Goal: Information Seeking & Learning: Learn about a topic

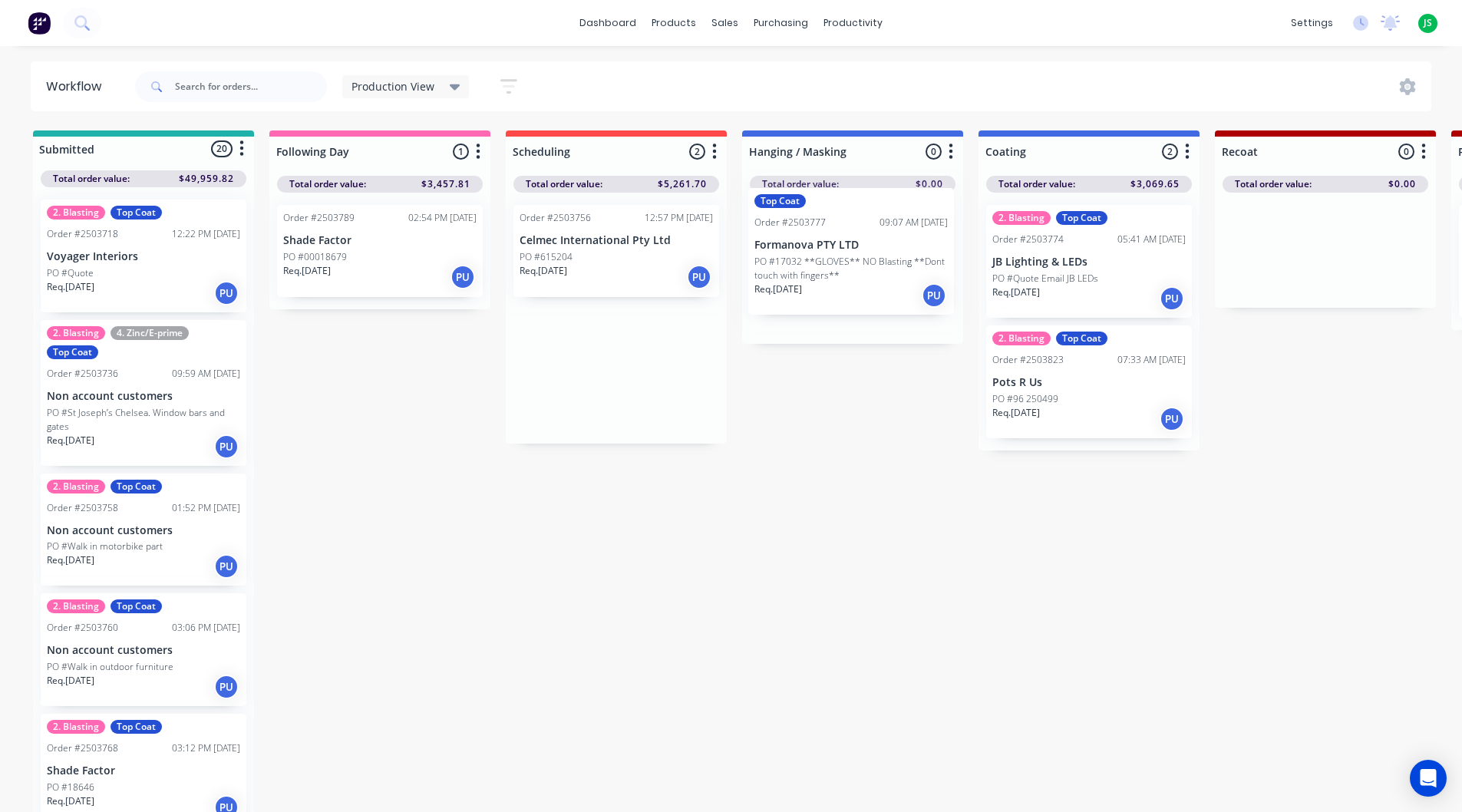
drag, startPoint x: 592, startPoint y: 369, endPoint x: 836, endPoint y: 253, distance: 270.2
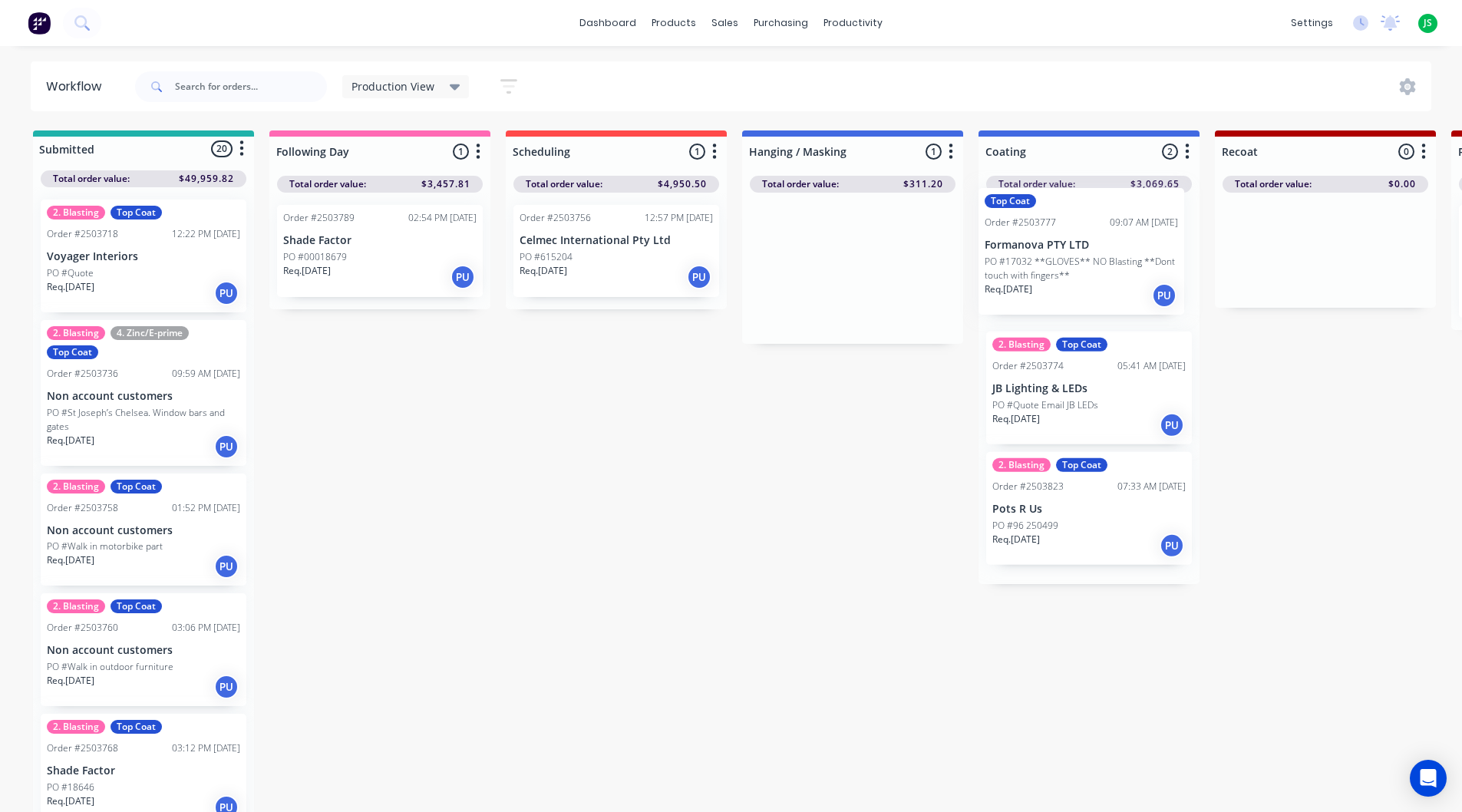
drag, startPoint x: 836, startPoint y: 248, endPoint x: 1073, endPoint y: 234, distance: 237.4
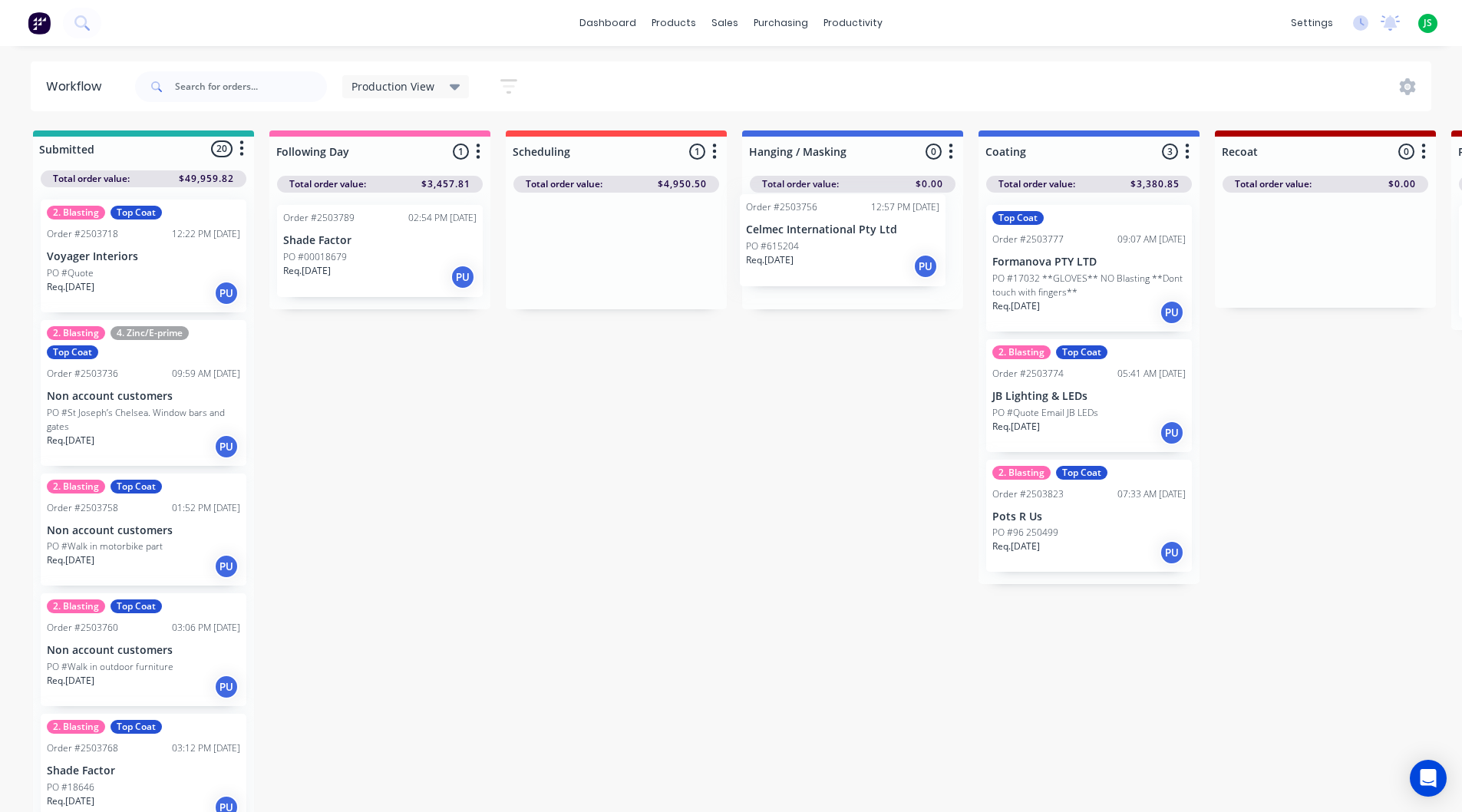
drag, startPoint x: 559, startPoint y: 258, endPoint x: 803, endPoint y: 251, distance: 244.1
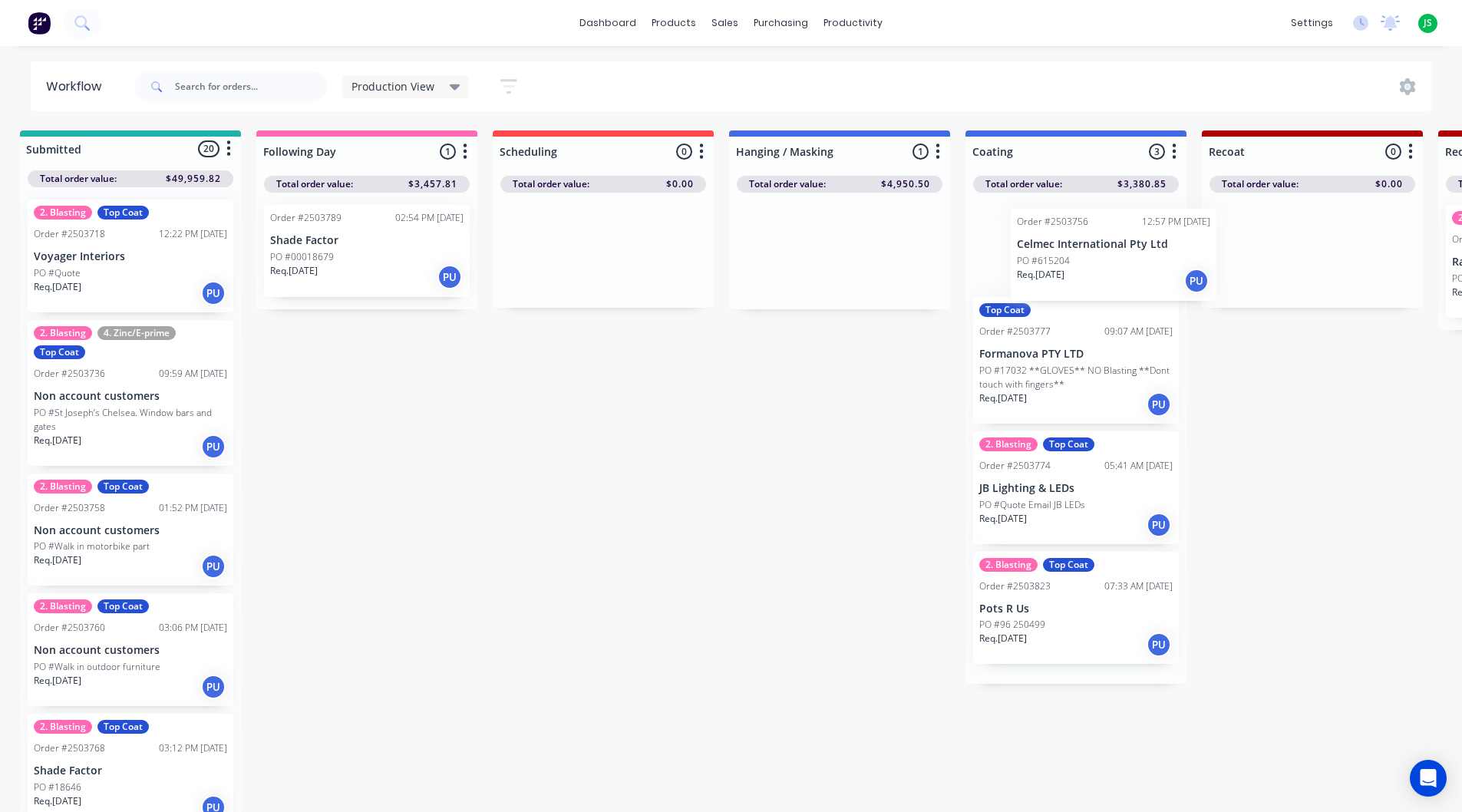
scroll to position [0, 18]
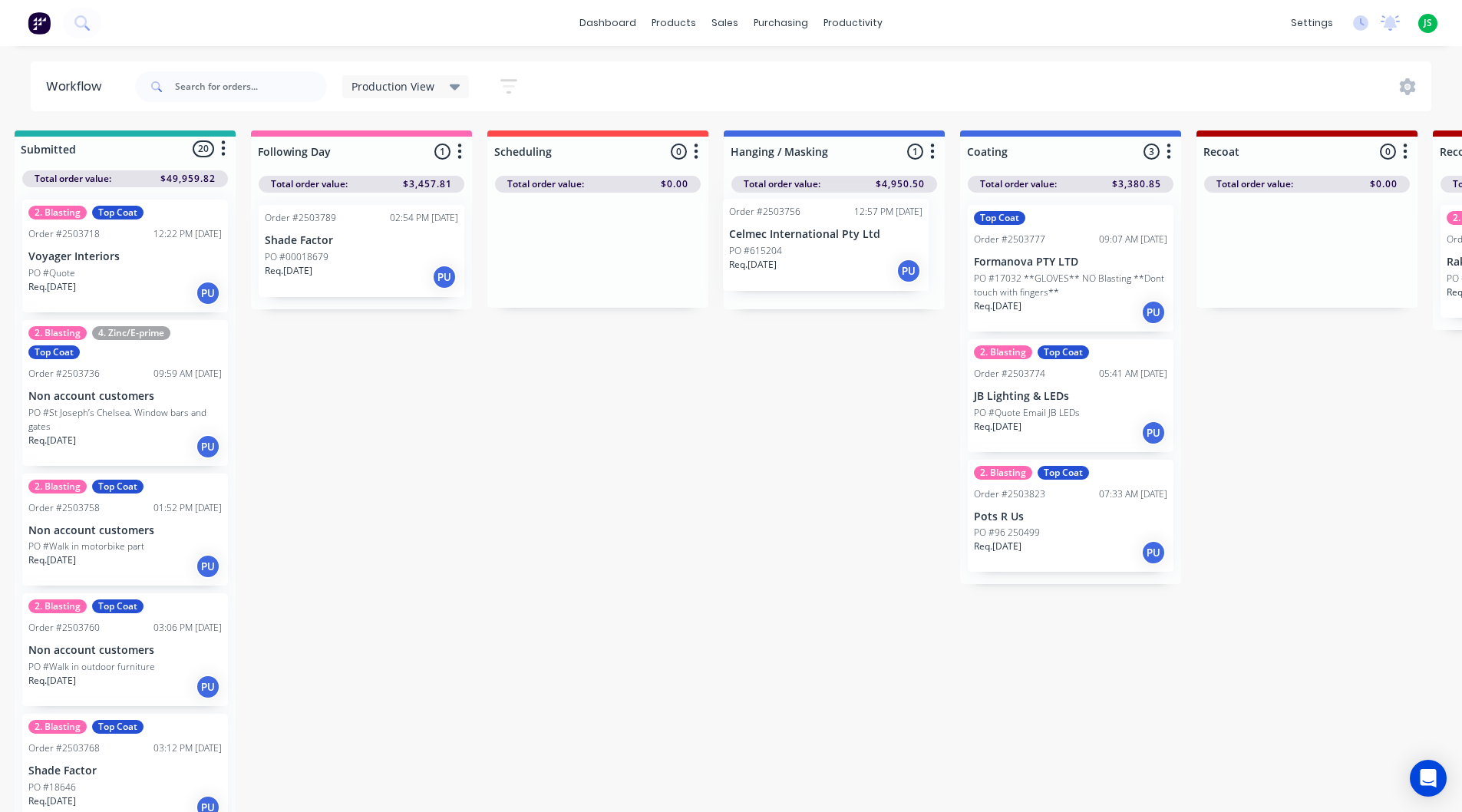
drag, startPoint x: 812, startPoint y: 232, endPoint x: 790, endPoint y: 230, distance: 22.1
click at [790, 230] on div "Order #2503756 12:57 PM 07/08/25 Celmec International Pty Ltd PO #615204 Req. 0…" at bounding box center [834, 250] width 221 height 117
click at [610, 16] on link "dashboard" at bounding box center [608, 23] width 72 height 23
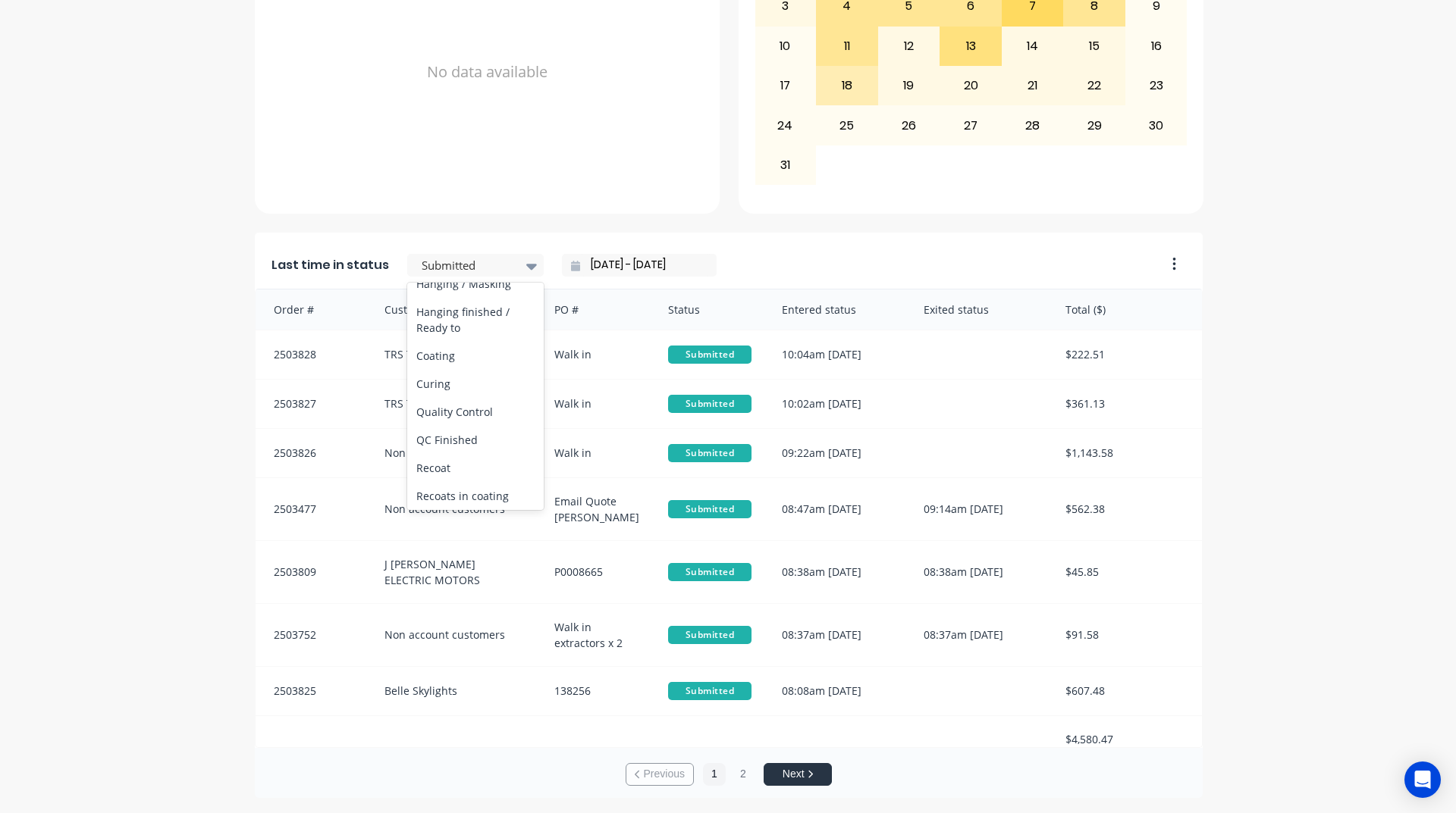
scroll to position [484, 0]
click at [463, 394] on div "Coating" at bounding box center [475, 380] width 137 height 28
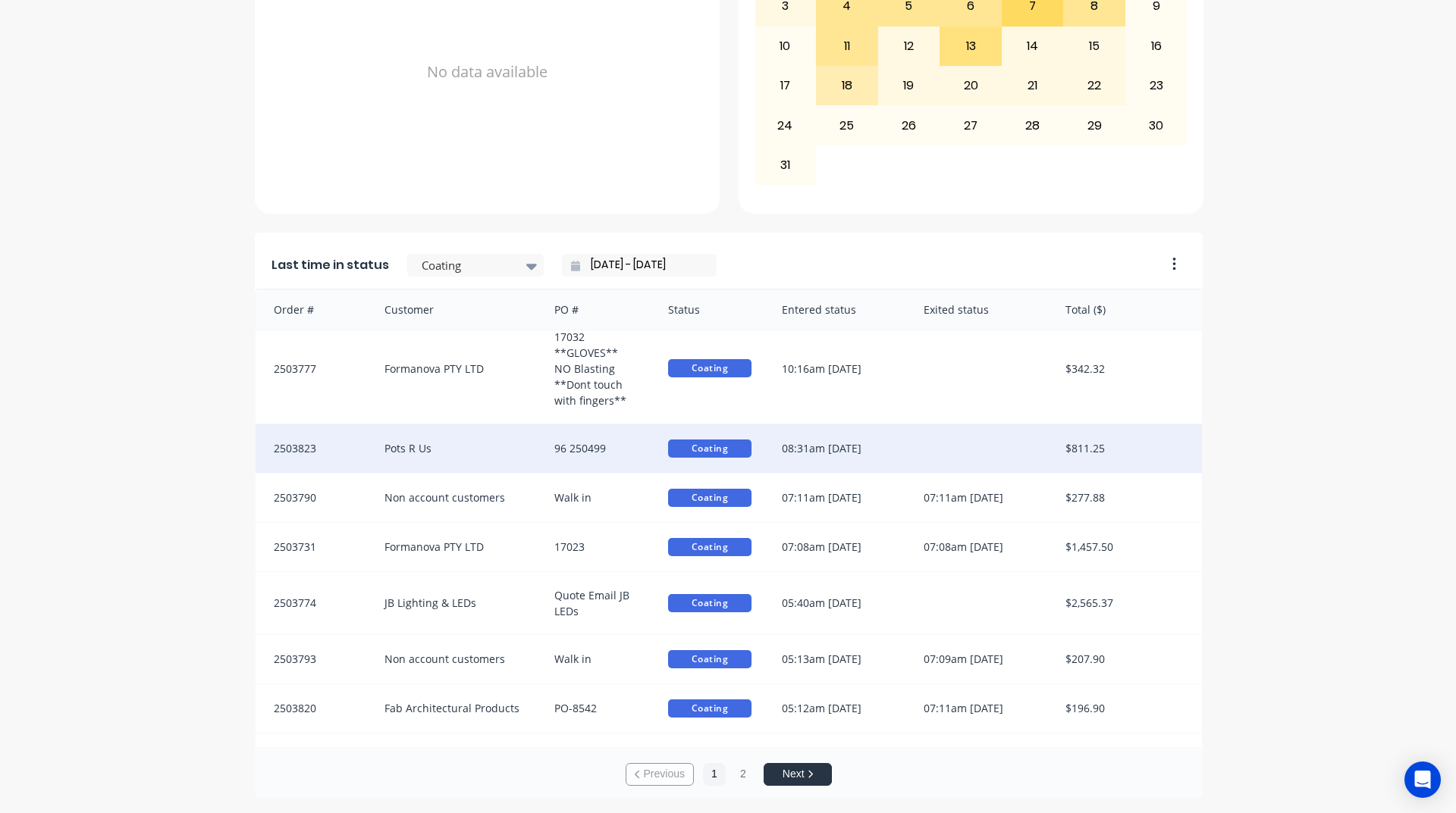
scroll to position [0, 0]
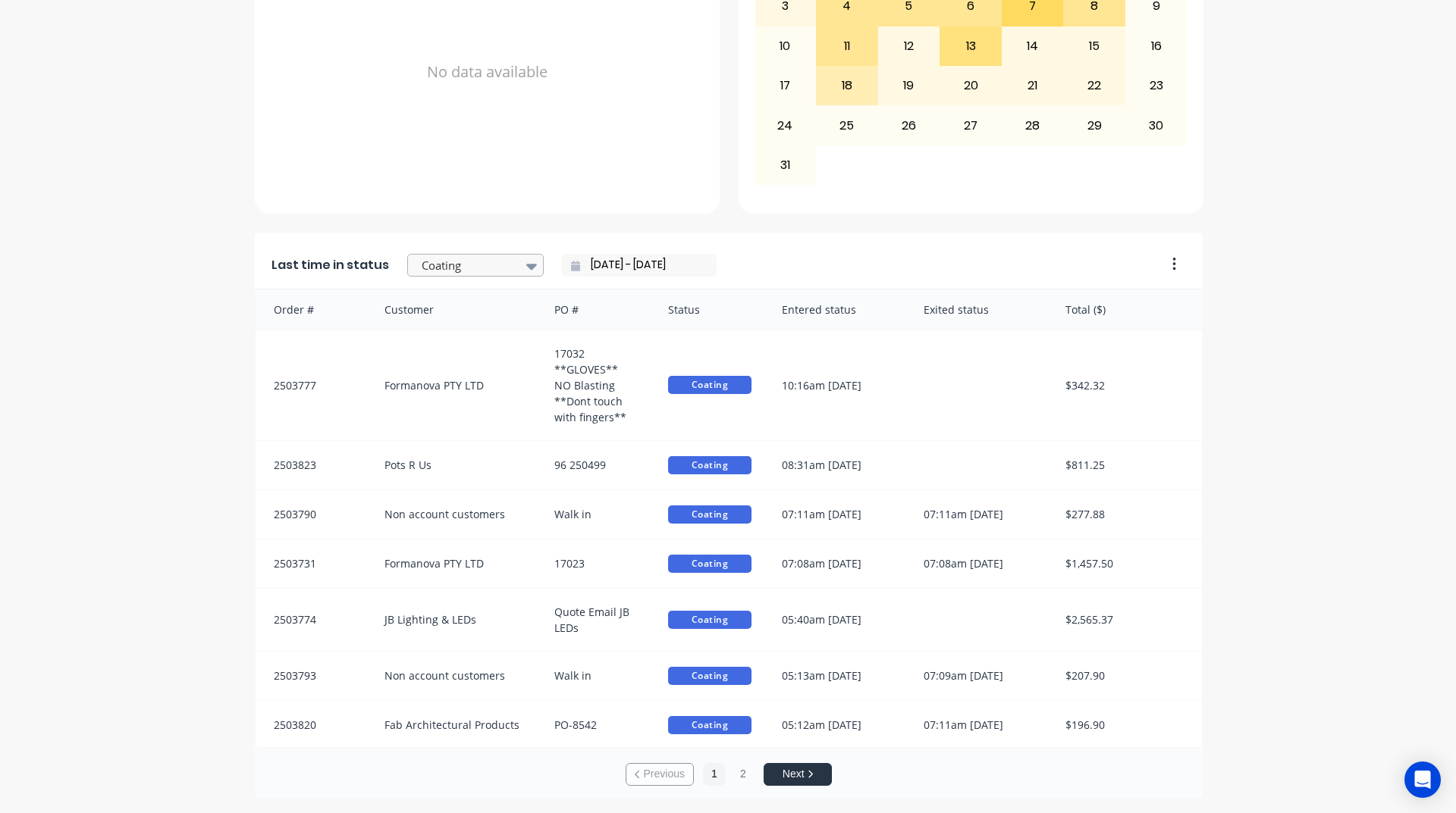
click at [447, 272] on div at bounding box center [468, 265] width 95 height 19
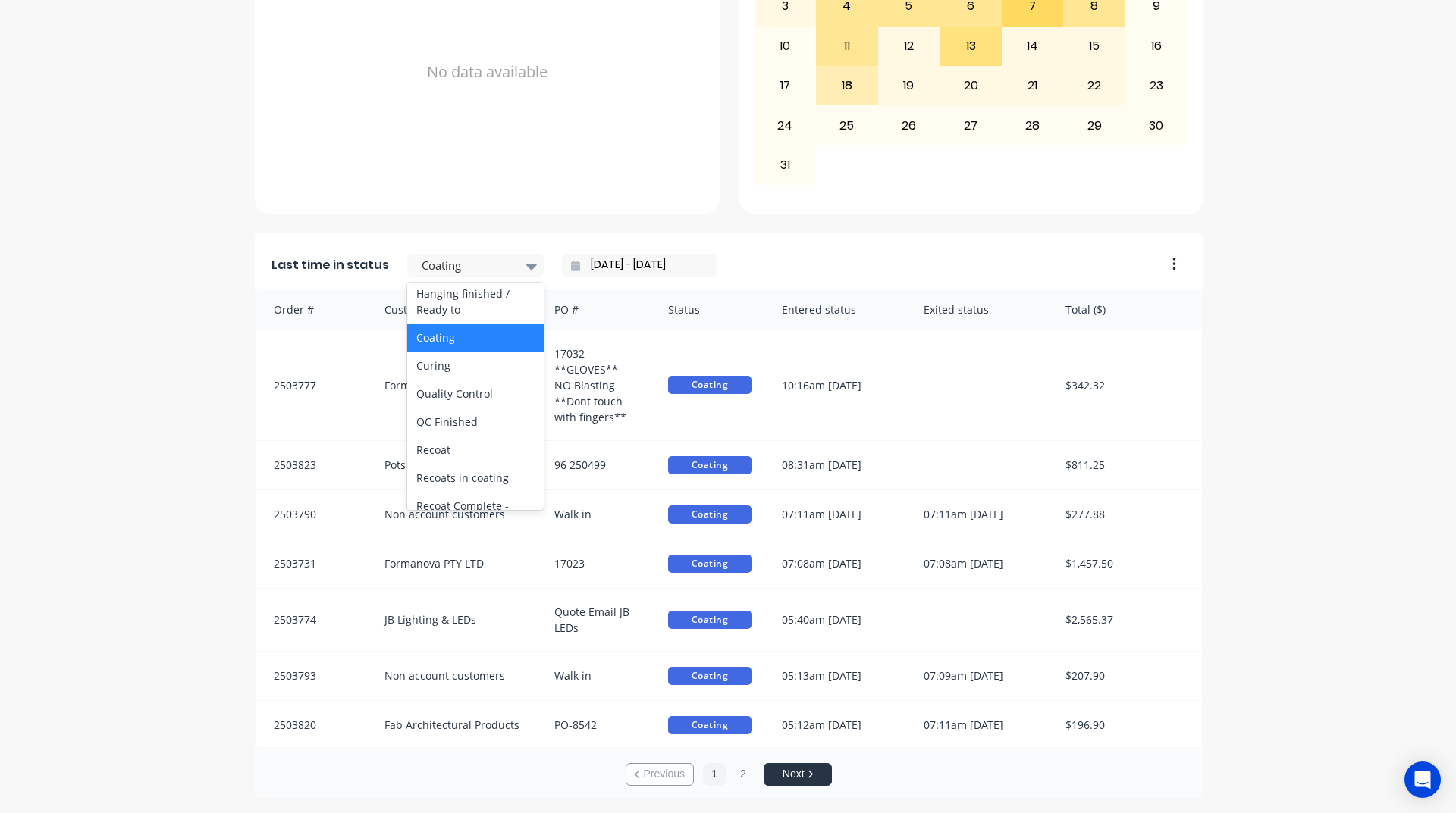
scroll to position [531, 0]
click at [444, 276] on div "Hanging / Masking" at bounding box center [475, 262] width 137 height 28
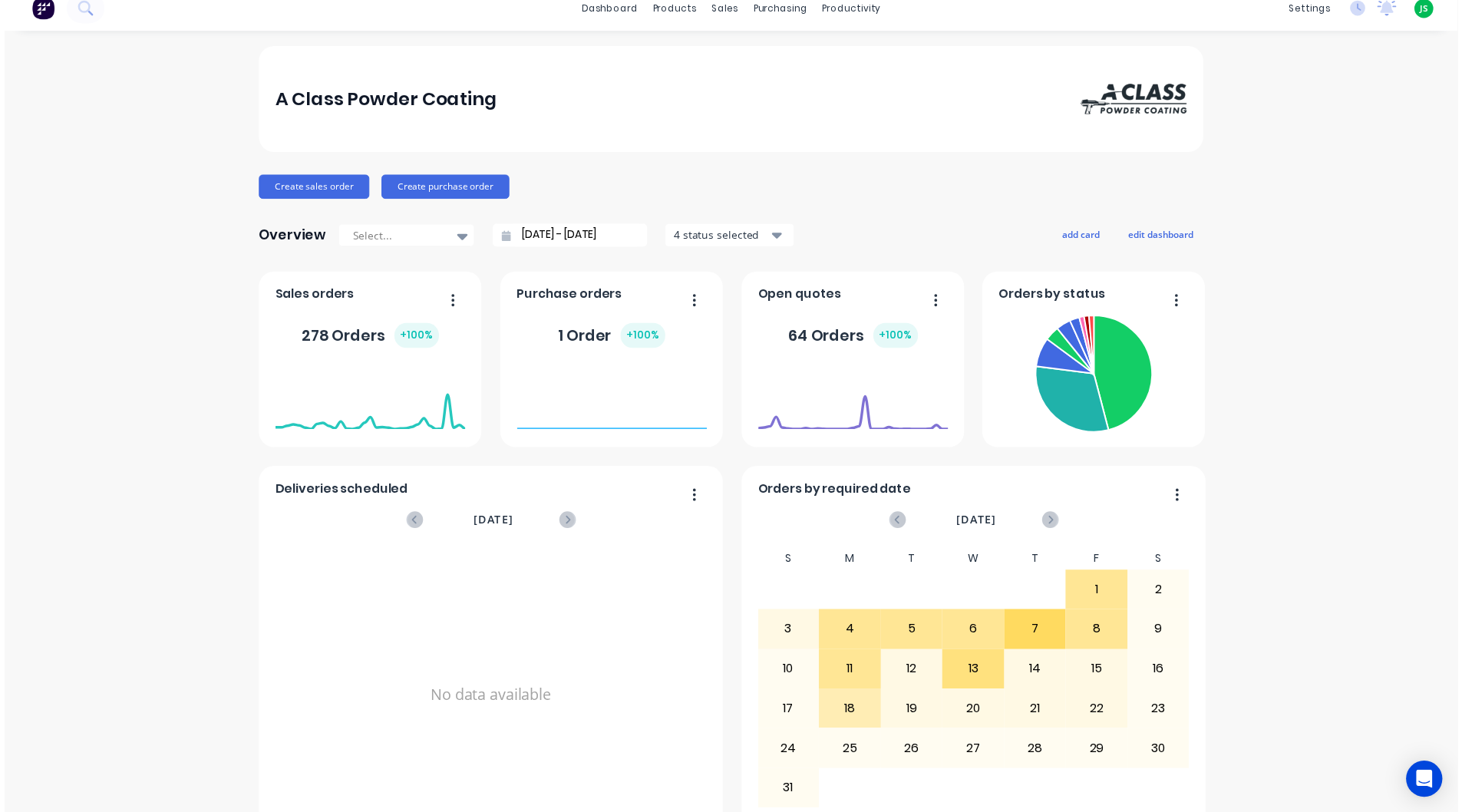
scroll to position [0, 0]
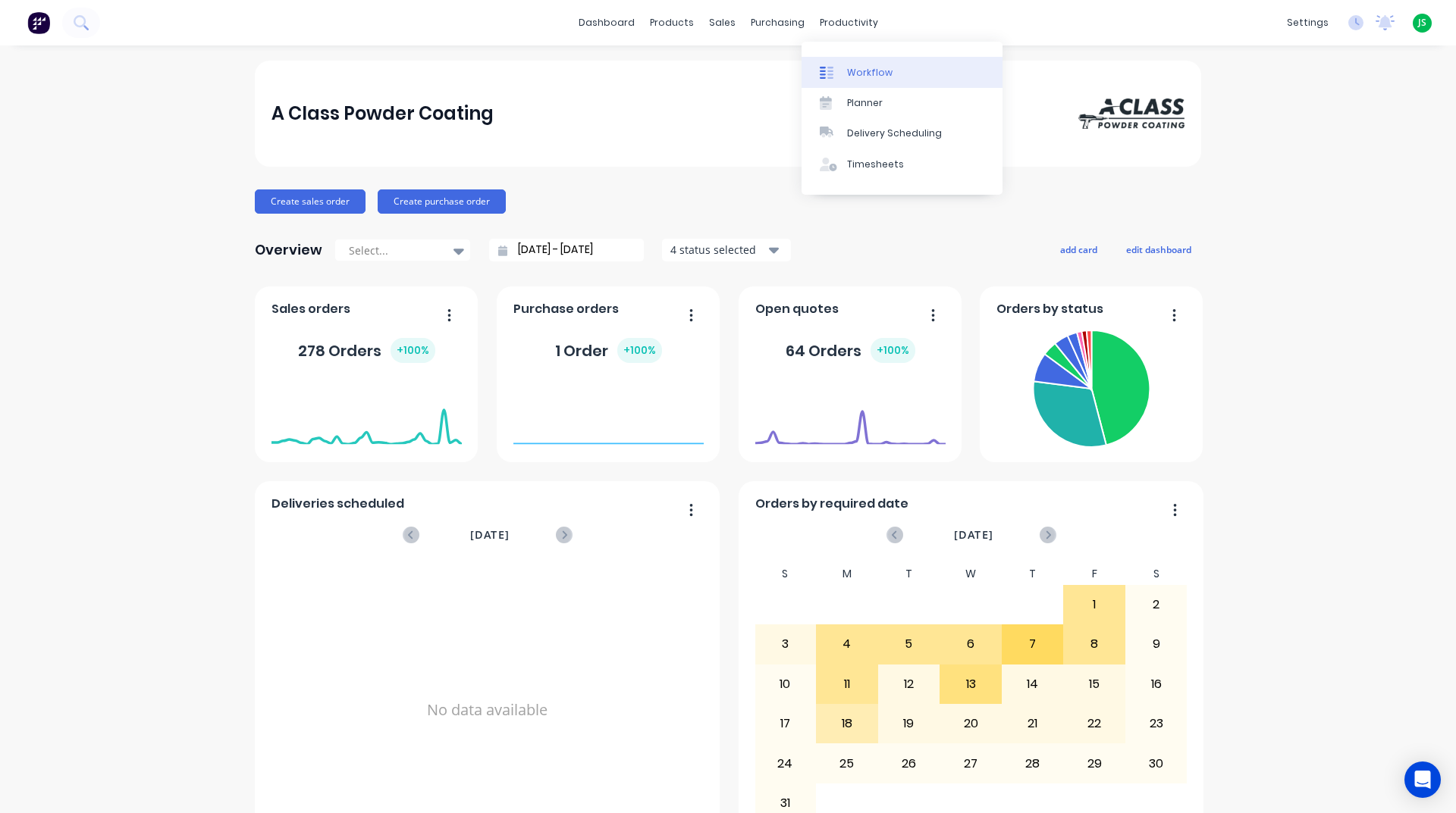
click at [869, 66] on div "Workflow" at bounding box center [869, 73] width 45 height 14
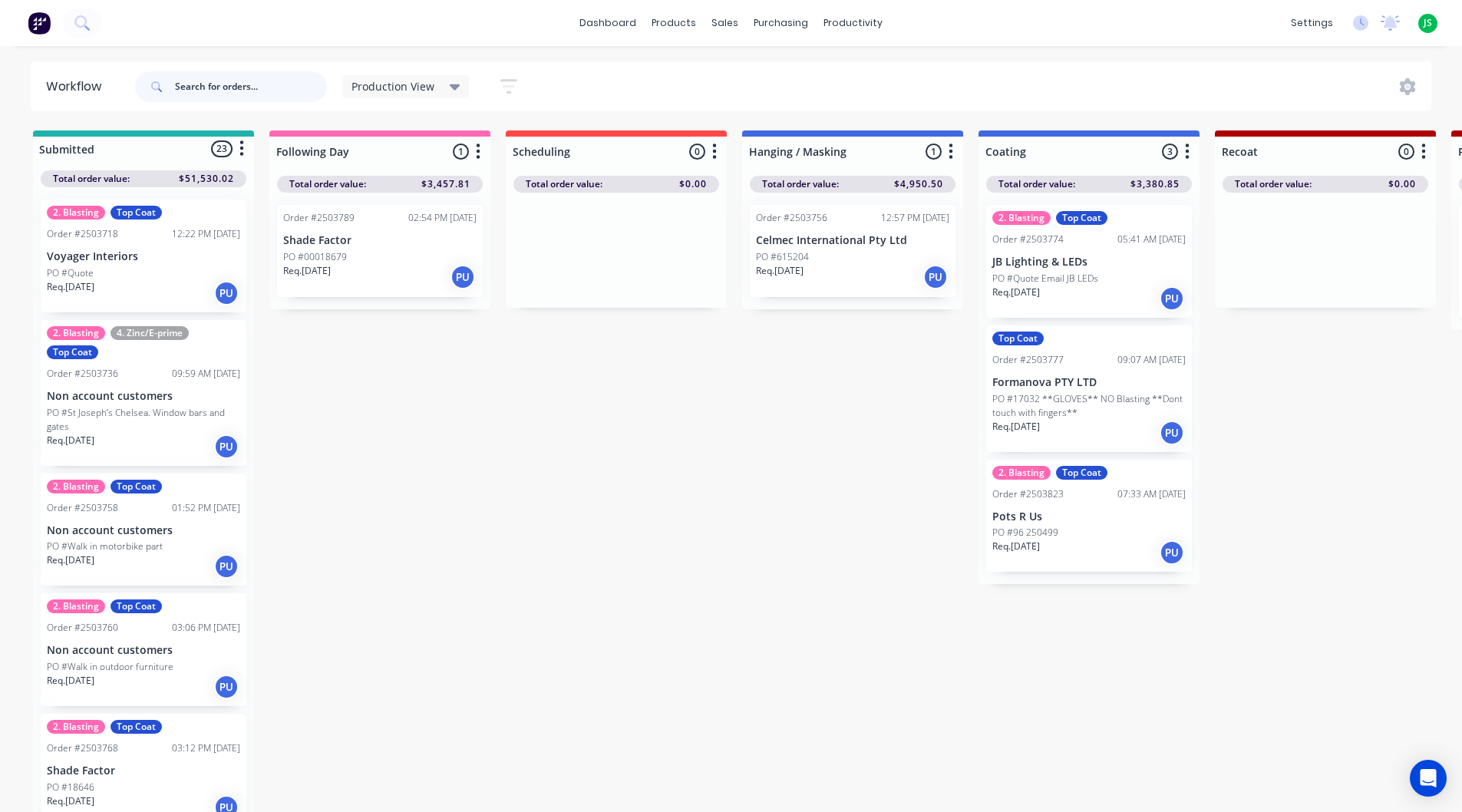
click at [251, 82] on input "text" at bounding box center [251, 87] width 151 height 31
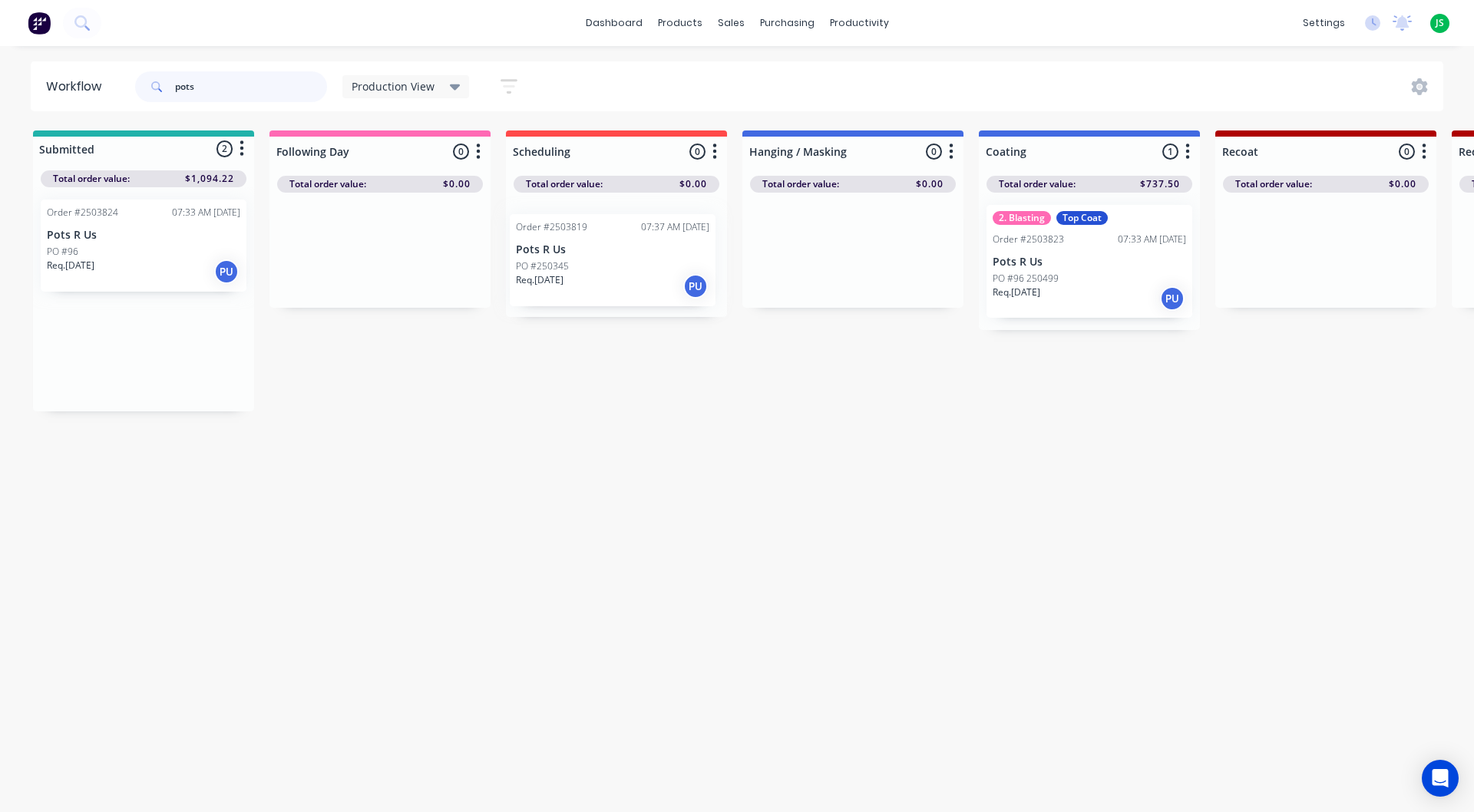
drag, startPoint x: 148, startPoint y: 257, endPoint x: 600, endPoint y: 269, distance: 452.2
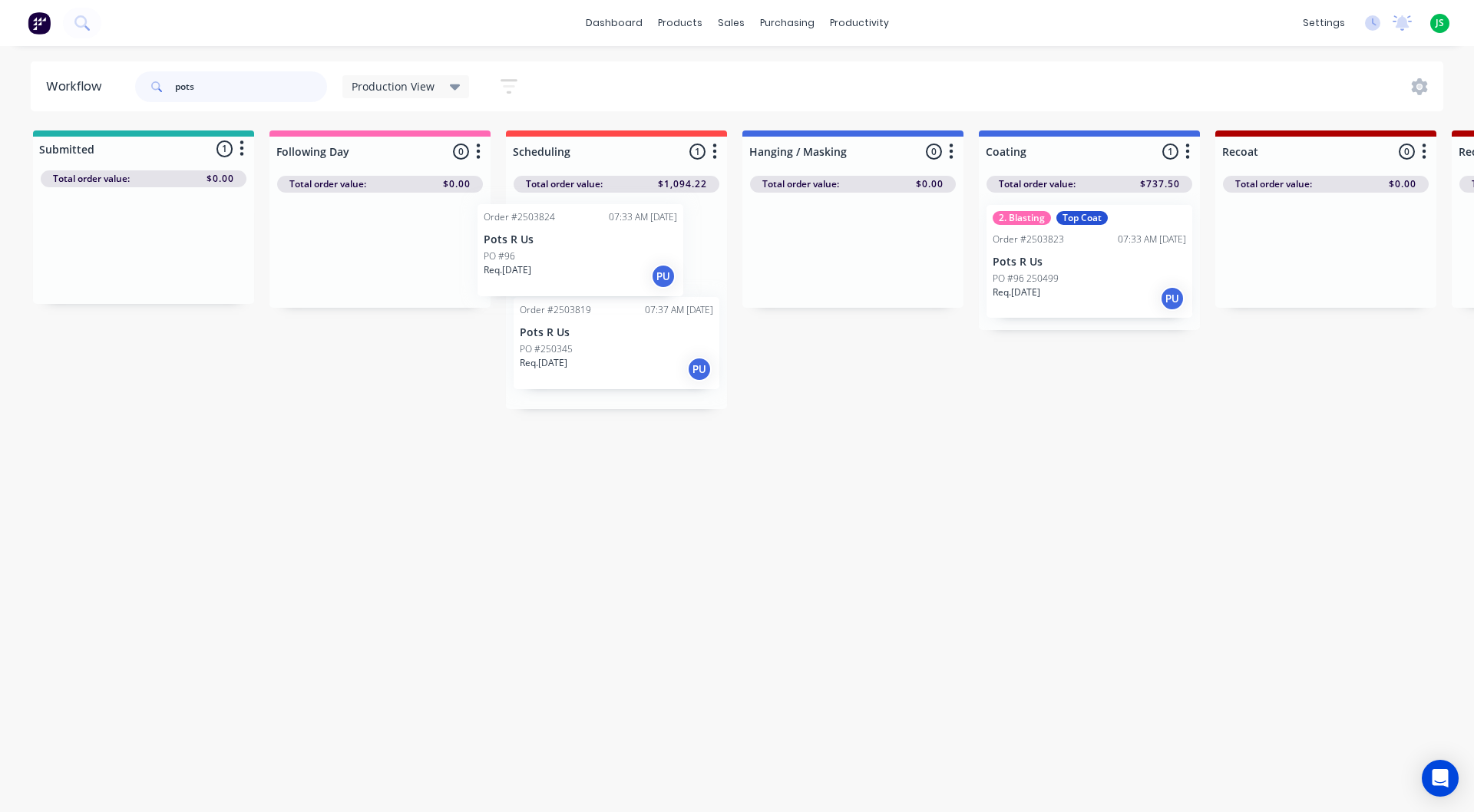
drag, startPoint x: 131, startPoint y: 230, endPoint x: 572, endPoint y: 235, distance: 441.0
drag, startPoint x: 198, startPoint y: 94, endPoint x: 127, endPoint y: 83, distance: 71.8
click at [127, 83] on header "Workflow pots Production View Save new view None edit Production View (Default)…" at bounding box center [737, 87] width 1413 height 50
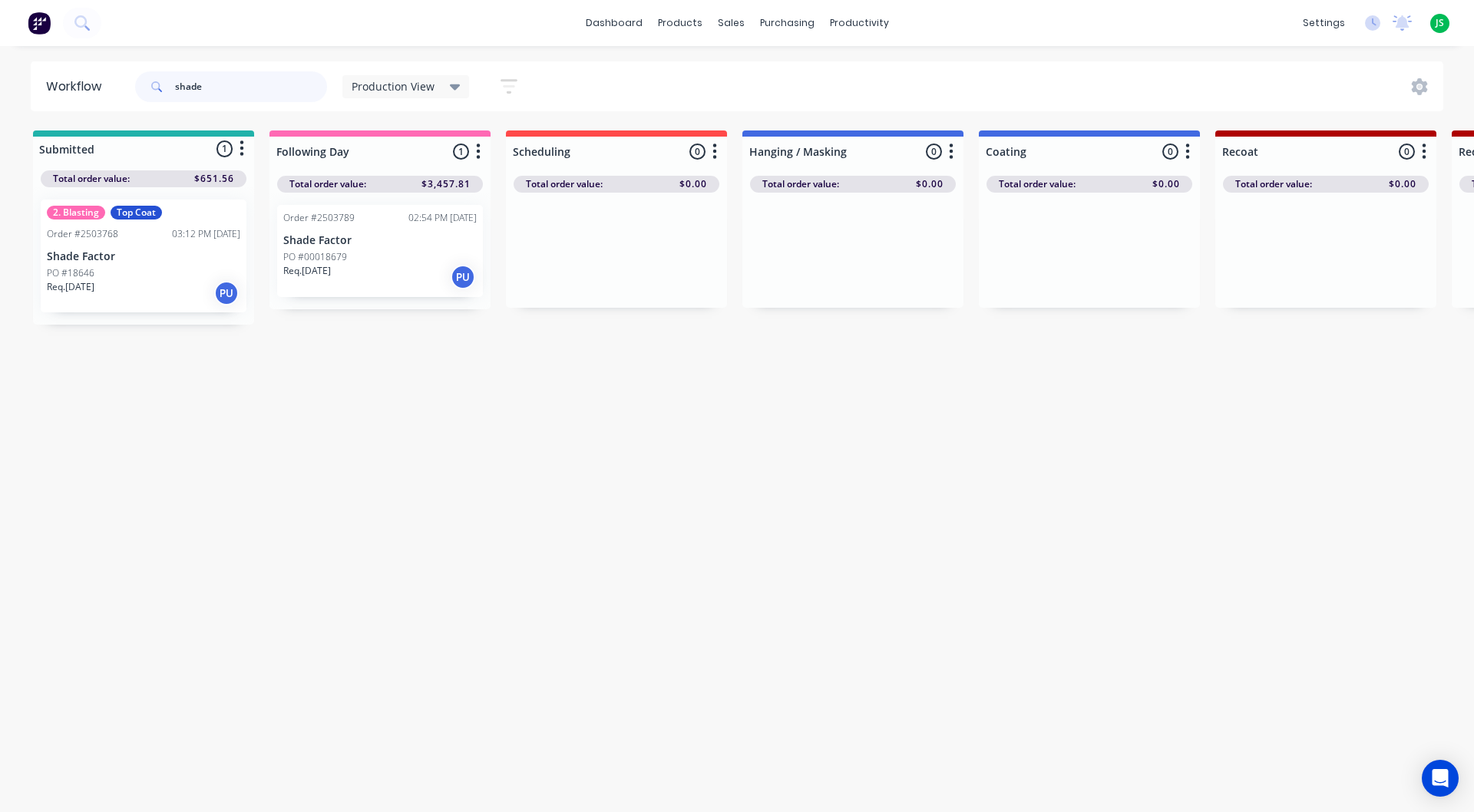
type input "shade"
click at [129, 276] on div "PO #18646" at bounding box center [144, 273] width 193 height 14
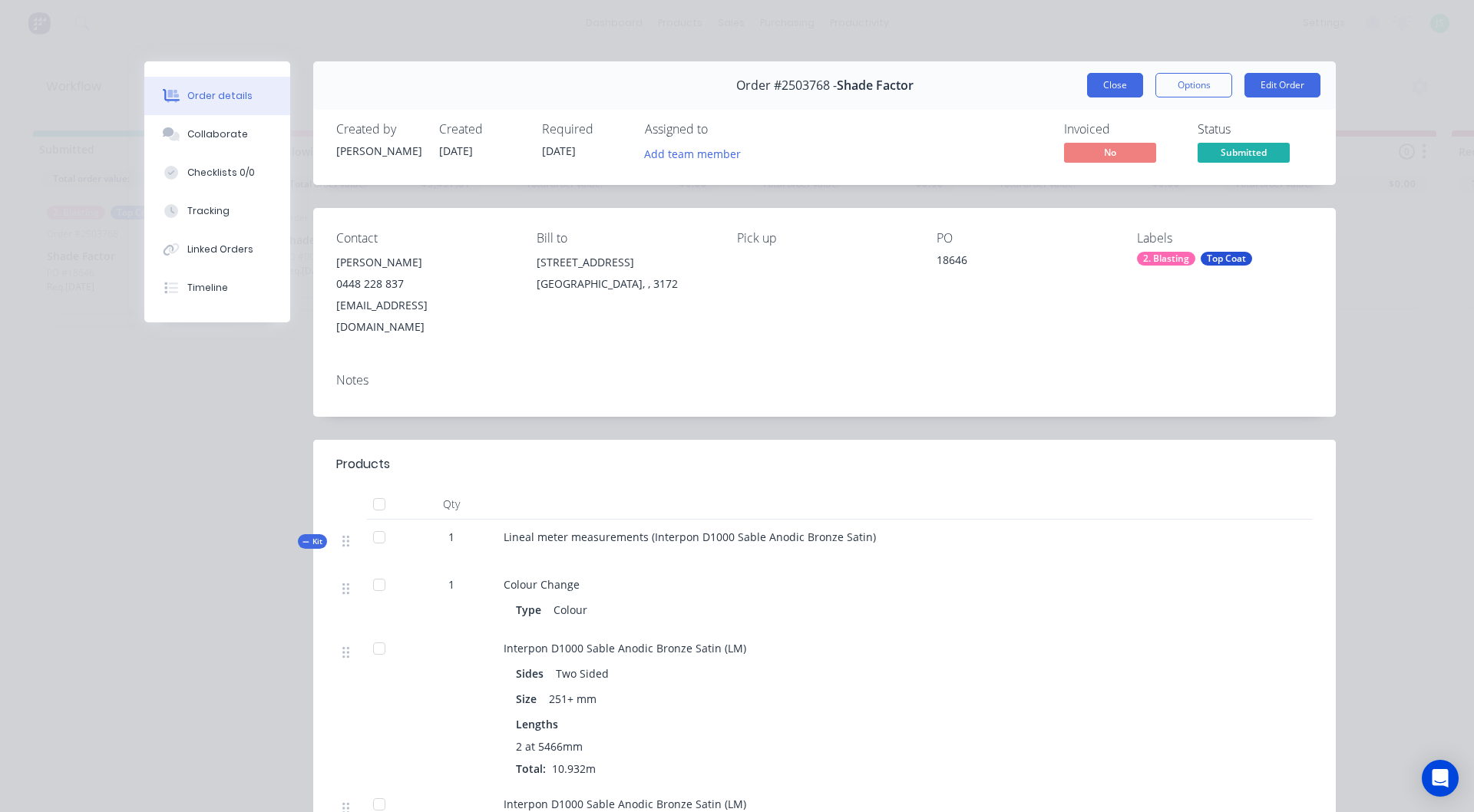
click at [1100, 92] on button "Close" at bounding box center [1115, 85] width 56 height 25
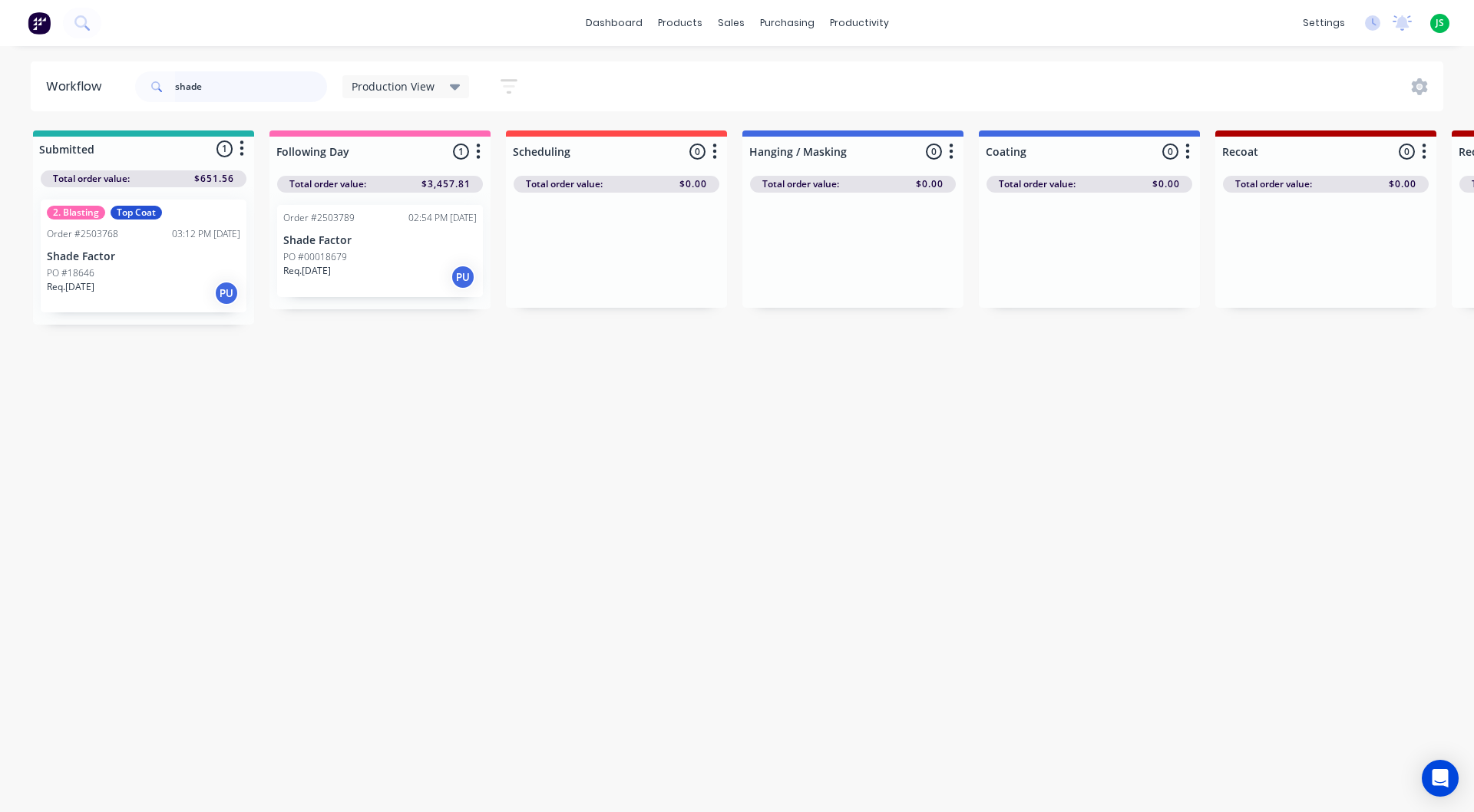
drag, startPoint x: 247, startPoint y: 96, endPoint x: 0, endPoint y: 78, distance: 247.7
click at [0, 78] on div "Workflow shade Production View Save new view None edit Production View (Default…" at bounding box center [737, 87] width 1474 height 50
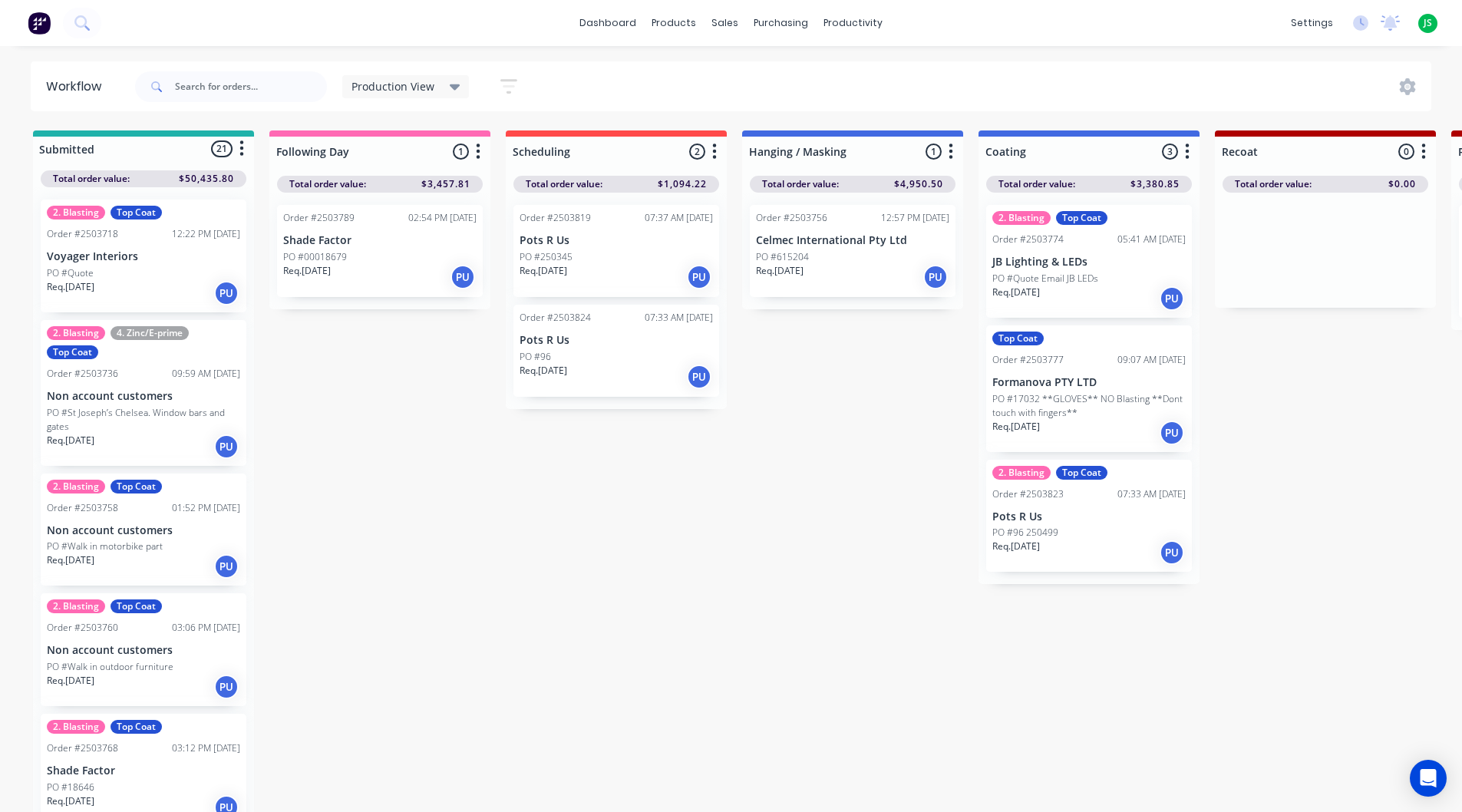
click at [635, 342] on p "Pots R Us" at bounding box center [616, 340] width 193 height 13
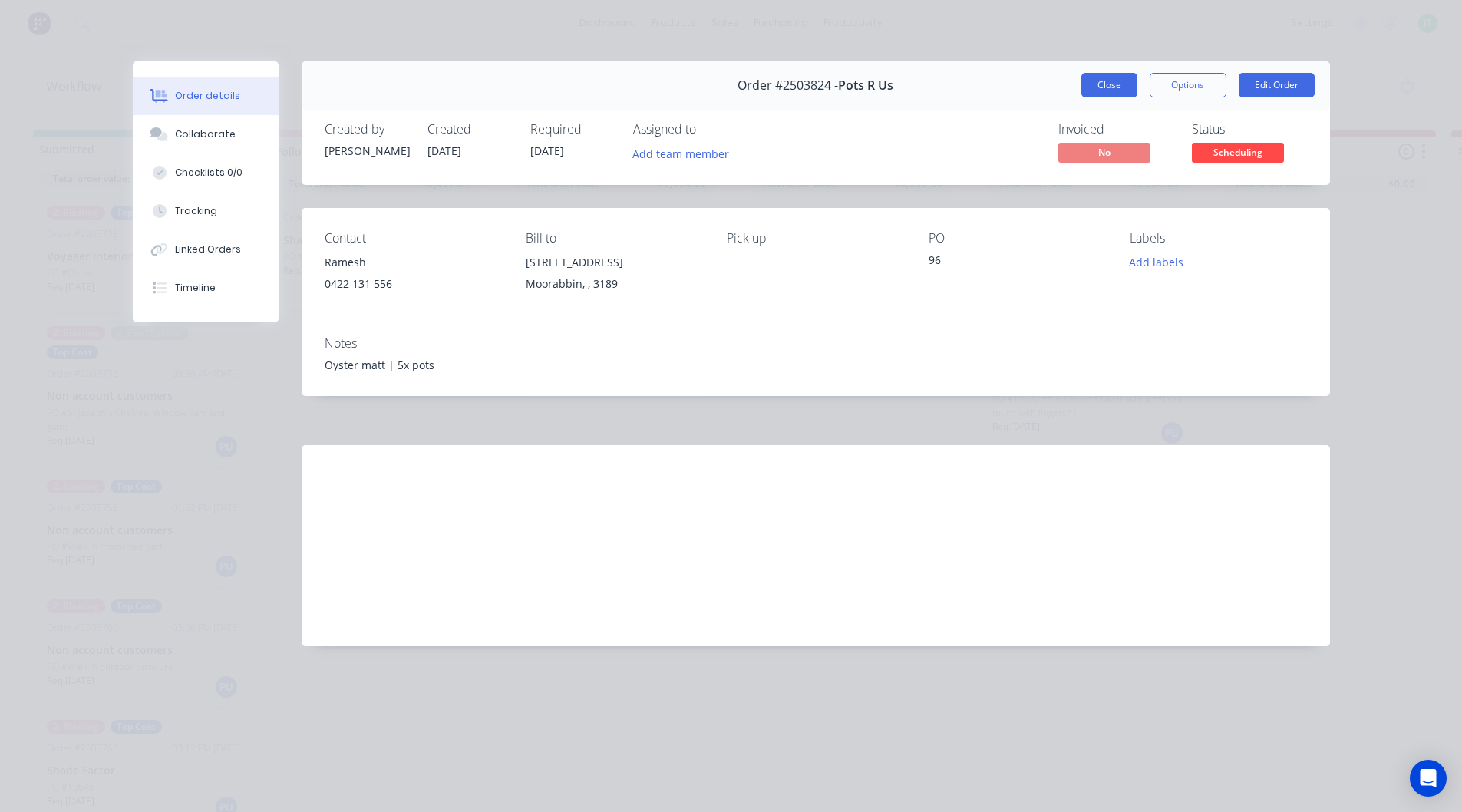
click at [1124, 91] on button "Close" at bounding box center [1109, 85] width 56 height 25
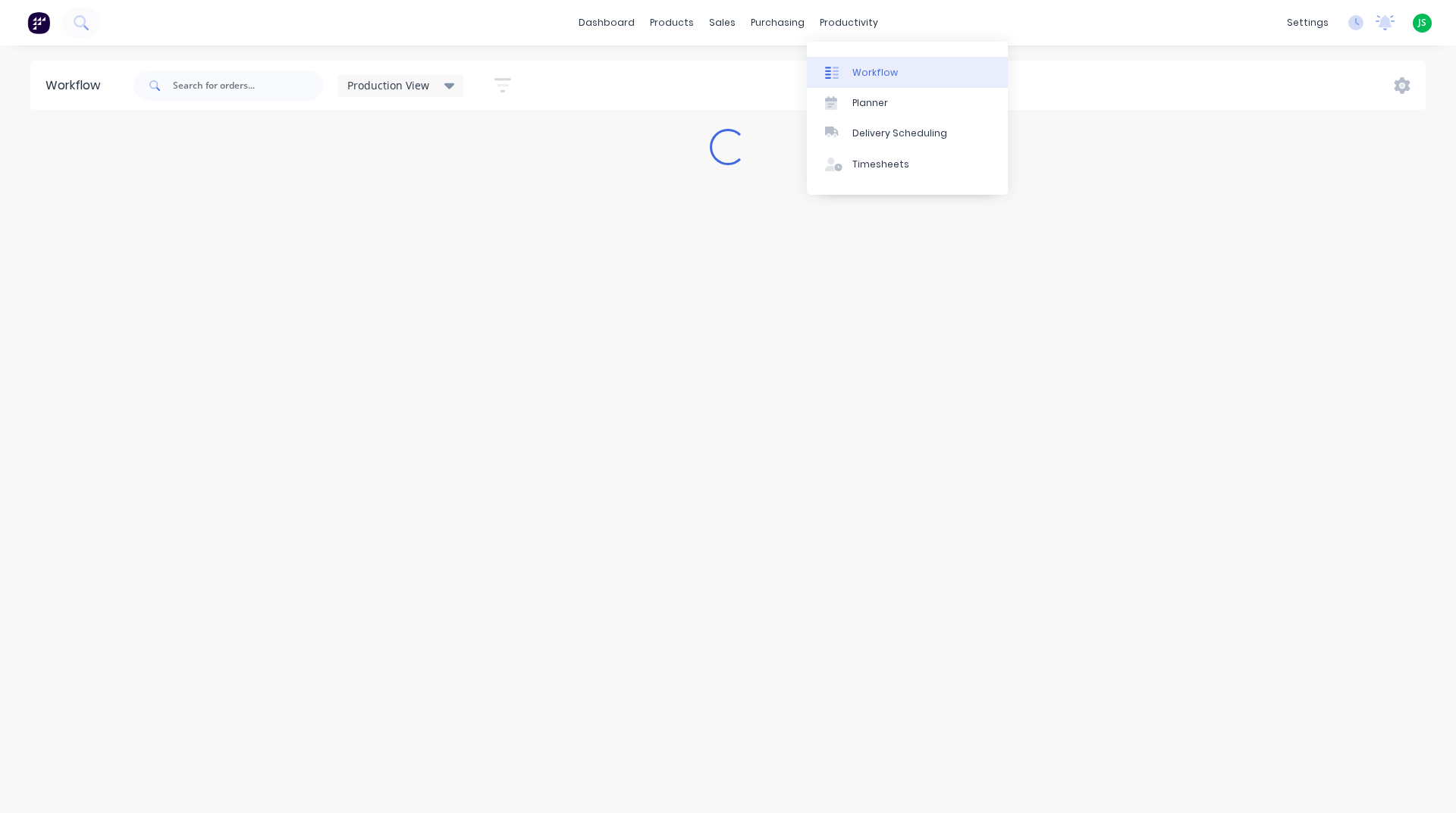
click at [859, 64] on link "Workflow" at bounding box center [907, 72] width 201 height 31
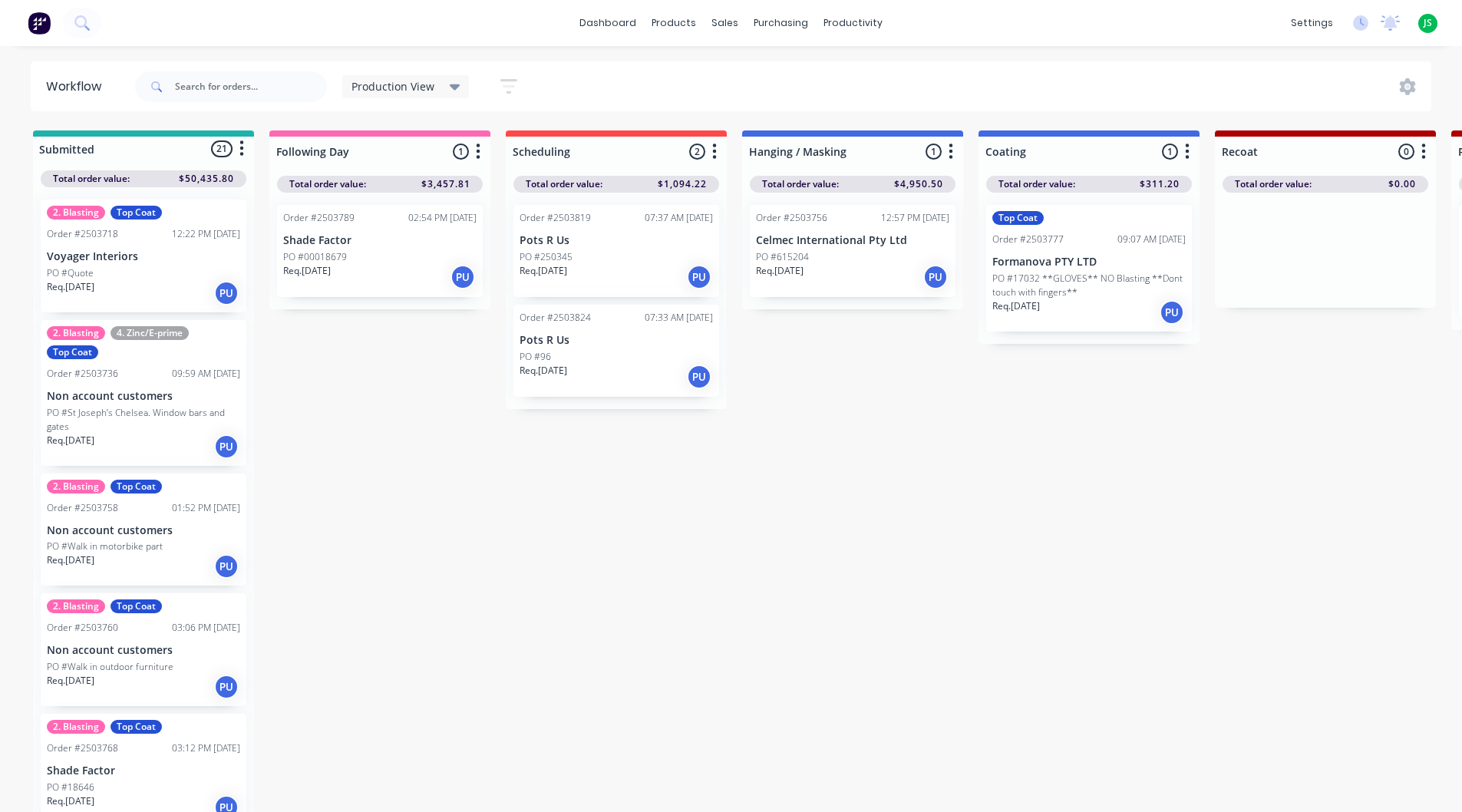
click at [650, 379] on div "Req. [DATE] PU" at bounding box center [616, 377] width 193 height 26
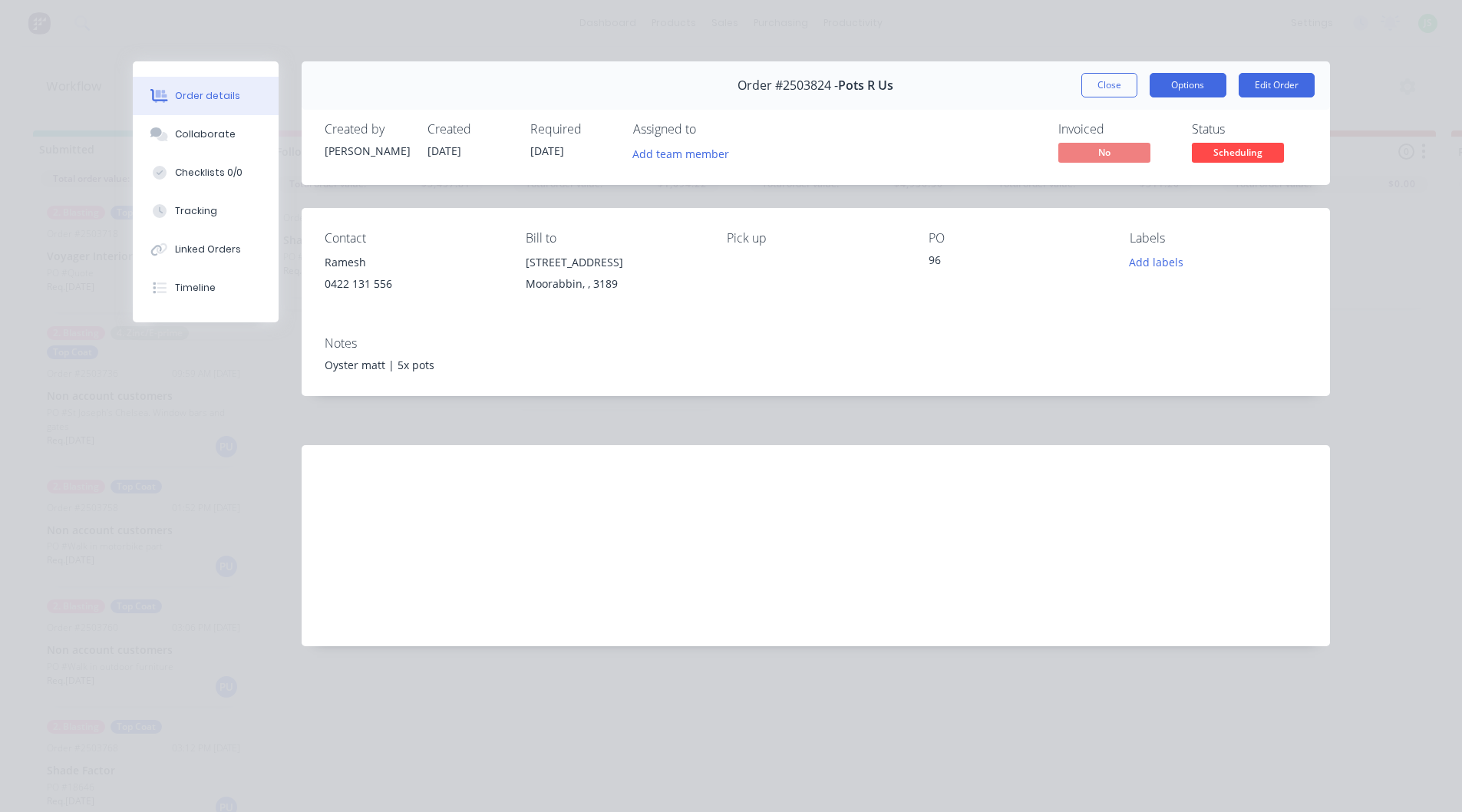
click at [1176, 89] on button "Options" at bounding box center [1188, 85] width 77 height 25
click at [1128, 89] on button "Close" at bounding box center [1109, 85] width 56 height 25
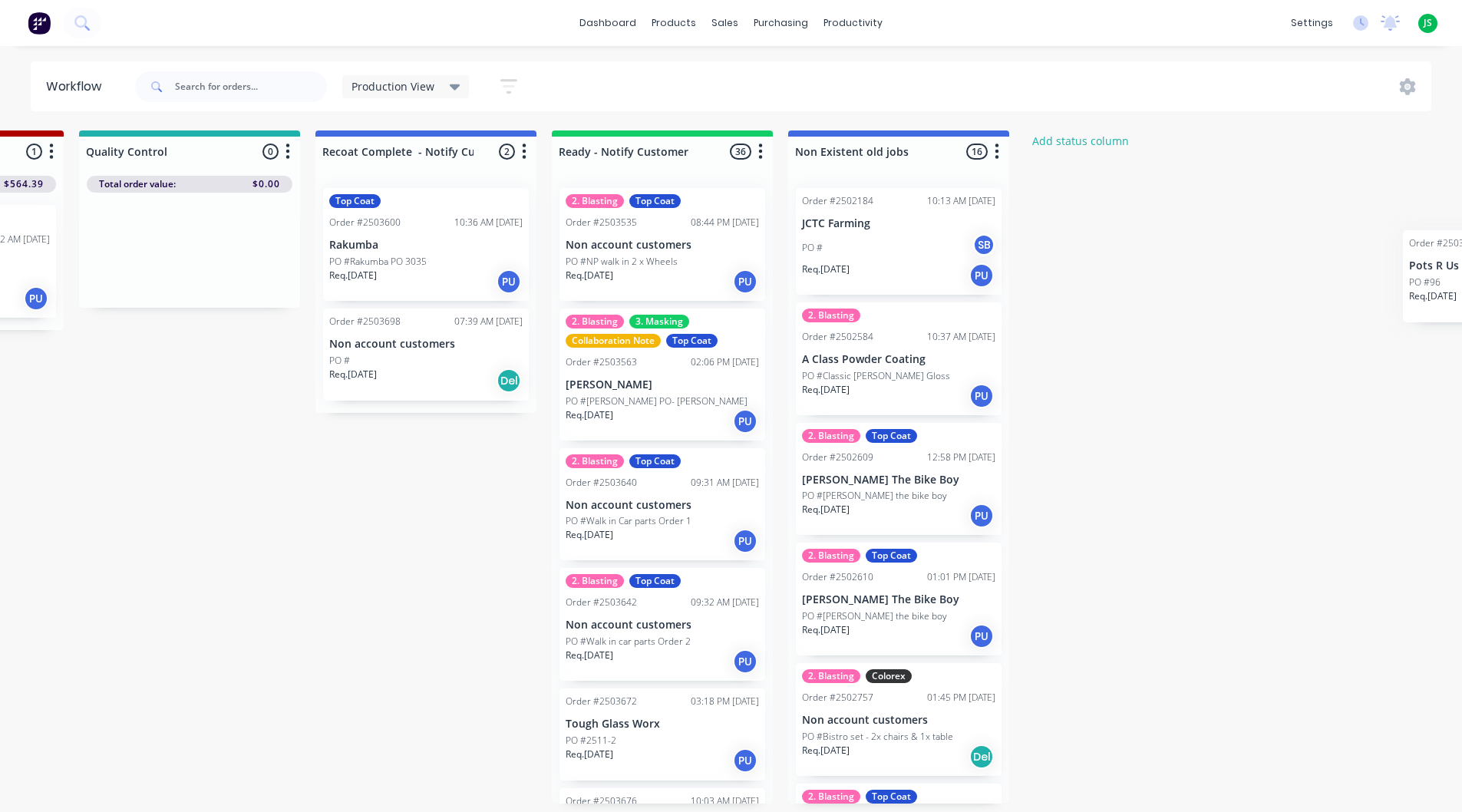
scroll to position [0, 1661]
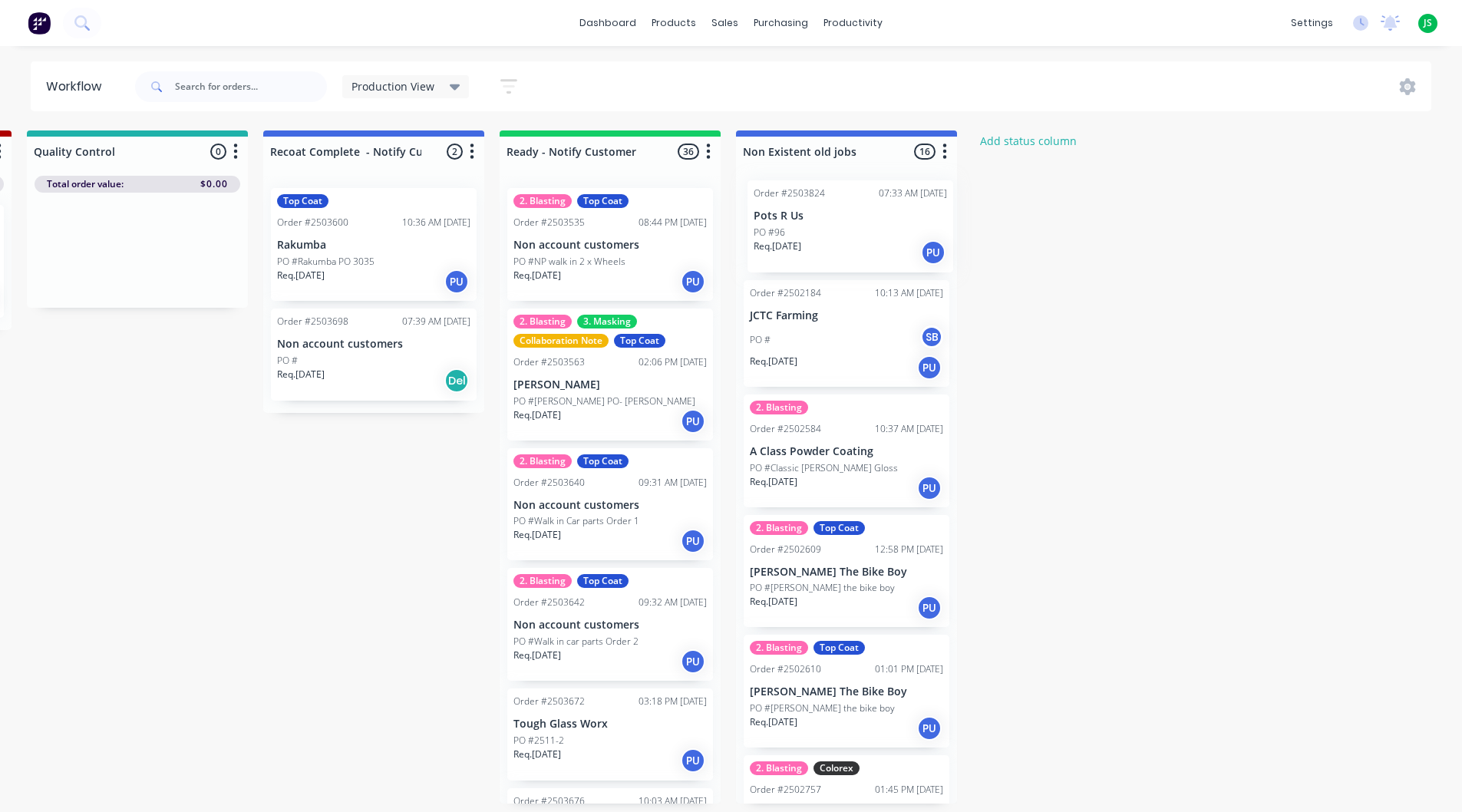
drag, startPoint x: 563, startPoint y: 370, endPoint x: 793, endPoint y: 232, distance: 268.2
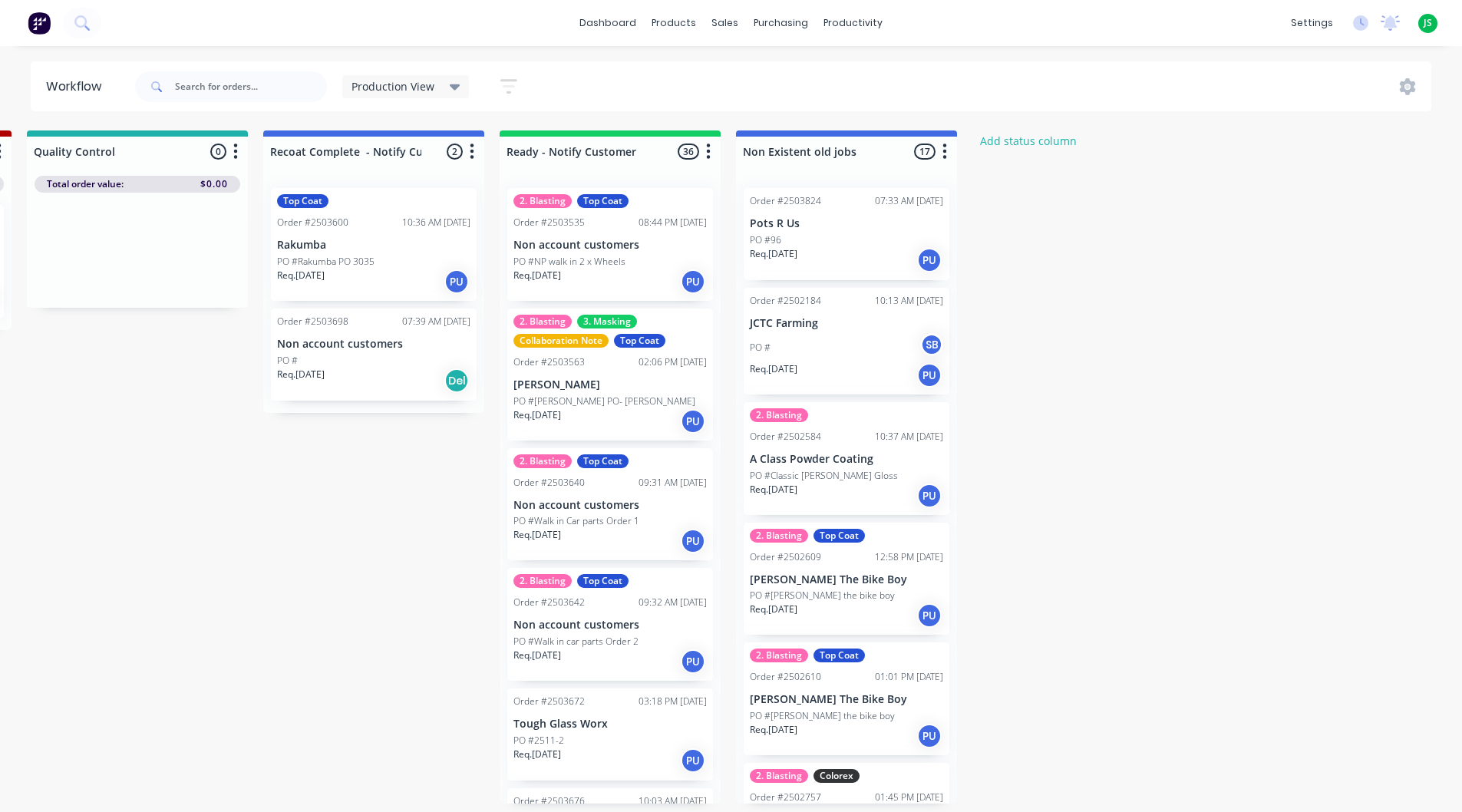
click at [815, 249] on div "Req. [DATE] PU" at bounding box center [846, 260] width 193 height 26
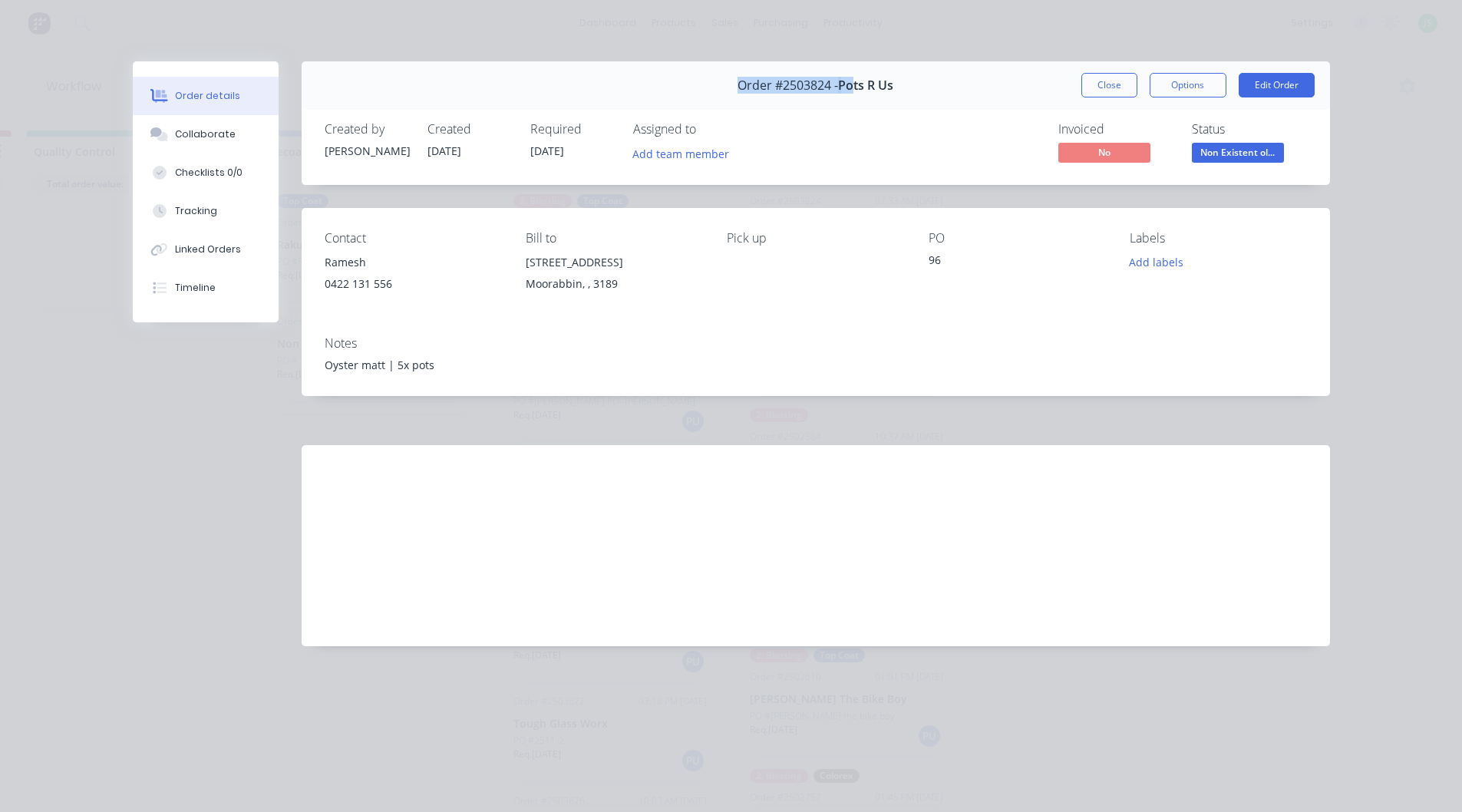
drag, startPoint x: 740, startPoint y: 81, endPoint x: 930, endPoint y: 76, distance: 190.1
click at [893, 77] on div "Order #2503824 - Pots R Us" at bounding box center [815, 85] width 155 height 45
click at [1090, 84] on button "Close" at bounding box center [1109, 85] width 56 height 25
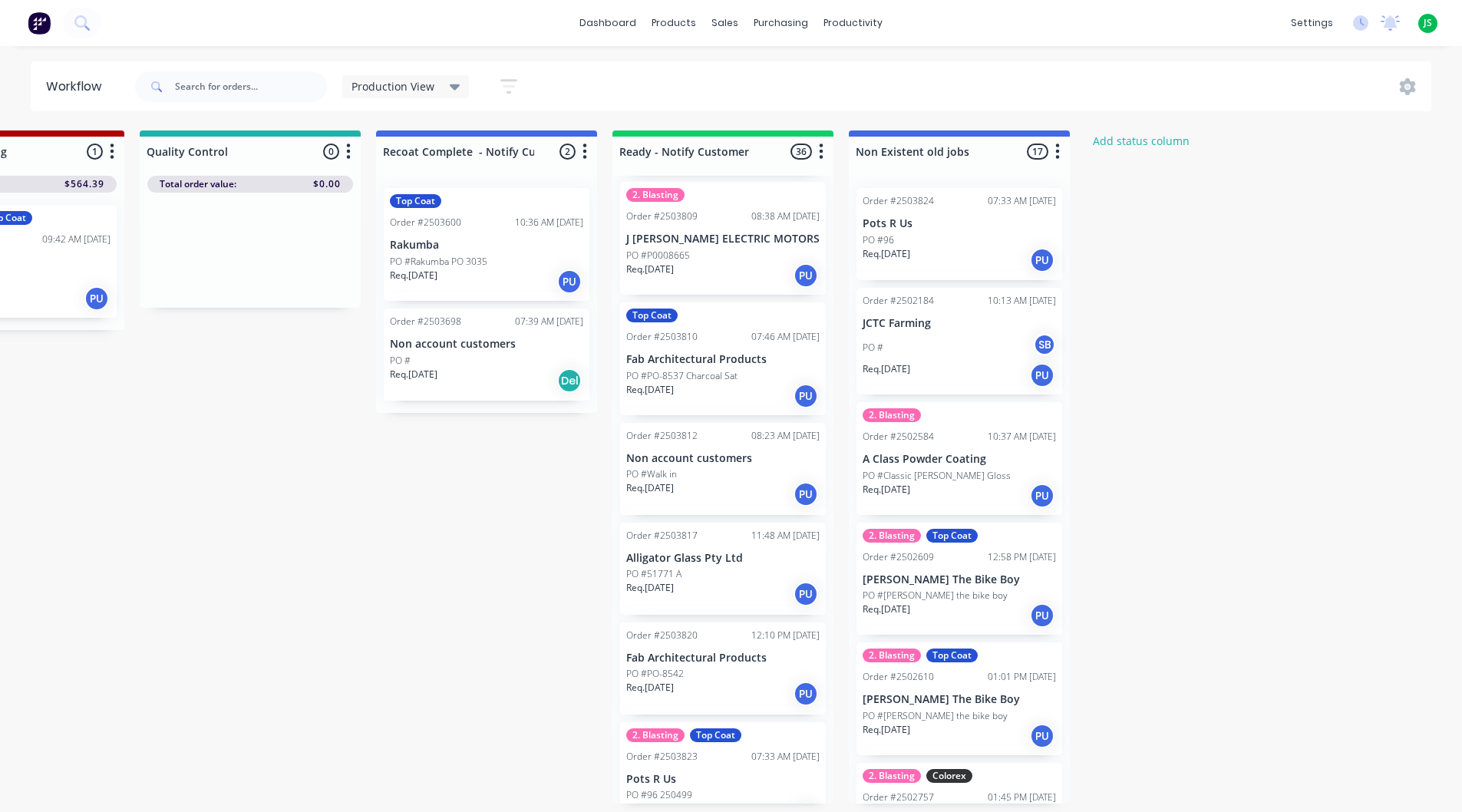
scroll to position [3556, 0]
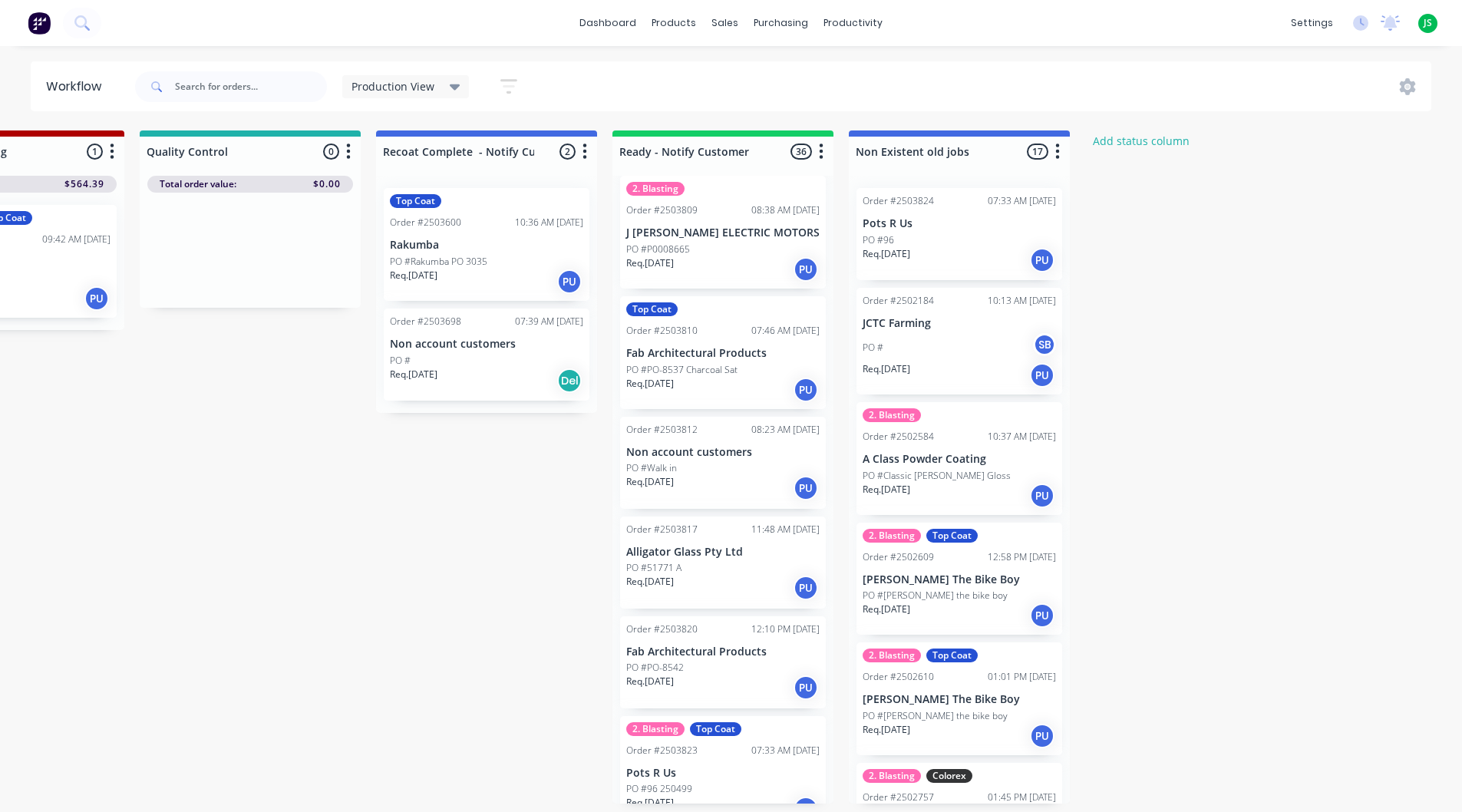
click at [711, 766] on p "Pots R Us" at bounding box center [723, 772] width 193 height 13
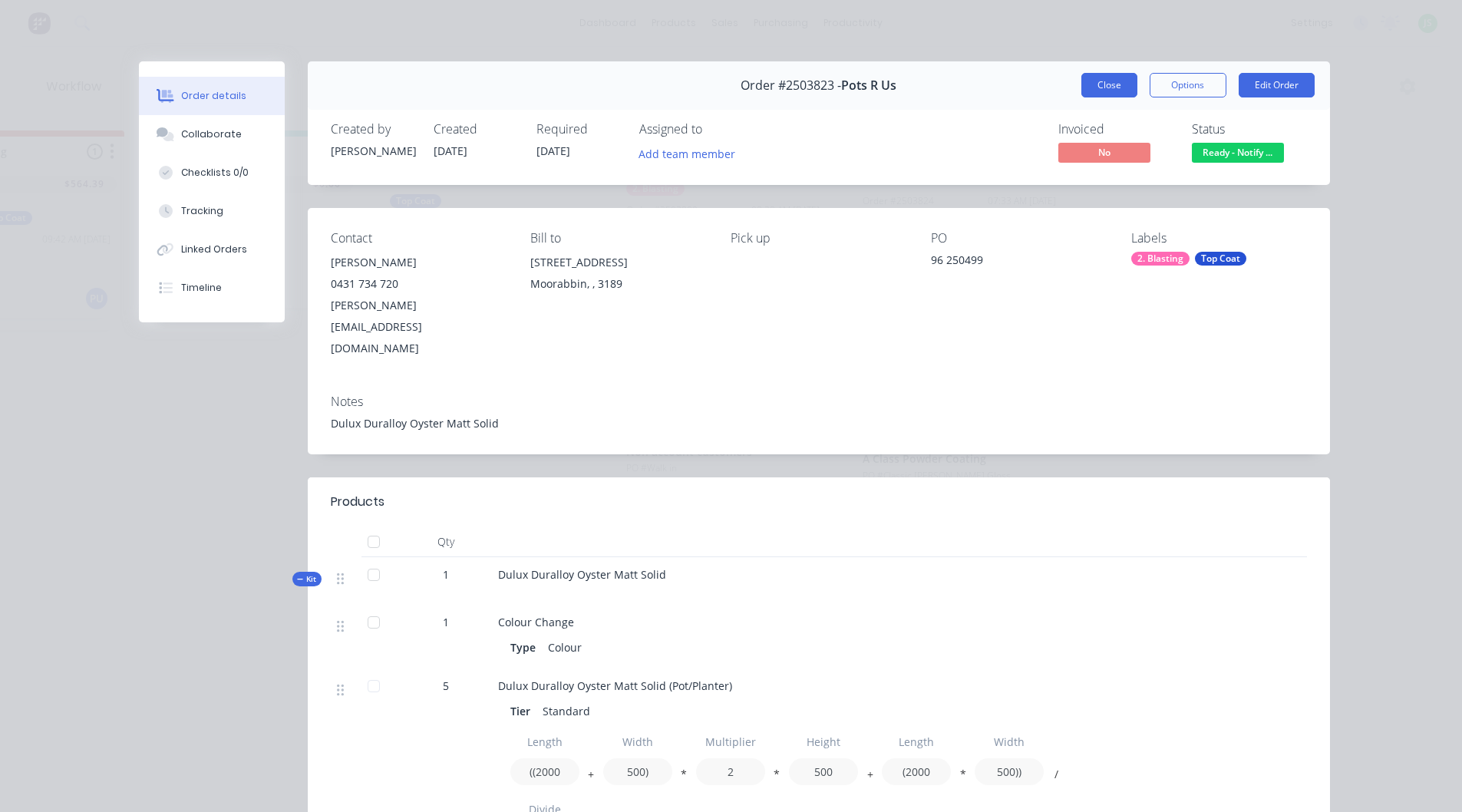
click at [1104, 82] on button "Close" at bounding box center [1109, 85] width 56 height 25
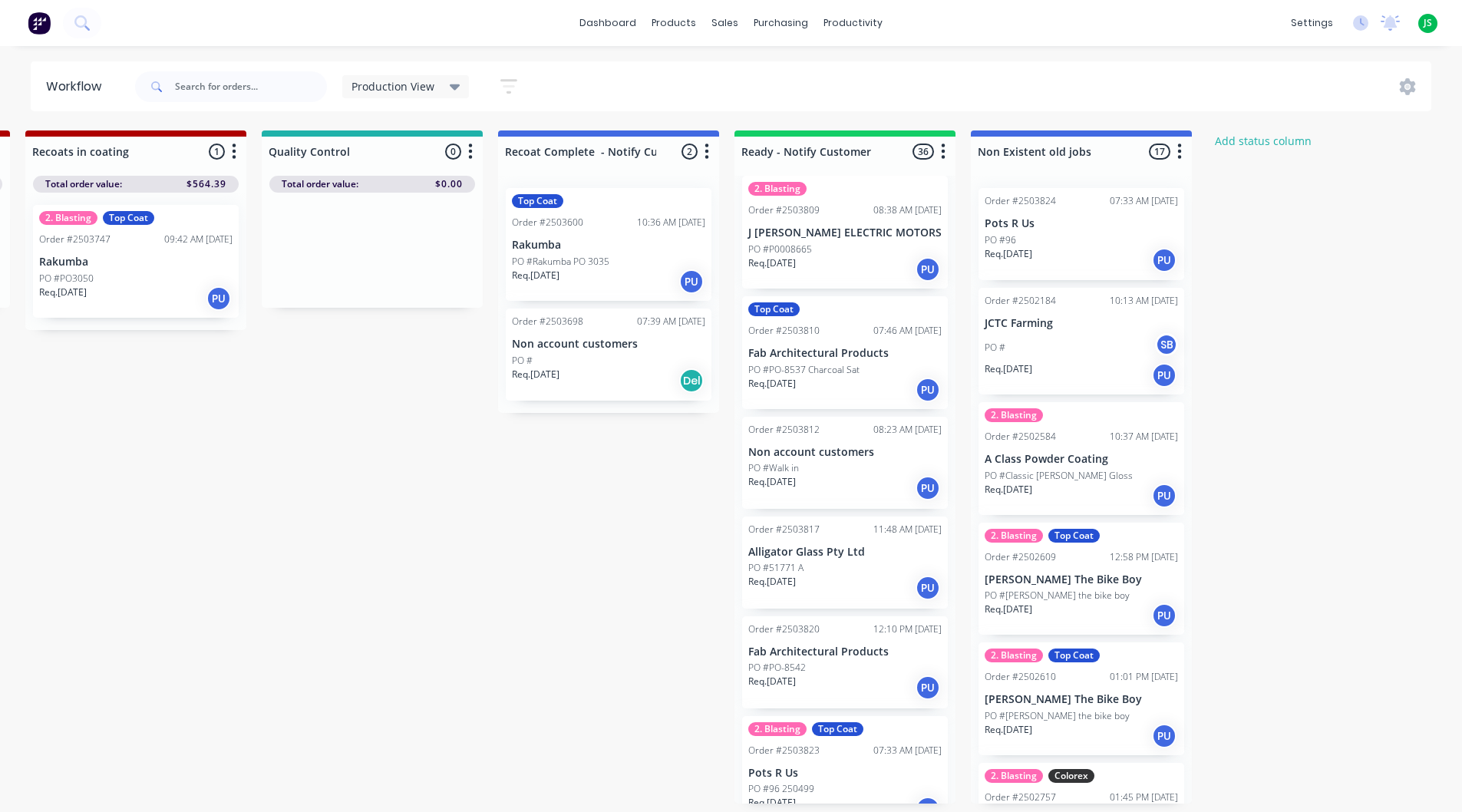
scroll to position [15, 1426]
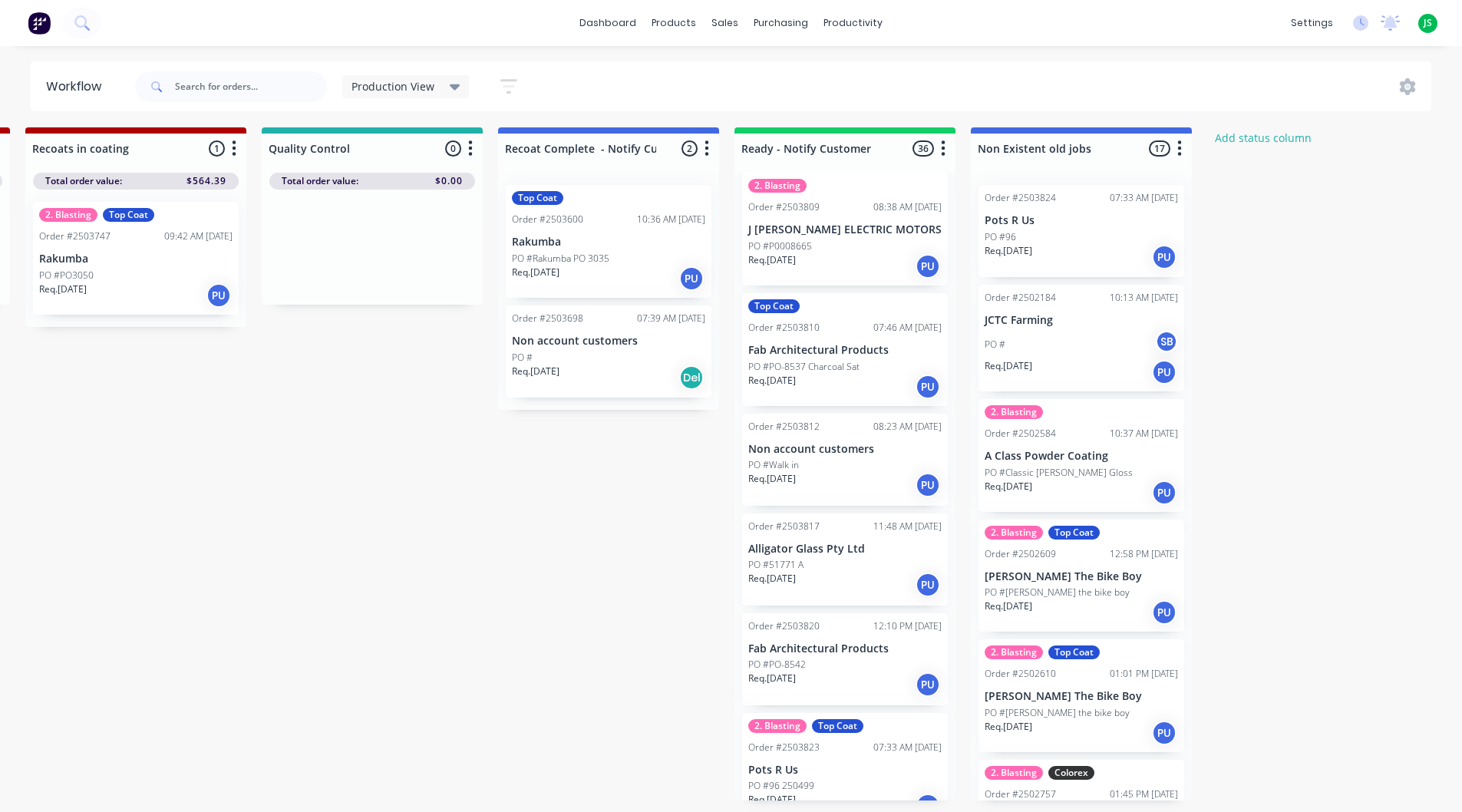
click at [825, 763] on p "Pots R Us" at bounding box center [845, 769] width 193 height 13
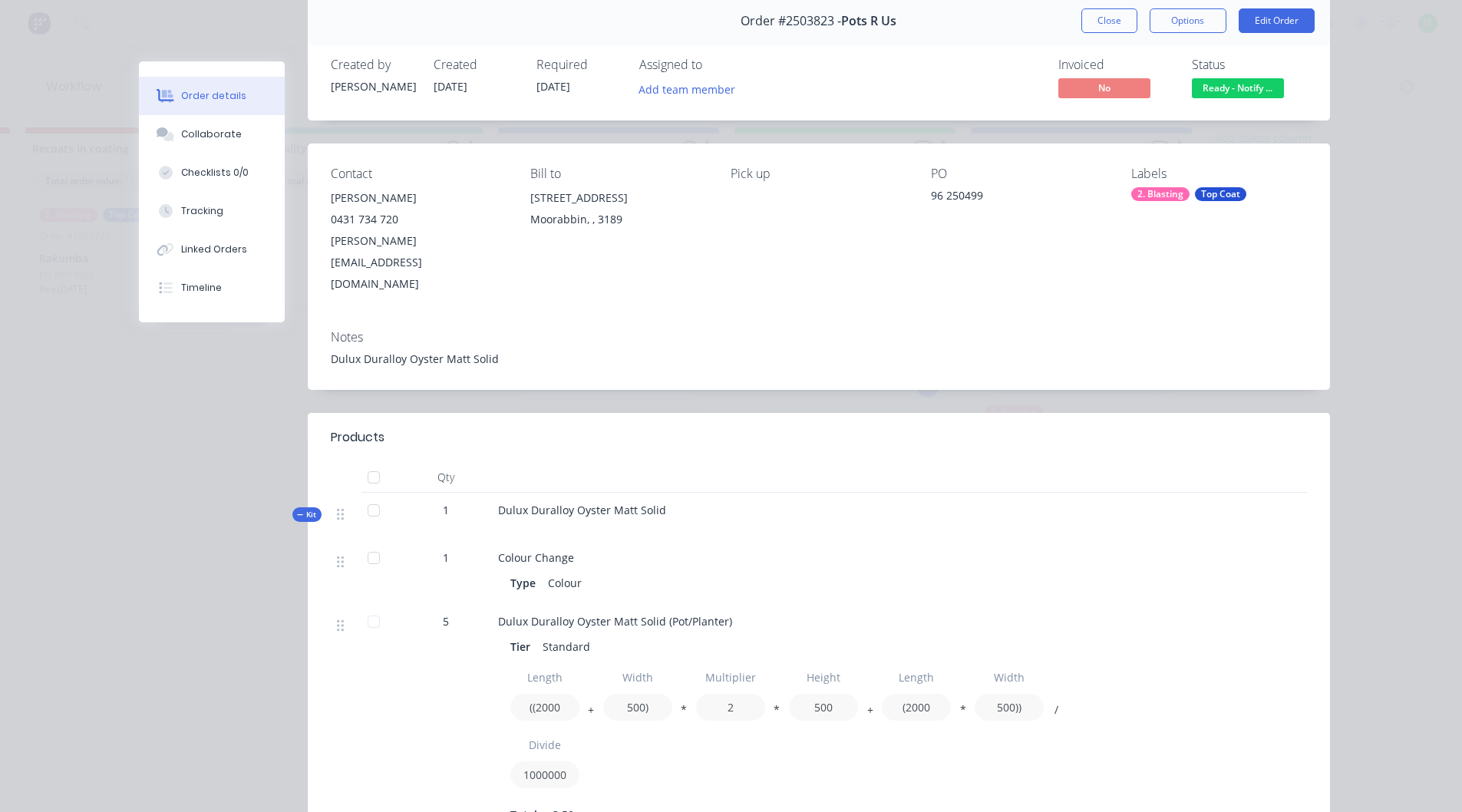
scroll to position [0, 0]
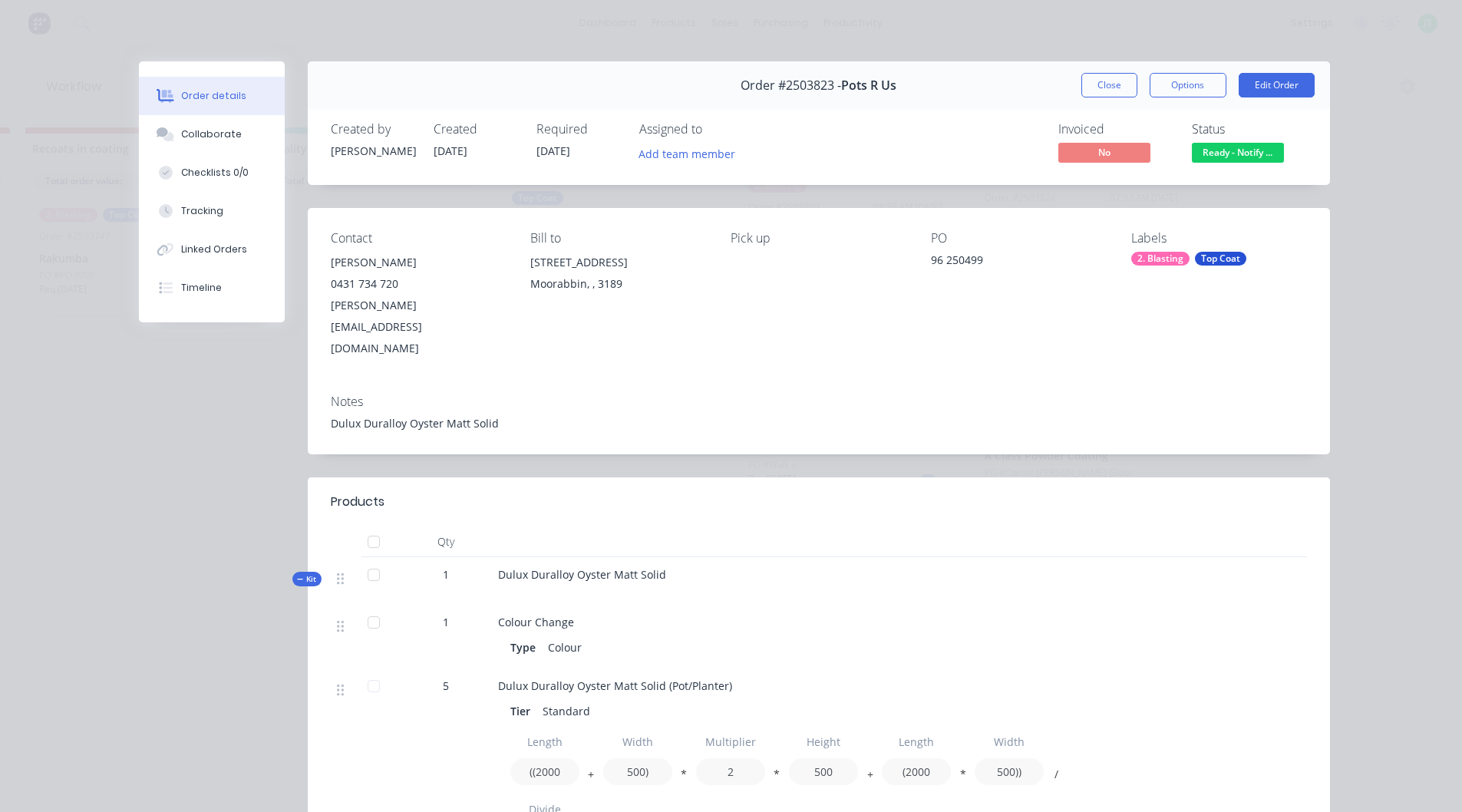
drag, startPoint x: 1109, startPoint y: 87, endPoint x: 972, endPoint y: 222, distance: 192.3
click at [1109, 89] on button "Close" at bounding box center [1109, 85] width 56 height 25
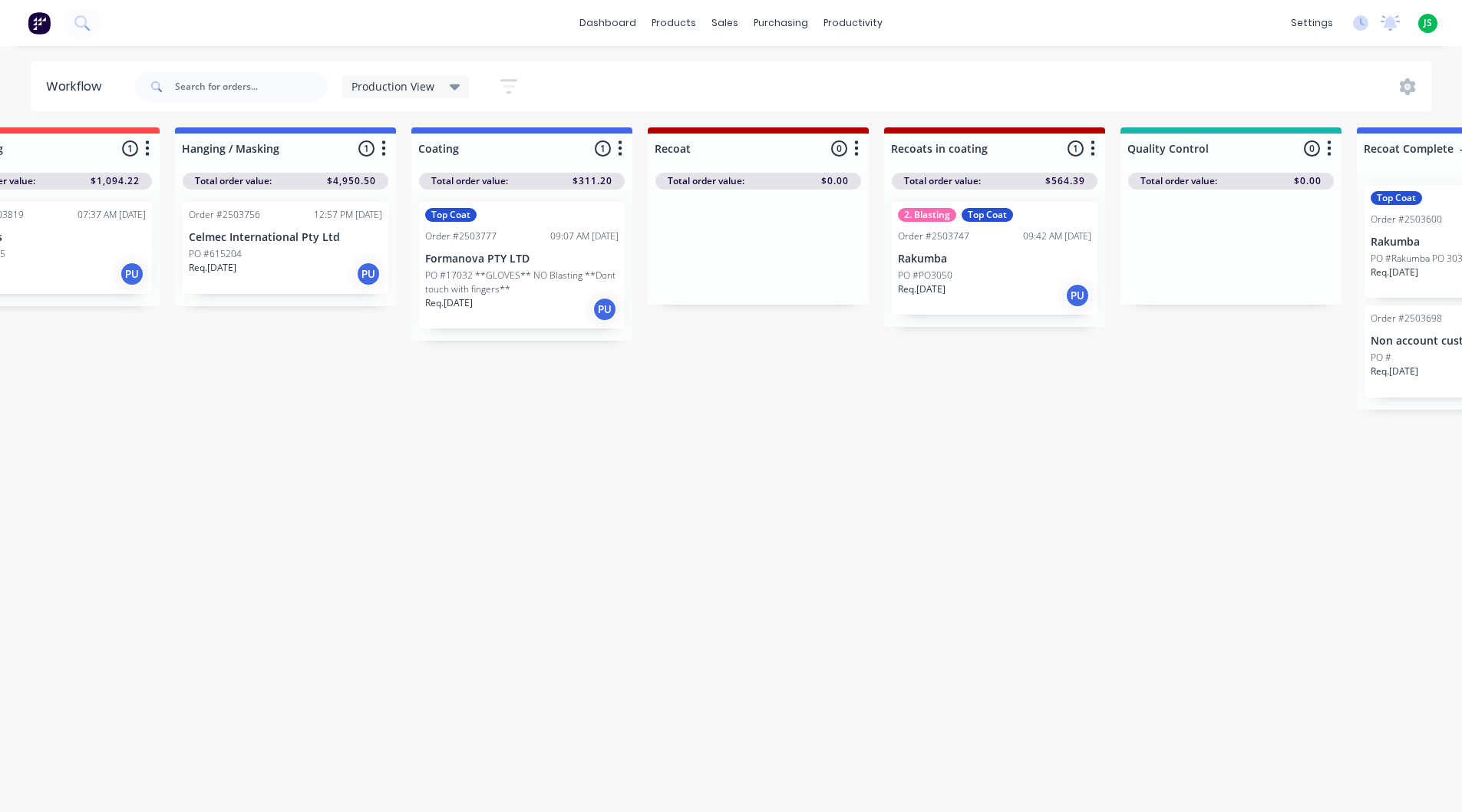
scroll to position [15, 563]
click at [296, 247] on div "PO #615204" at bounding box center [289, 254] width 193 height 14
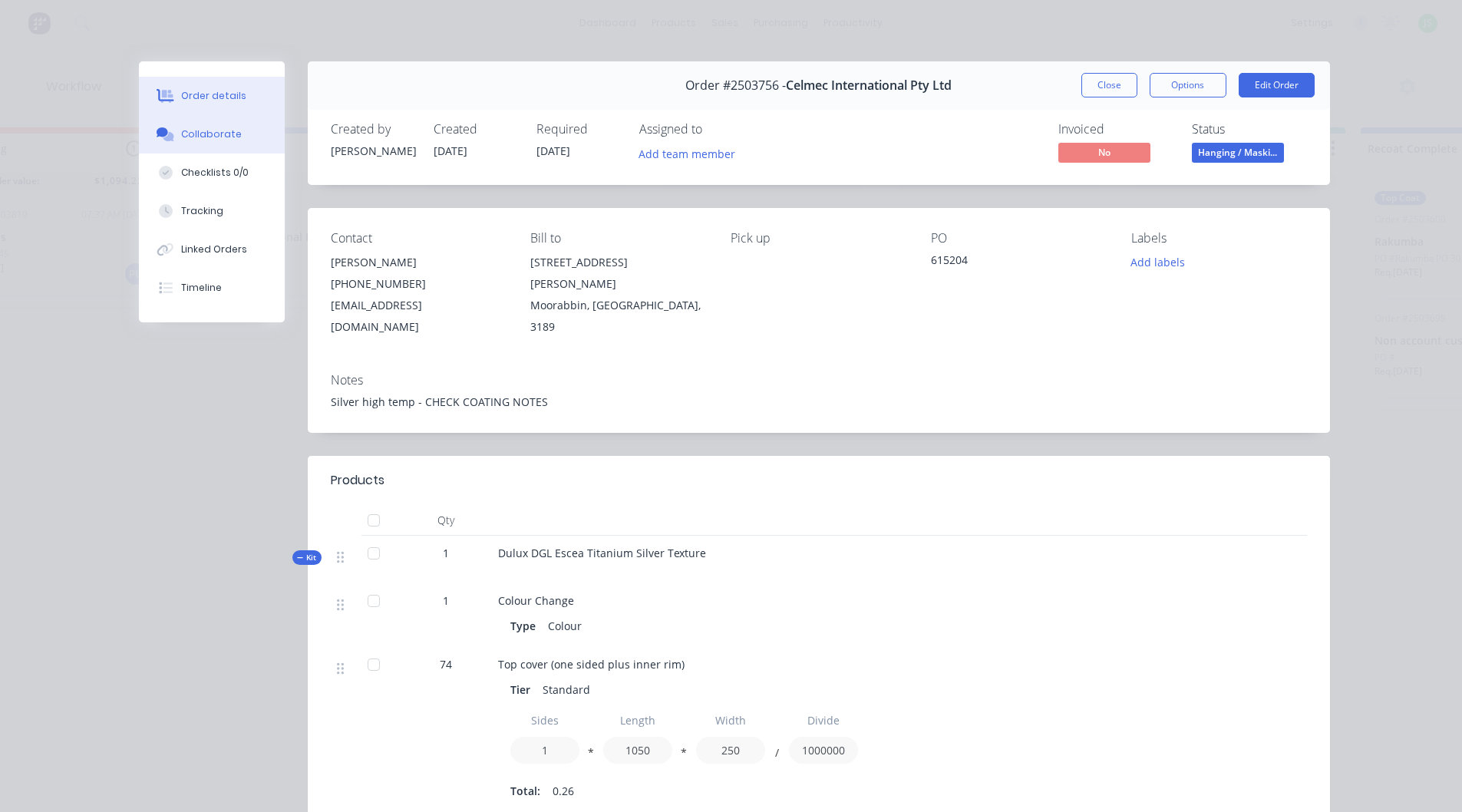
click at [189, 129] on div "Collaborate" at bounding box center [211, 135] width 61 height 14
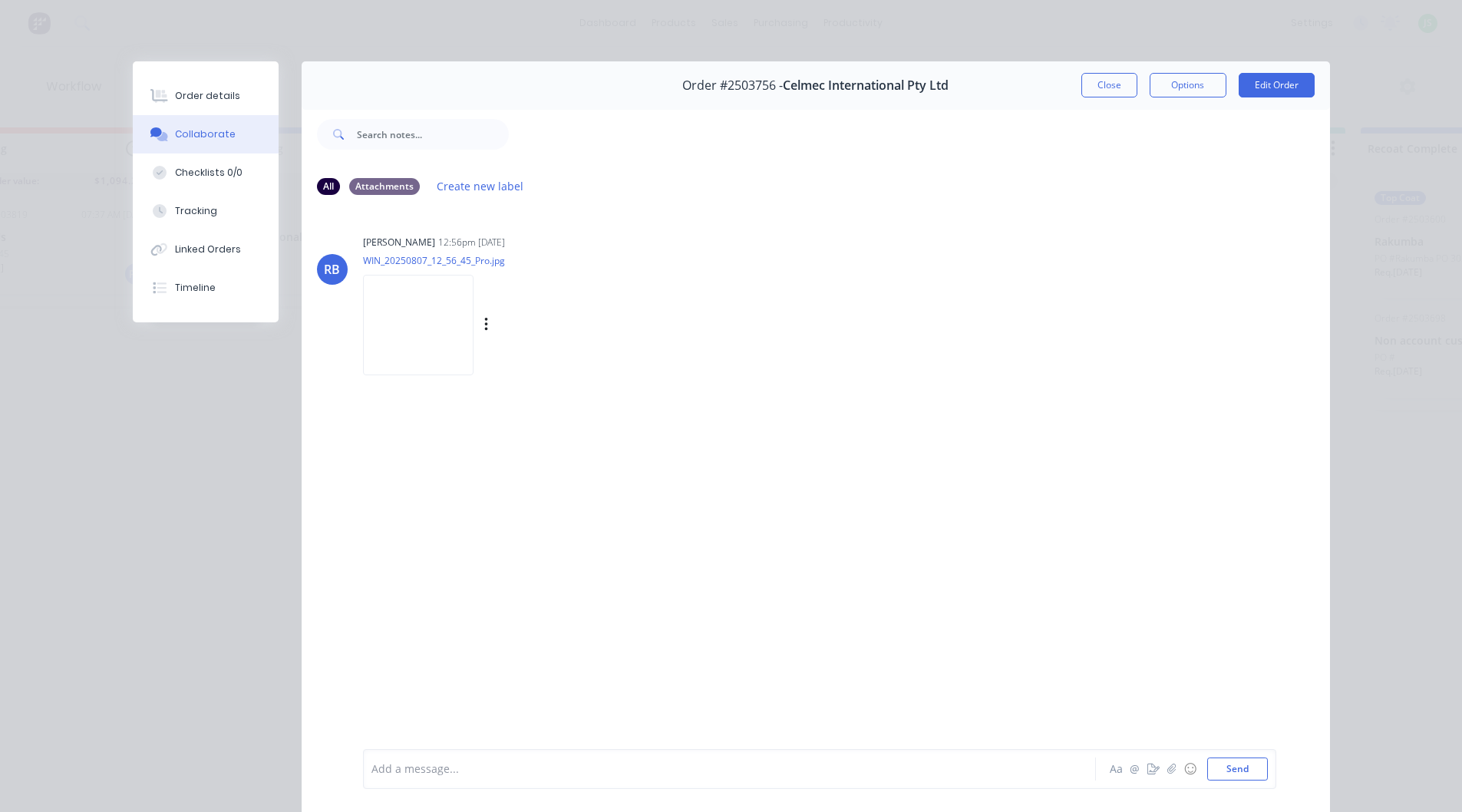
click at [426, 334] on img at bounding box center [418, 325] width 111 height 101
click at [1094, 85] on button "Close" at bounding box center [1109, 85] width 56 height 25
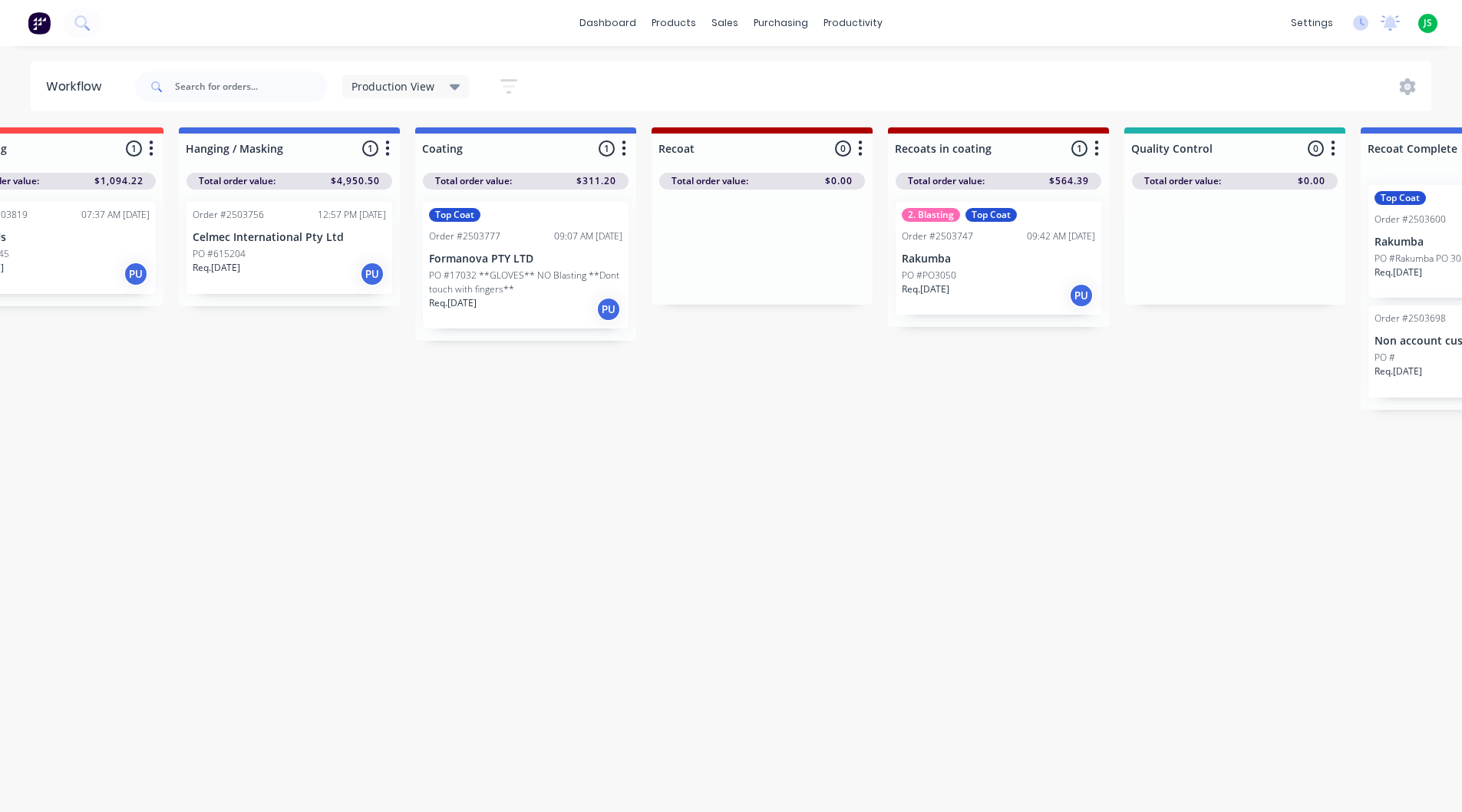
click at [275, 261] on div "Req. [DATE] PU" at bounding box center [289, 274] width 193 height 26
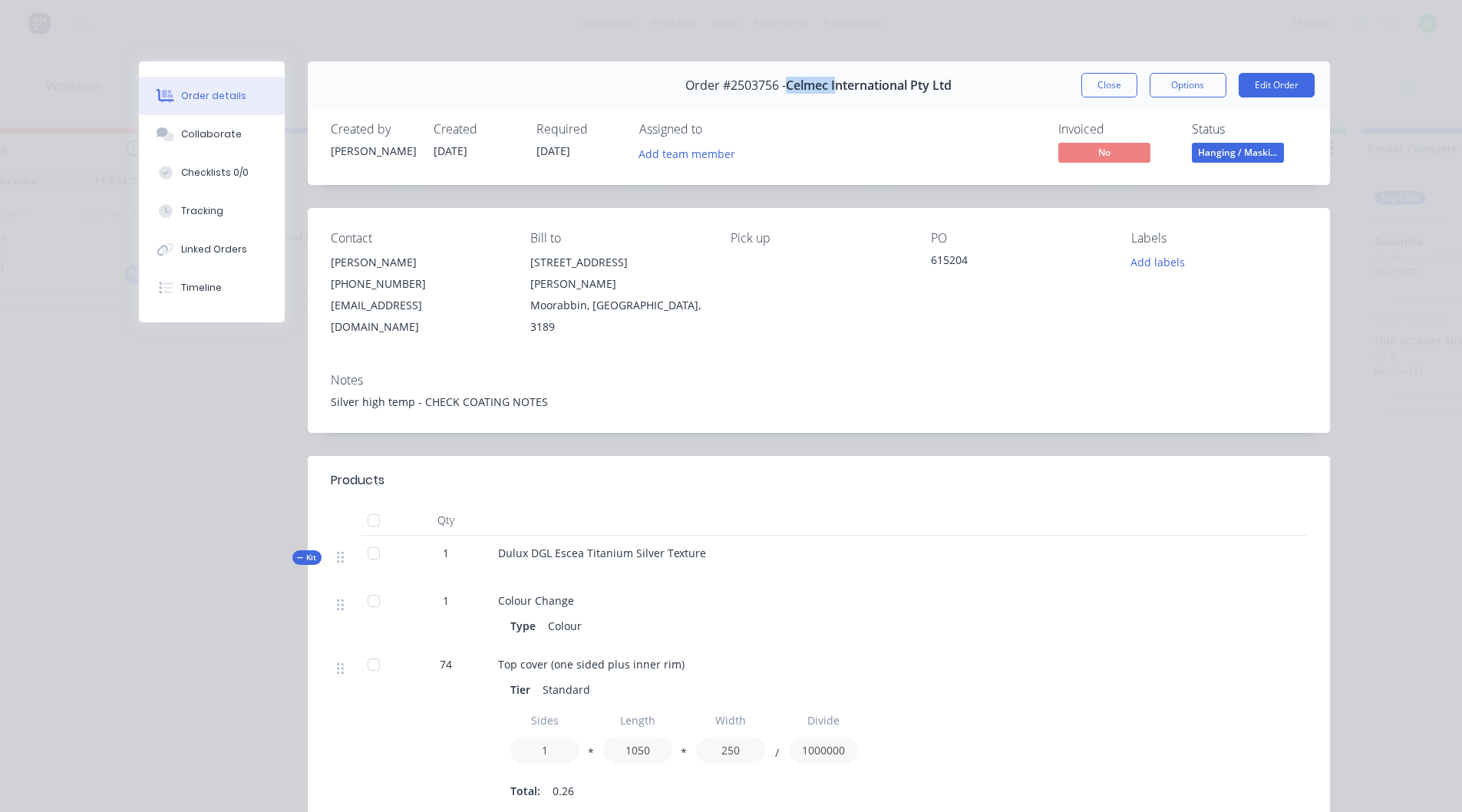
drag, startPoint x: 828, startPoint y: 84, endPoint x: 779, endPoint y: 84, distance: 49.0
click at [786, 84] on span "Celmec International Pty Ltd" at bounding box center [869, 86] width 165 height 15
copy span "Celmec I"
click at [1104, 78] on button "Close" at bounding box center [1109, 85] width 56 height 25
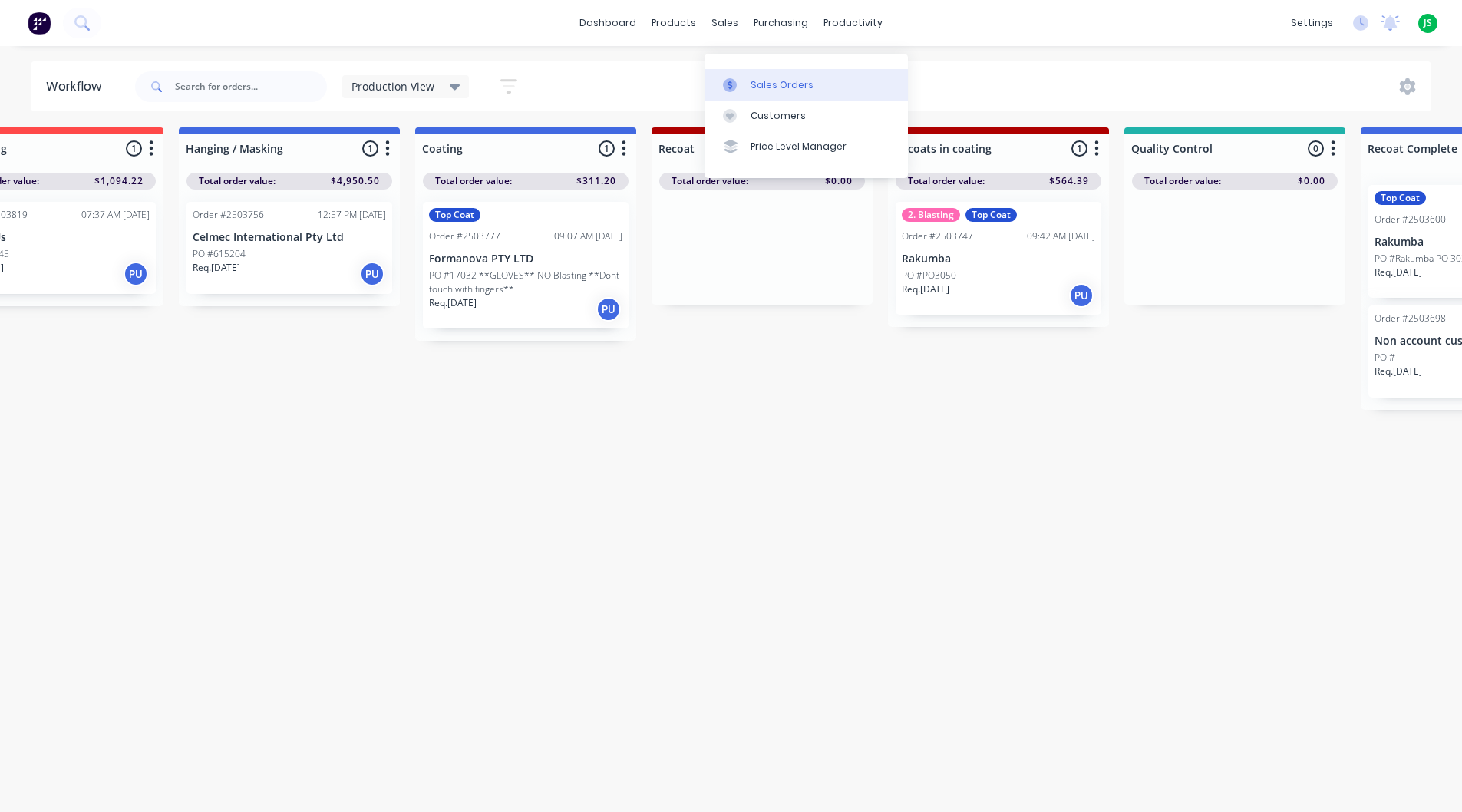
click at [756, 79] on div "Sales Orders" at bounding box center [781, 86] width 63 height 14
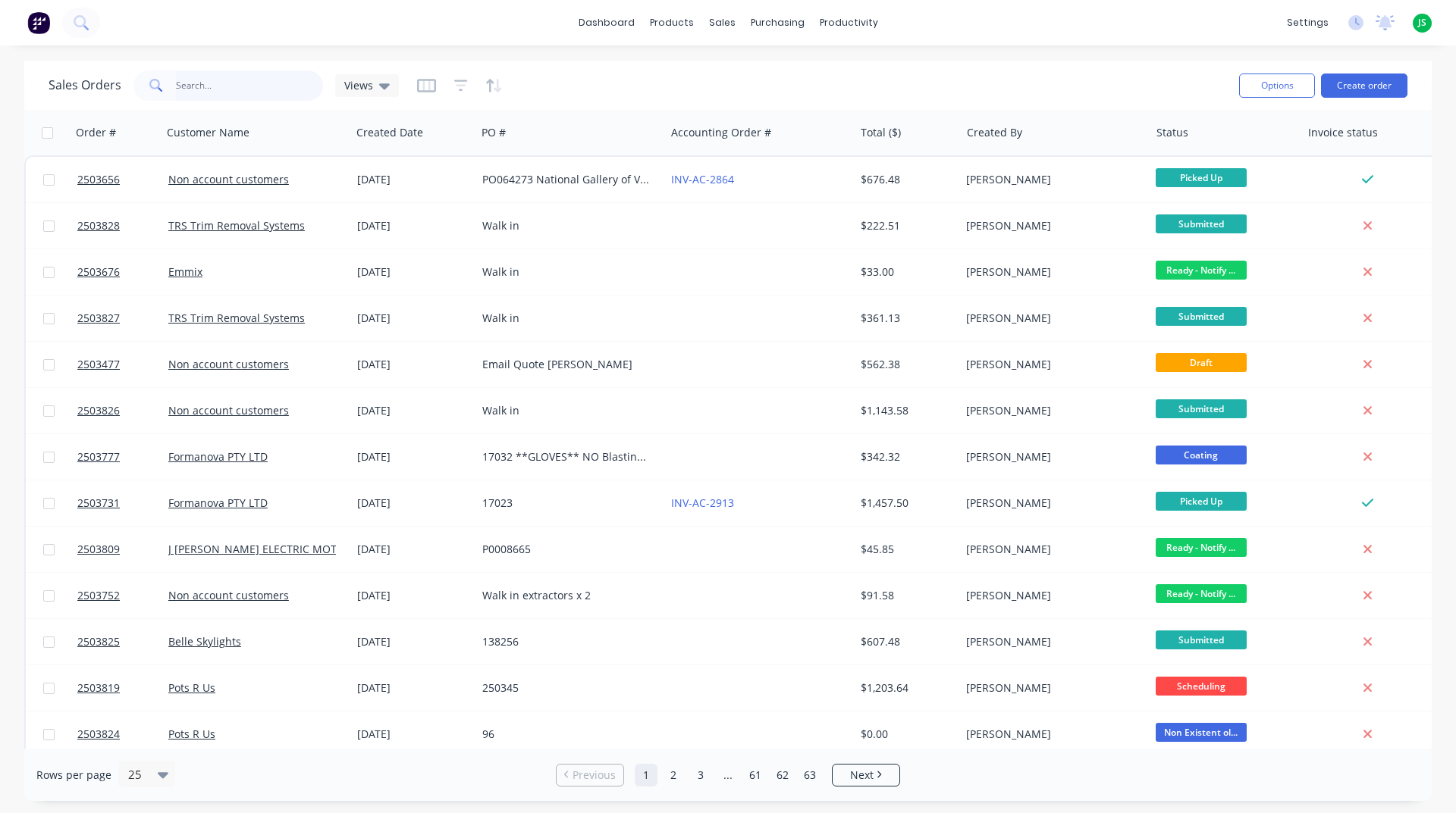
click at [216, 88] on input "text" at bounding box center [250, 86] width 148 height 31
paste input "Celmec I"
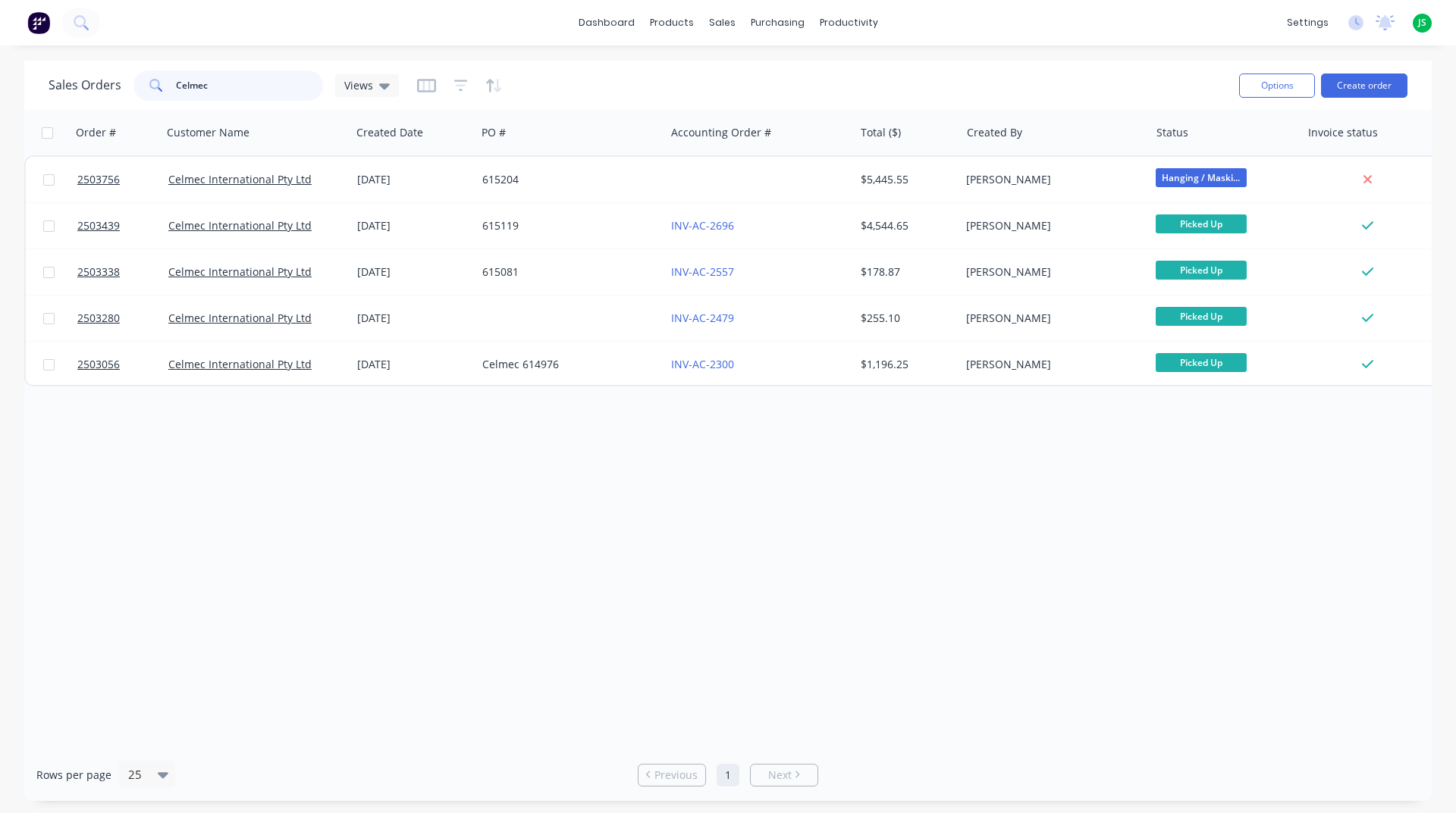
type input "Celmec"
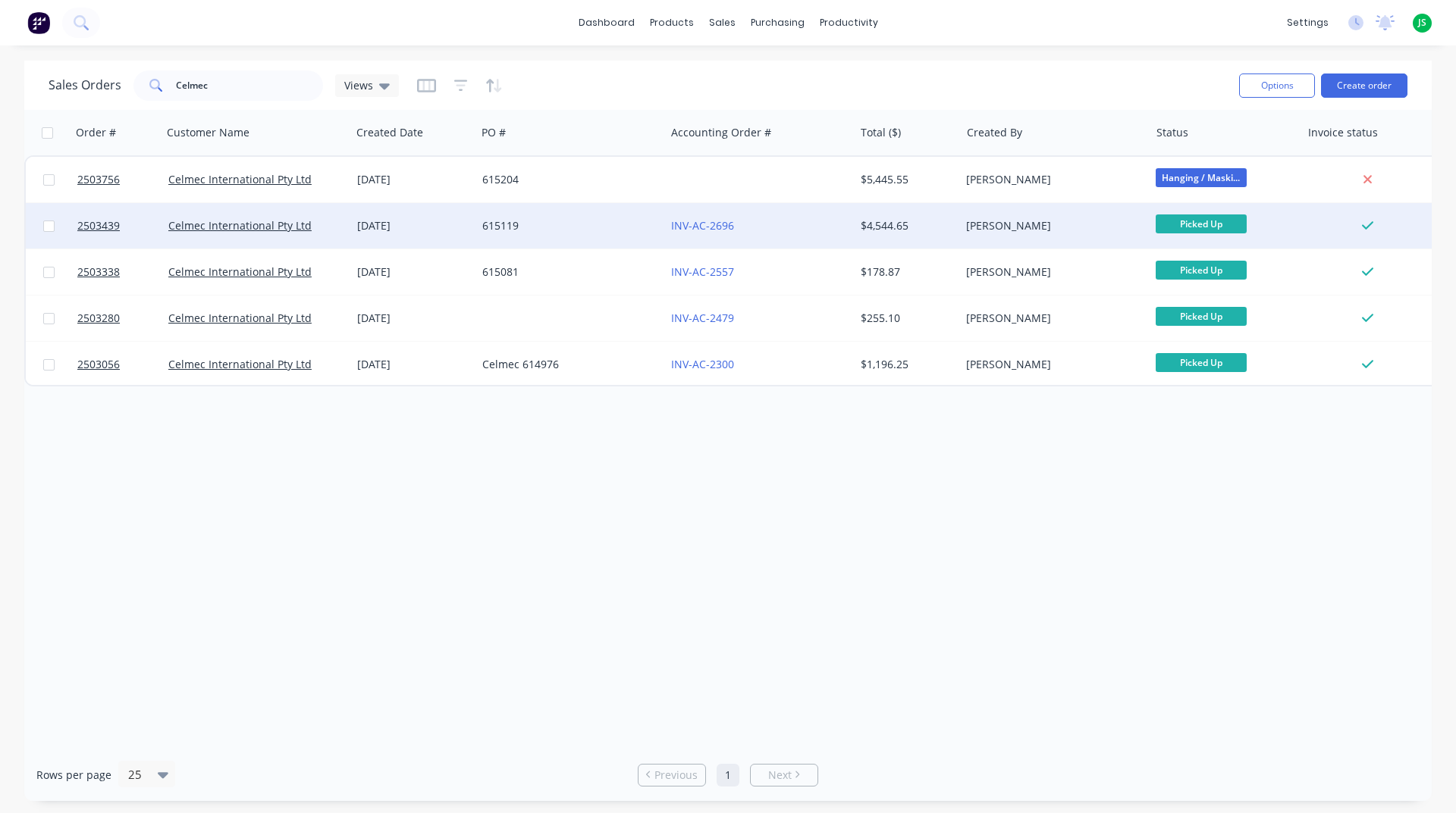
click at [392, 226] on div "[DATE]" at bounding box center [413, 225] width 113 height 15
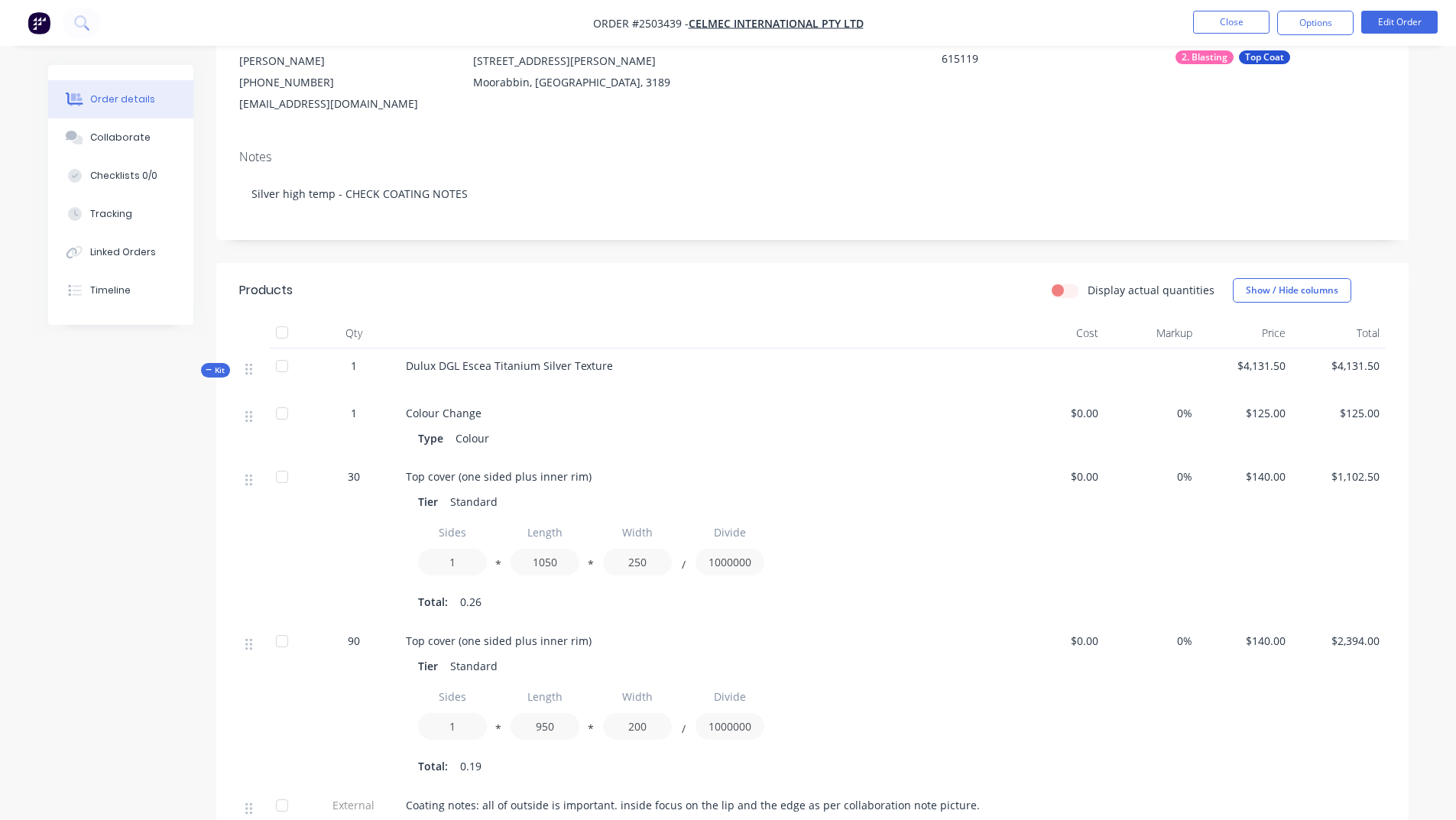
scroll to position [153, 0]
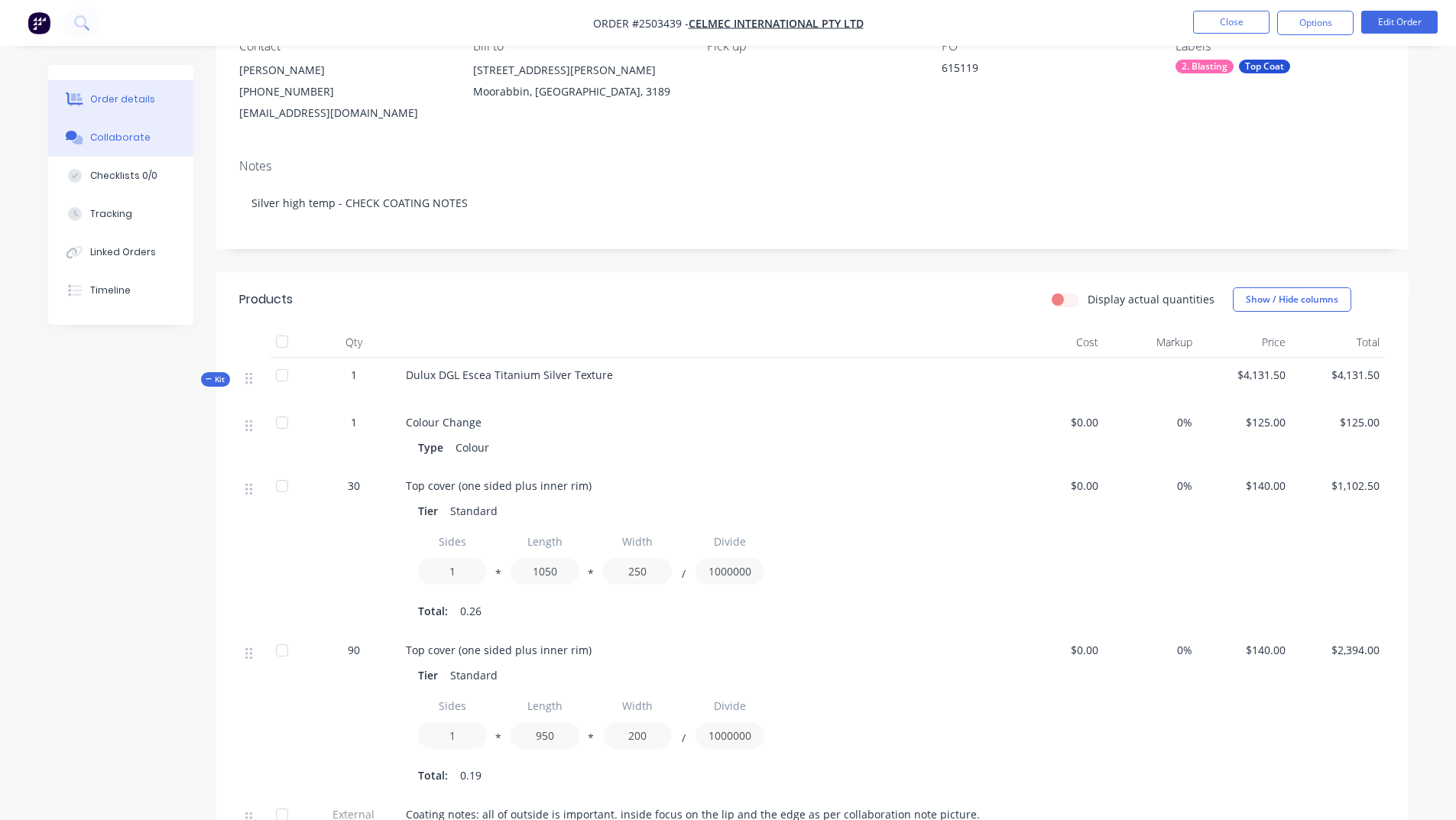
click at [112, 141] on div "Collaborate" at bounding box center [120, 138] width 61 height 14
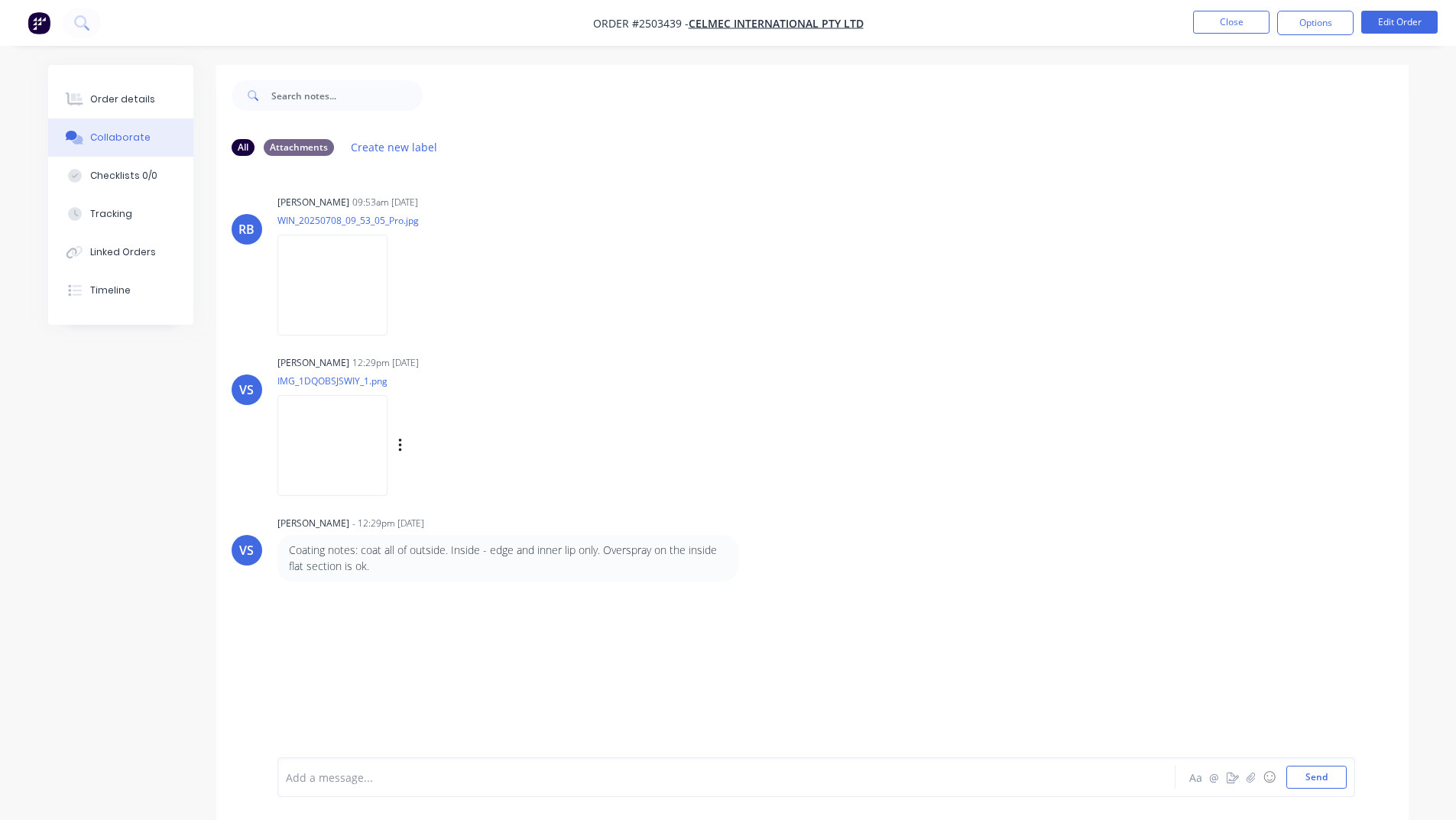
click at [357, 444] on img at bounding box center [332, 445] width 110 height 100
click at [360, 252] on img at bounding box center [332, 284] width 110 height 100
click at [364, 454] on img at bounding box center [332, 445] width 110 height 100
click at [1244, 20] on button "Close" at bounding box center [1231, 22] width 76 height 23
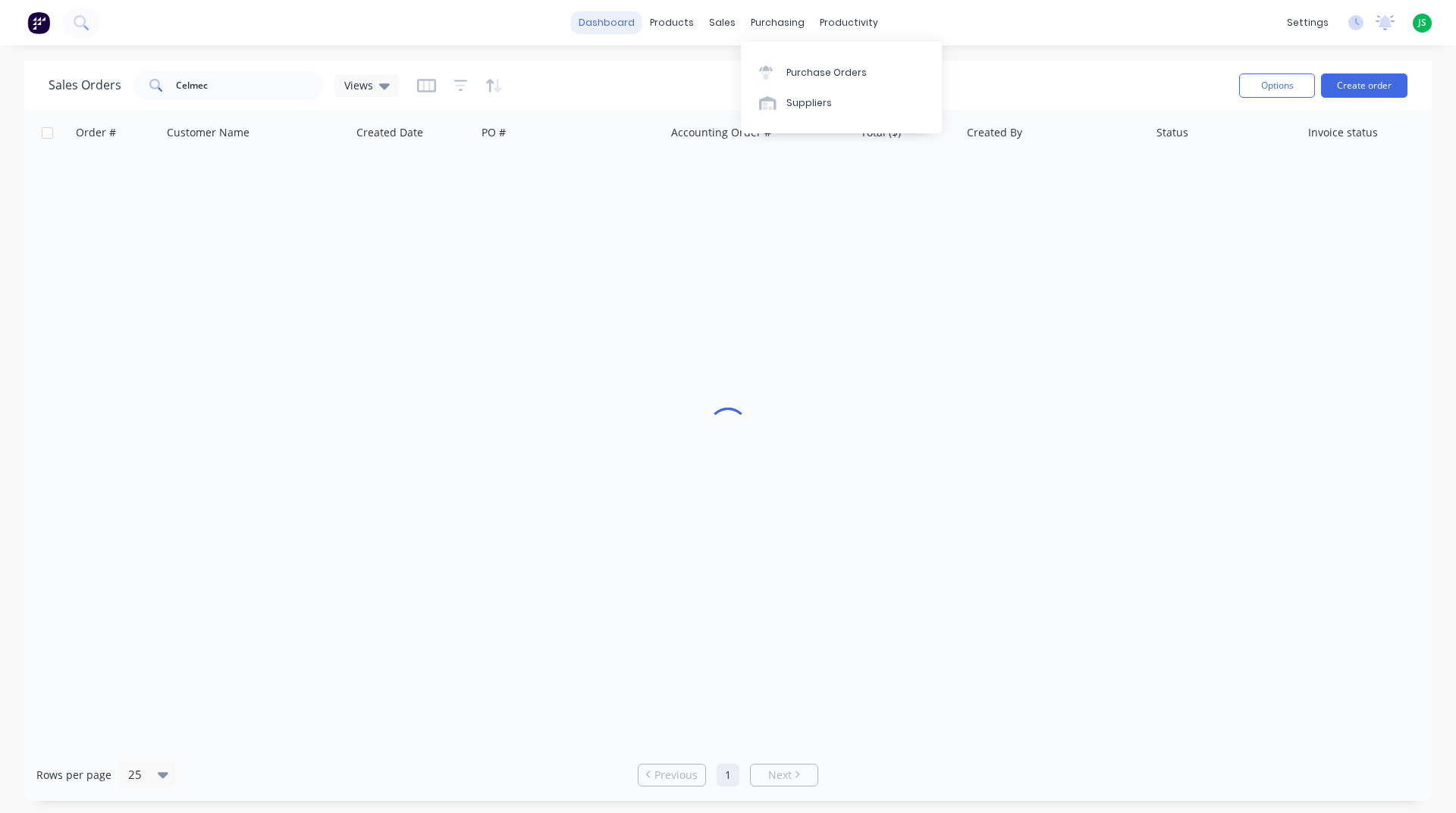
click at [615, 26] on link "dashboard" at bounding box center [606, 23] width 71 height 23
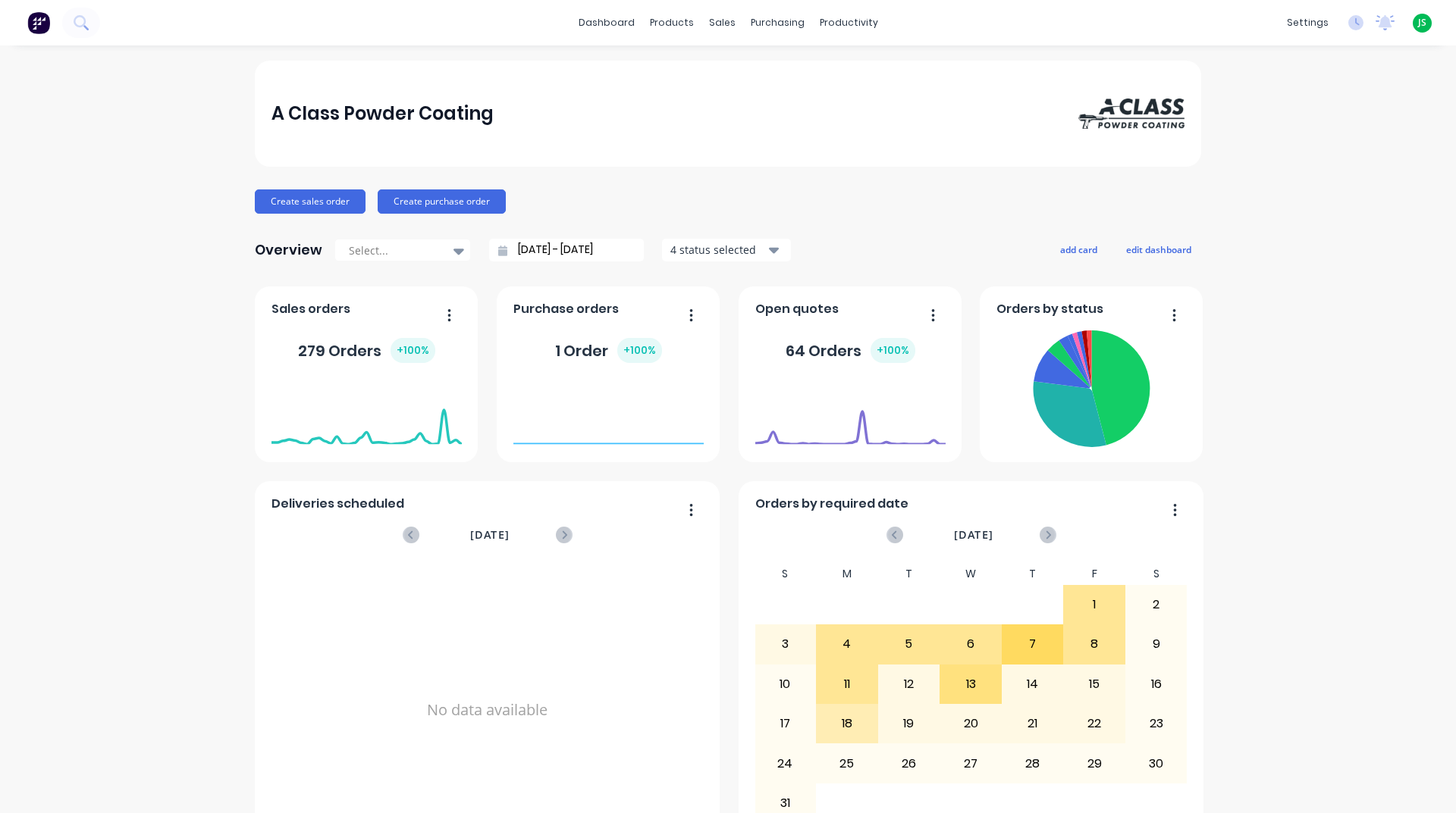
scroll to position [638, 0]
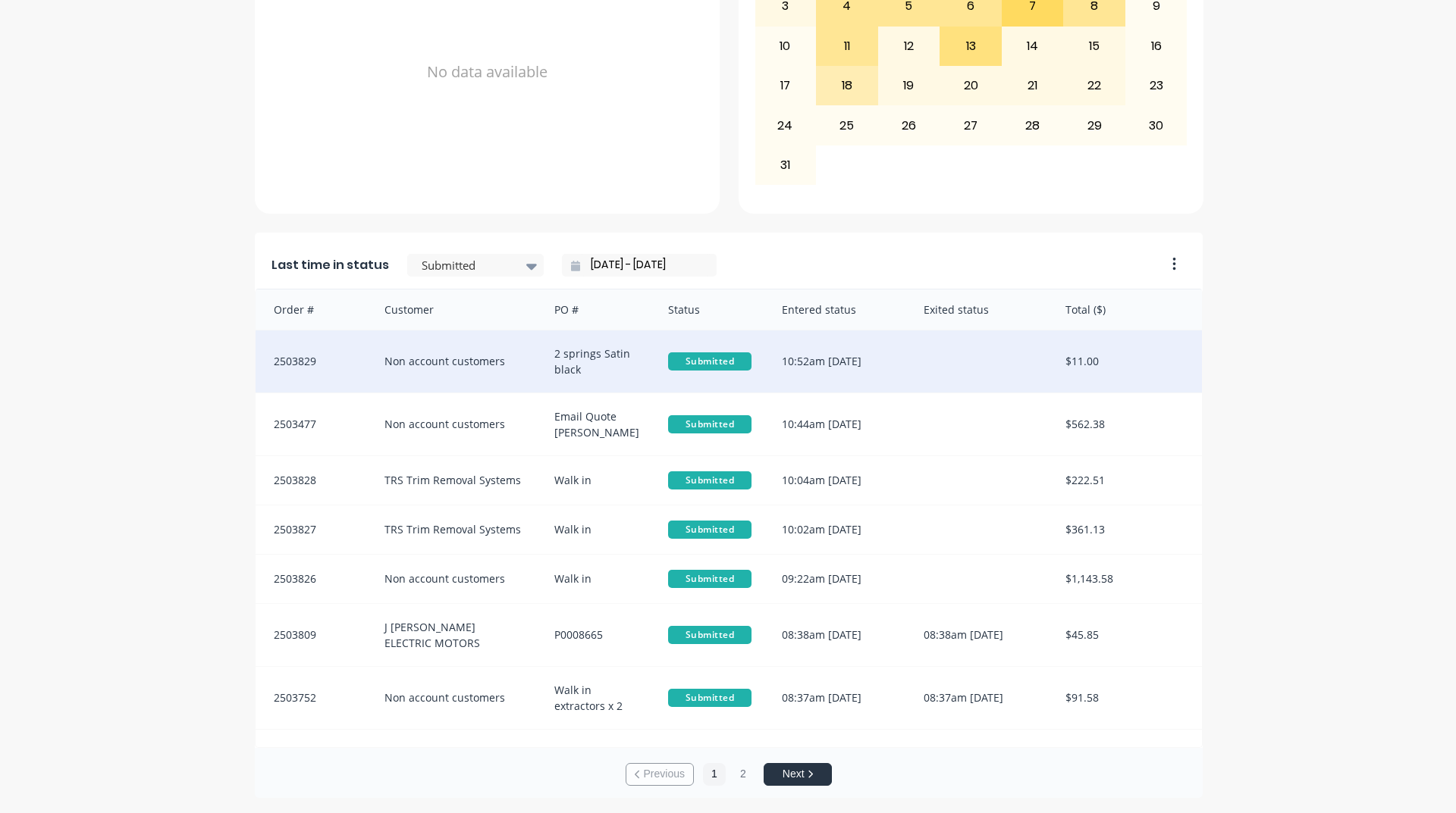
click at [502, 348] on div "Non account customers" at bounding box center [454, 361] width 170 height 62
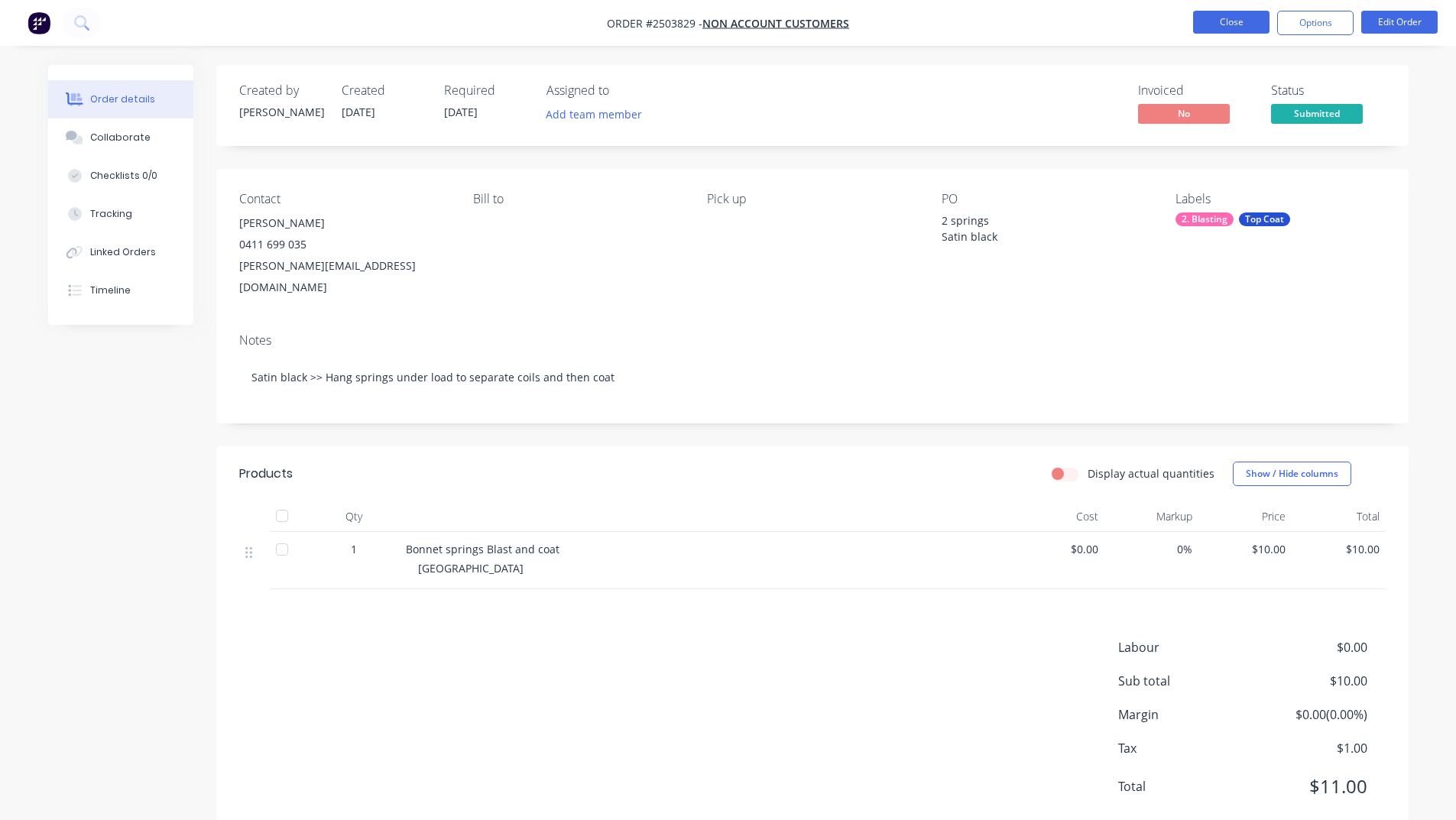
click at [1231, 23] on button "Close" at bounding box center [1231, 22] width 76 height 23
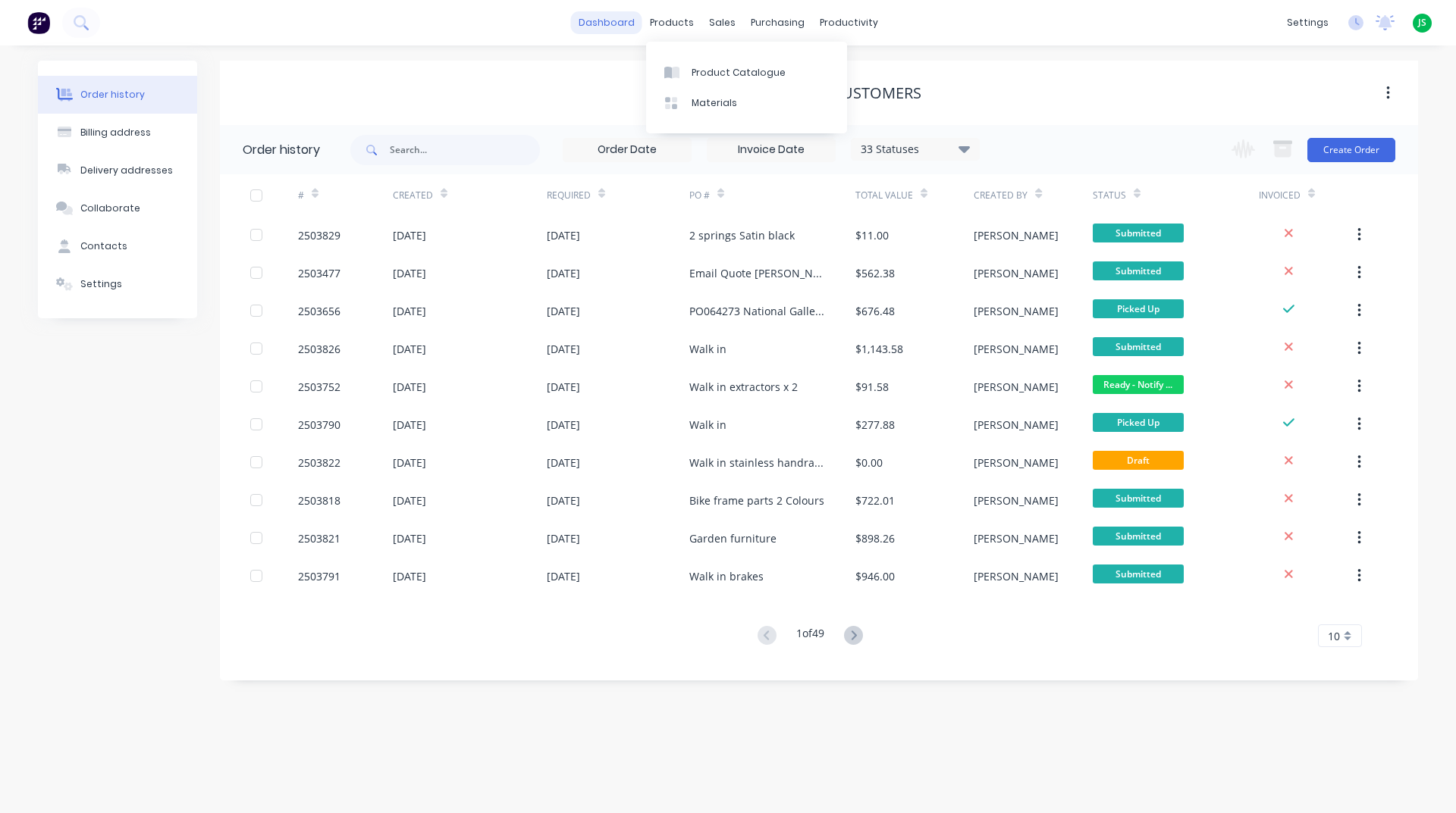
click at [615, 32] on link "dashboard" at bounding box center [606, 23] width 71 height 23
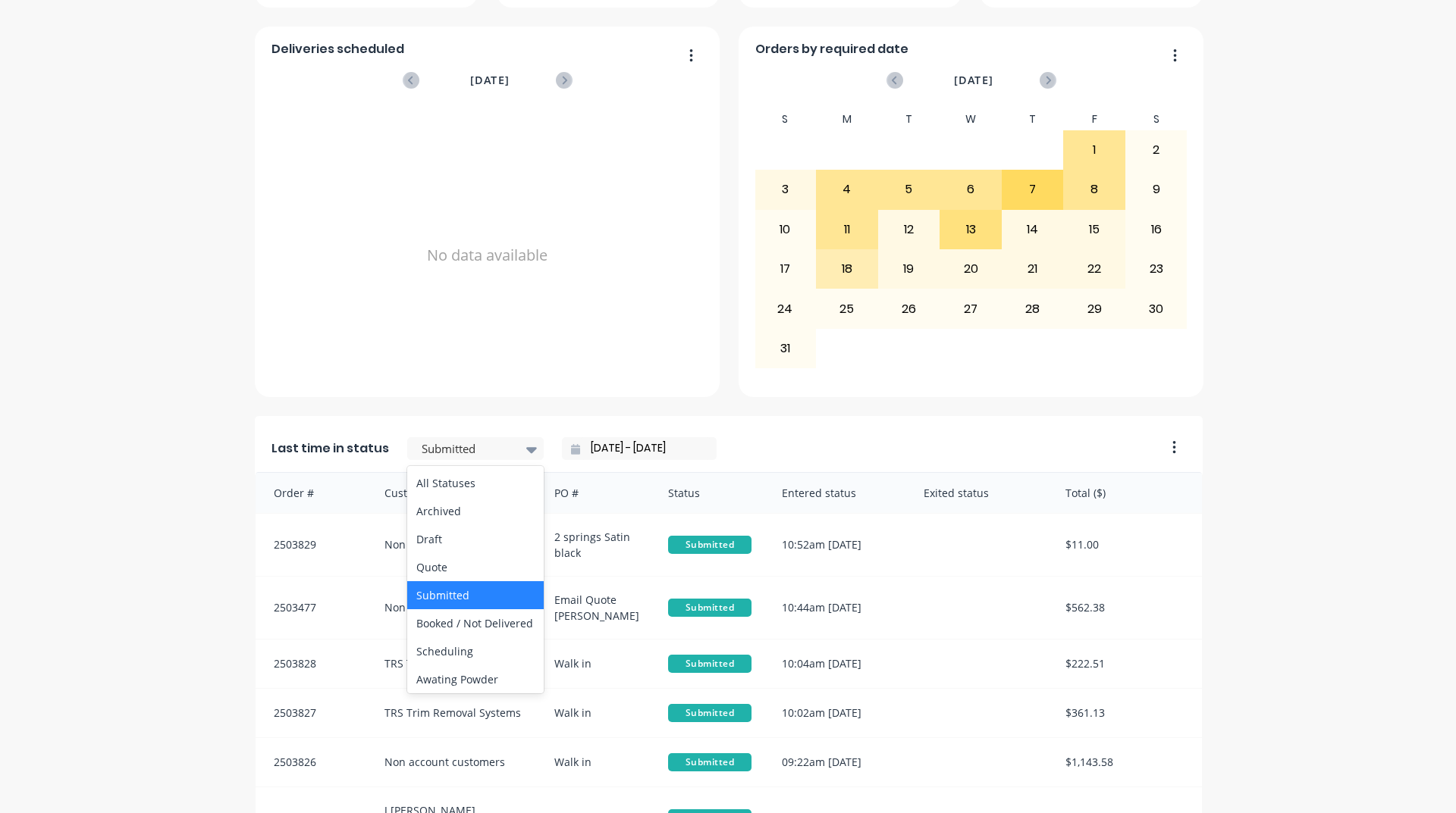
scroll to position [455, 0]
click at [457, 607] on div "Coating" at bounding box center [475, 593] width 137 height 28
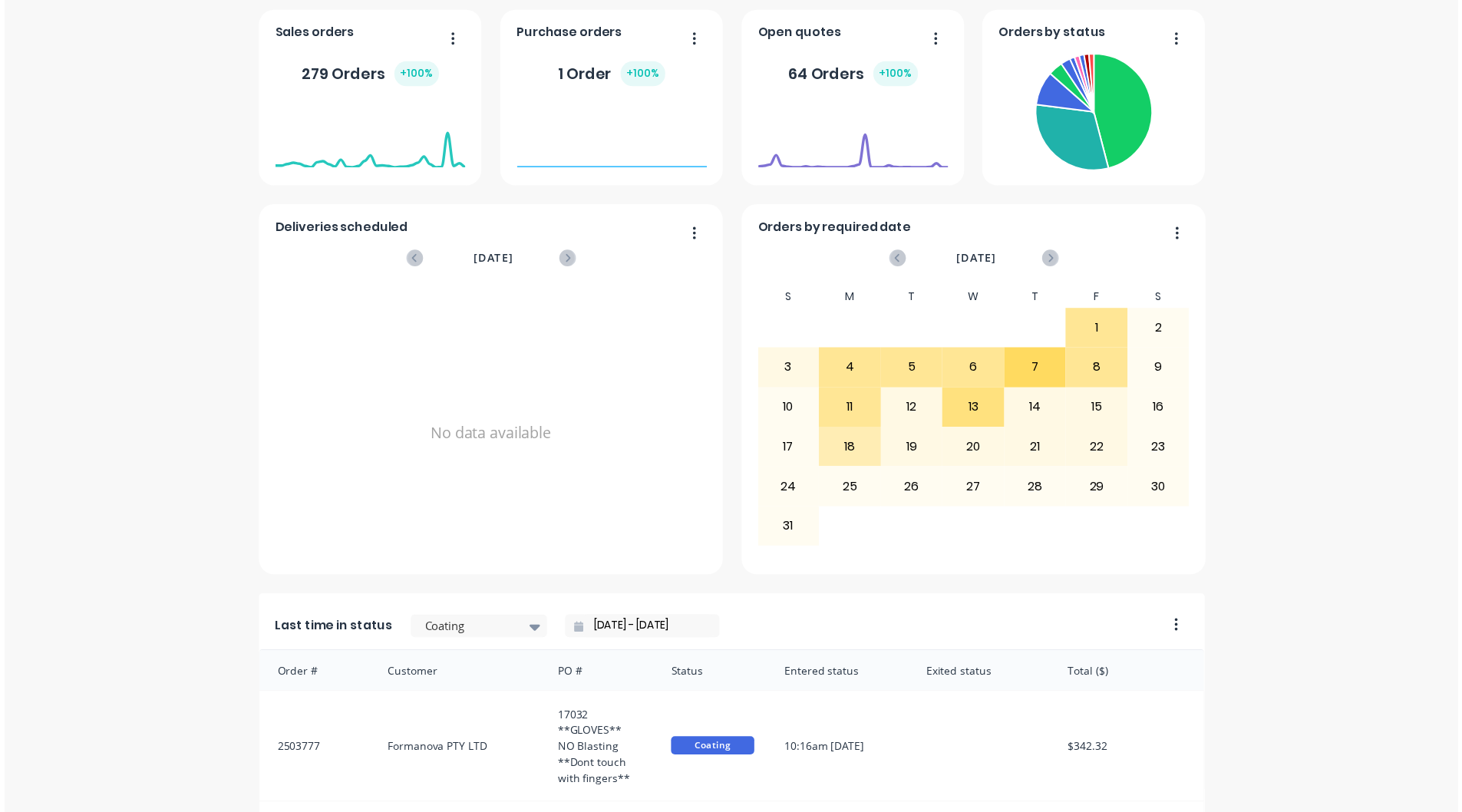
scroll to position [0, 0]
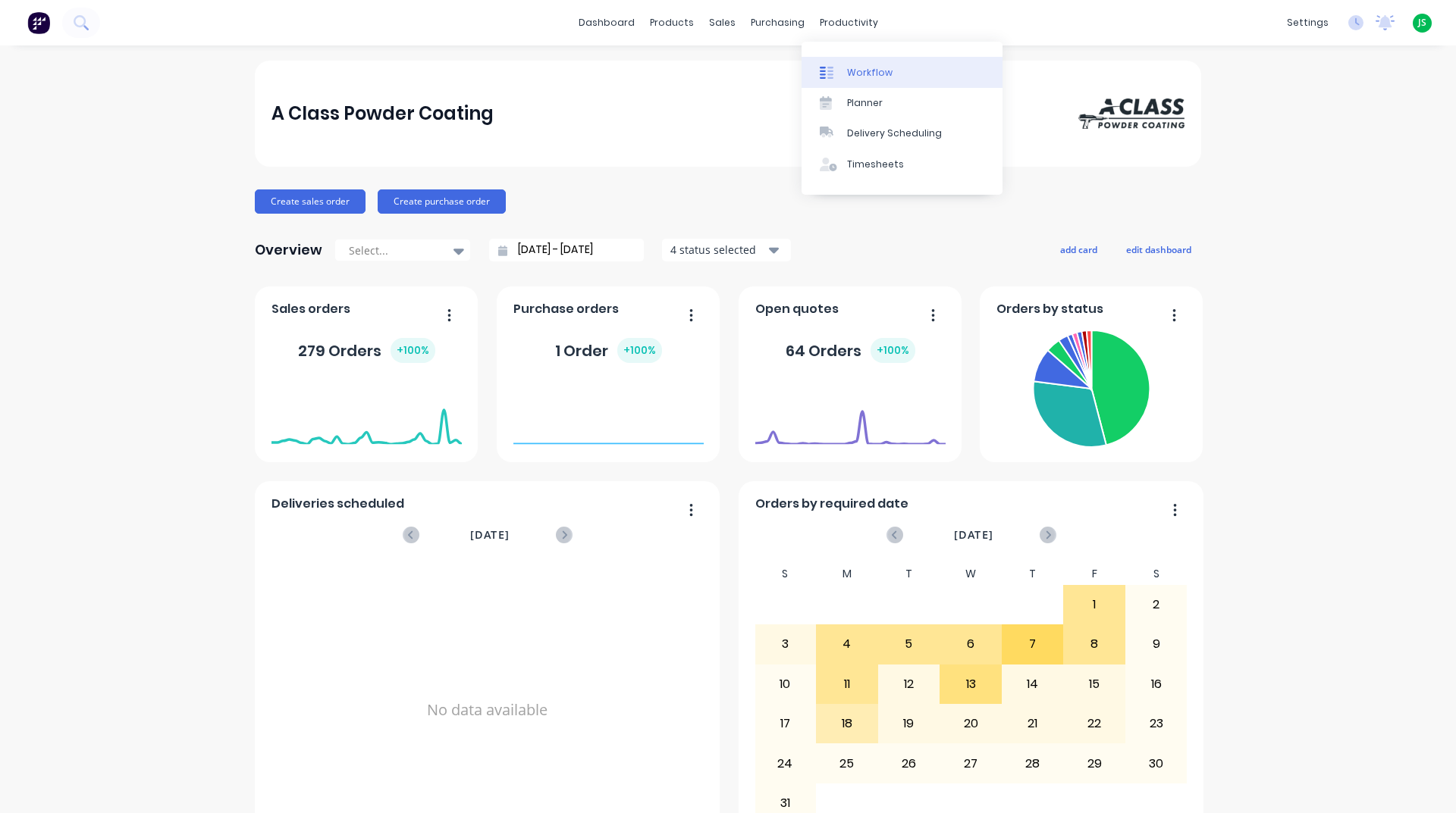
click at [839, 70] on div at bounding box center [831, 73] width 23 height 14
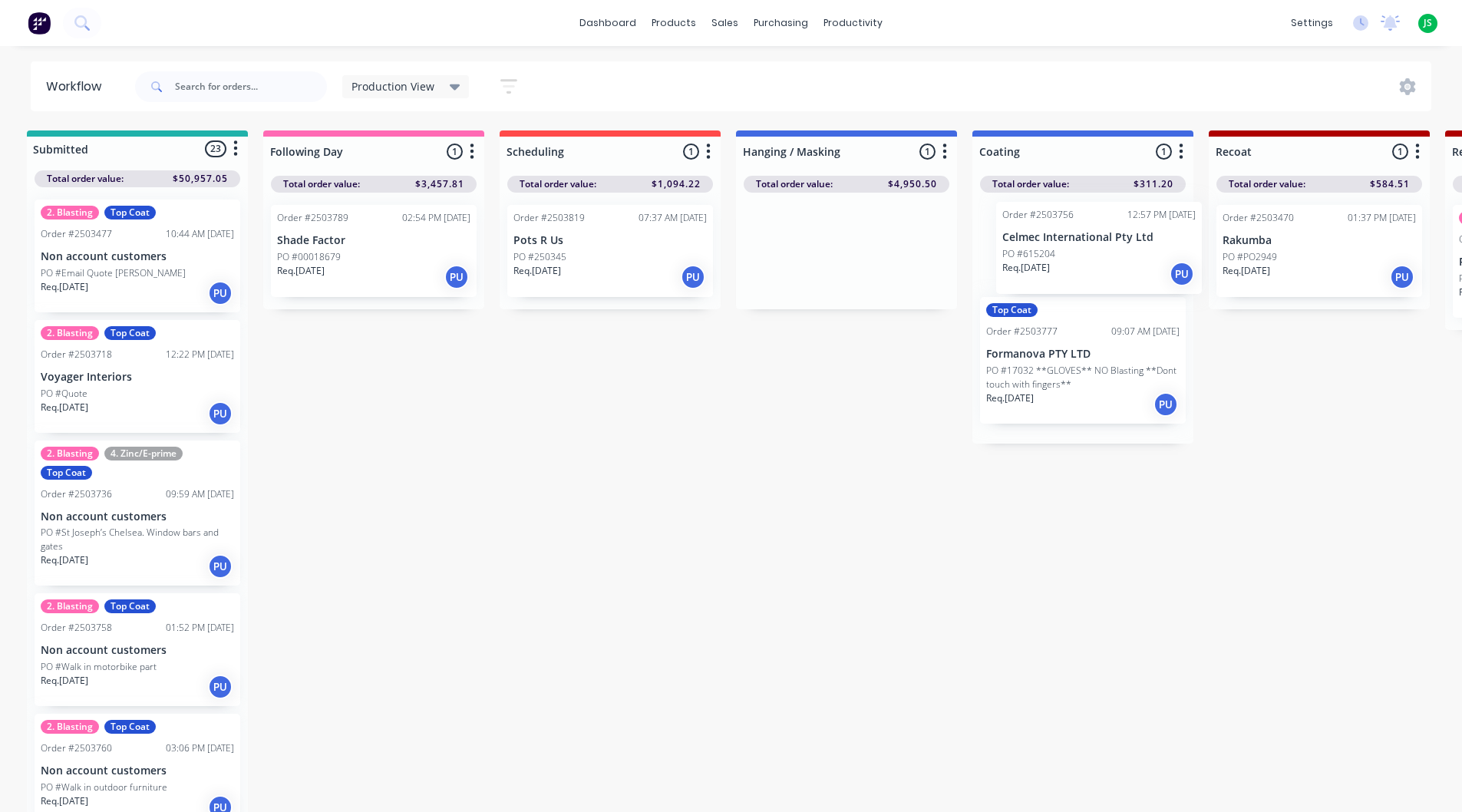
scroll to position [0, 12]
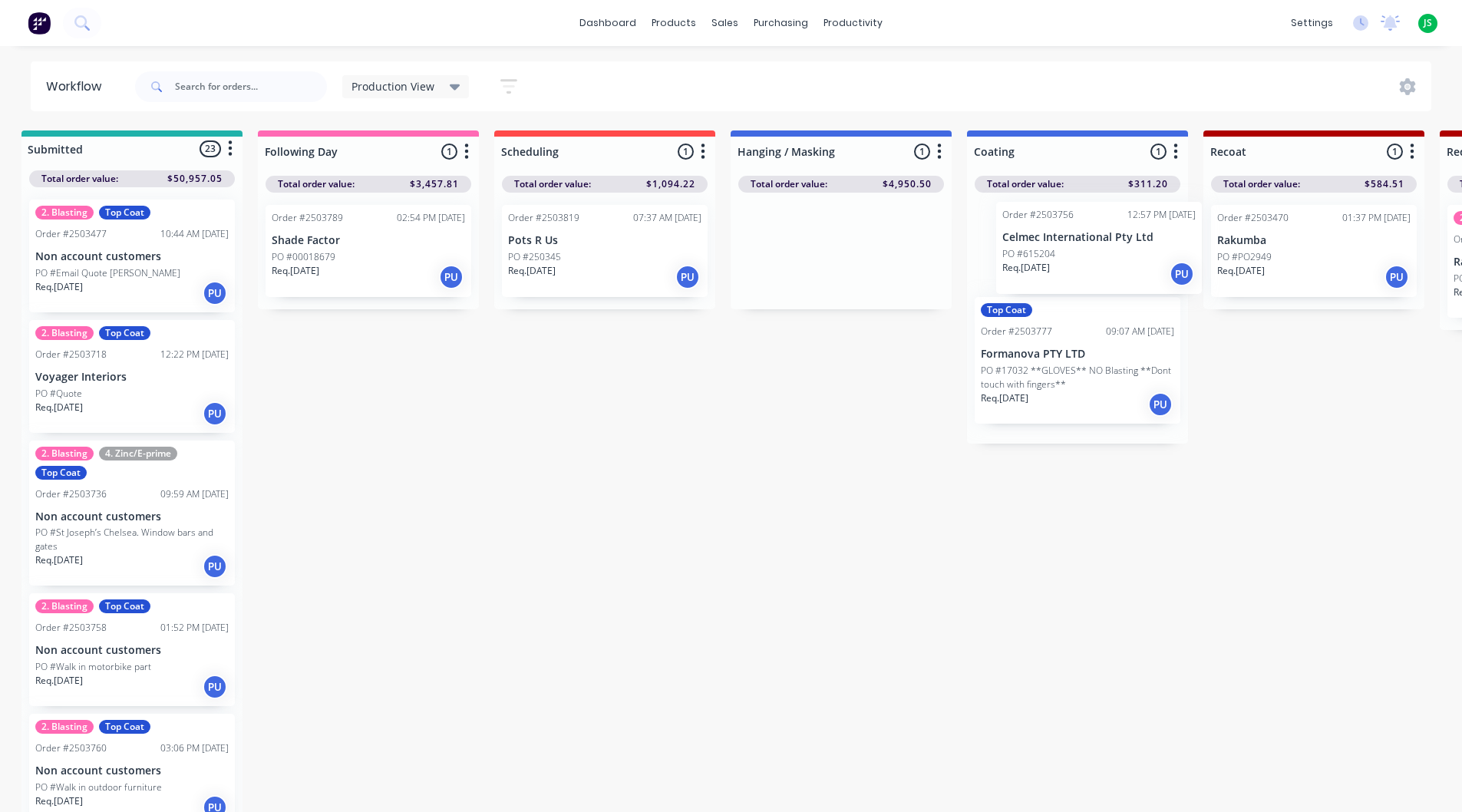
drag, startPoint x: 784, startPoint y: 270, endPoint x: 929, endPoint y: 265, distance: 145.1
click at [632, 267] on div "Req. [DATE] PU" at bounding box center [605, 277] width 193 height 26
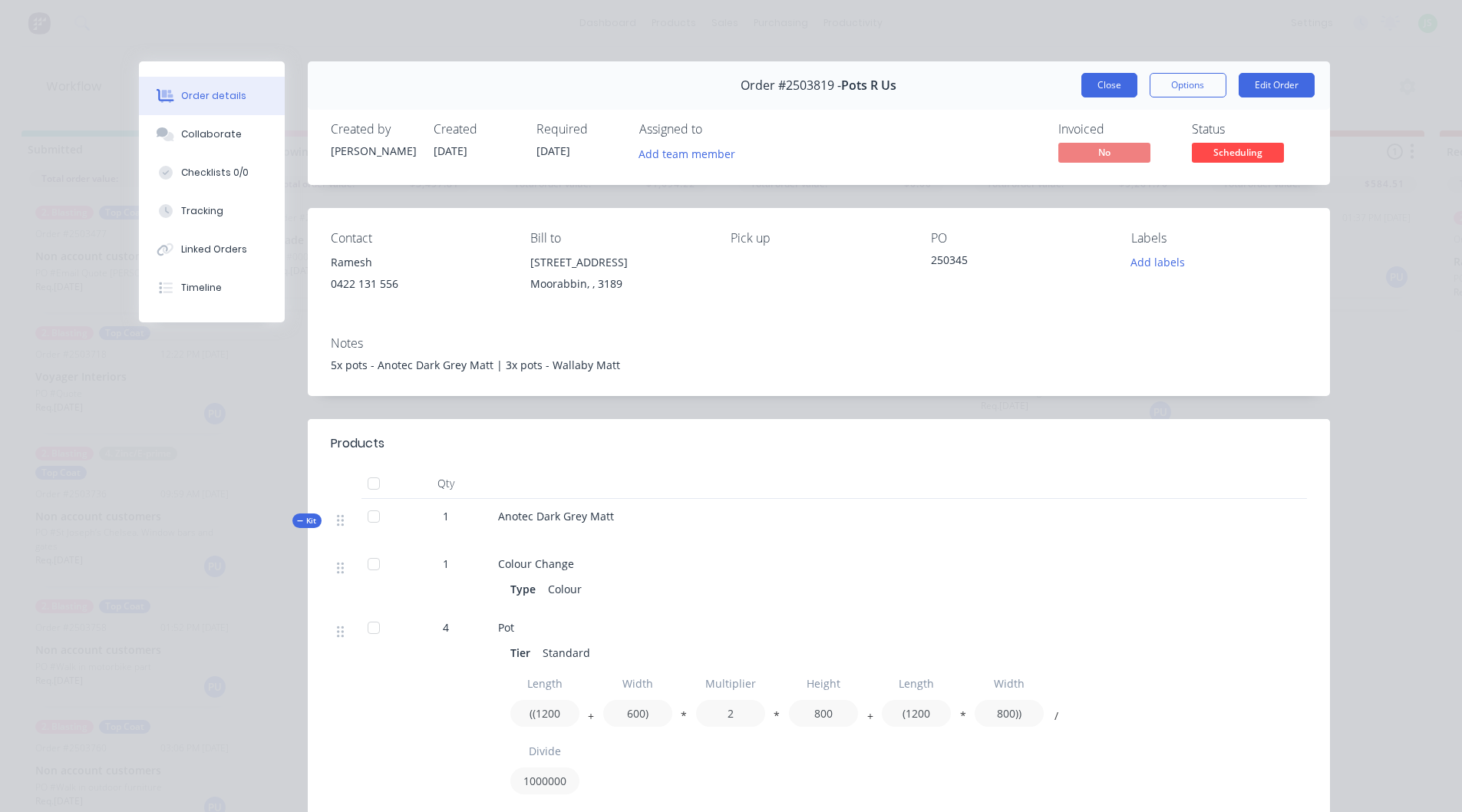
click at [1087, 89] on button "Close" at bounding box center [1109, 85] width 56 height 25
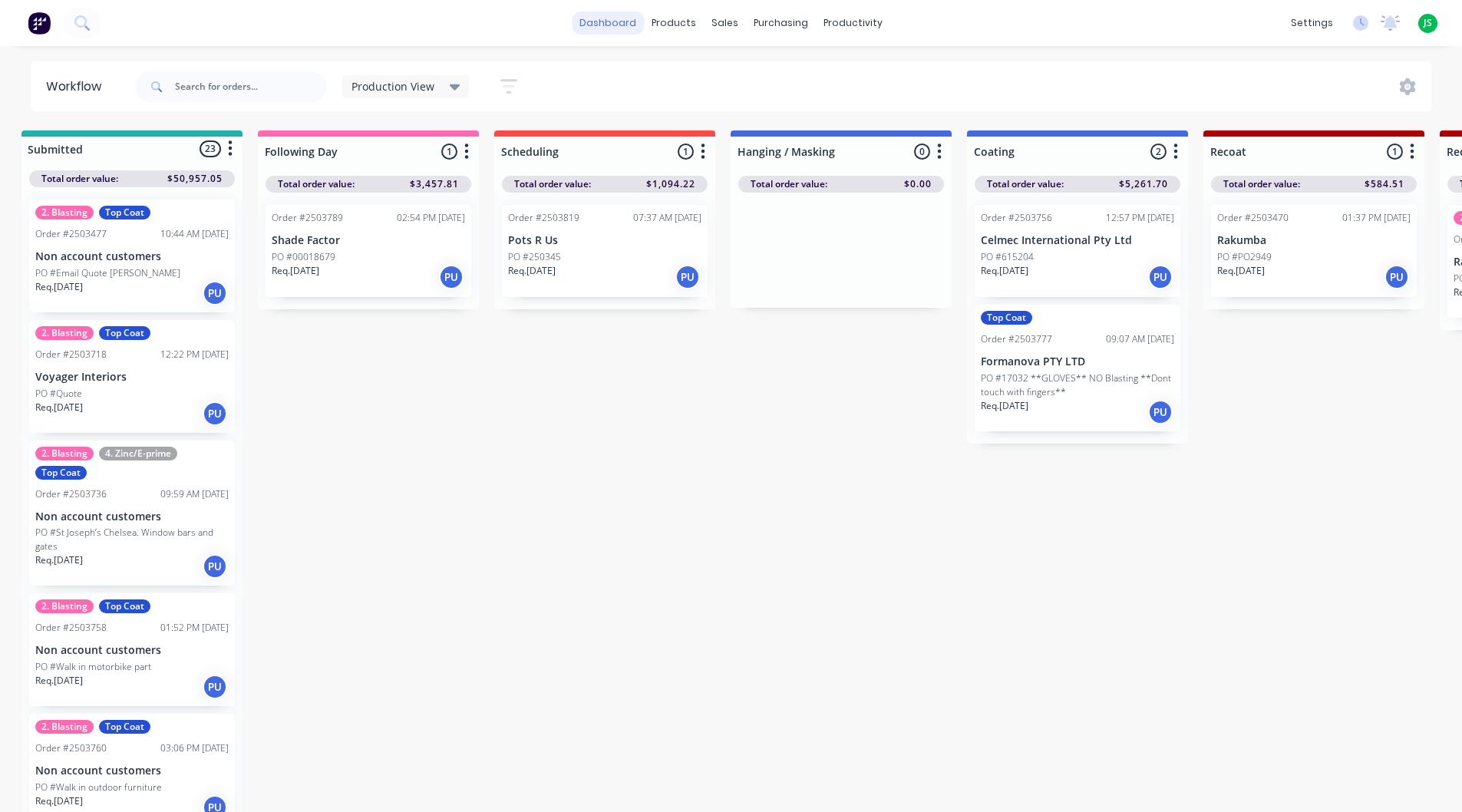
click at [596, 19] on link "dashboard" at bounding box center [608, 23] width 72 height 23
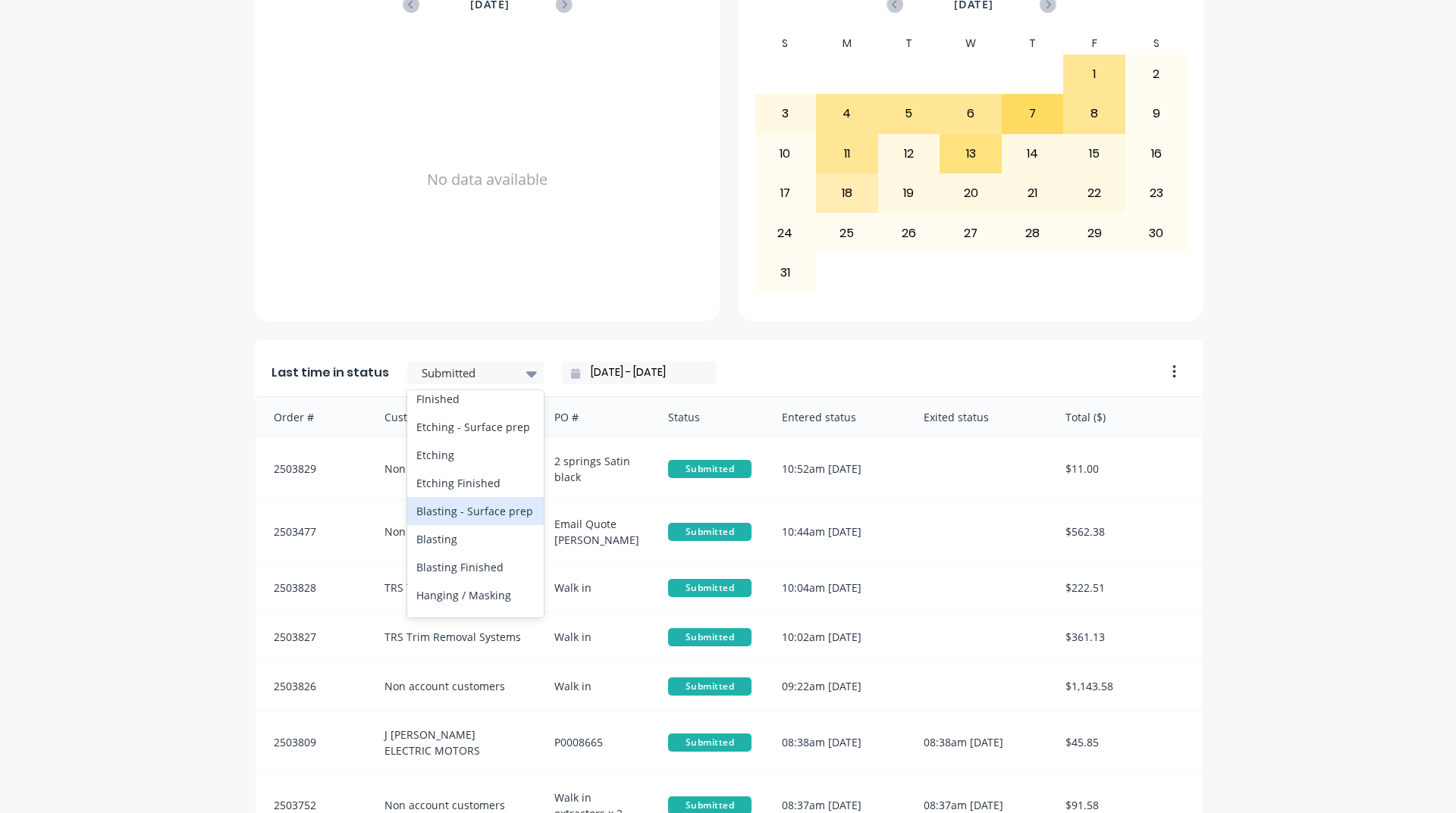
scroll to position [531, 0]
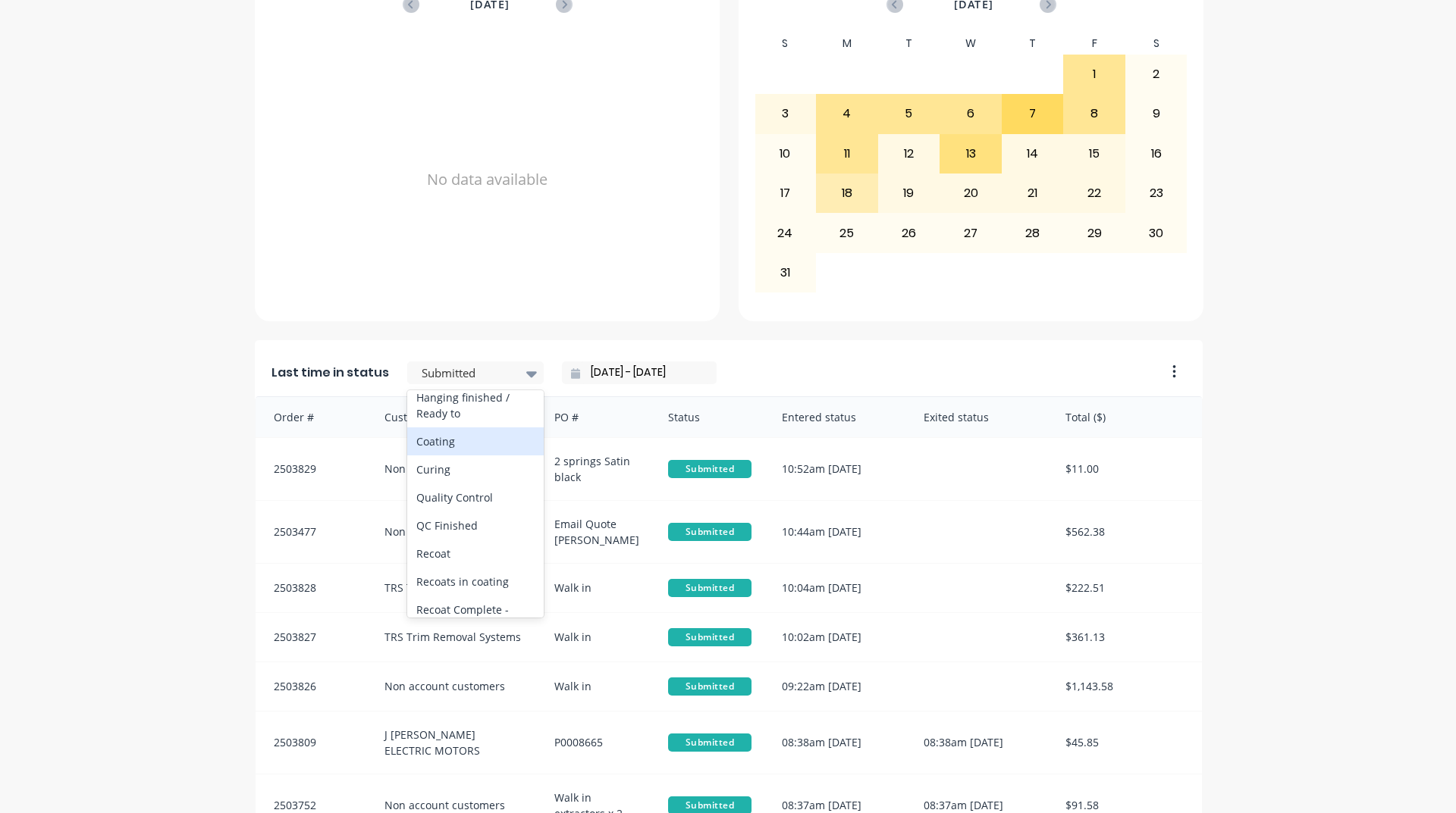
click at [484, 456] on div "Coating" at bounding box center [475, 441] width 137 height 28
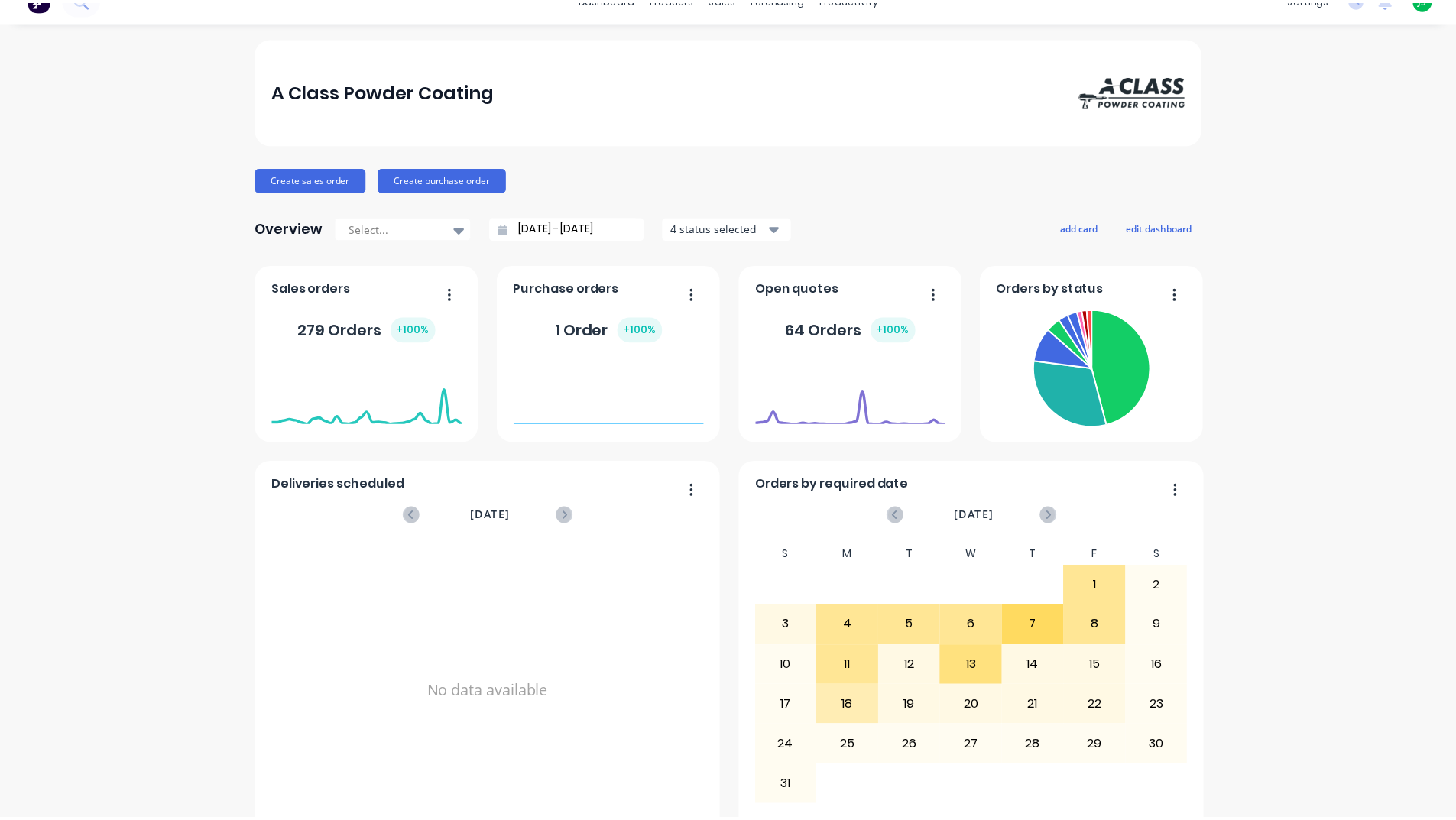
scroll to position [0, 0]
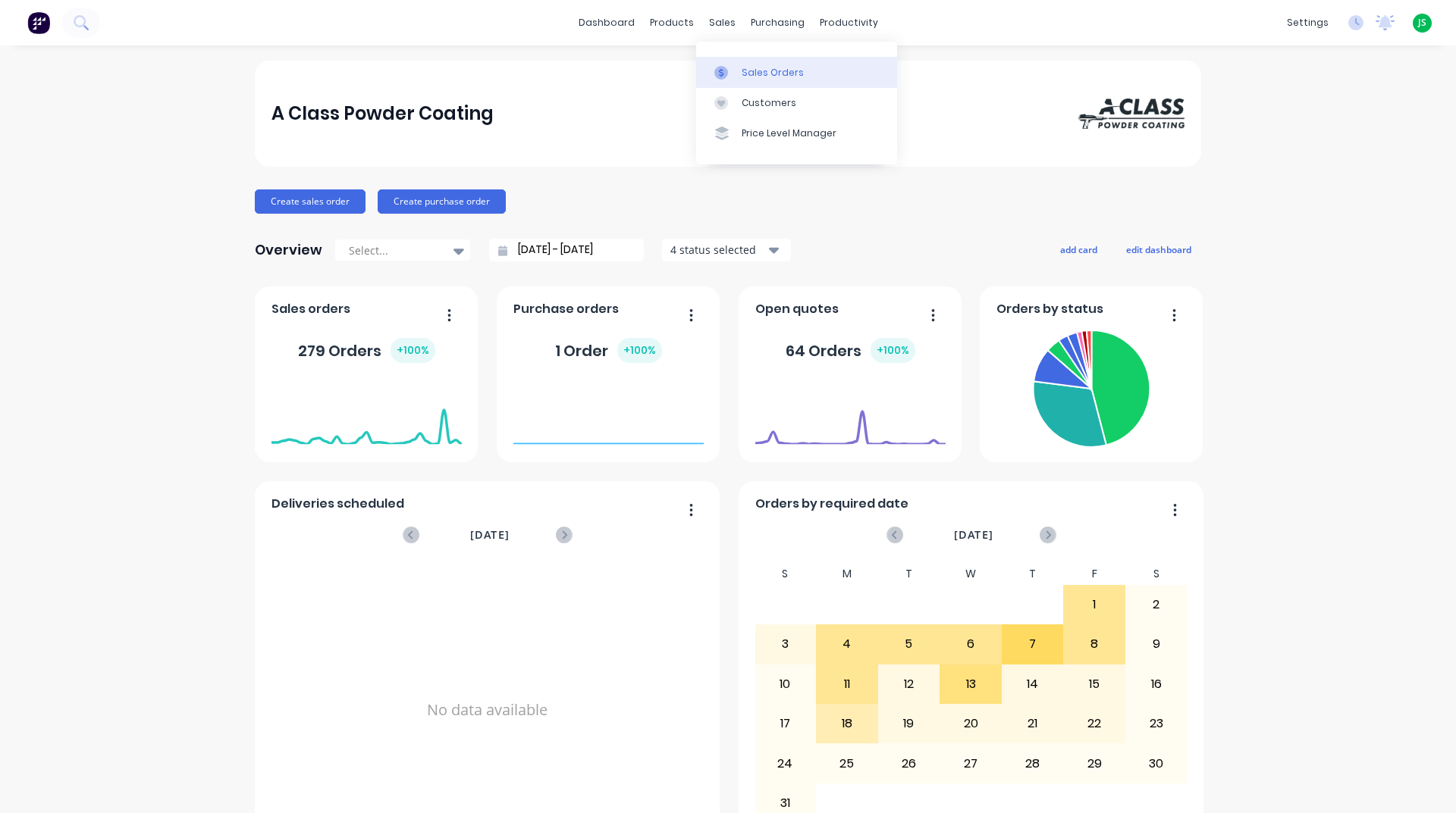
click at [748, 61] on link "Sales Orders" at bounding box center [796, 72] width 201 height 31
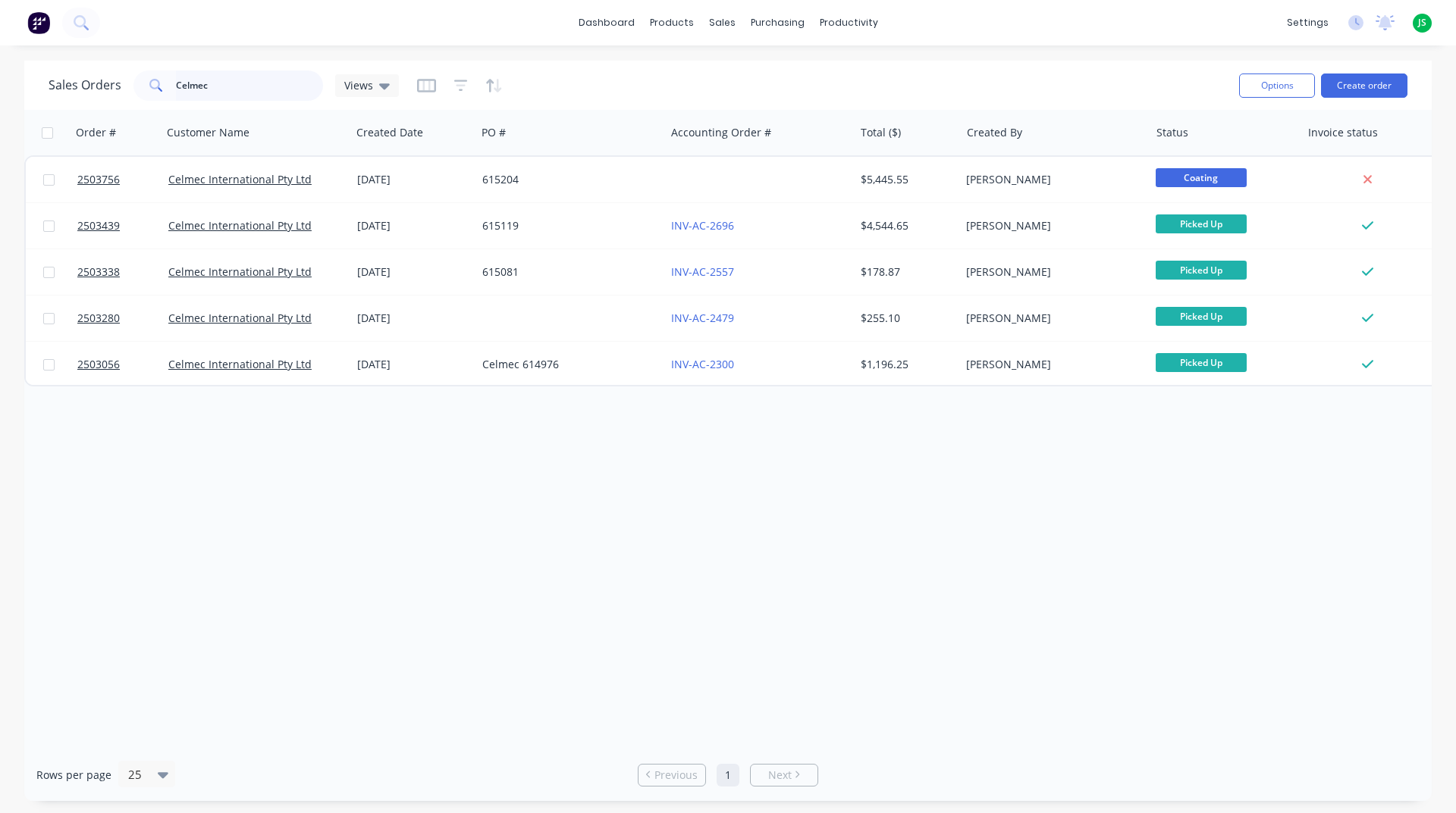
click at [288, 94] on input "Celmec" at bounding box center [250, 86] width 148 height 31
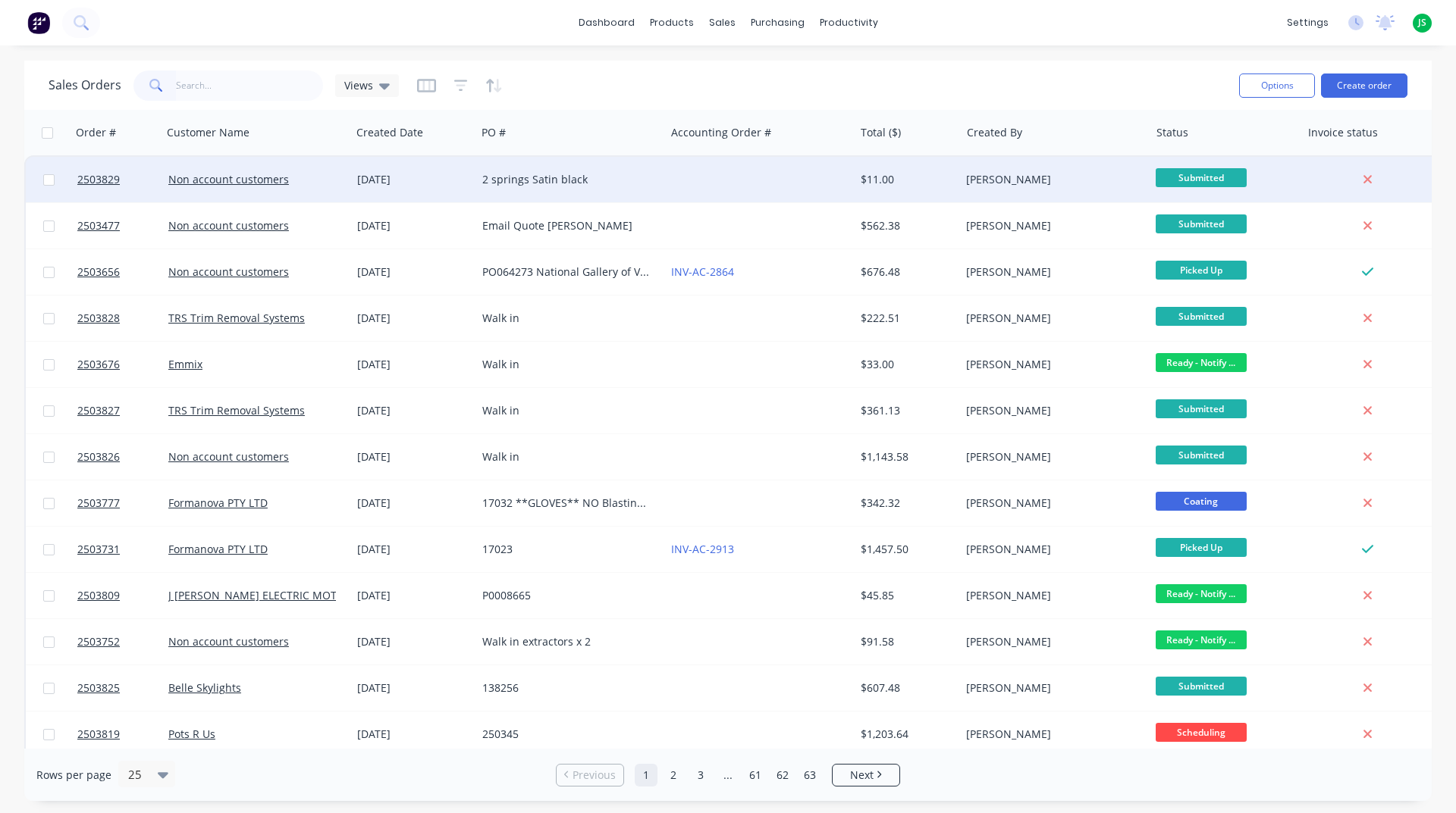
click at [612, 194] on div "2 springs Satin black" at bounding box center [571, 179] width 189 height 45
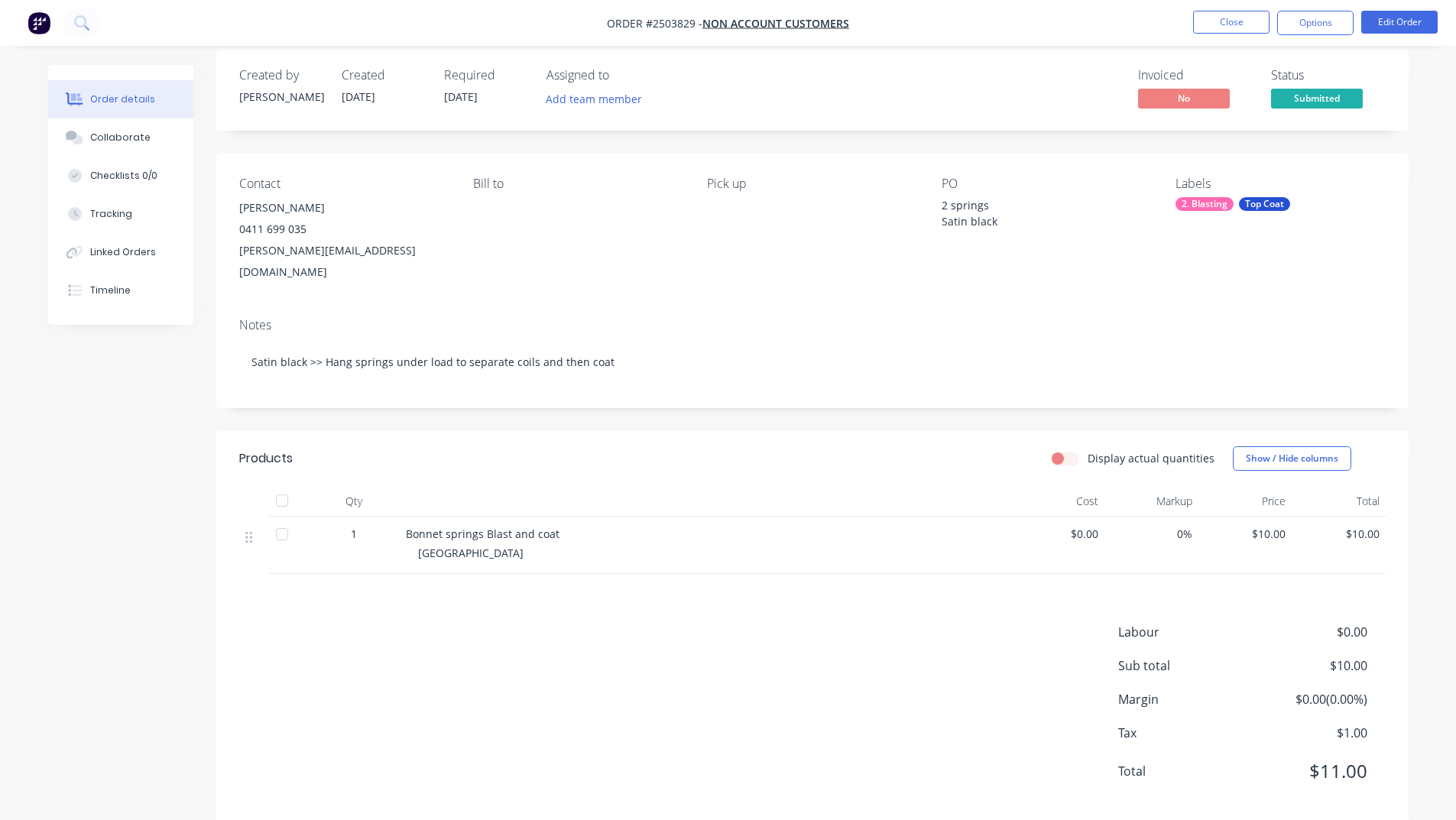
scroll to position [20, 0]
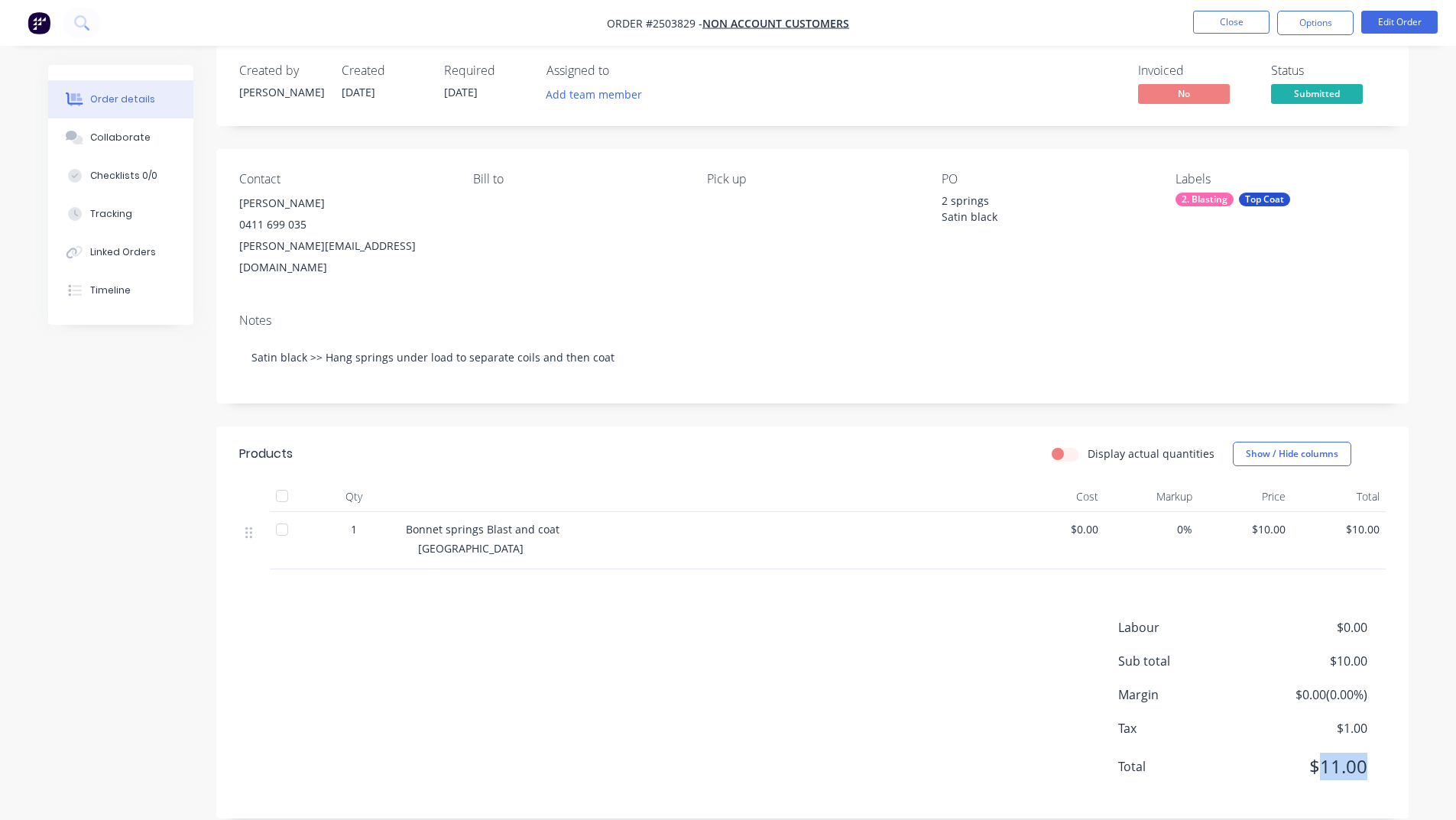
drag, startPoint x: 1319, startPoint y: 750, endPoint x: 1391, endPoint y: 742, distance: 72.4
click at [1391, 742] on div "Labour $0.00 Sub total $10.00 Margin $0.00 ( 0.00 %) Tax $1.00 Total $11.00" at bounding box center [812, 707] width 1192 height 178
click at [271, 200] on div "[PERSON_NAME]" at bounding box center [343, 204] width 209 height 22
click at [1213, 28] on button "Close" at bounding box center [1231, 22] width 76 height 23
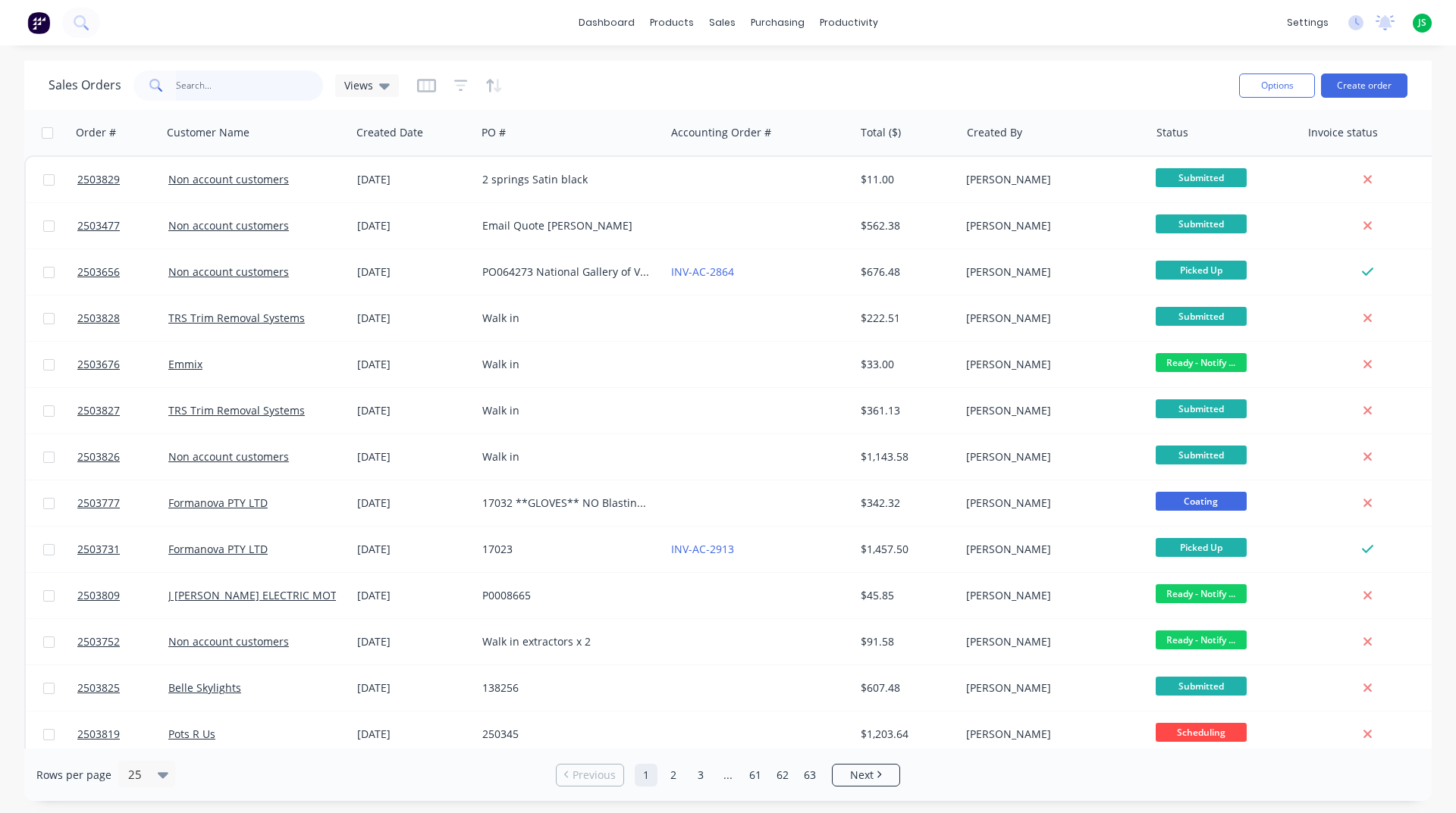
click at [220, 94] on input "text" at bounding box center [250, 86] width 148 height 31
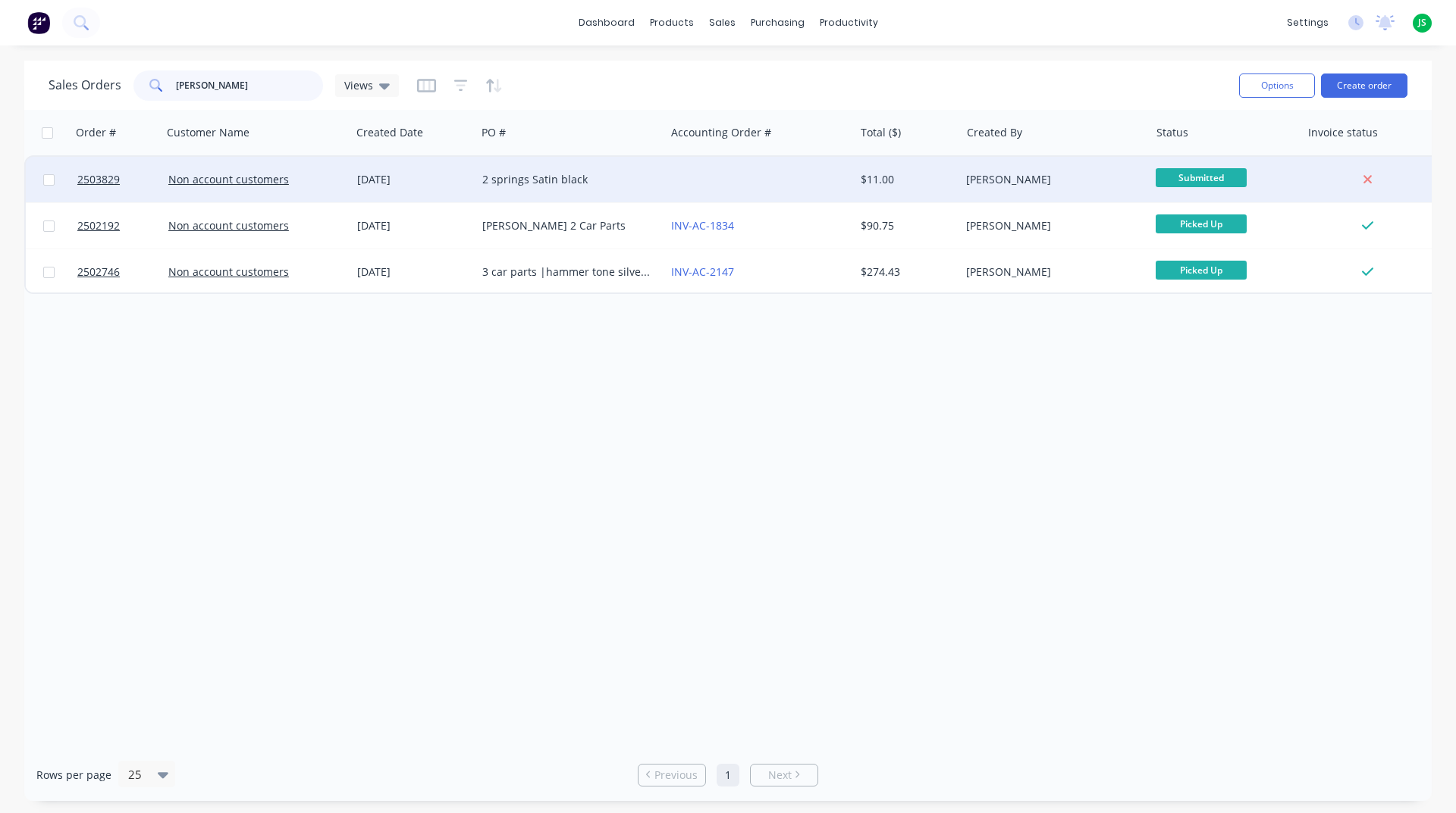
type input "[PERSON_NAME]"
click at [411, 162] on div "[DATE]" at bounding box center [413, 179] width 125 height 45
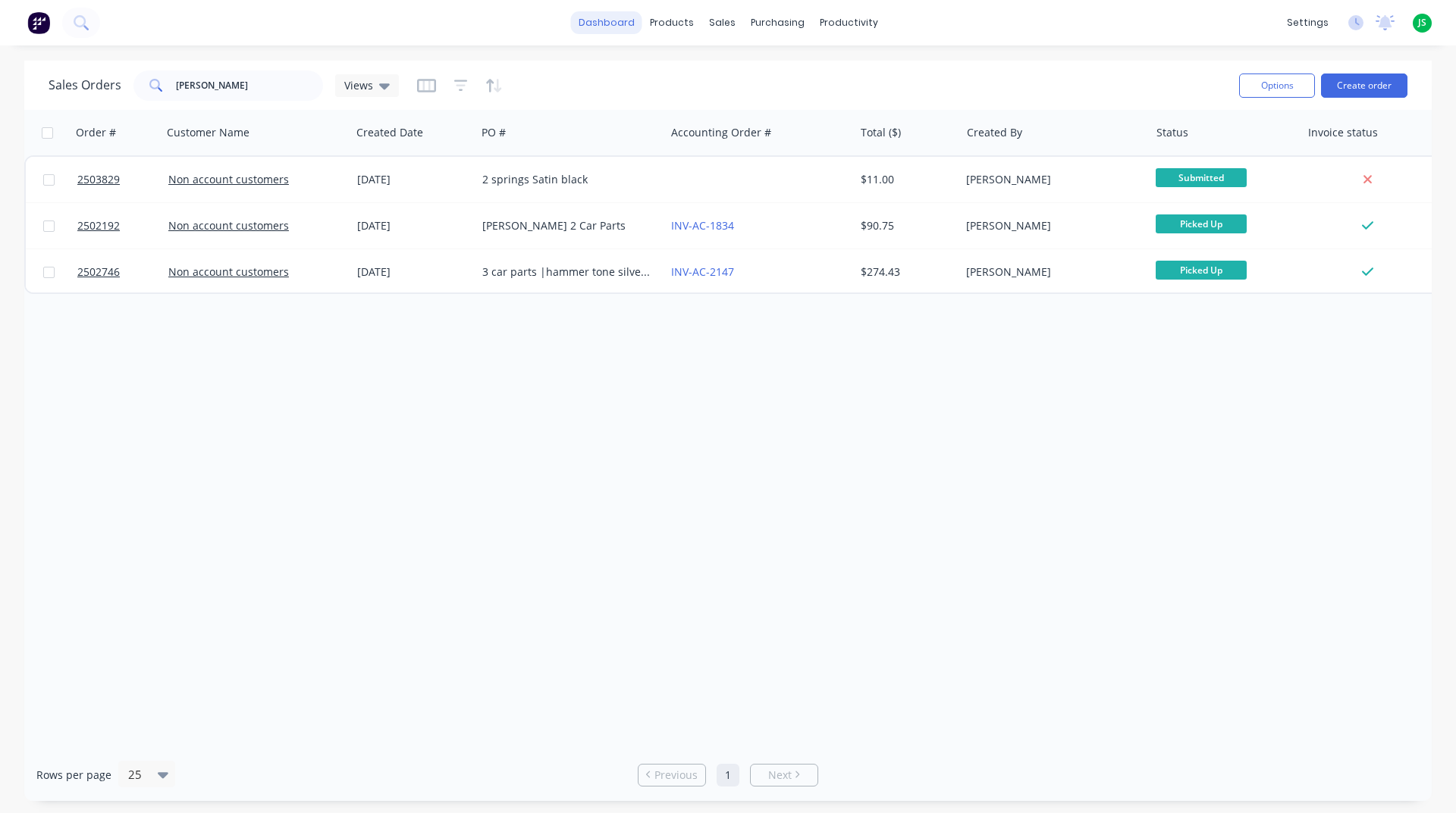
click at [618, 22] on link "dashboard" at bounding box center [606, 23] width 71 height 23
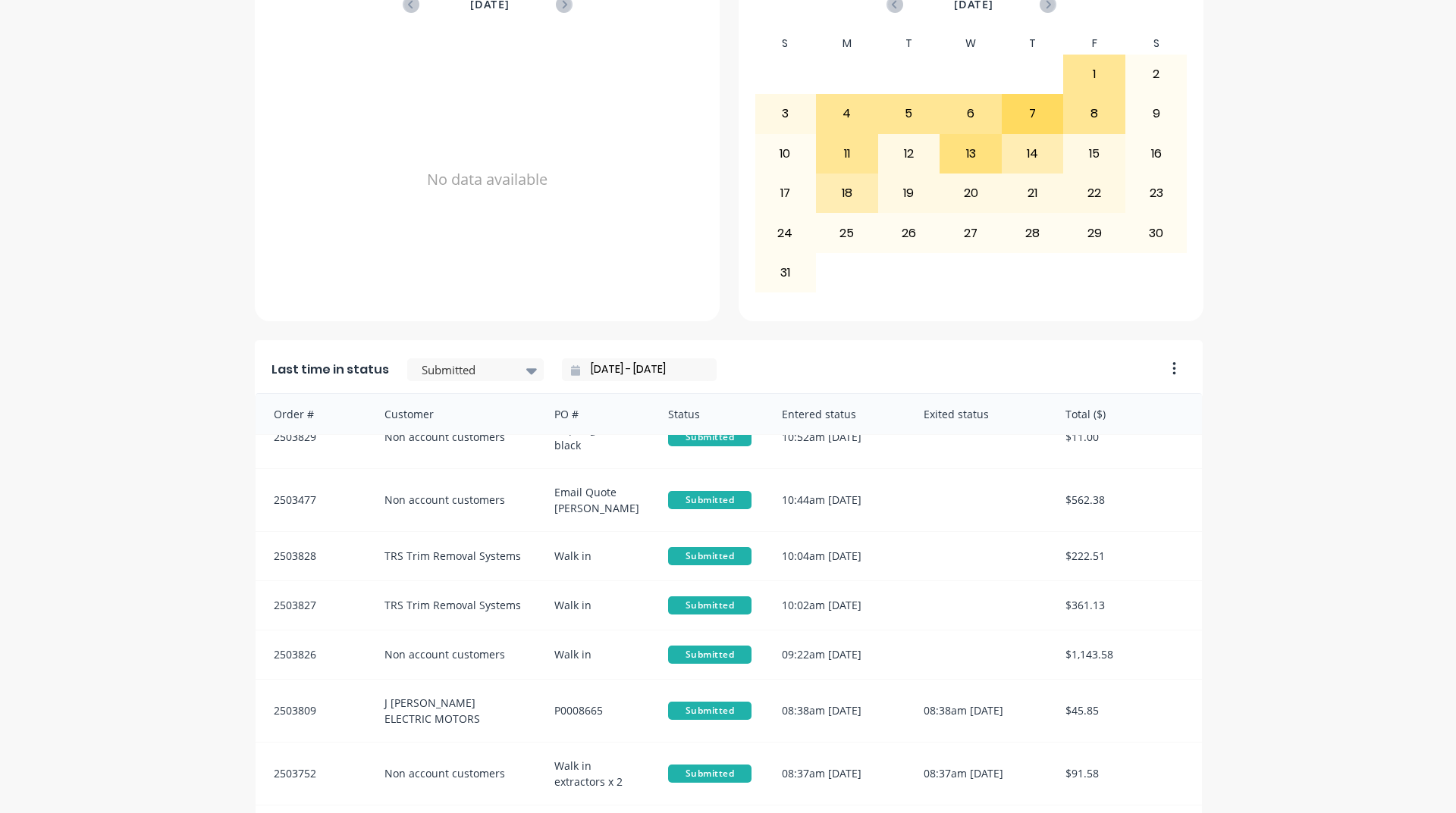
scroll to position [638, 0]
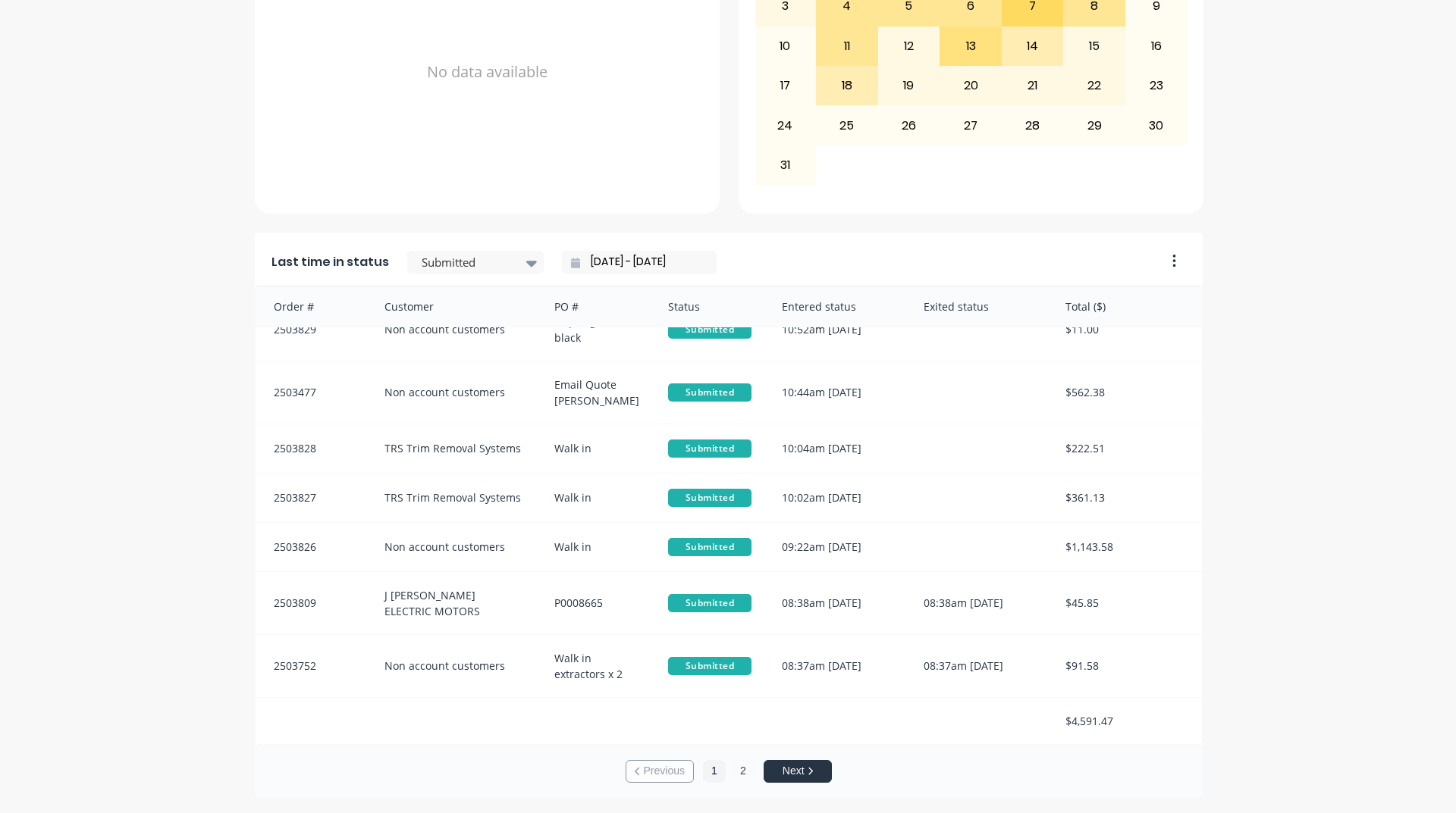
drag, startPoint x: 728, startPoint y: 771, endPoint x: 736, endPoint y: 770, distance: 8.1
click at [731, 771] on button "2" at bounding box center [742, 771] width 23 height 23
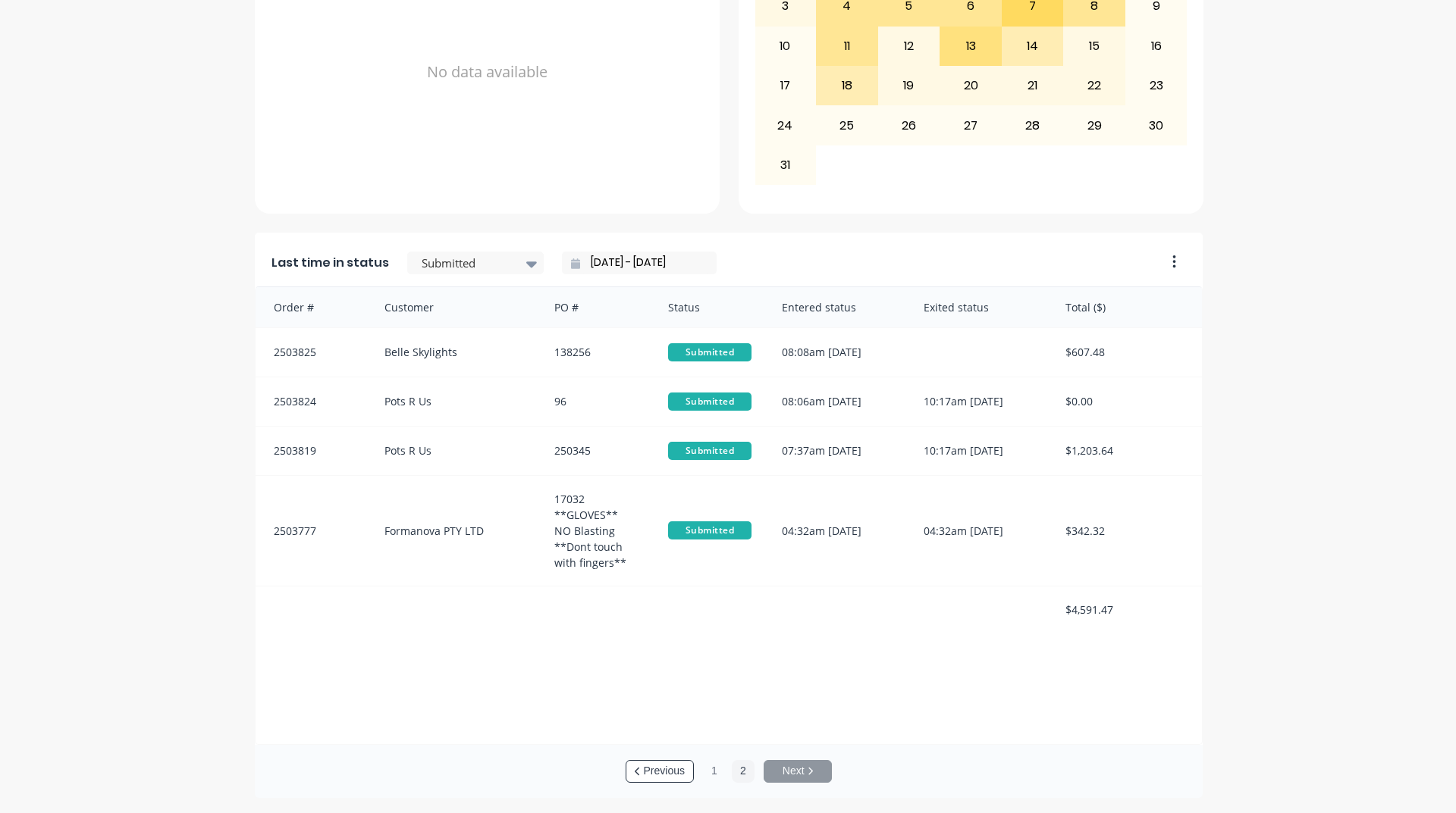
scroll to position [2, 0]
click at [527, 263] on icon at bounding box center [532, 265] width 11 height 6
click at [440, 345] on div "Coating" at bounding box center [475, 332] width 137 height 28
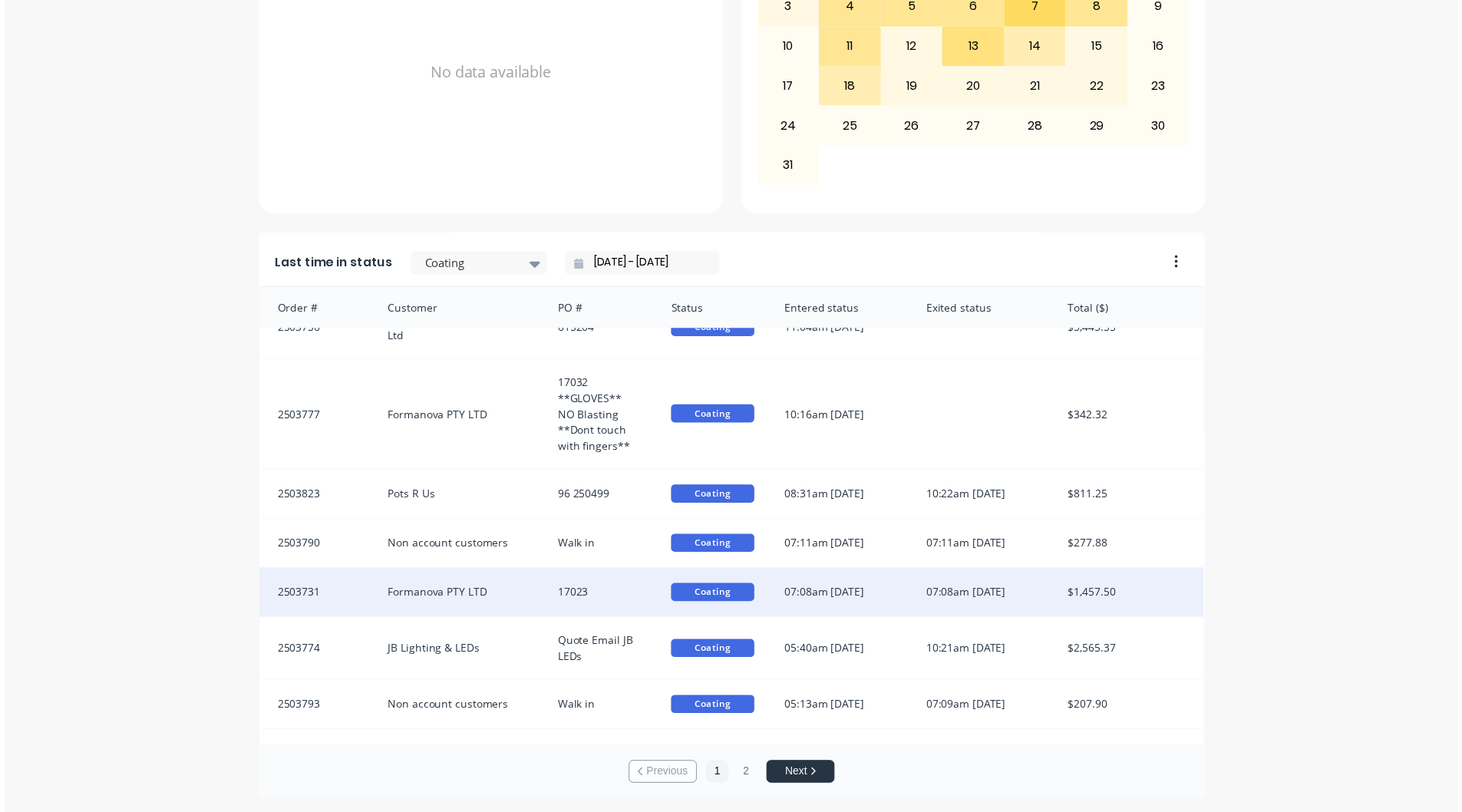
scroll to position [50, 0]
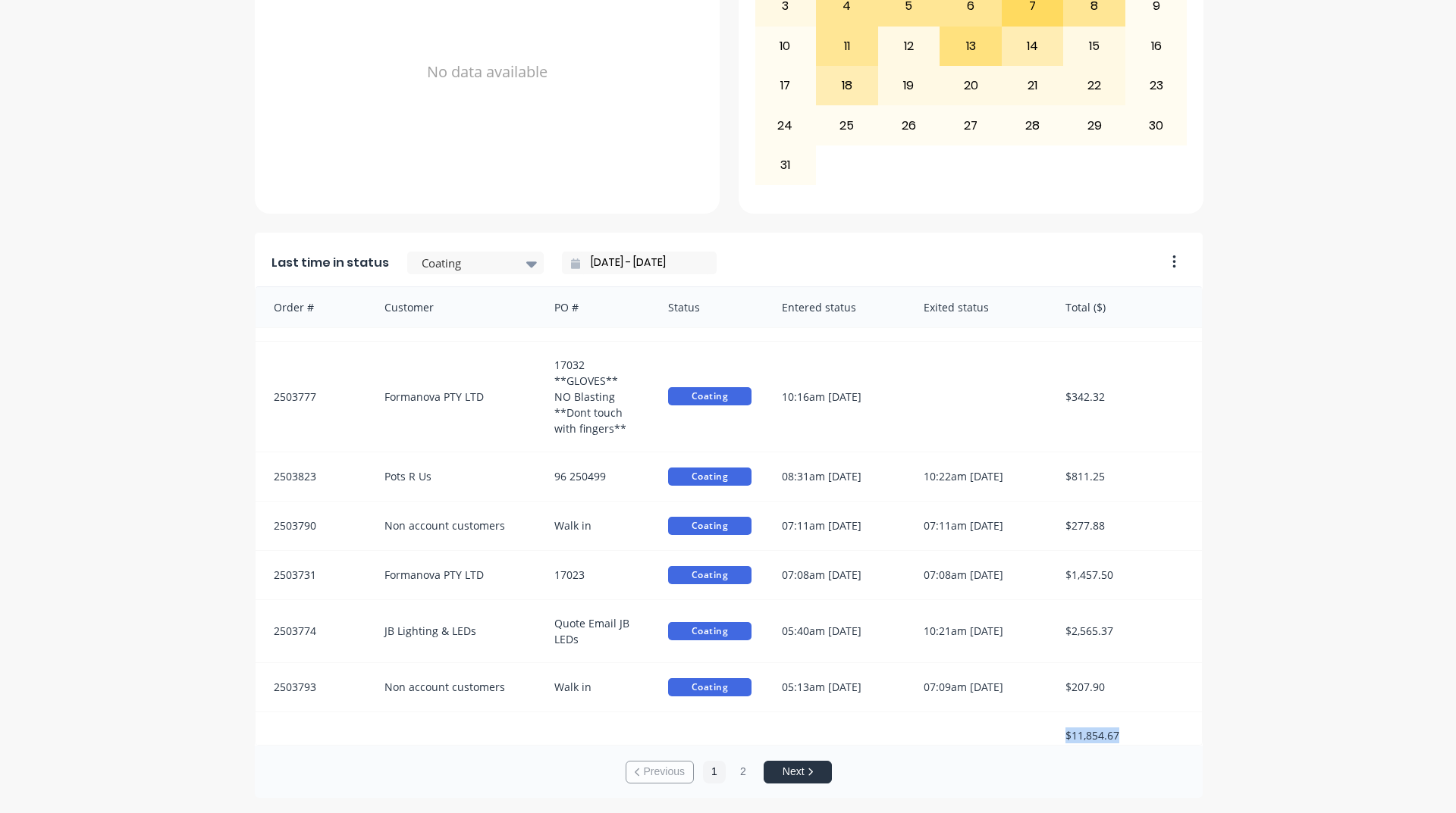
drag, startPoint x: 1070, startPoint y: 722, endPoint x: 1144, endPoint y: 722, distance: 74.0
click at [1144, 722] on div "$11,854.67" at bounding box center [1126, 735] width 152 height 46
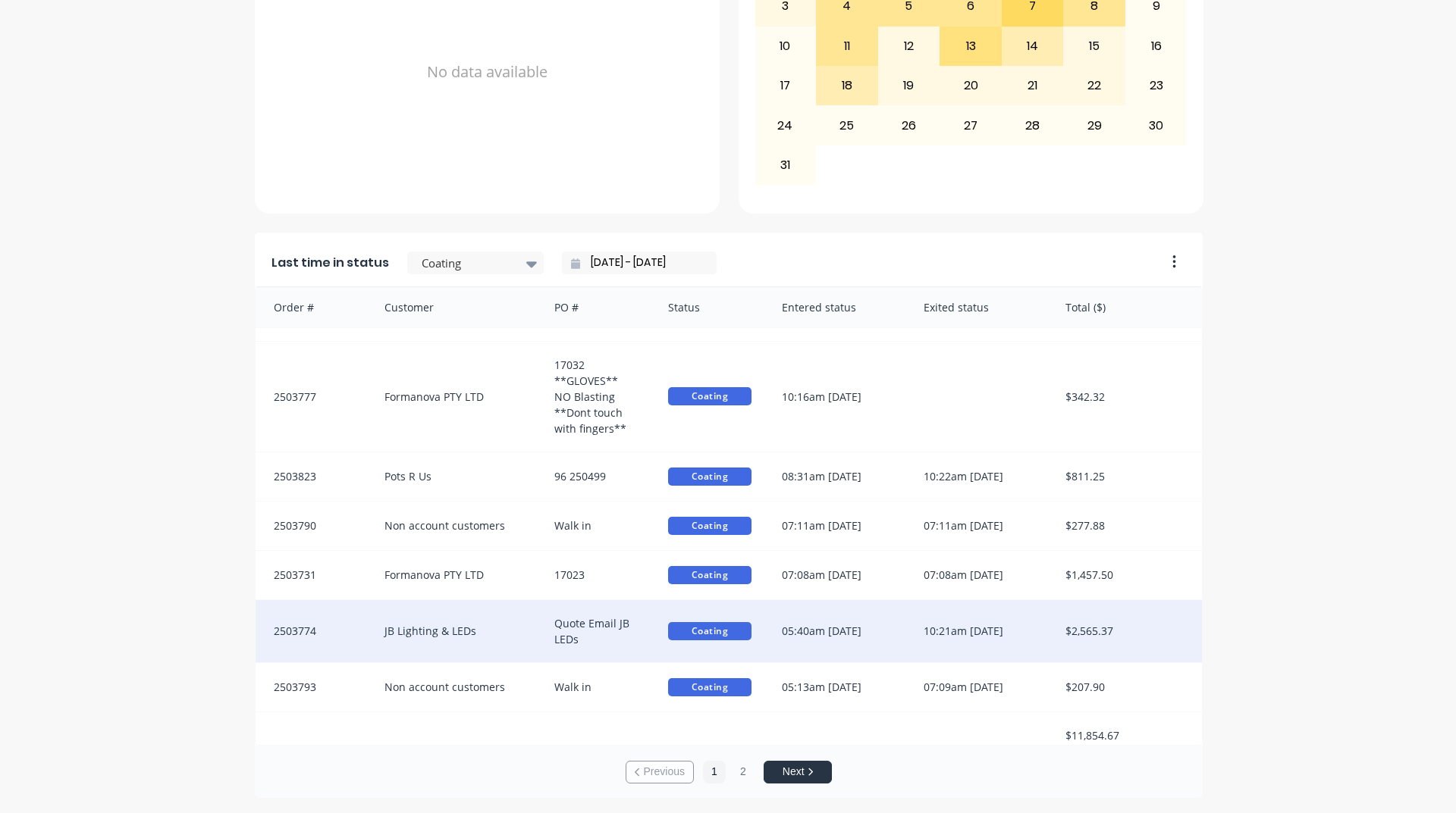
click at [1192, 631] on div "$2,565.37" at bounding box center [1126, 631] width 152 height 62
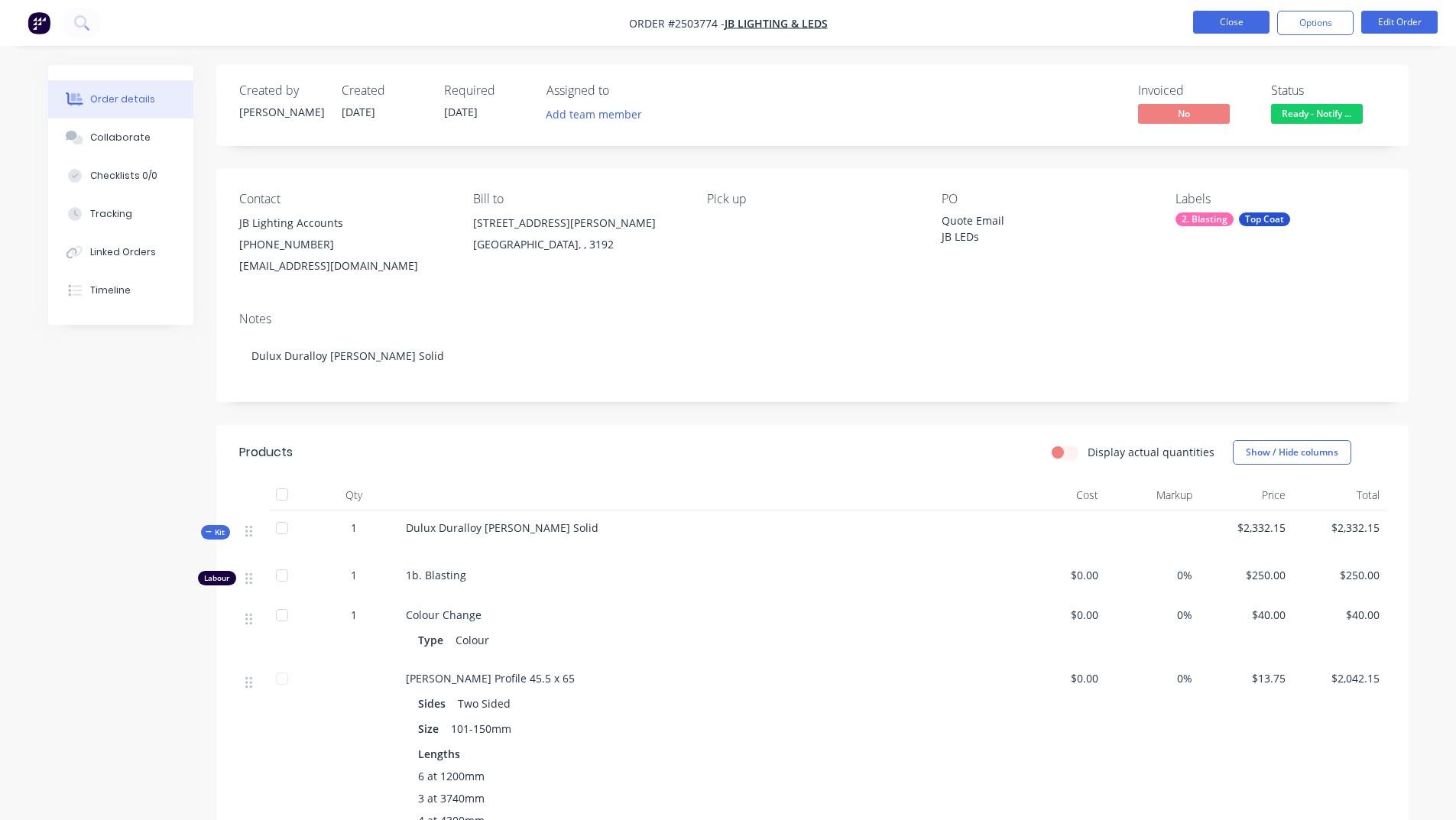
click at [1233, 18] on button "Close" at bounding box center [1231, 22] width 76 height 23
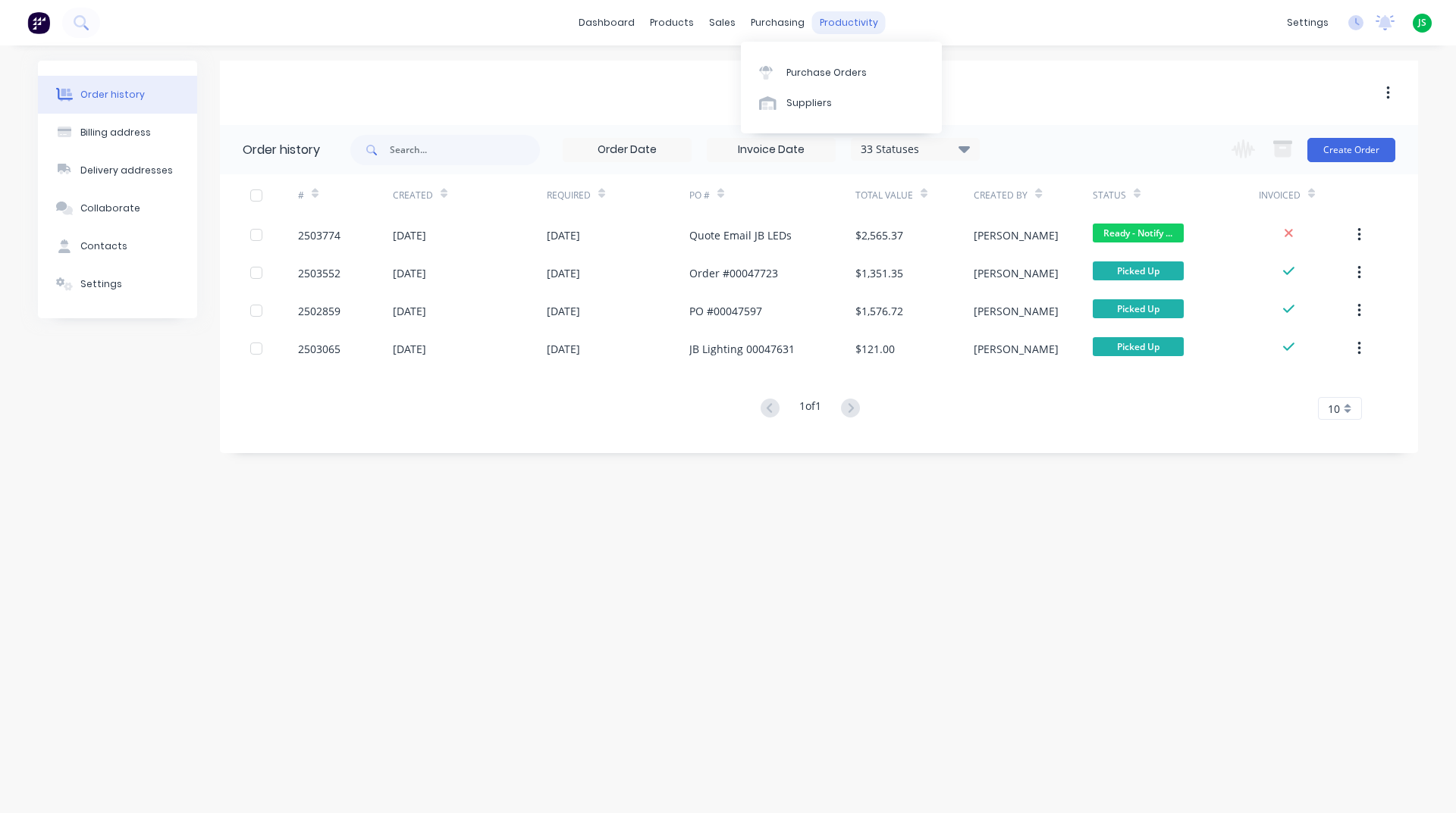
click at [824, 12] on div "productivity" at bounding box center [849, 23] width 74 height 23
click at [867, 62] on link "Workflow" at bounding box center [907, 72] width 201 height 31
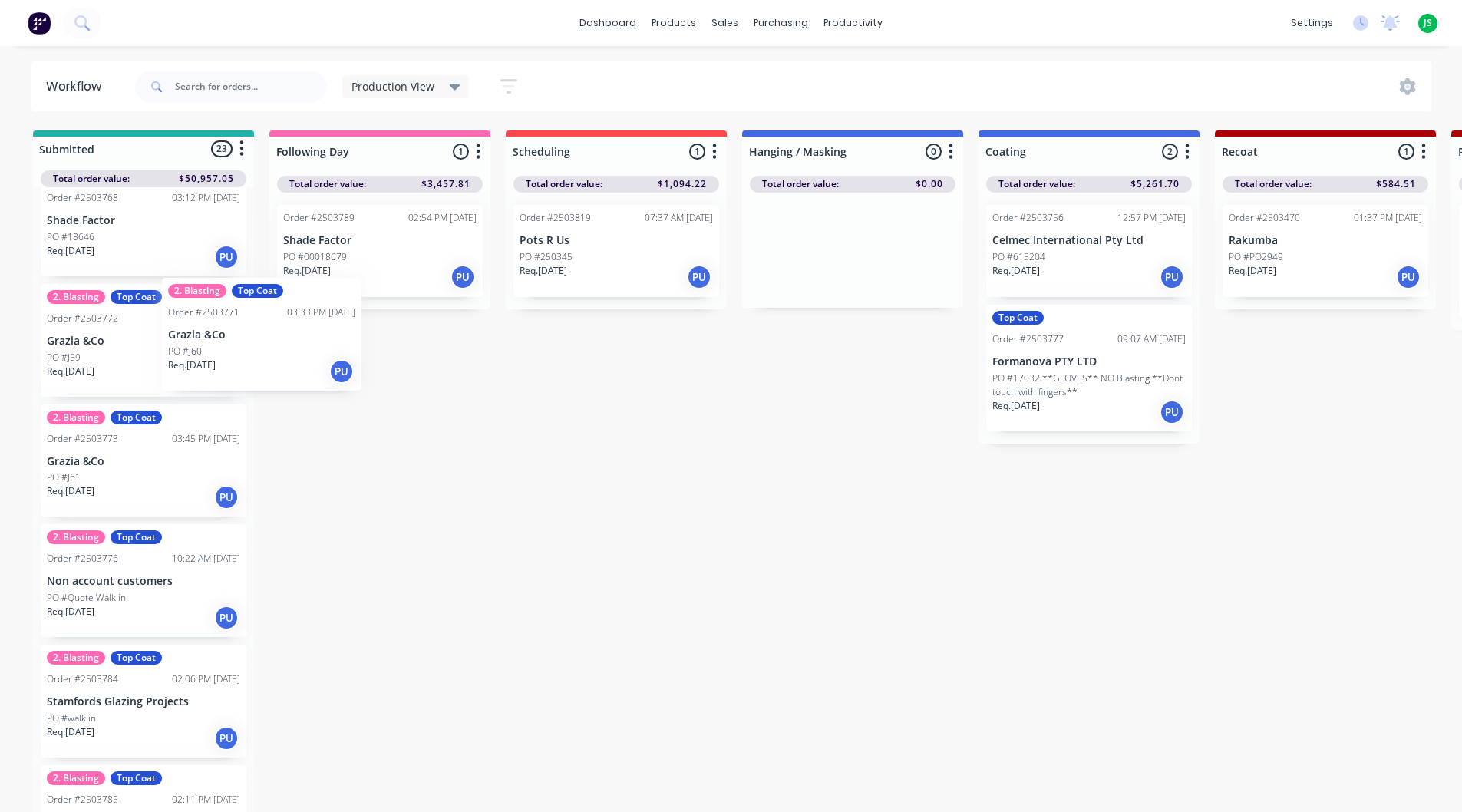
scroll to position [667, 0]
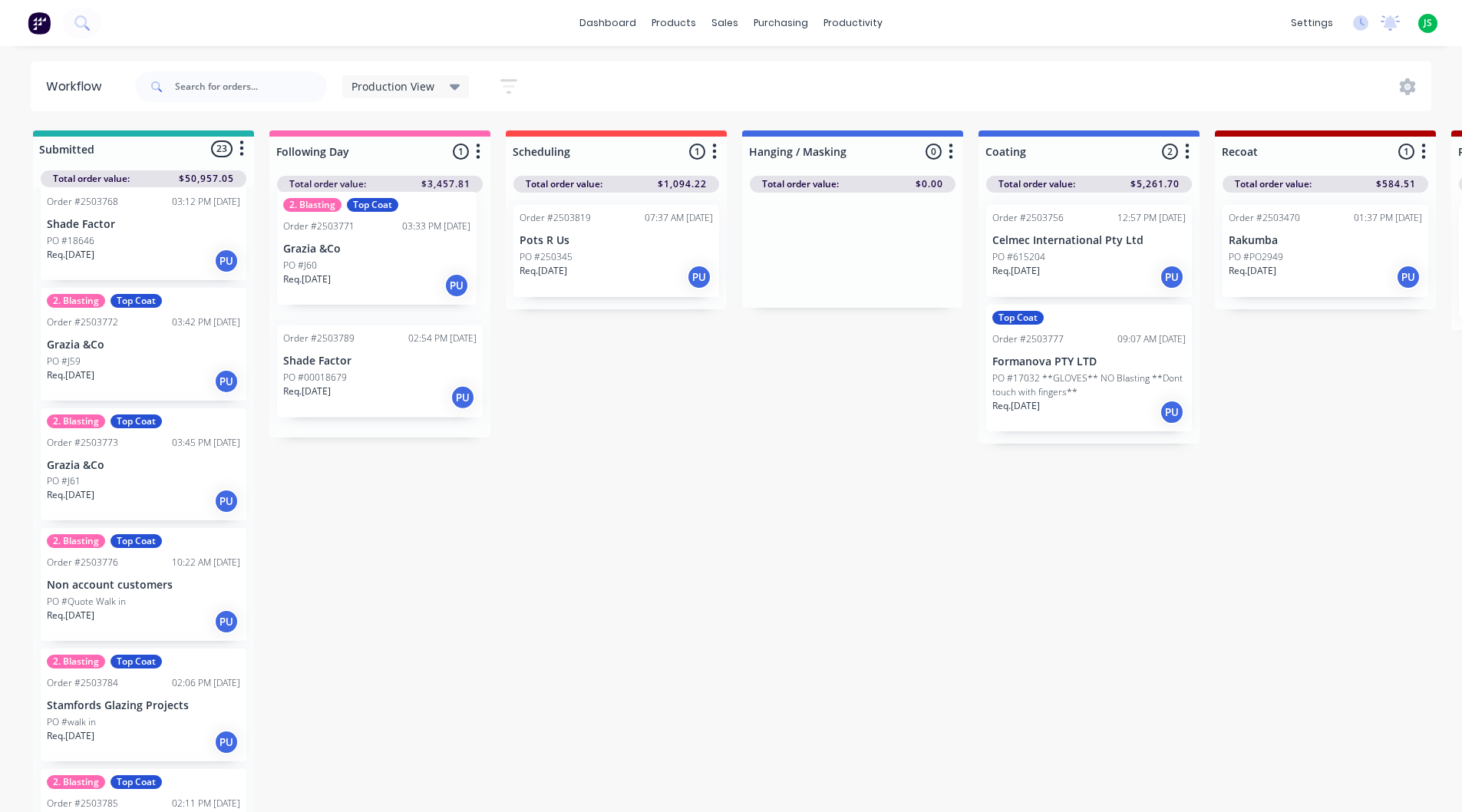
drag, startPoint x: 79, startPoint y: 353, endPoint x: 322, endPoint y: 263, distance: 259.1
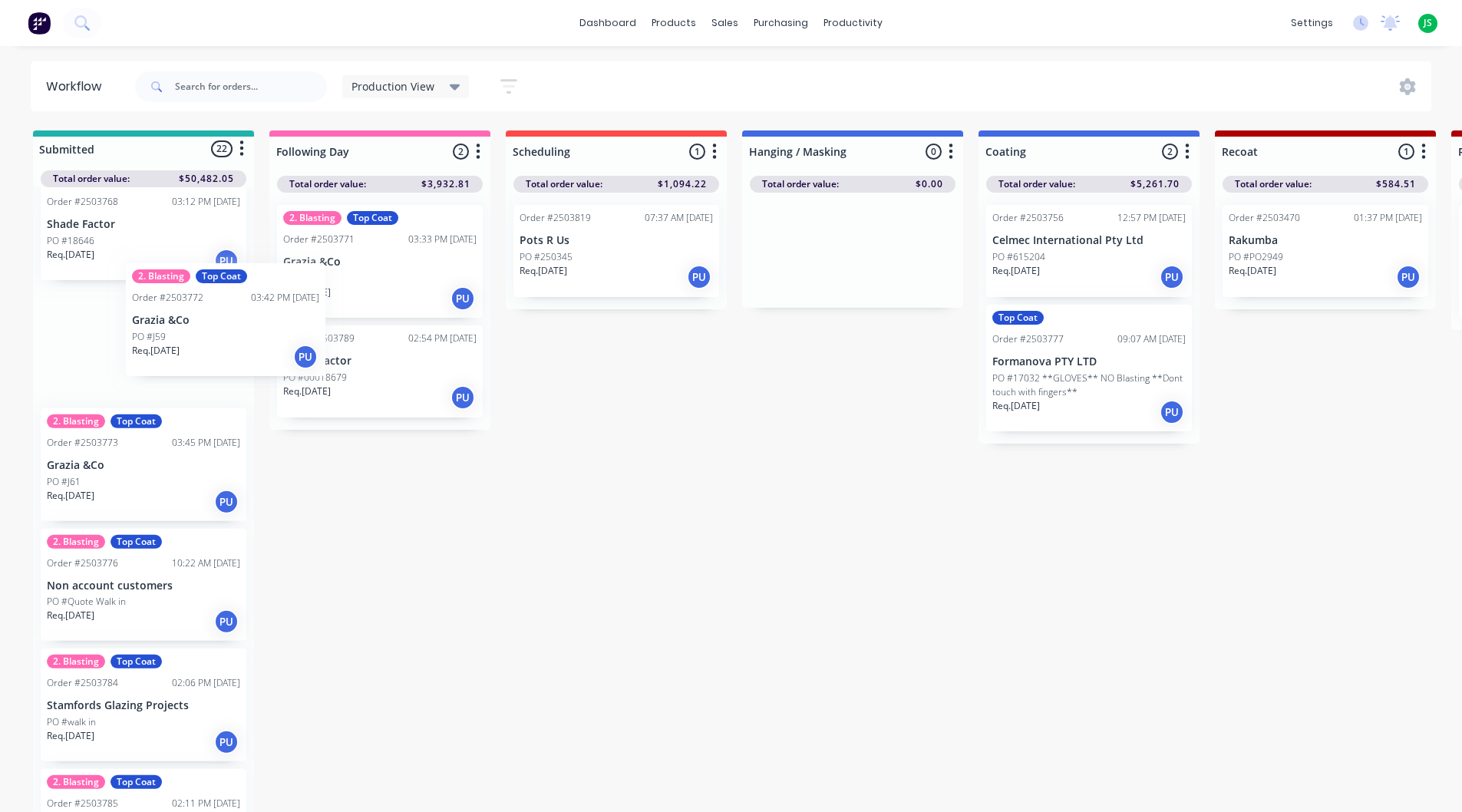
scroll to position [663, 0]
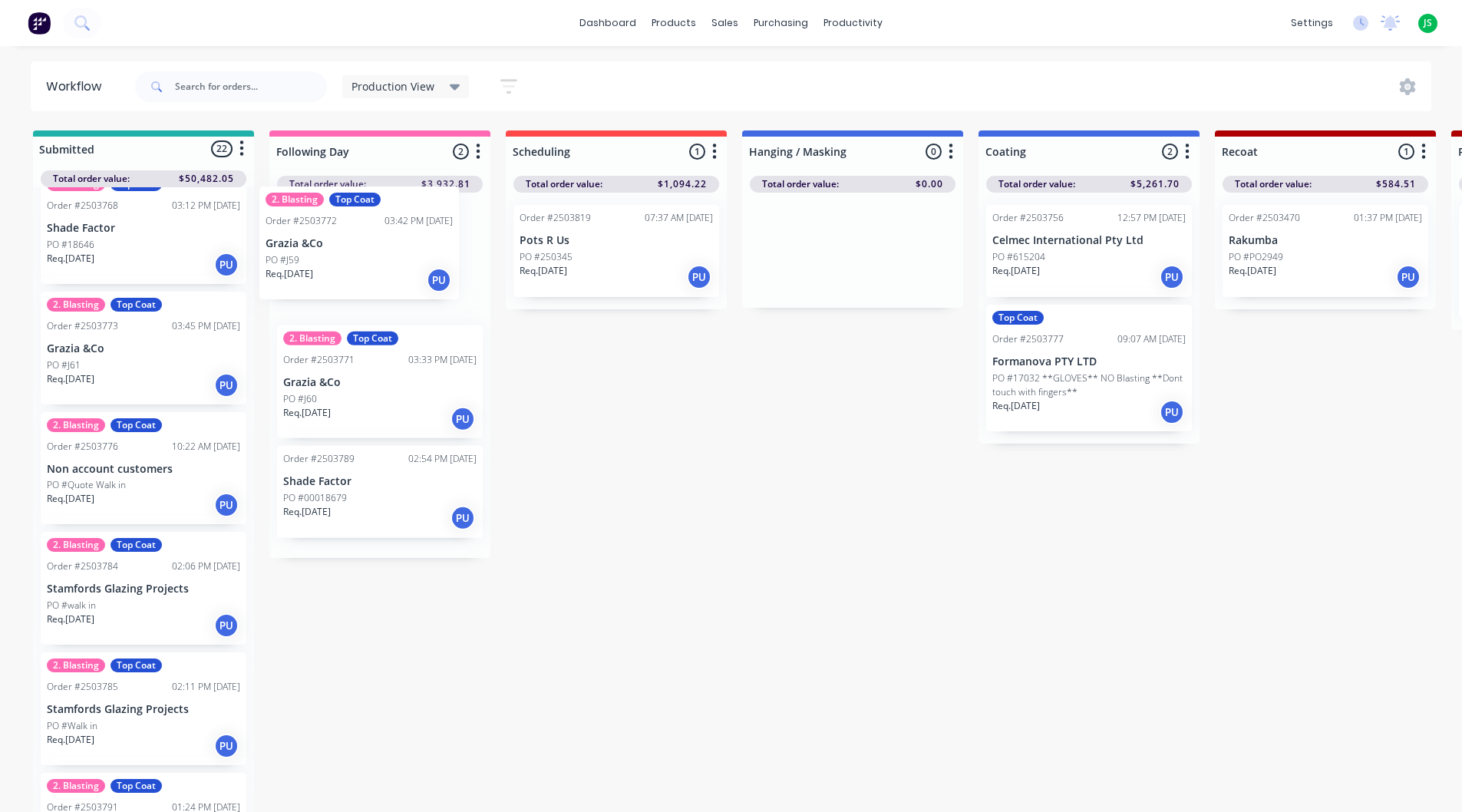
drag, startPoint x: 125, startPoint y: 346, endPoint x: 359, endPoint y: 237, distance: 258.1
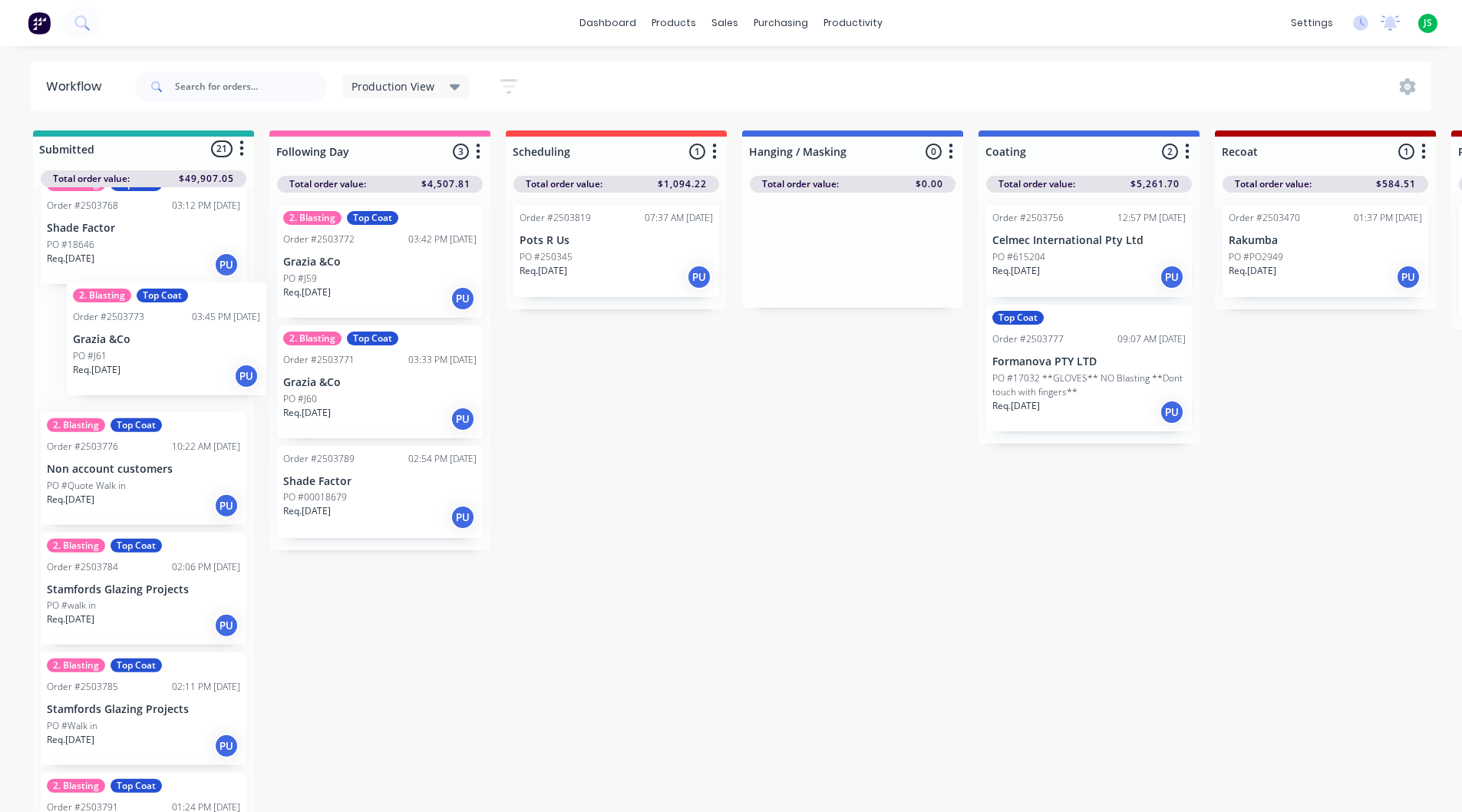
scroll to position [660, 0]
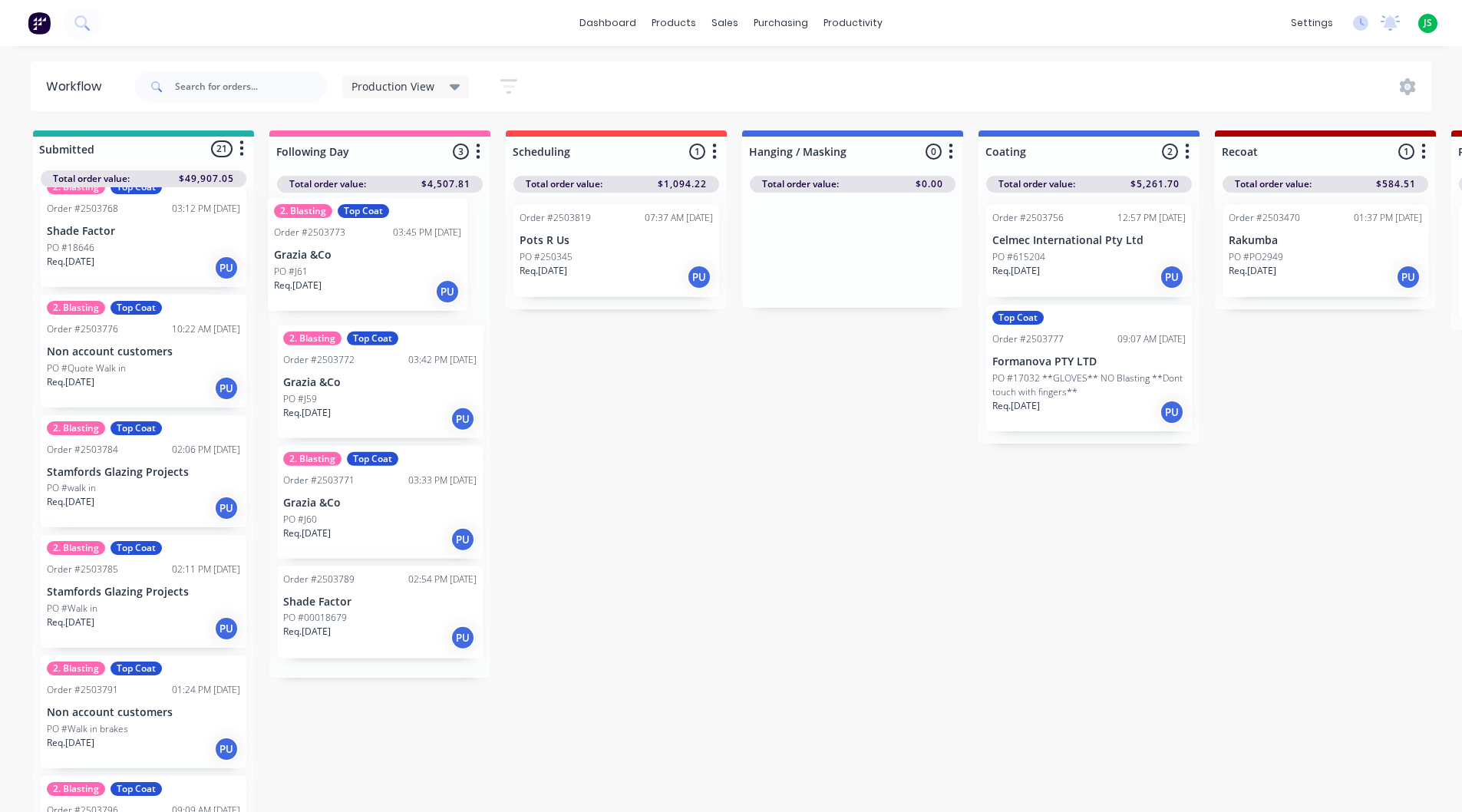
drag, startPoint x: 122, startPoint y: 365, endPoint x: 362, endPoint y: 272, distance: 257.4
click at [148, 235] on p "Shade Factor" at bounding box center [144, 231] width 193 height 13
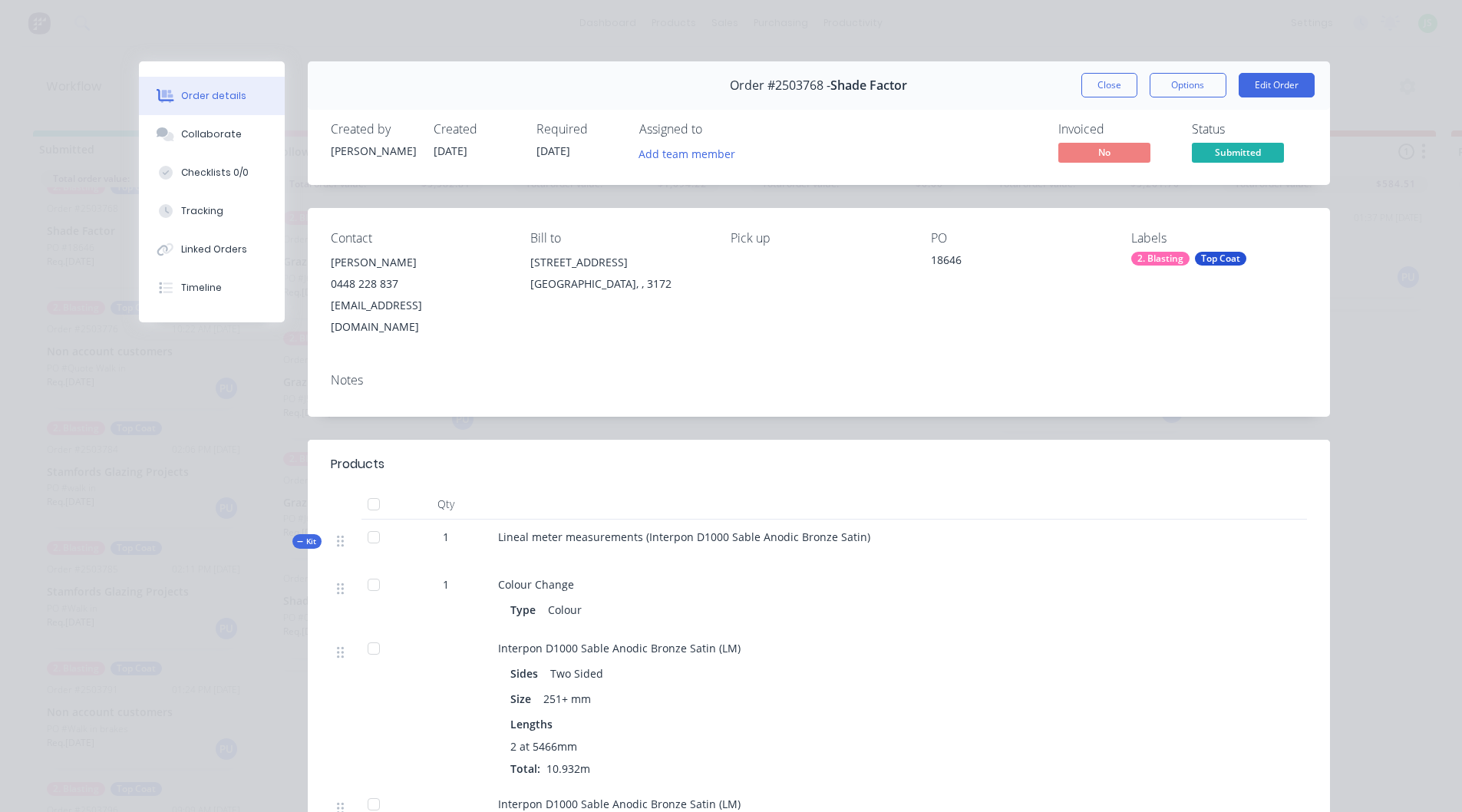
click at [1102, 72] on div "Order #2503768 - Shade Factor Close Options Edit Order" at bounding box center [819, 86] width 1023 height 49
click at [1087, 92] on button "Close" at bounding box center [1109, 85] width 56 height 25
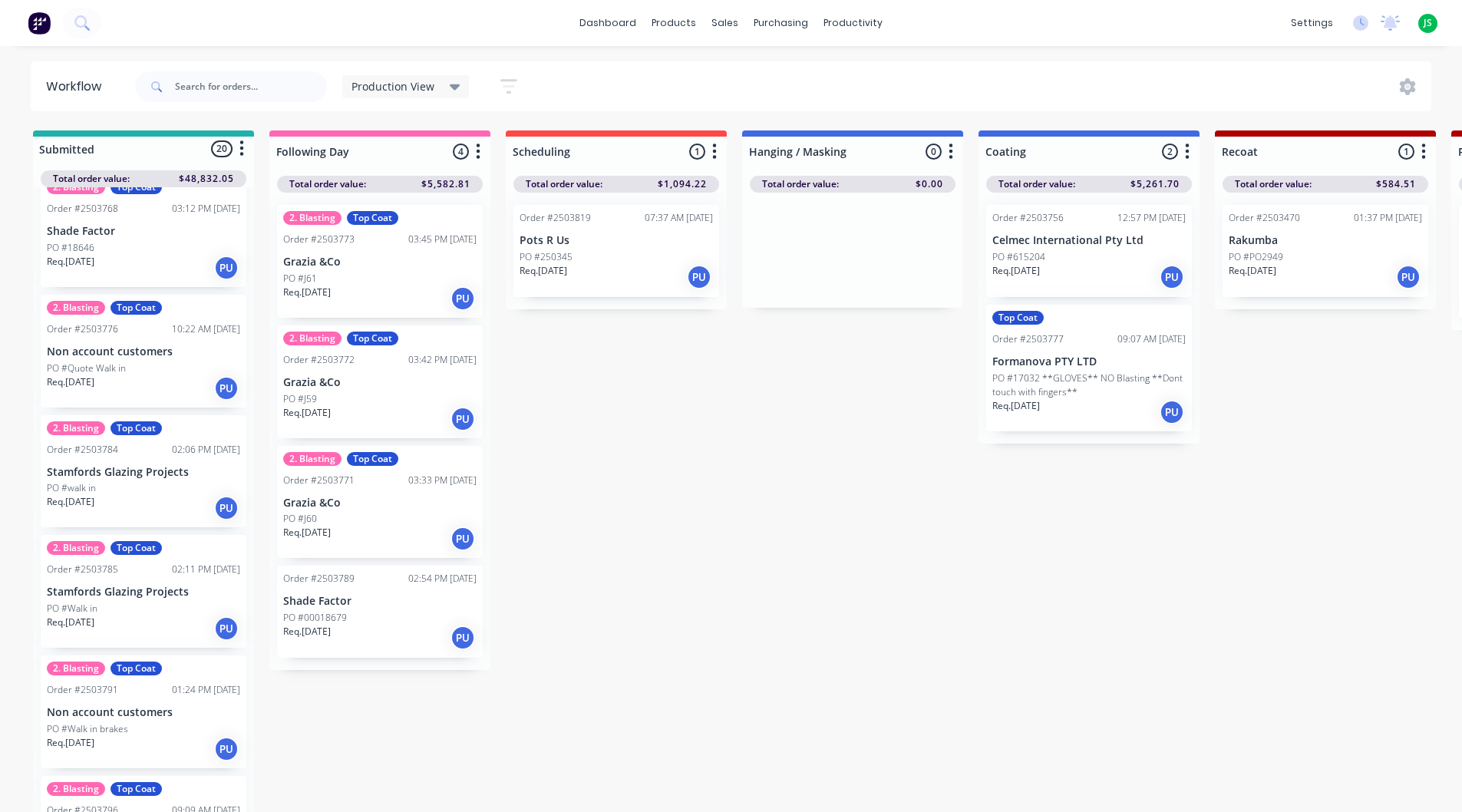
scroll to position [736, 0]
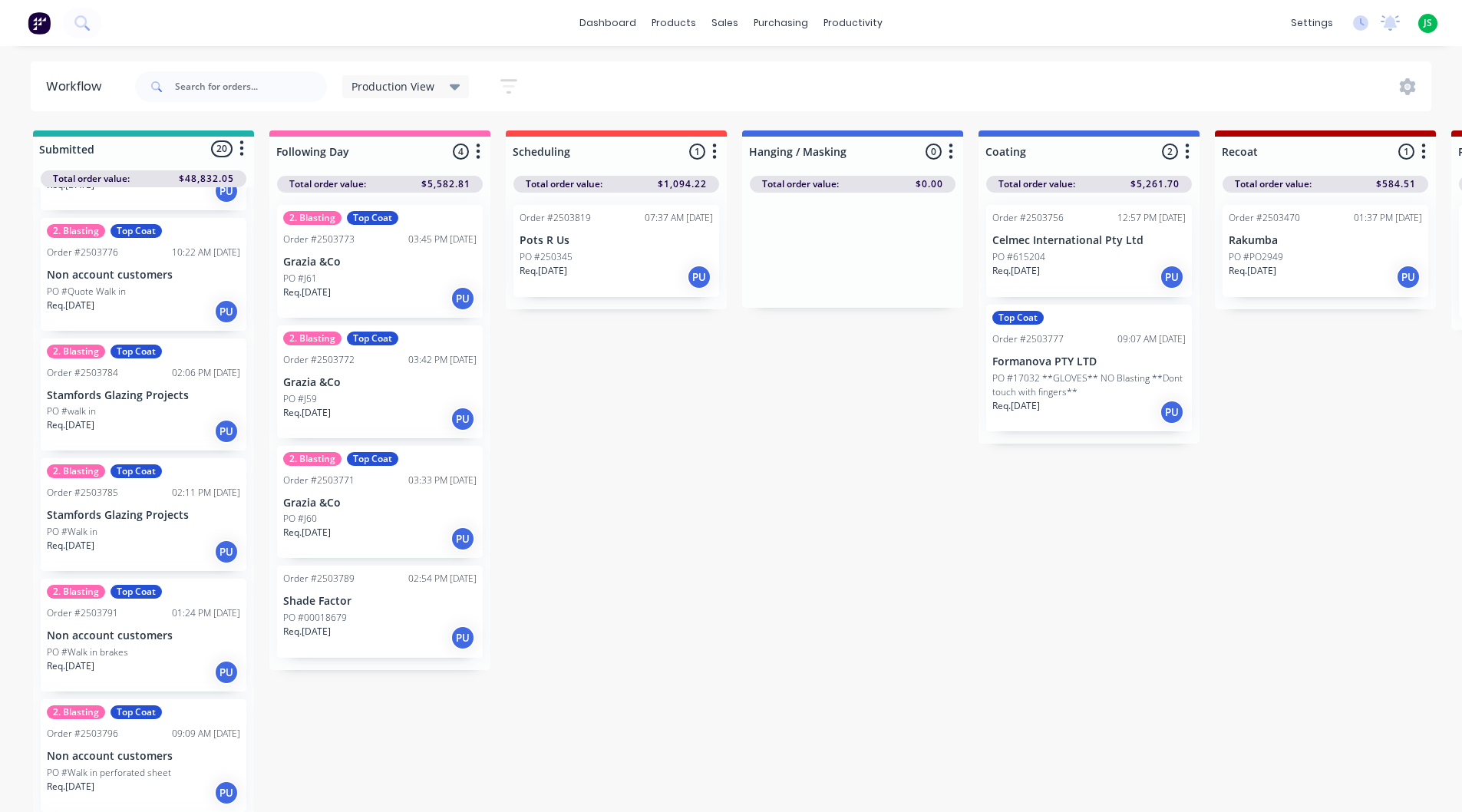
click at [121, 532] on div "PO #Walk in" at bounding box center [144, 532] width 193 height 14
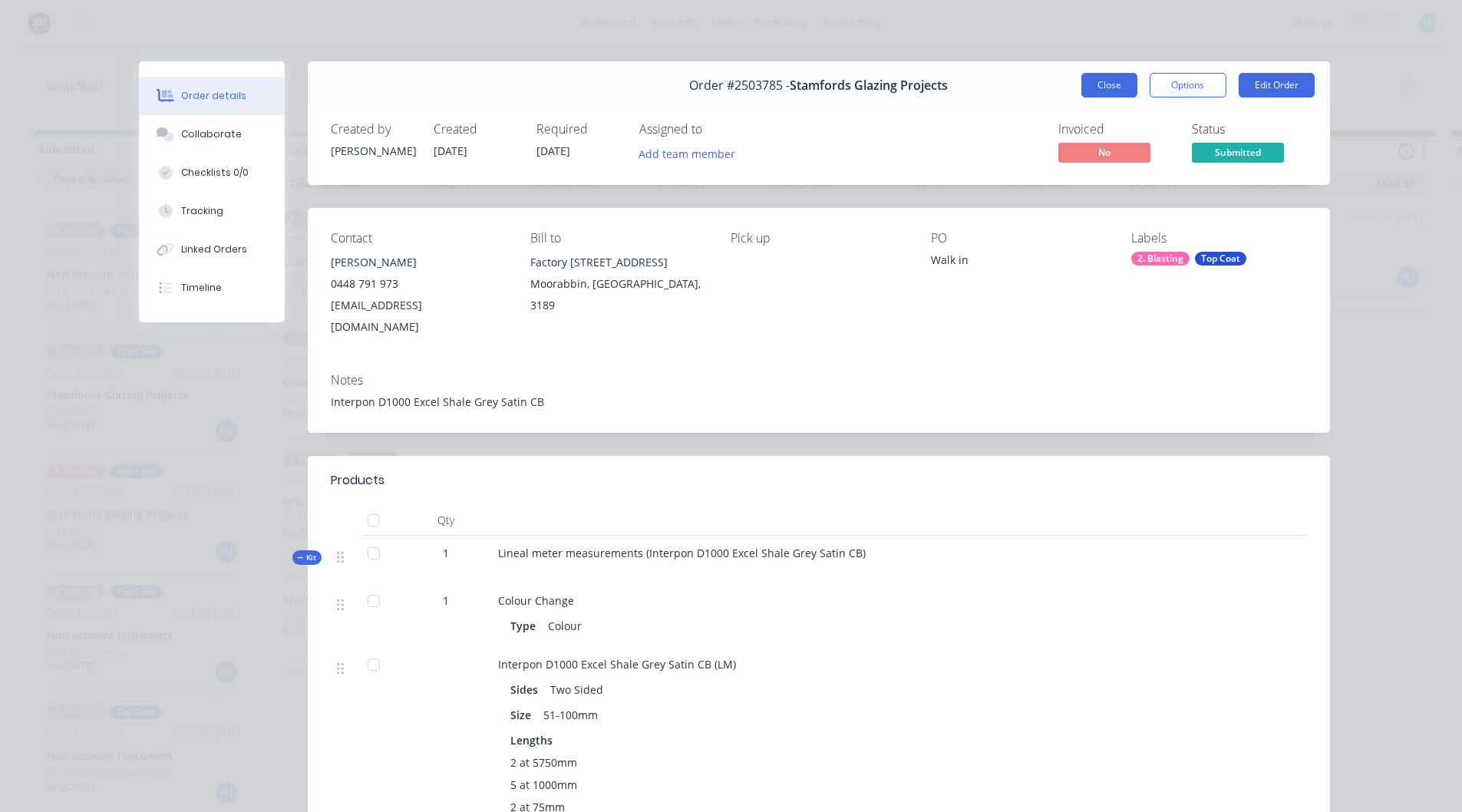
click at [1104, 80] on button "Close" at bounding box center [1109, 85] width 56 height 25
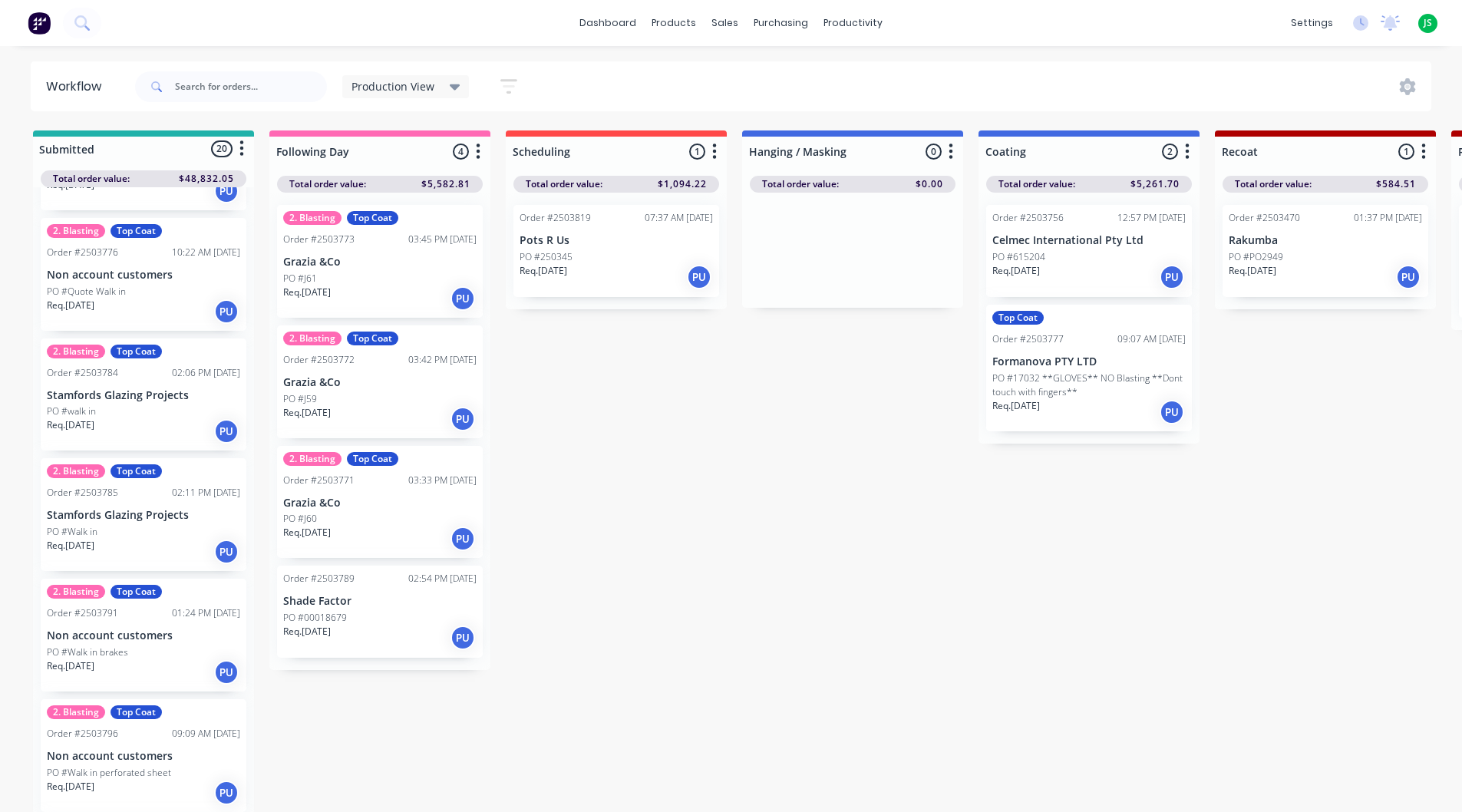
click at [138, 531] on div "PO #Walk in" at bounding box center [144, 532] width 193 height 14
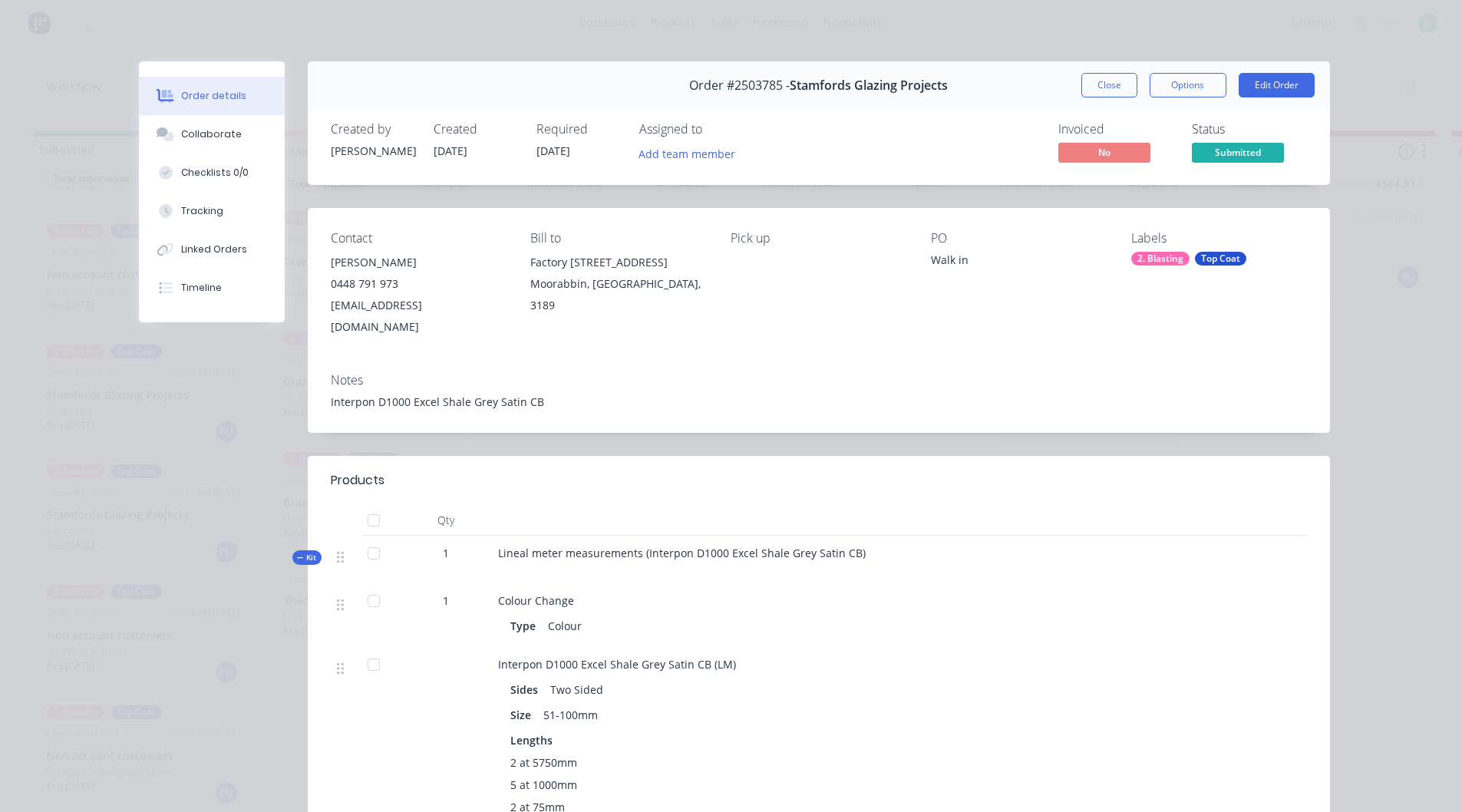
click at [1113, 99] on div "Order #2503785 - Stamfords Glazing Projects Close Options Edit Order" at bounding box center [819, 86] width 1023 height 49
click at [1111, 86] on button "Close" at bounding box center [1109, 85] width 56 height 25
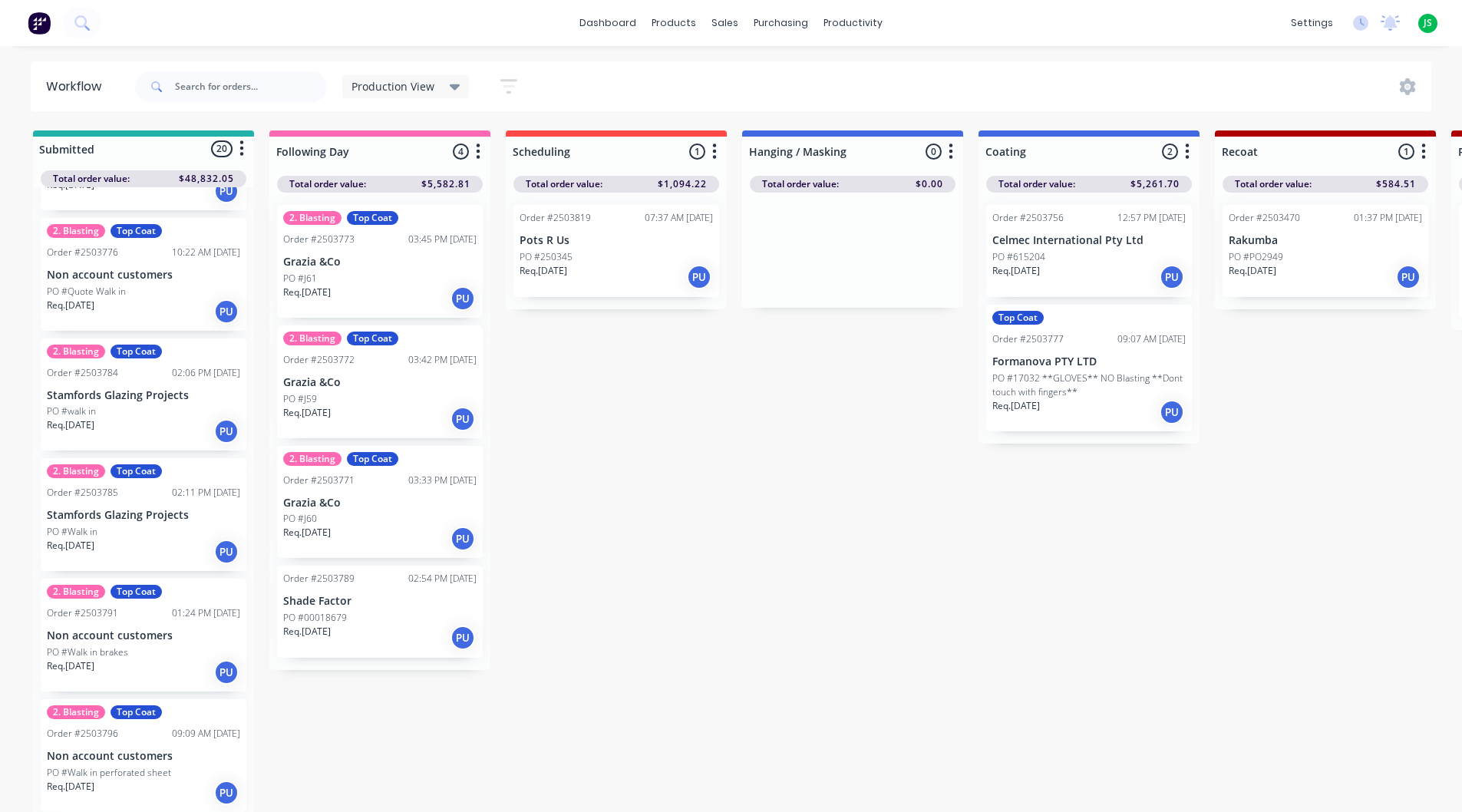
click at [122, 407] on div "PO #walk in" at bounding box center [144, 411] width 193 height 14
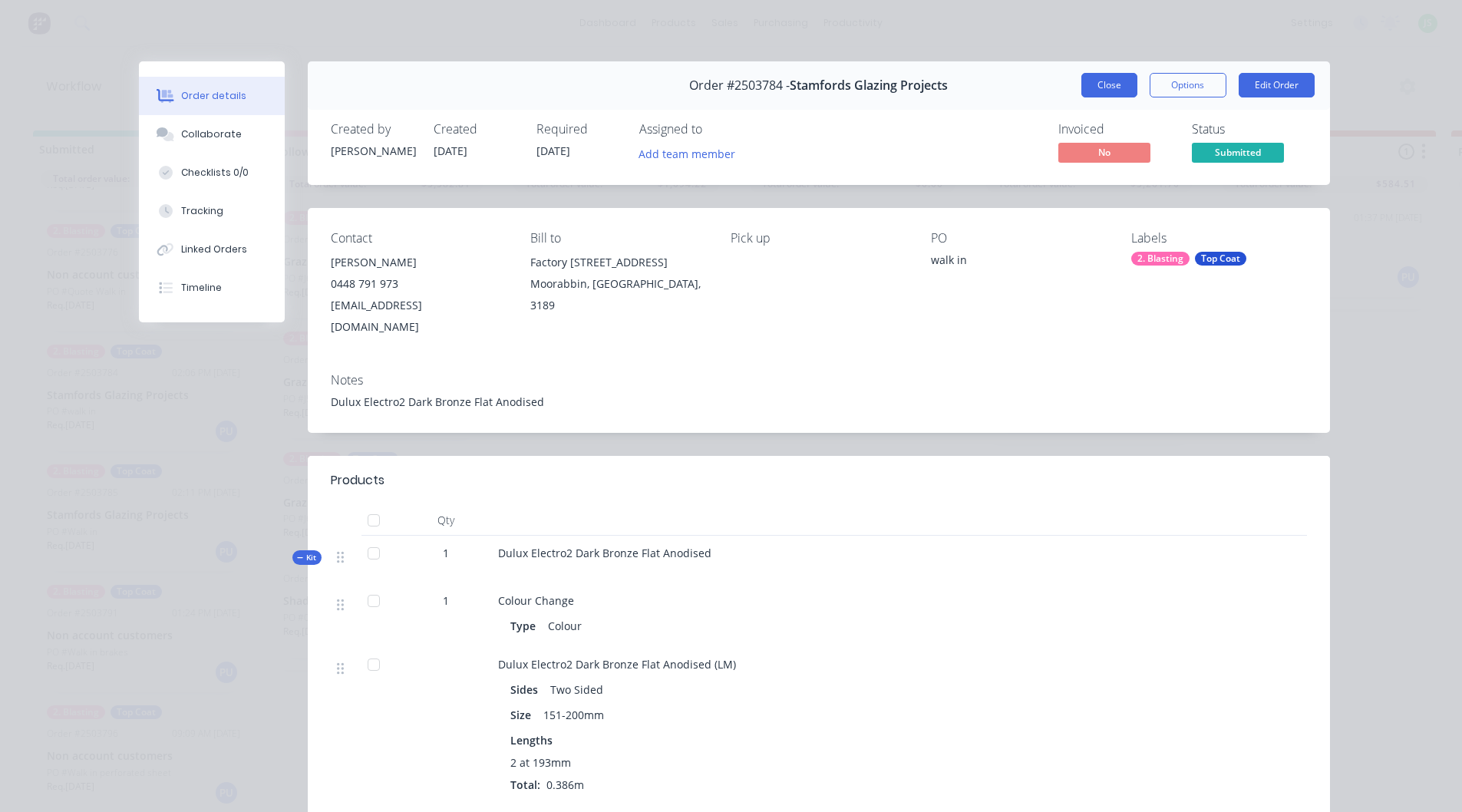
click at [1097, 76] on button "Close" at bounding box center [1109, 85] width 56 height 25
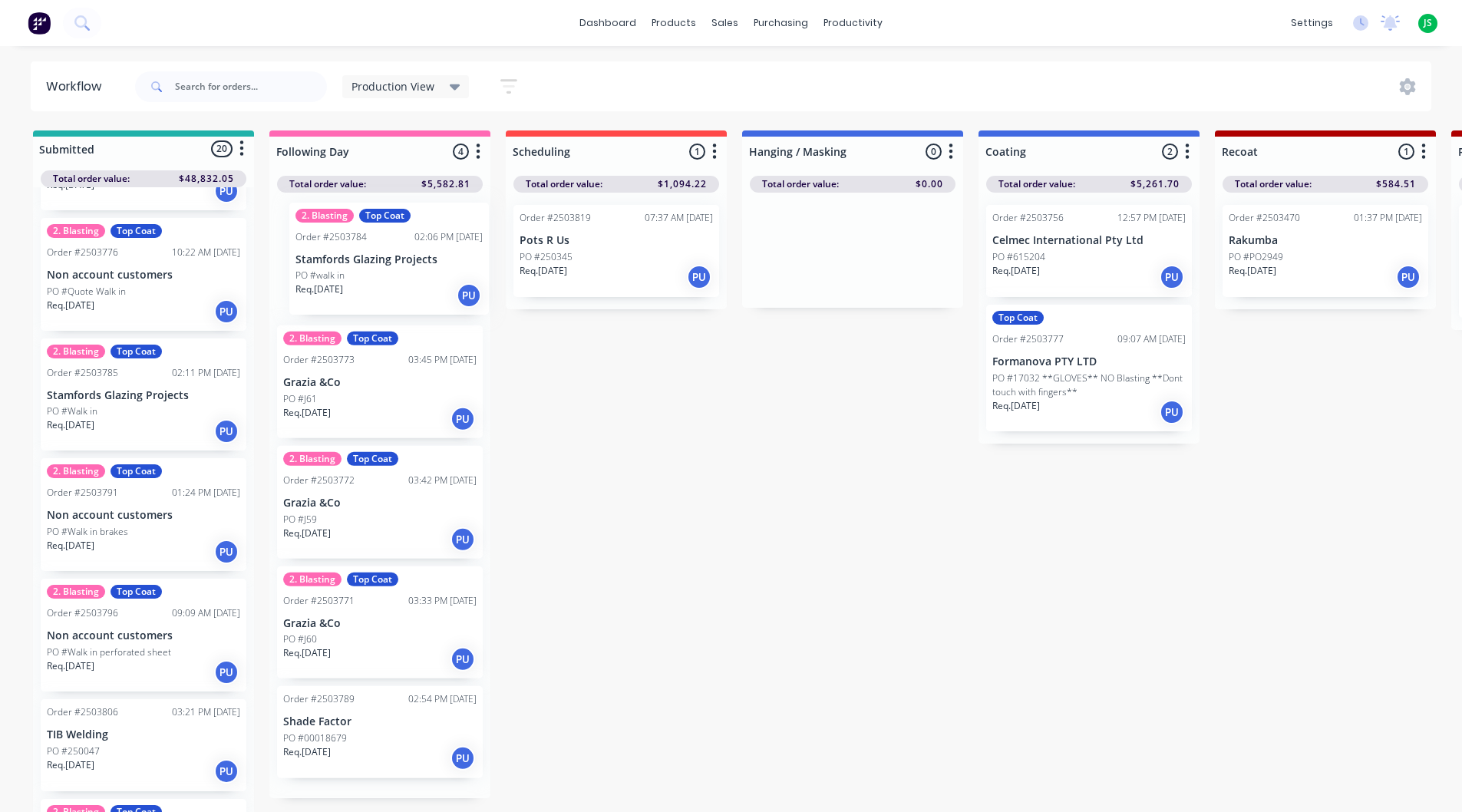
drag, startPoint x: 119, startPoint y: 398, endPoint x: 372, endPoint y: 260, distance: 288.2
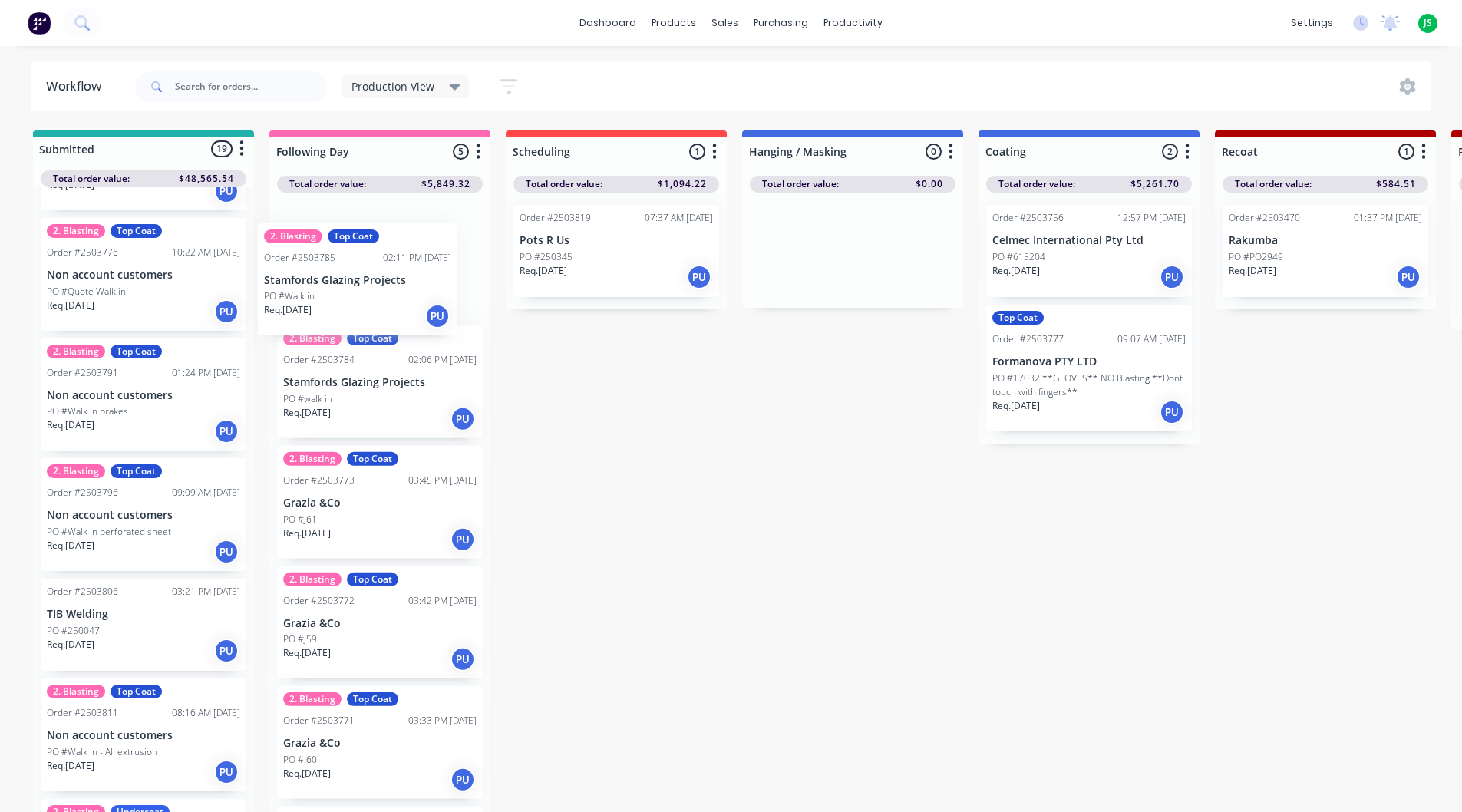
drag, startPoint x: 135, startPoint y: 395, endPoint x: 366, endPoint y: 278, distance: 258.9
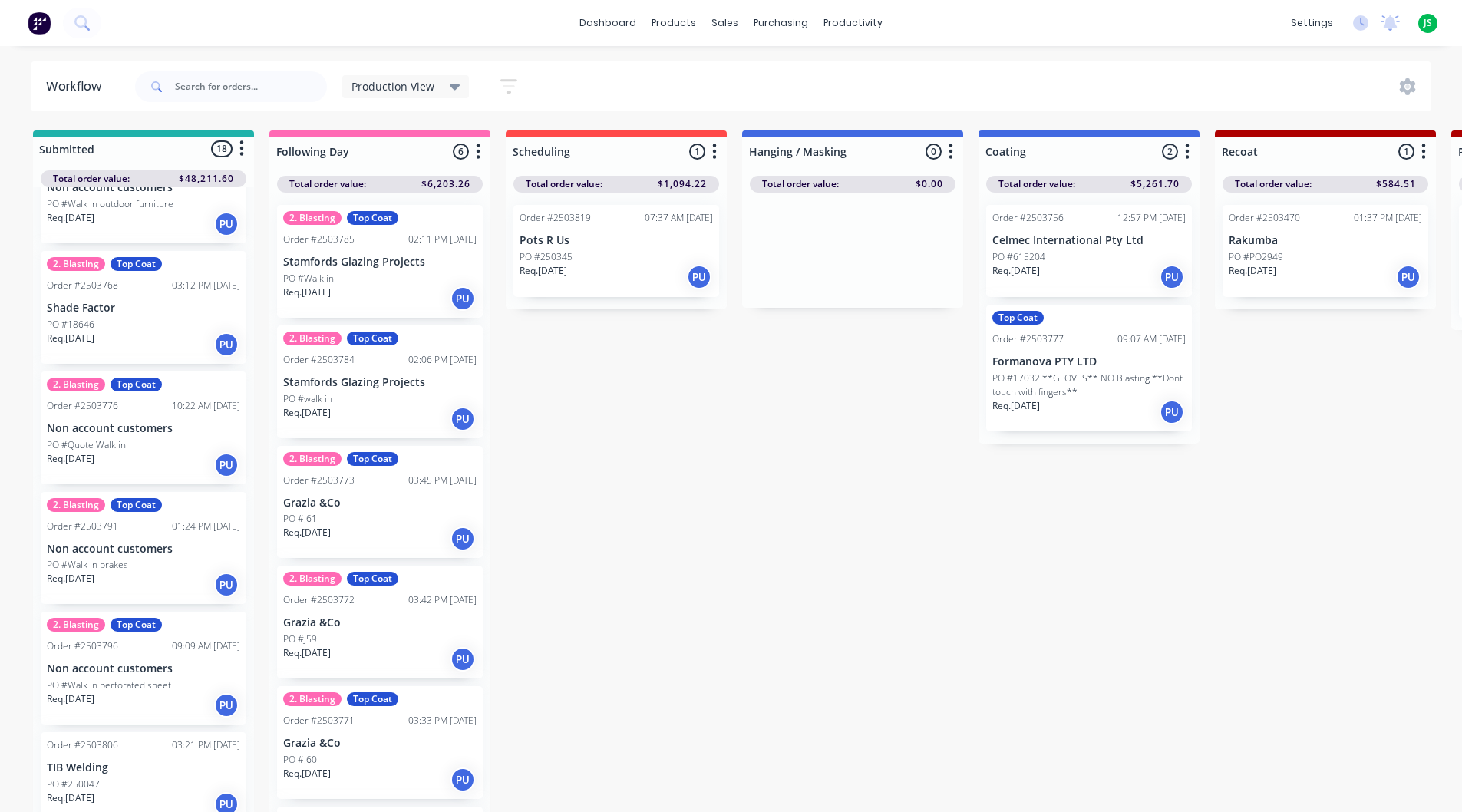
scroll to position [506, 0]
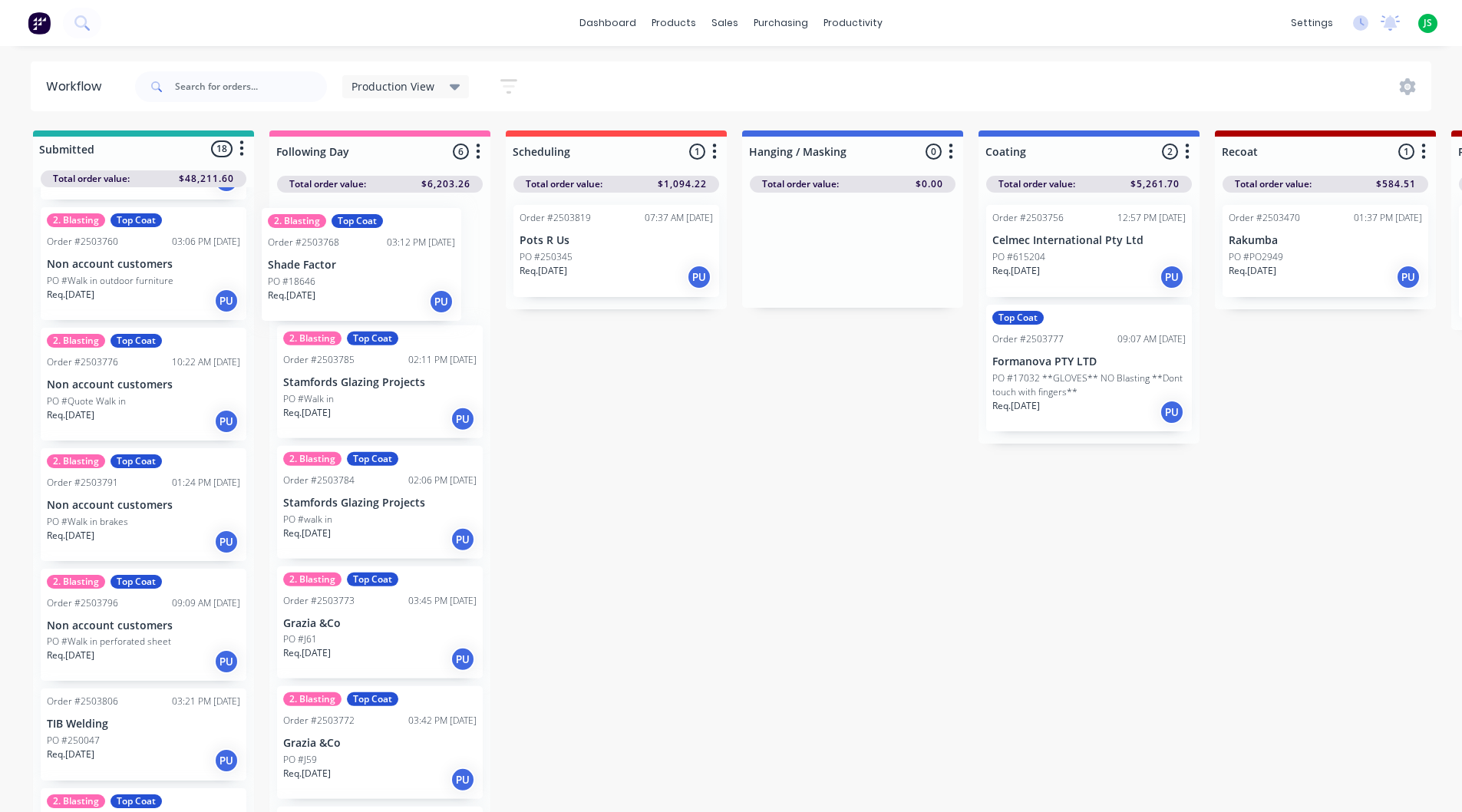
drag, startPoint x: 102, startPoint y: 369, endPoint x: 332, endPoint y: 249, distance: 259.4
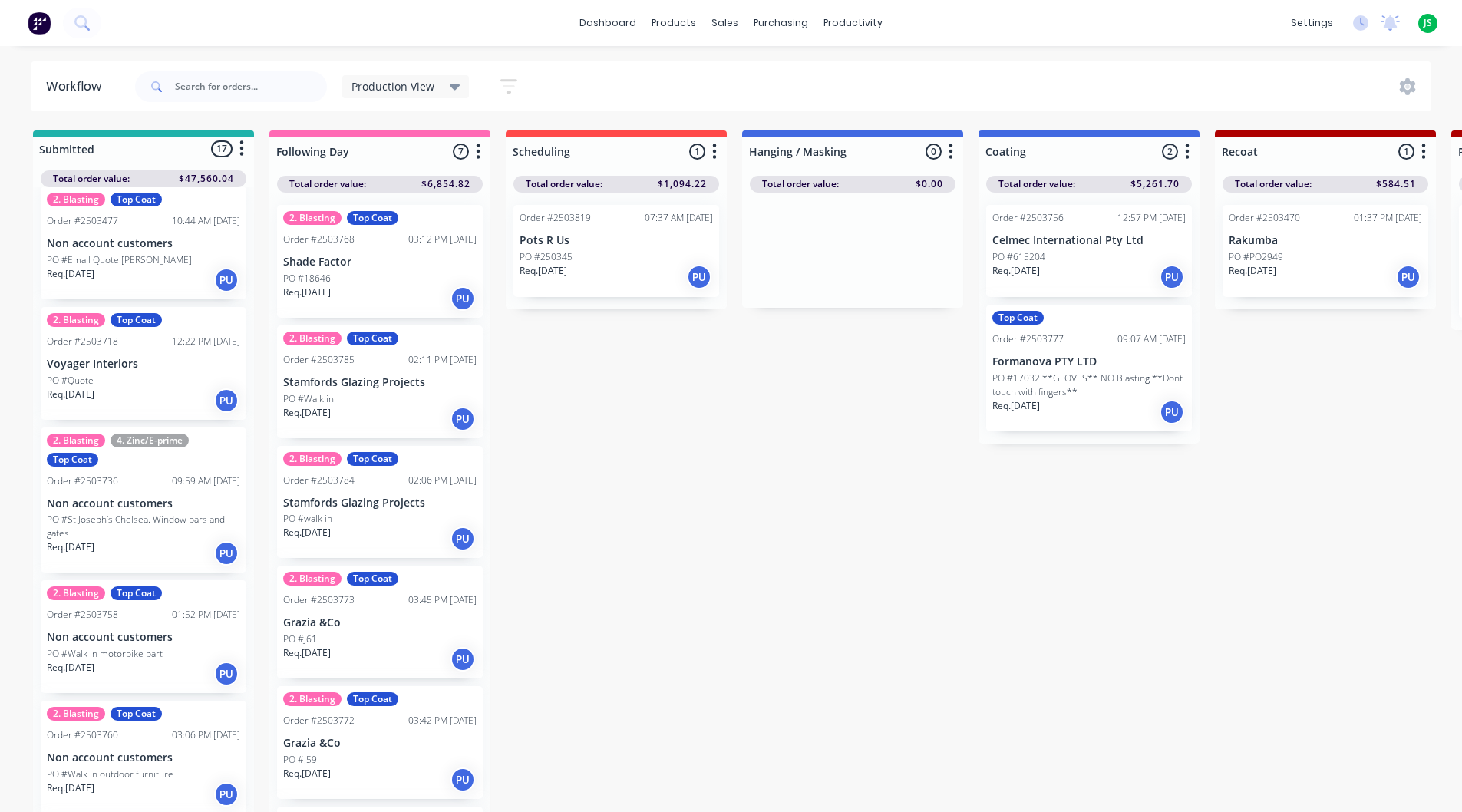
scroll to position [0, 0]
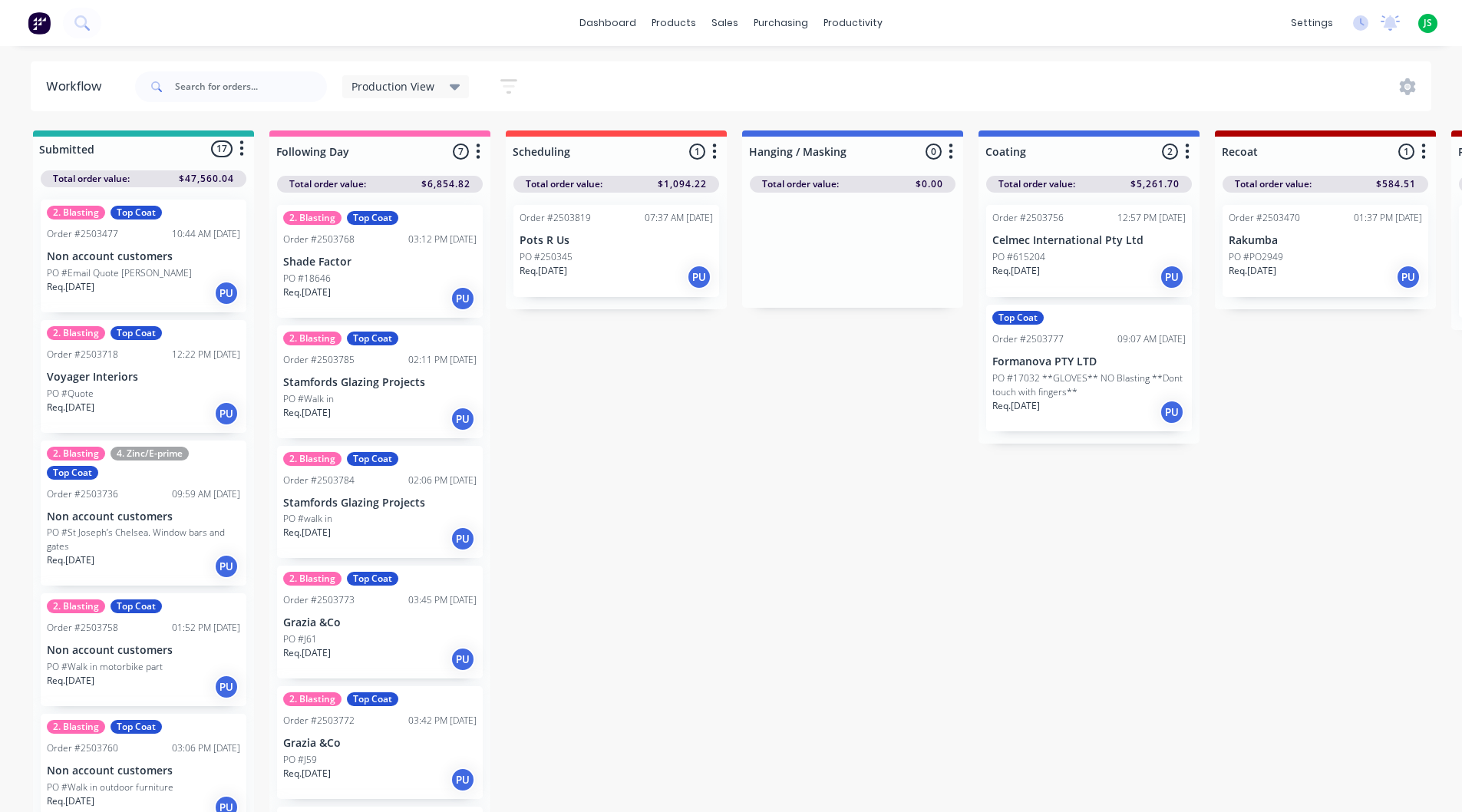
click at [129, 281] on div "Req. [DATE] PU" at bounding box center [144, 293] width 193 height 26
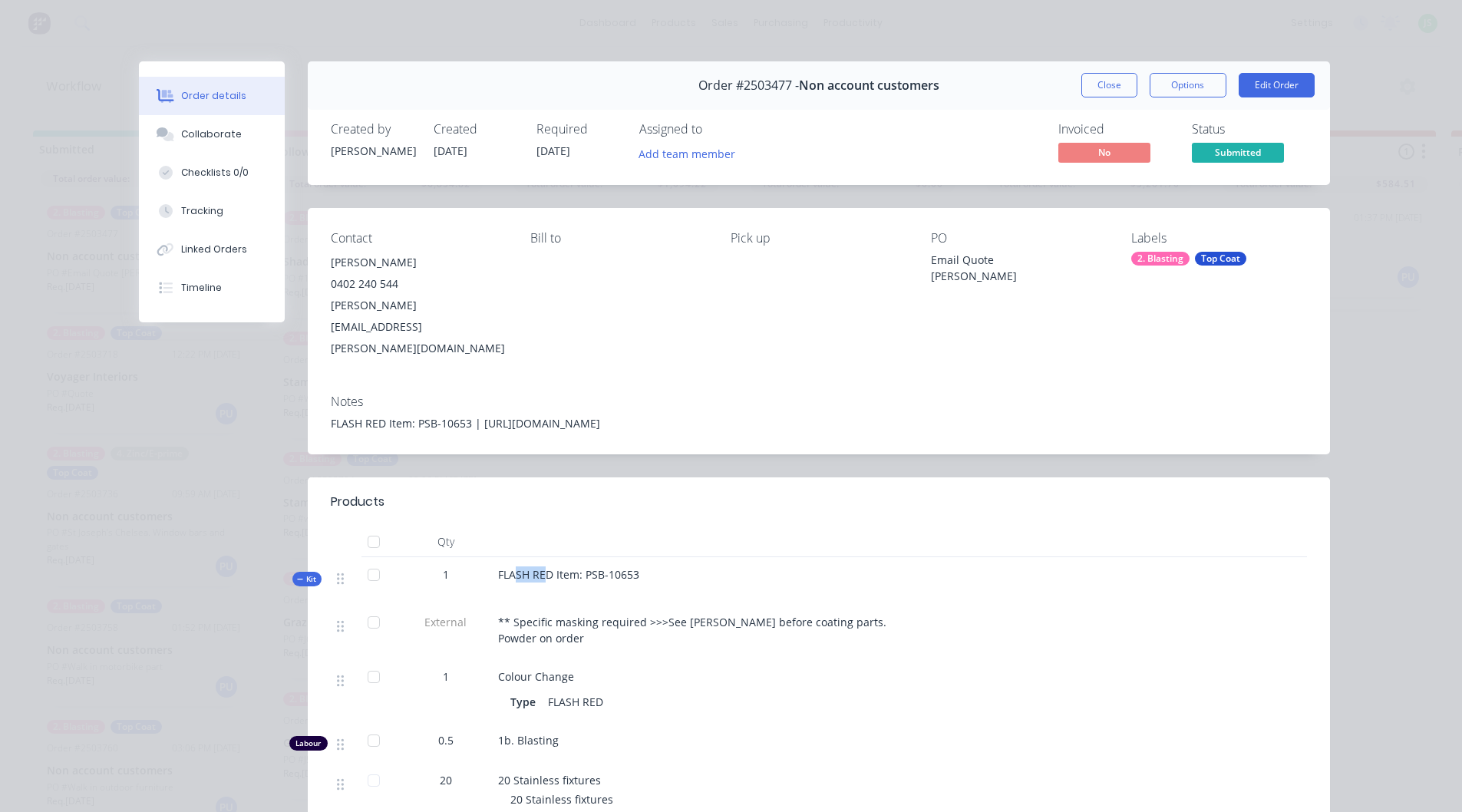
drag, startPoint x: 516, startPoint y: 548, endPoint x: 542, endPoint y: 546, distance: 26.1
click at [542, 567] on span "FLASH RED Item: PSB-10653" at bounding box center [569, 574] width 142 height 15
click at [711, 383] on div "Notes FLASH RED Item: PSB-10653 | [URL][DOMAIN_NAME]" at bounding box center [819, 418] width 1023 height 72
click at [1115, 89] on button "Close" at bounding box center [1109, 85] width 56 height 25
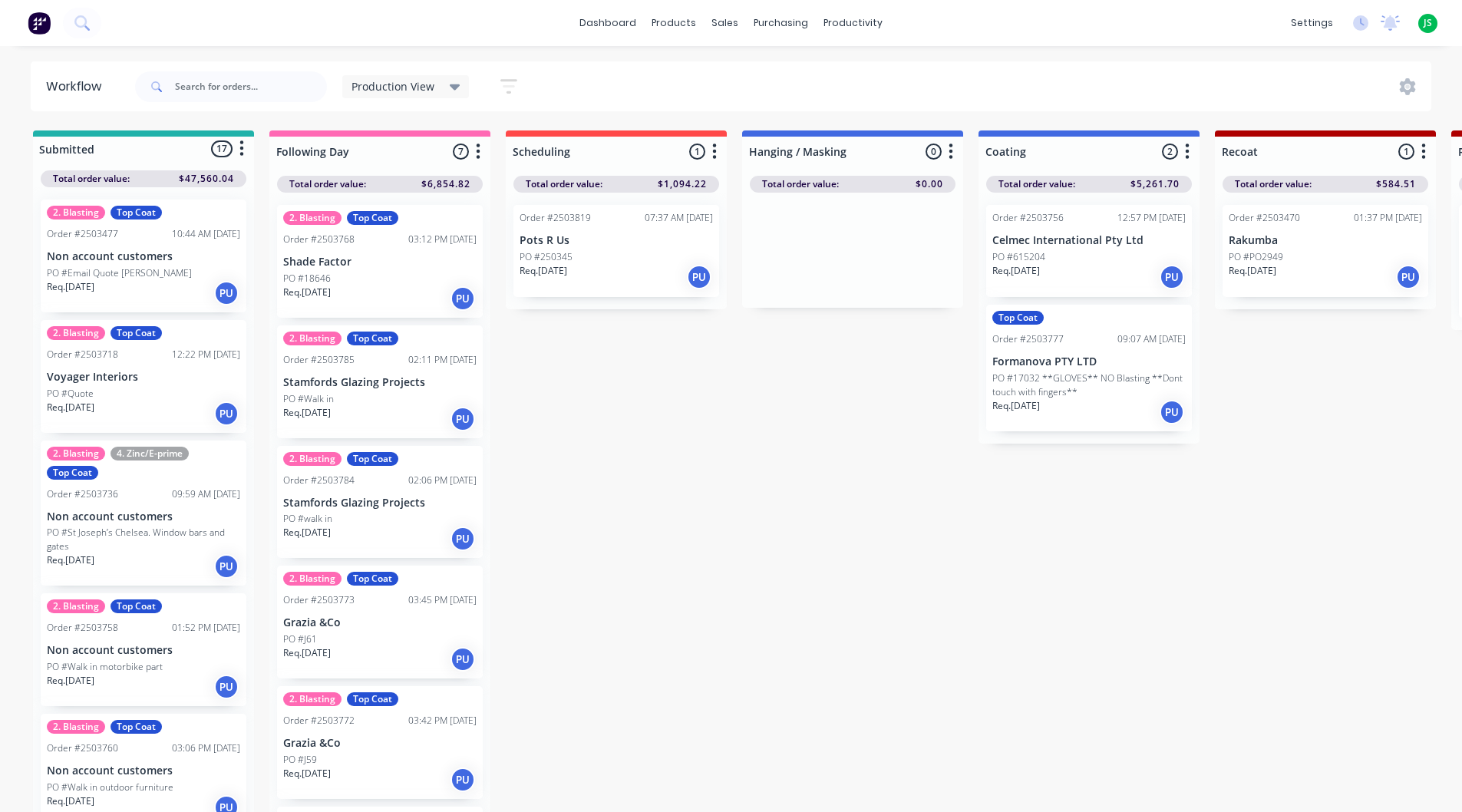
click at [113, 392] on div "PO #Quote" at bounding box center [144, 394] width 193 height 14
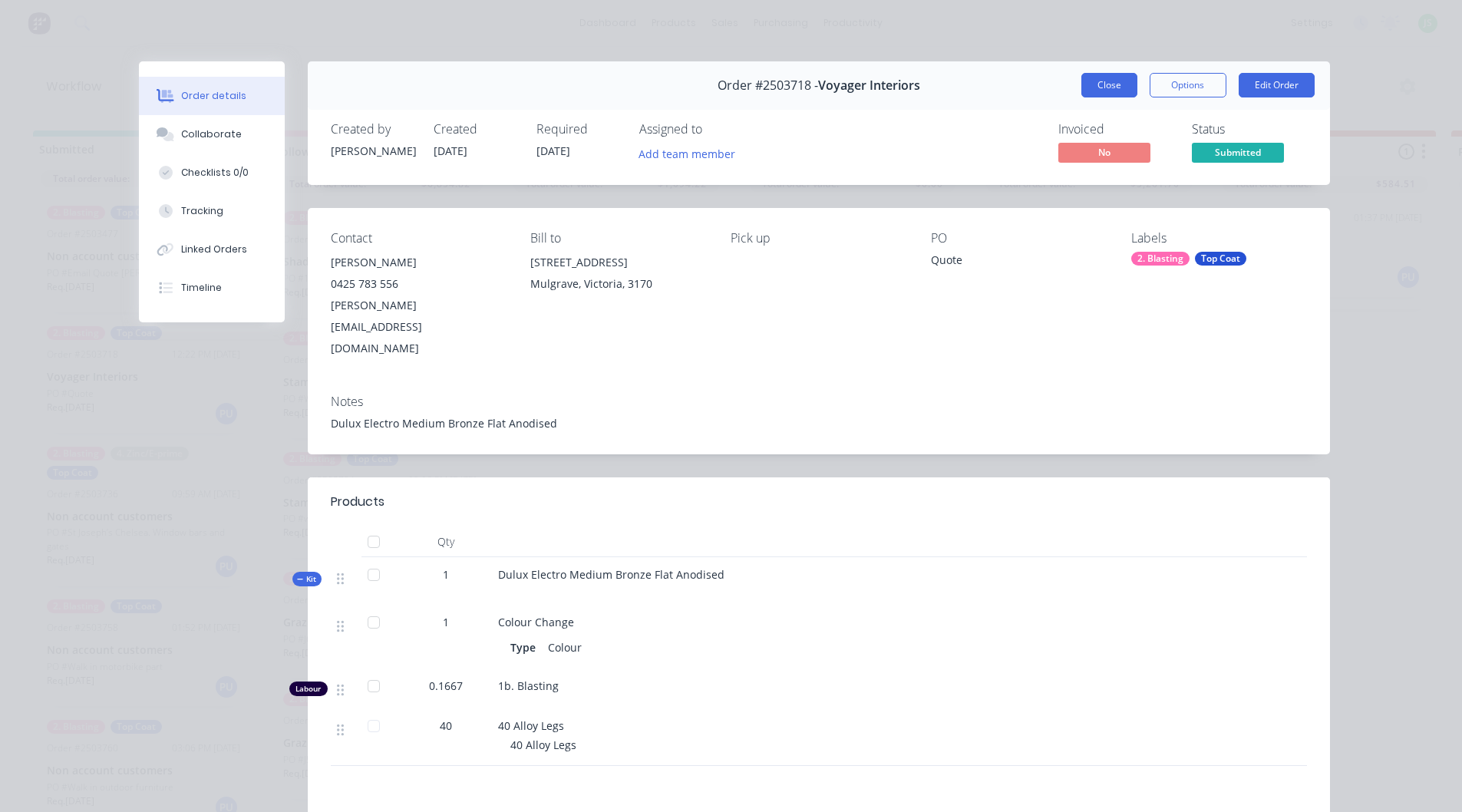
click at [1103, 91] on button "Close" at bounding box center [1109, 85] width 56 height 25
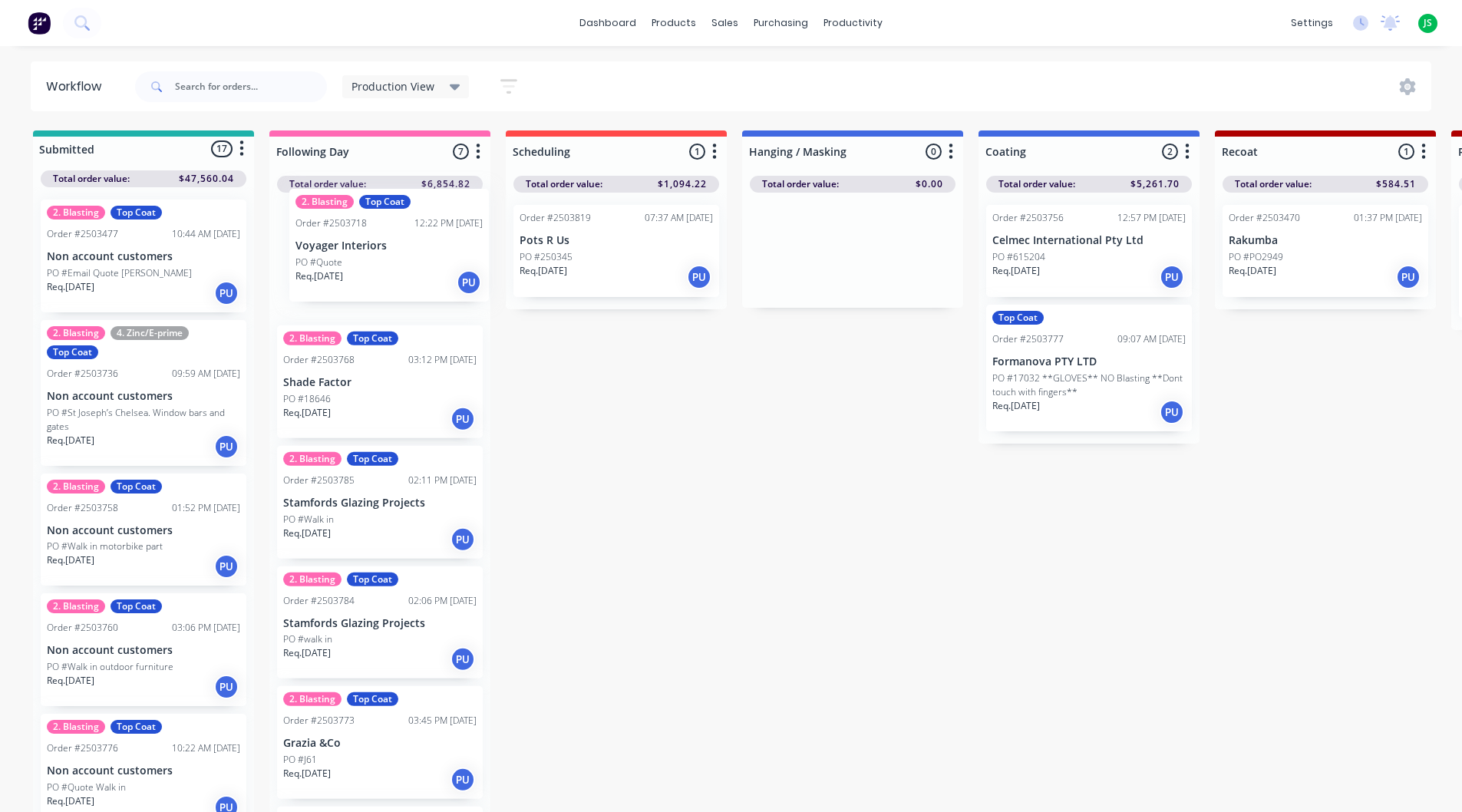
drag, startPoint x: 74, startPoint y: 400, endPoint x: 331, endPoint y: 279, distance: 284.1
click at [284, 96] on input "text" at bounding box center [251, 87] width 151 height 31
type input "belle"
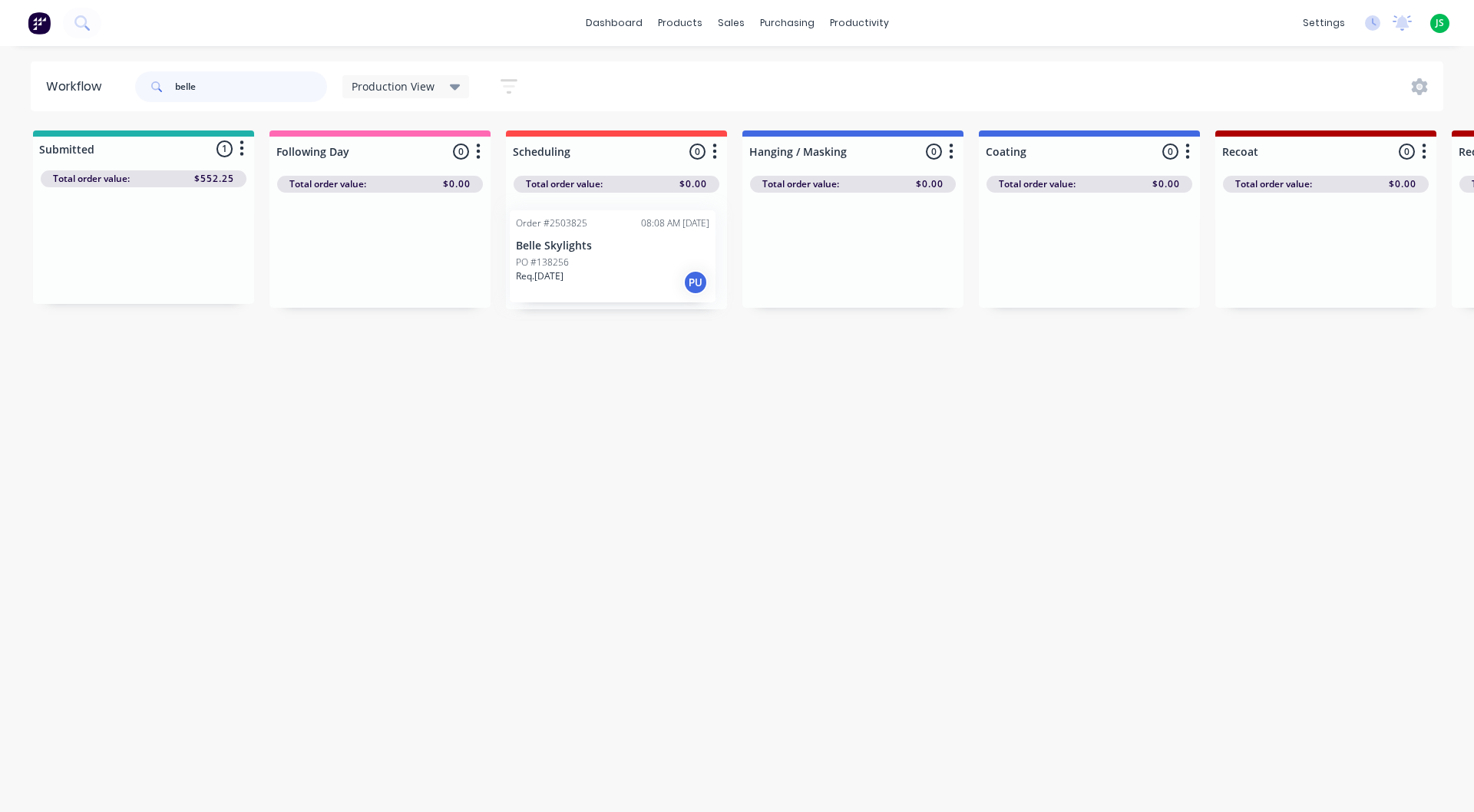
drag, startPoint x: 144, startPoint y: 274, endPoint x: 625, endPoint y: 282, distance: 481.1
drag, startPoint x: 250, startPoint y: 85, endPoint x: 142, endPoint y: 111, distance: 111.1
click at [142, 110] on header "Workflow belle Production View Save new view None edit Production View (Default…" at bounding box center [737, 87] width 1413 height 50
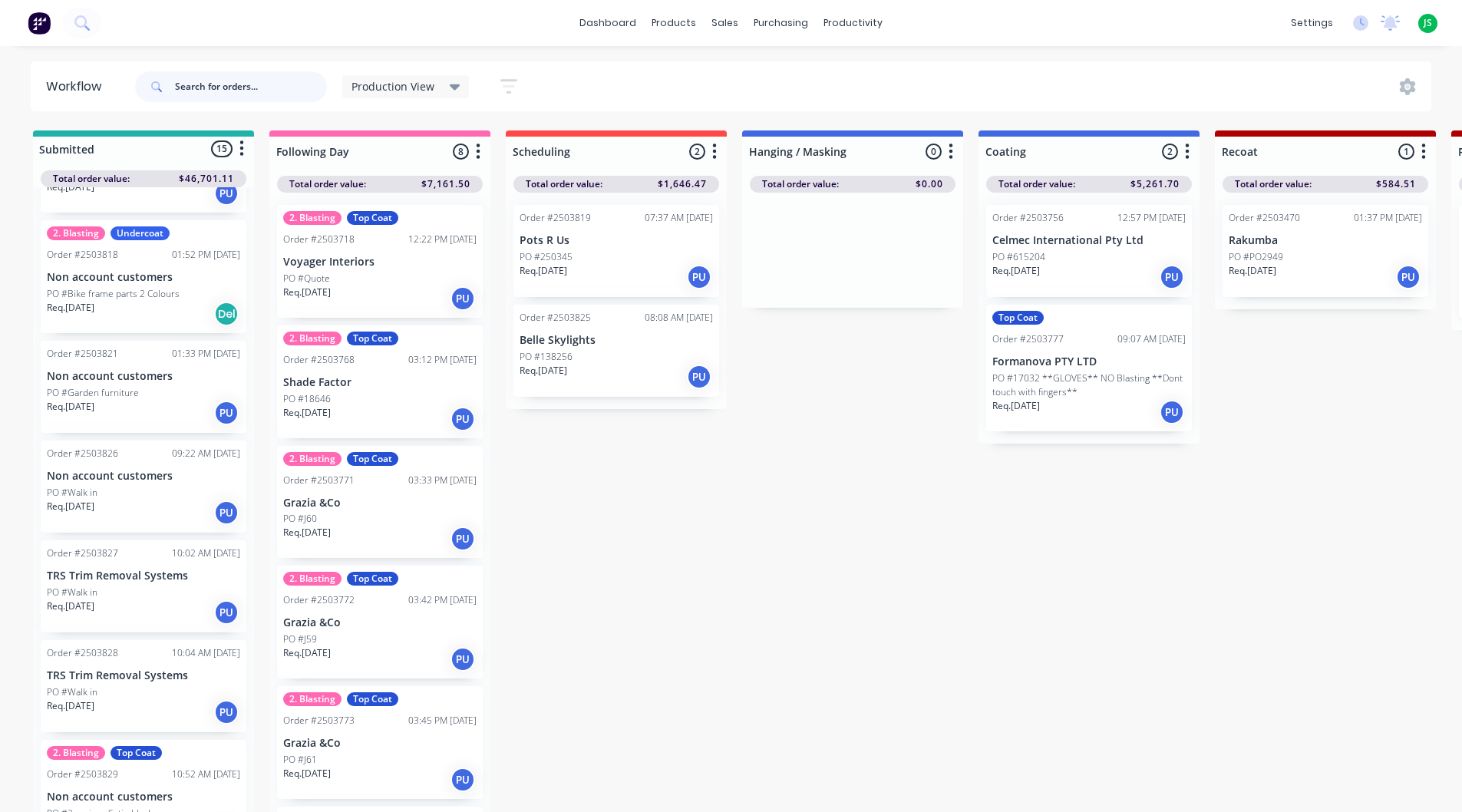
scroll to position [1113, 0]
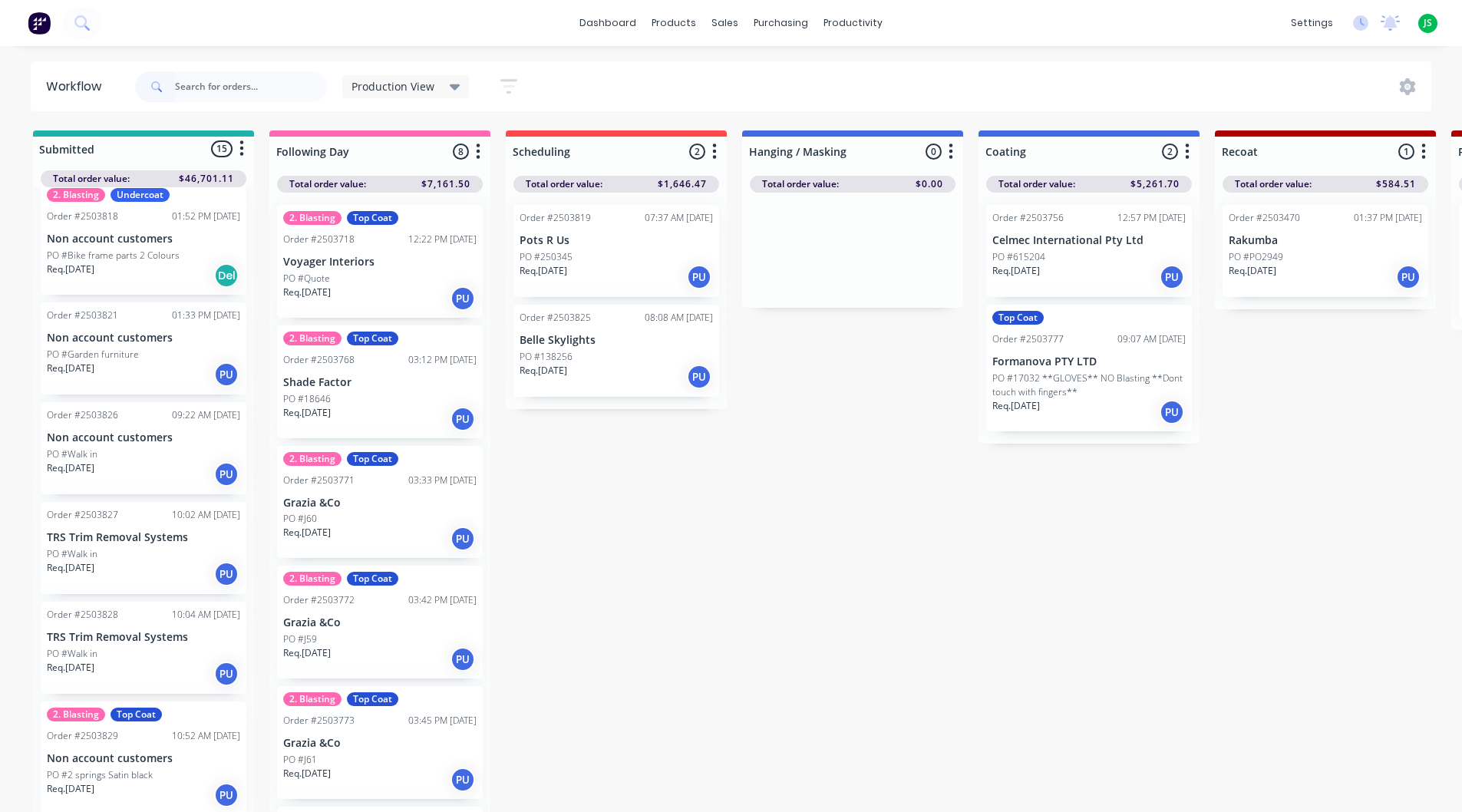
click at [95, 561] on p "Req. [DATE]" at bounding box center [71, 568] width 48 height 14
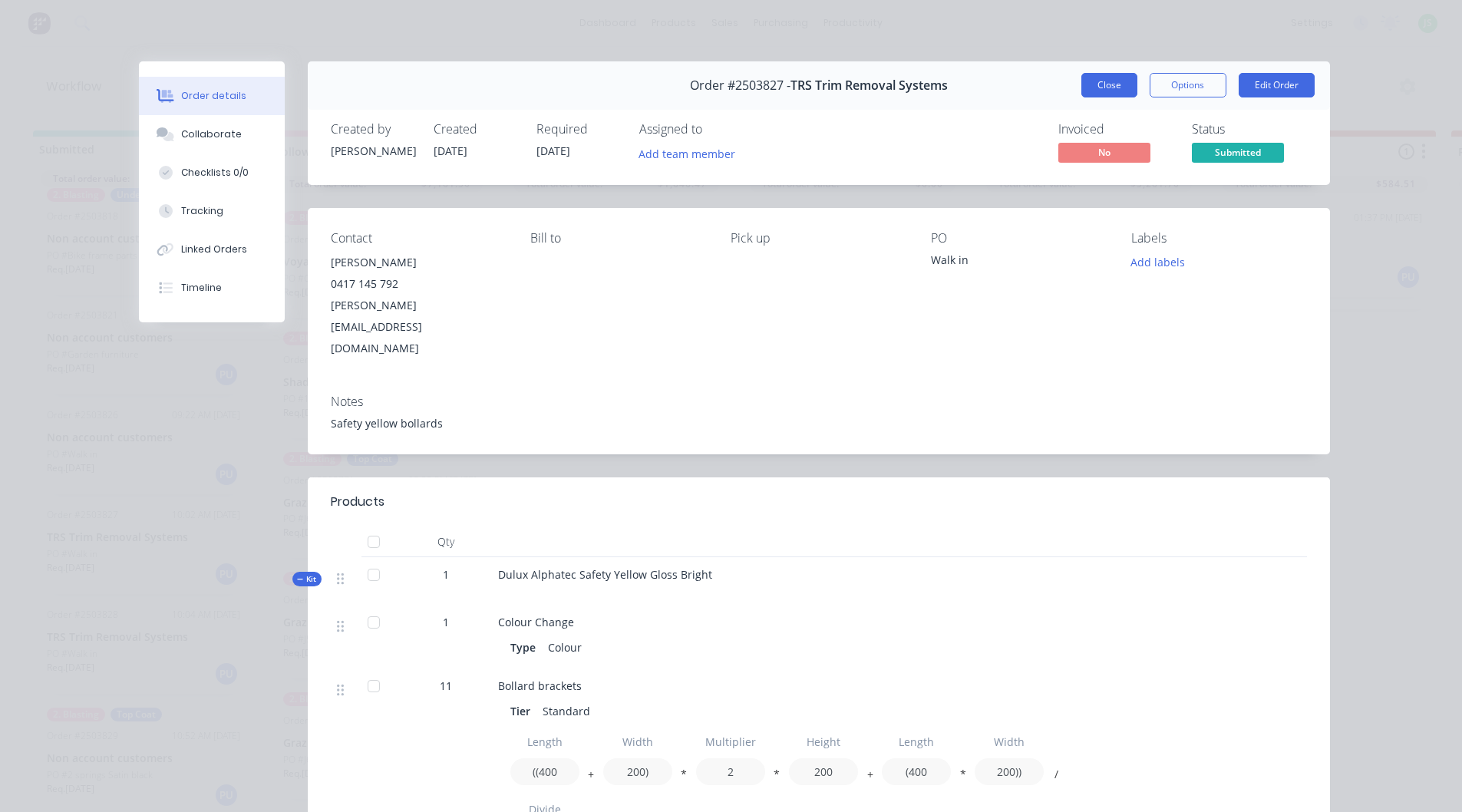
click at [1111, 82] on button "Close" at bounding box center [1109, 85] width 56 height 25
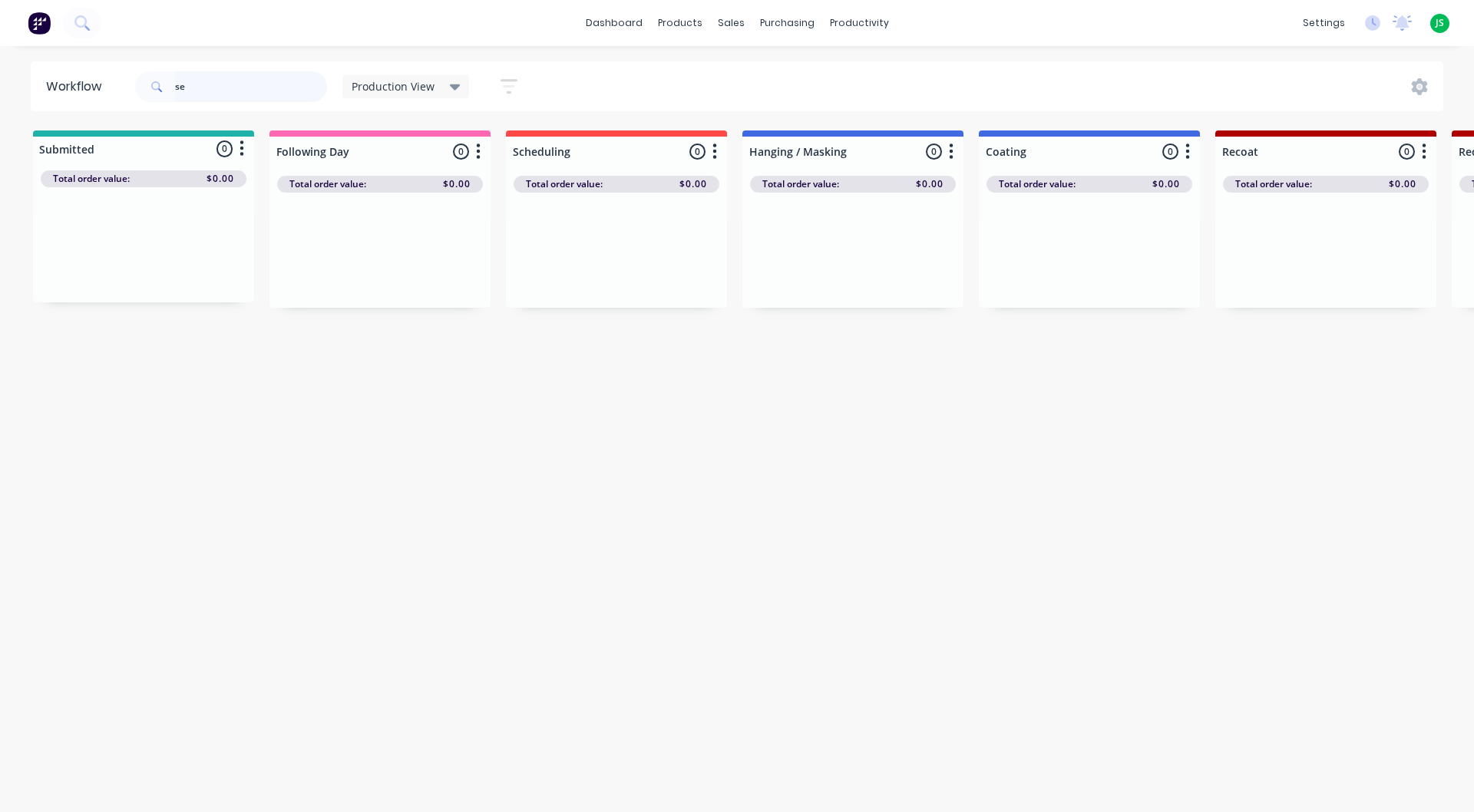
type input "s"
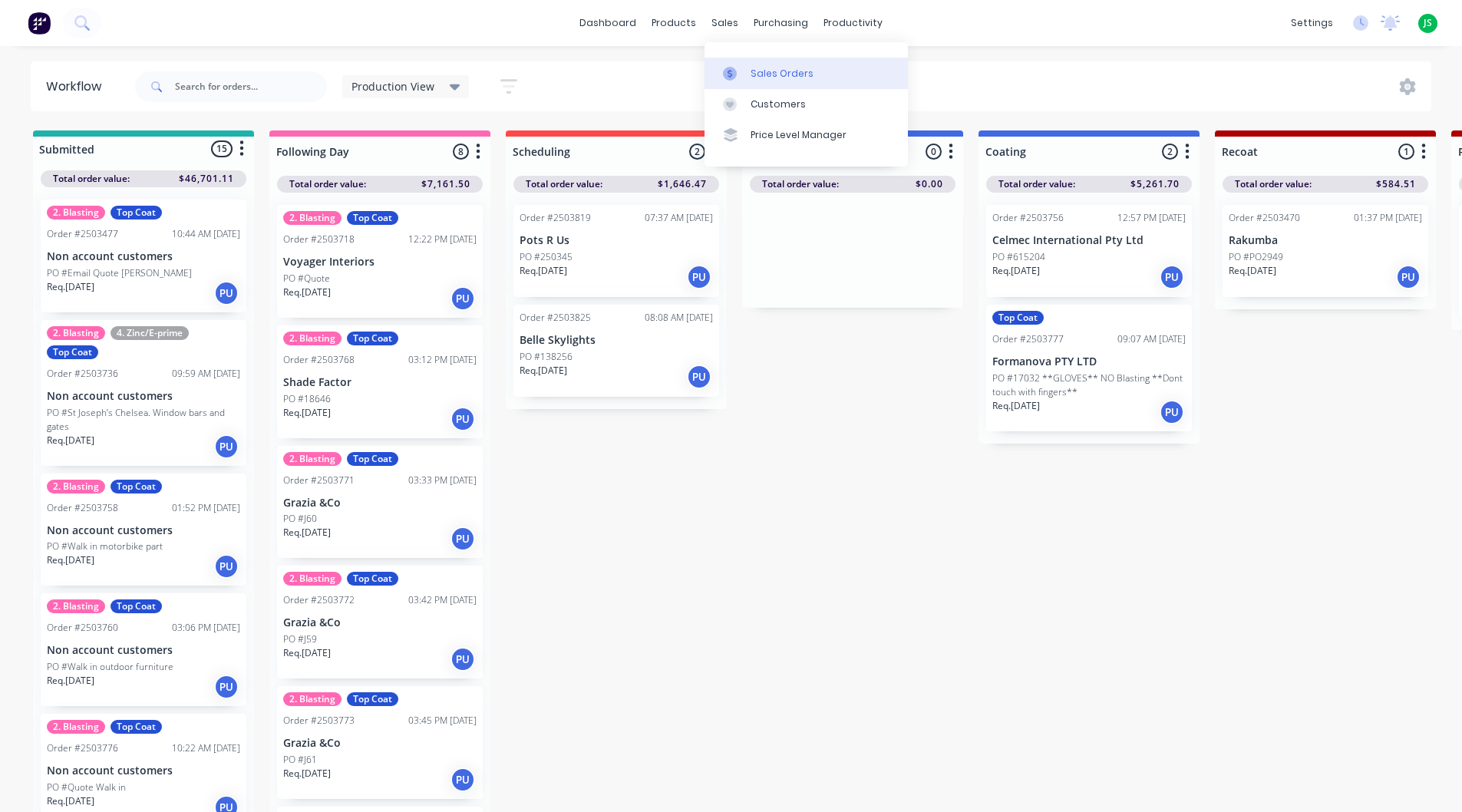
click at [735, 67] on icon at bounding box center [731, 74] width 14 height 14
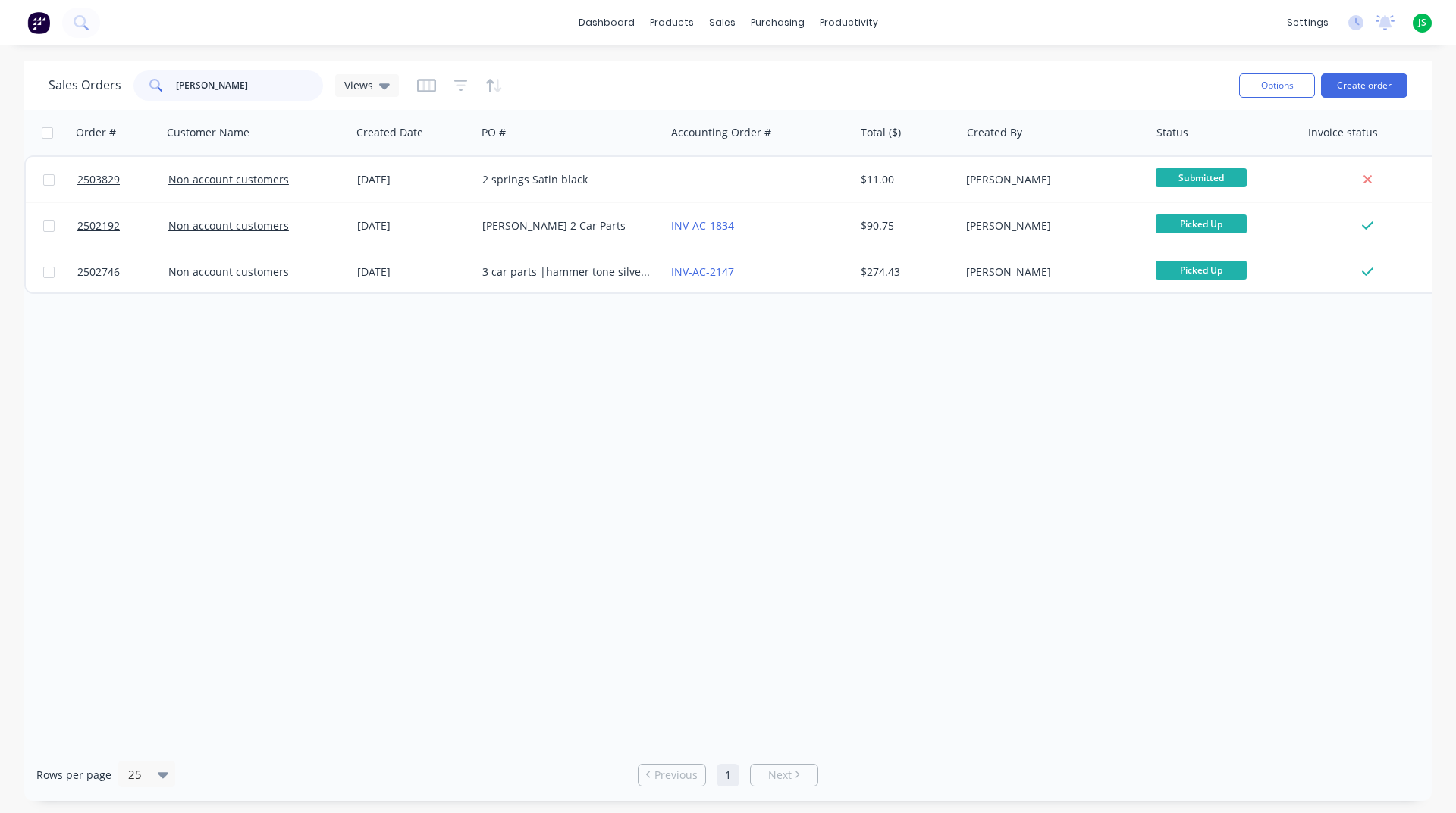
click at [234, 91] on input "[PERSON_NAME]" at bounding box center [250, 86] width 148 height 31
click at [235, 91] on input "[PERSON_NAME]" at bounding box center [250, 86] width 148 height 31
type input "j"
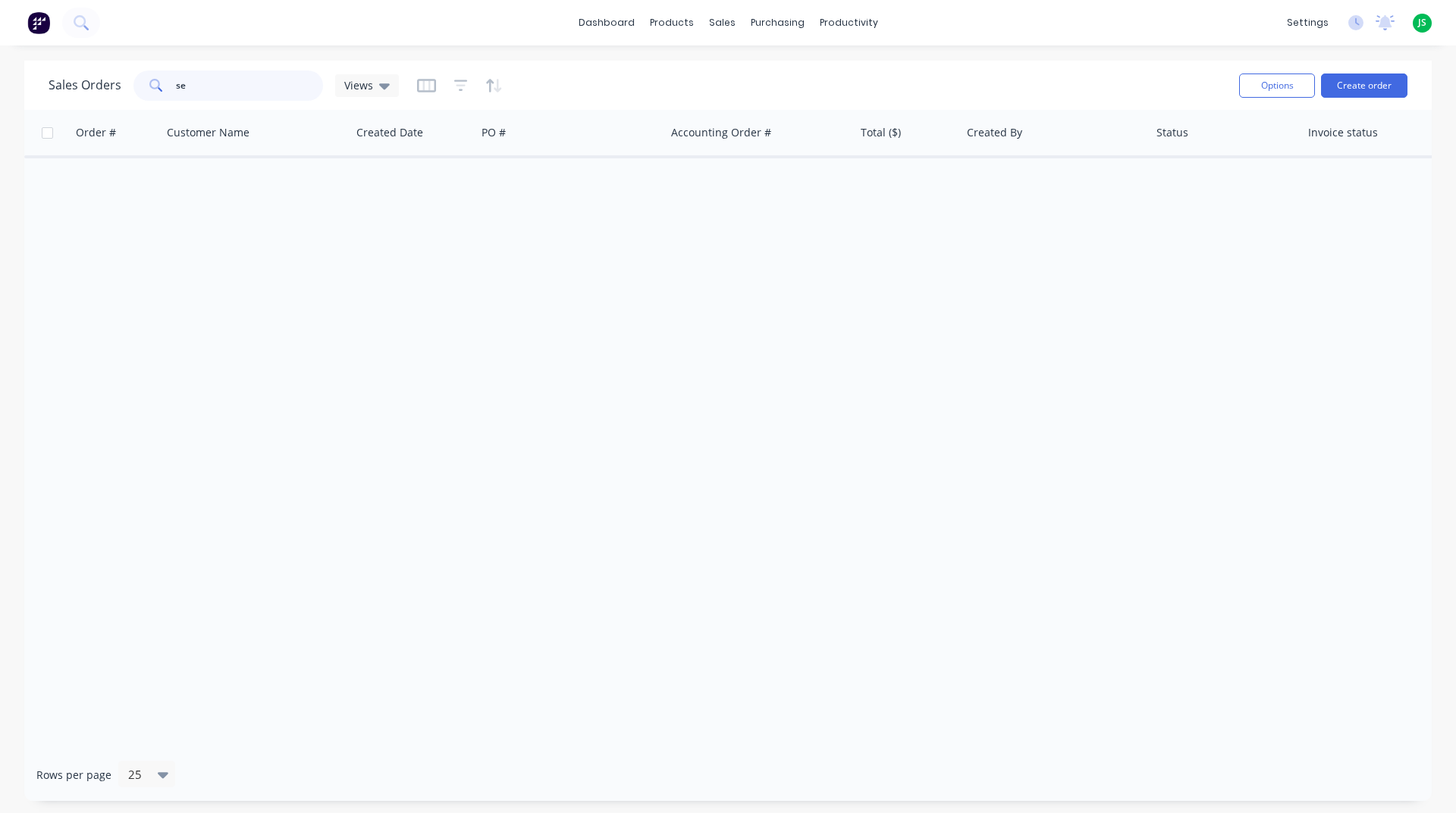
type input "s"
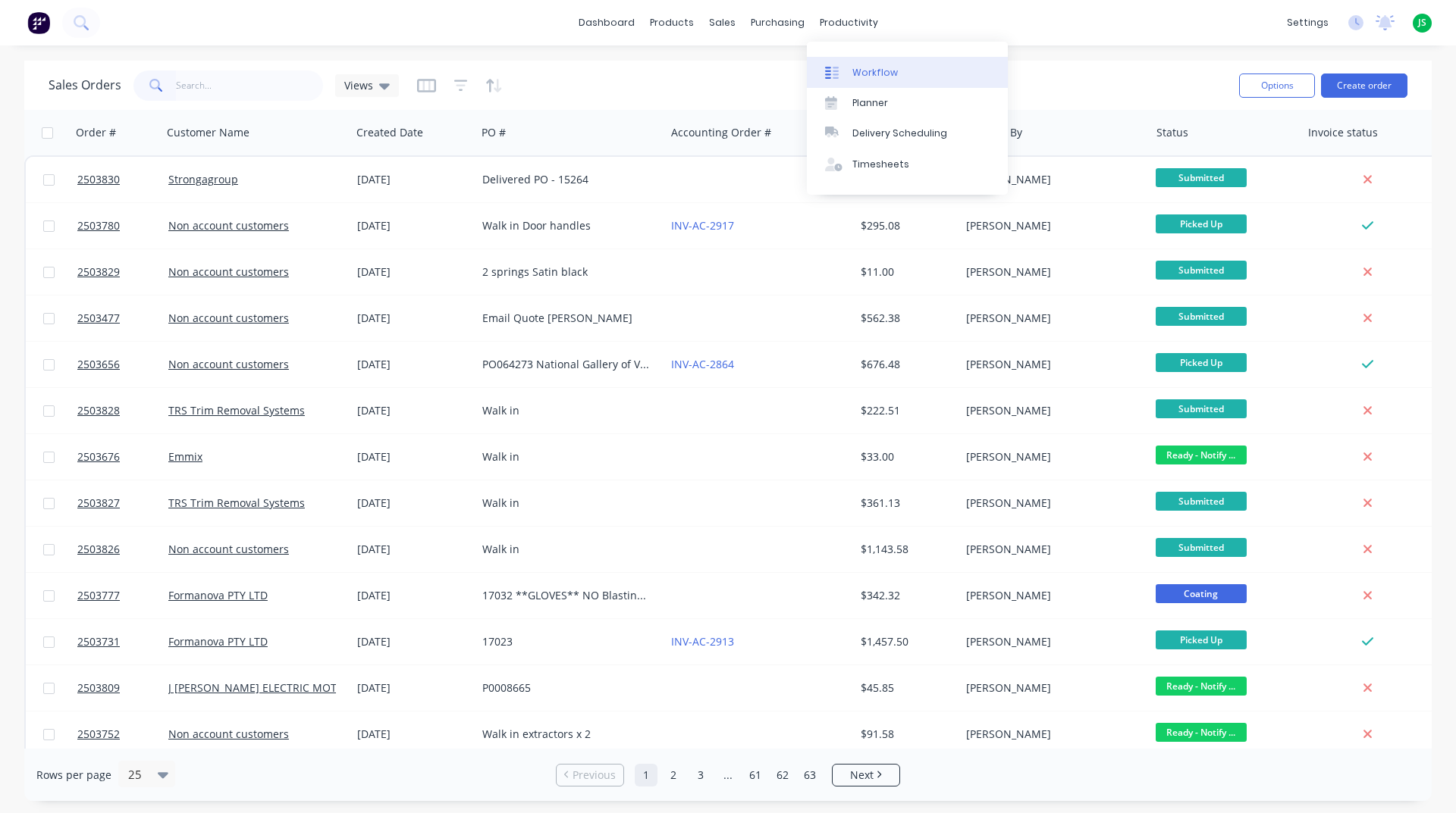
click at [868, 62] on link "Workflow" at bounding box center [907, 72] width 201 height 31
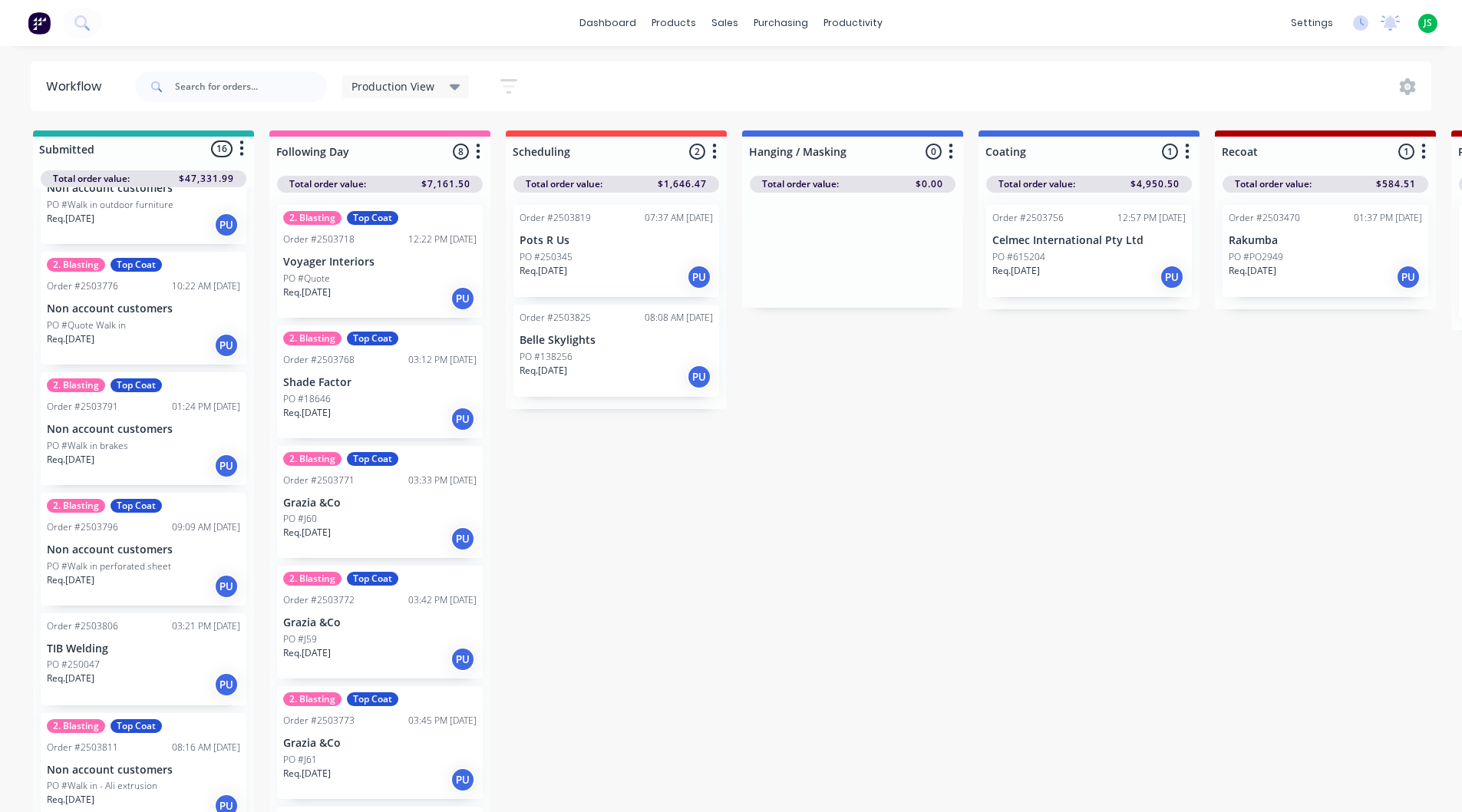
scroll to position [460, 0]
click at [143, 452] on div "PO #Walk in brakes" at bounding box center [144, 447] width 193 height 14
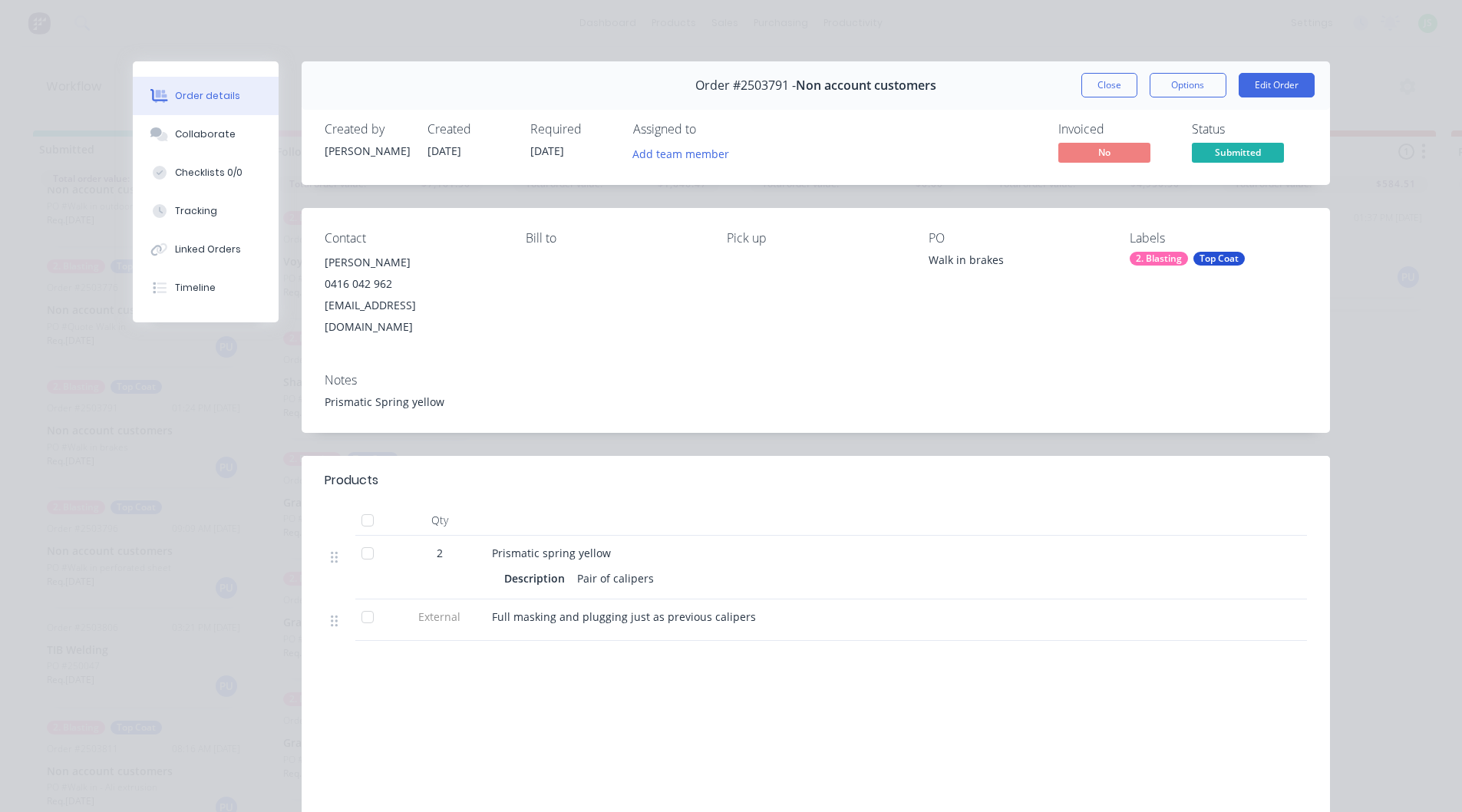
click at [1131, 84] on div "Close Options Edit Order" at bounding box center [1198, 85] width 233 height 25
click at [1085, 88] on button "Close" at bounding box center [1109, 85] width 56 height 25
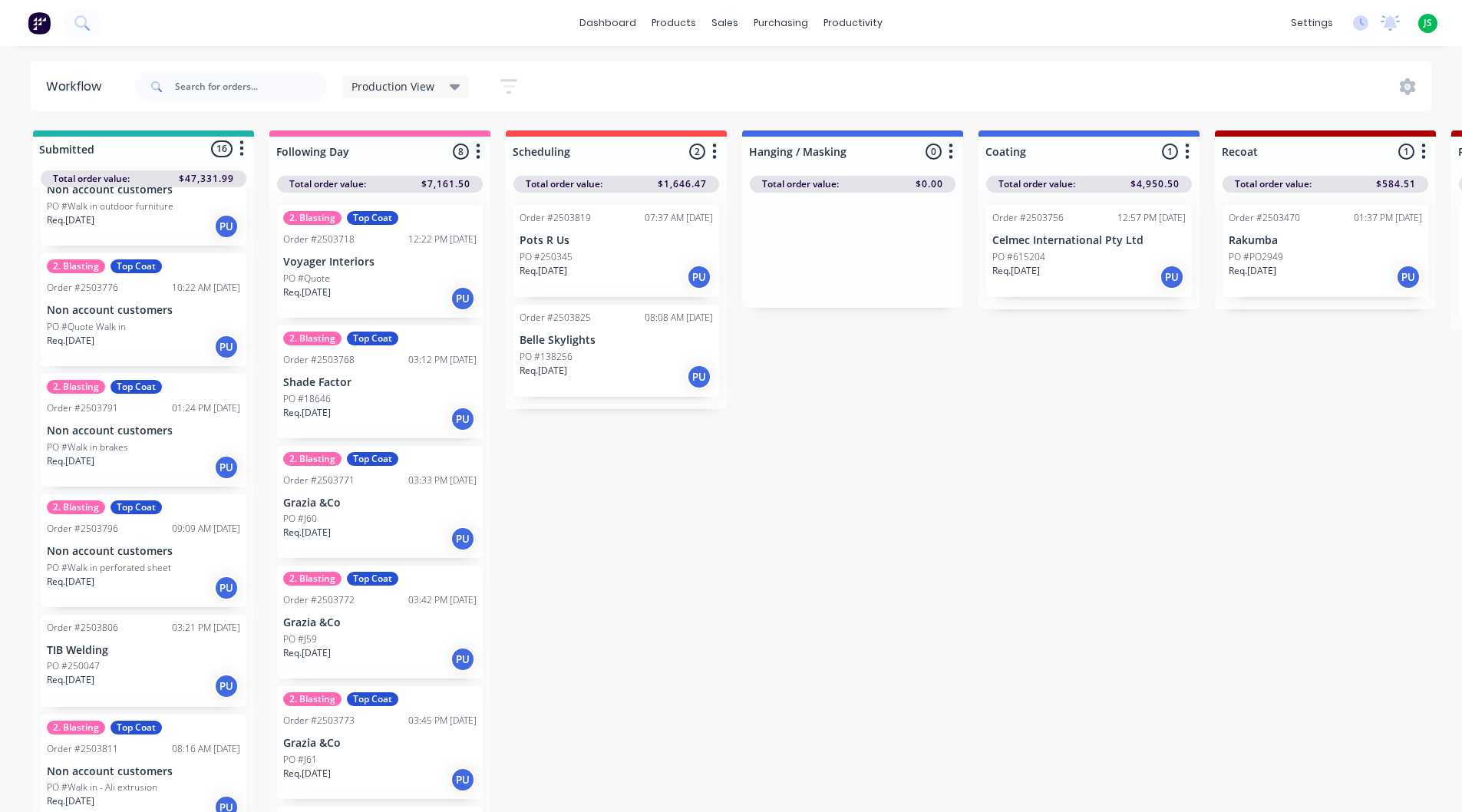
click at [151, 575] on div "Req. [DATE] PU" at bounding box center [144, 588] width 193 height 26
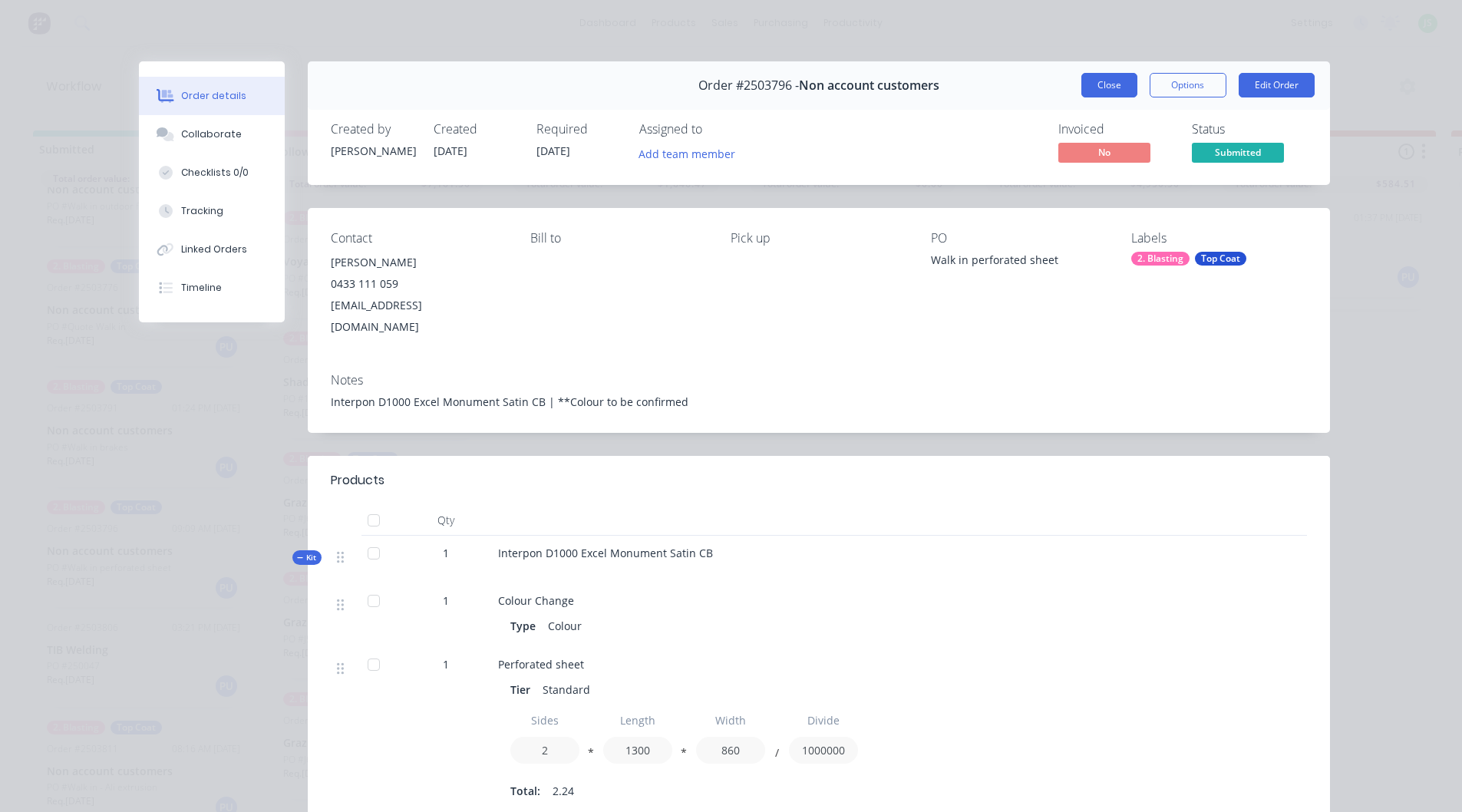
click at [1110, 91] on button "Close" at bounding box center [1109, 85] width 56 height 25
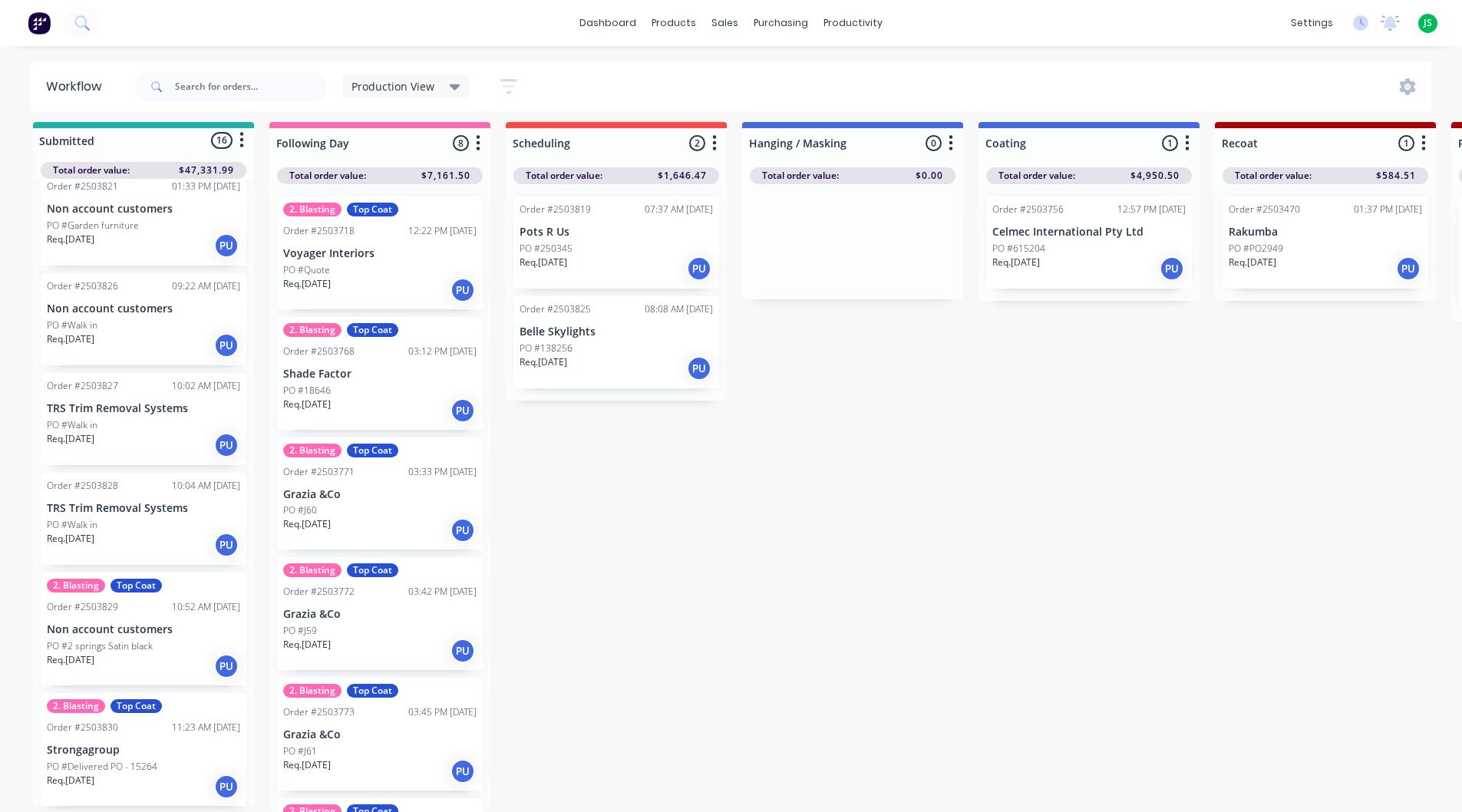
scroll to position [20, 0]
click at [309, 488] on p "Grazia &Co" at bounding box center [380, 494] width 193 height 13
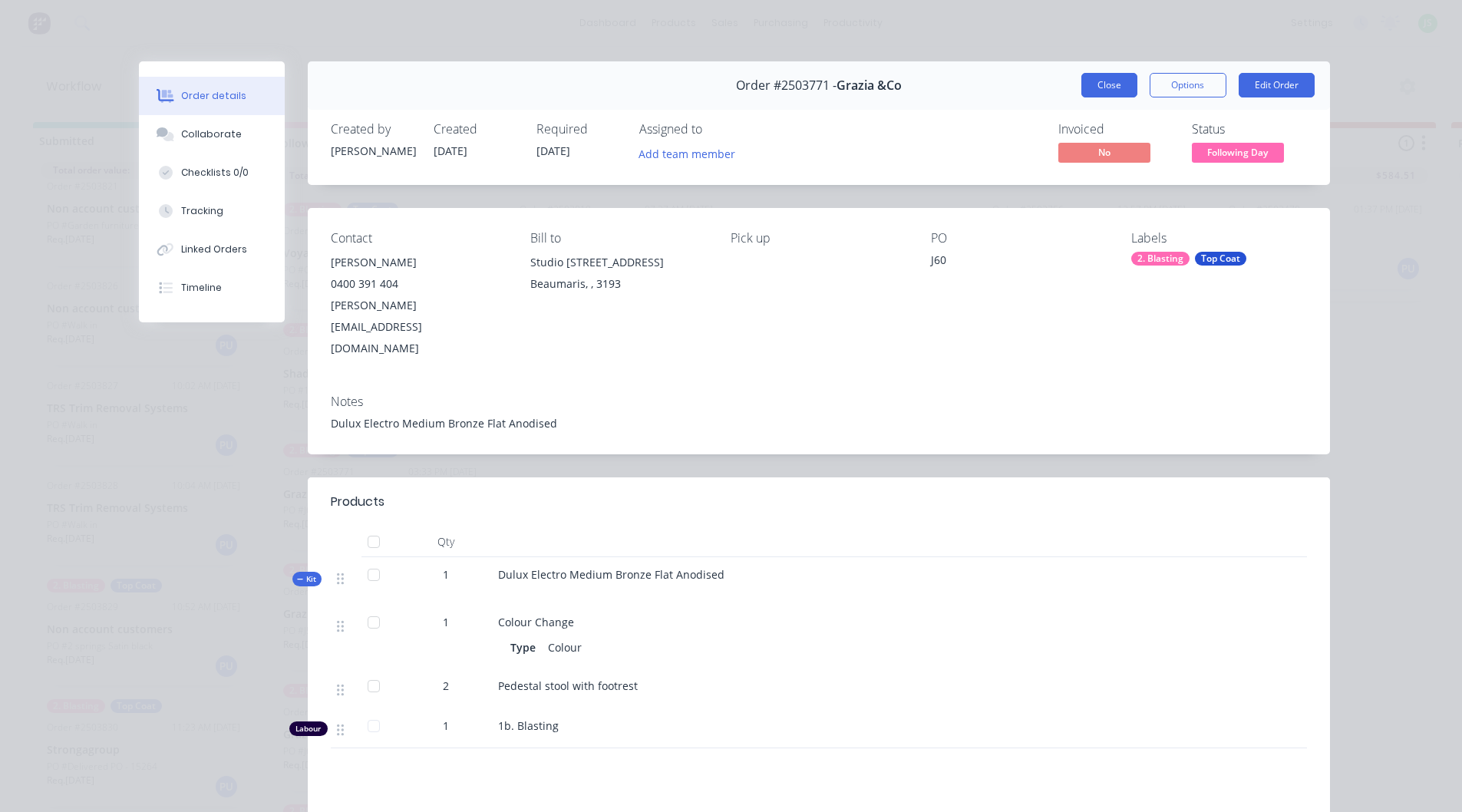
click at [1109, 80] on button "Close" at bounding box center [1109, 85] width 56 height 25
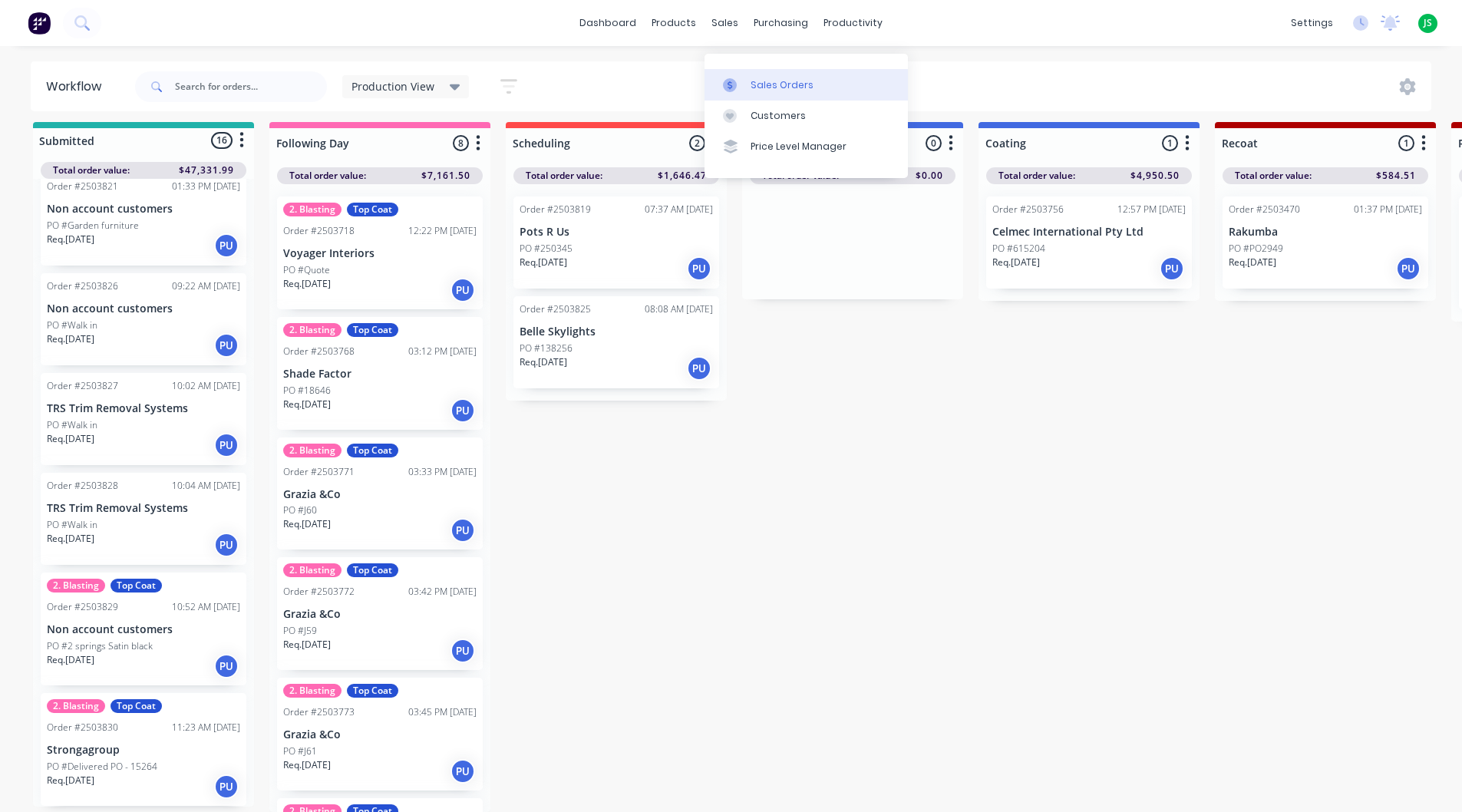
click at [746, 75] on link "Sales Orders" at bounding box center [806, 84] width 203 height 31
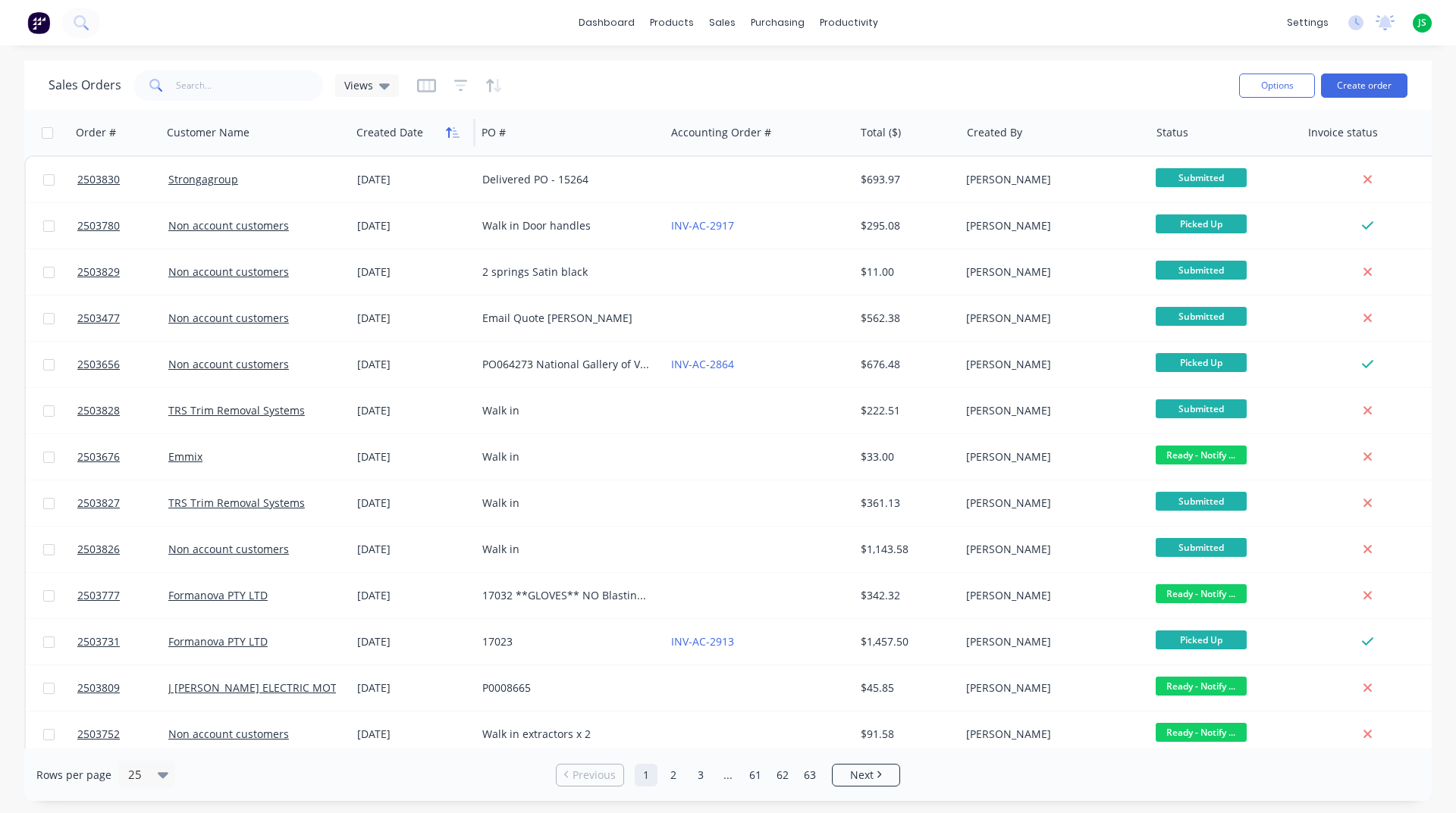
click at [454, 127] on icon "button" at bounding box center [453, 133] width 14 height 12
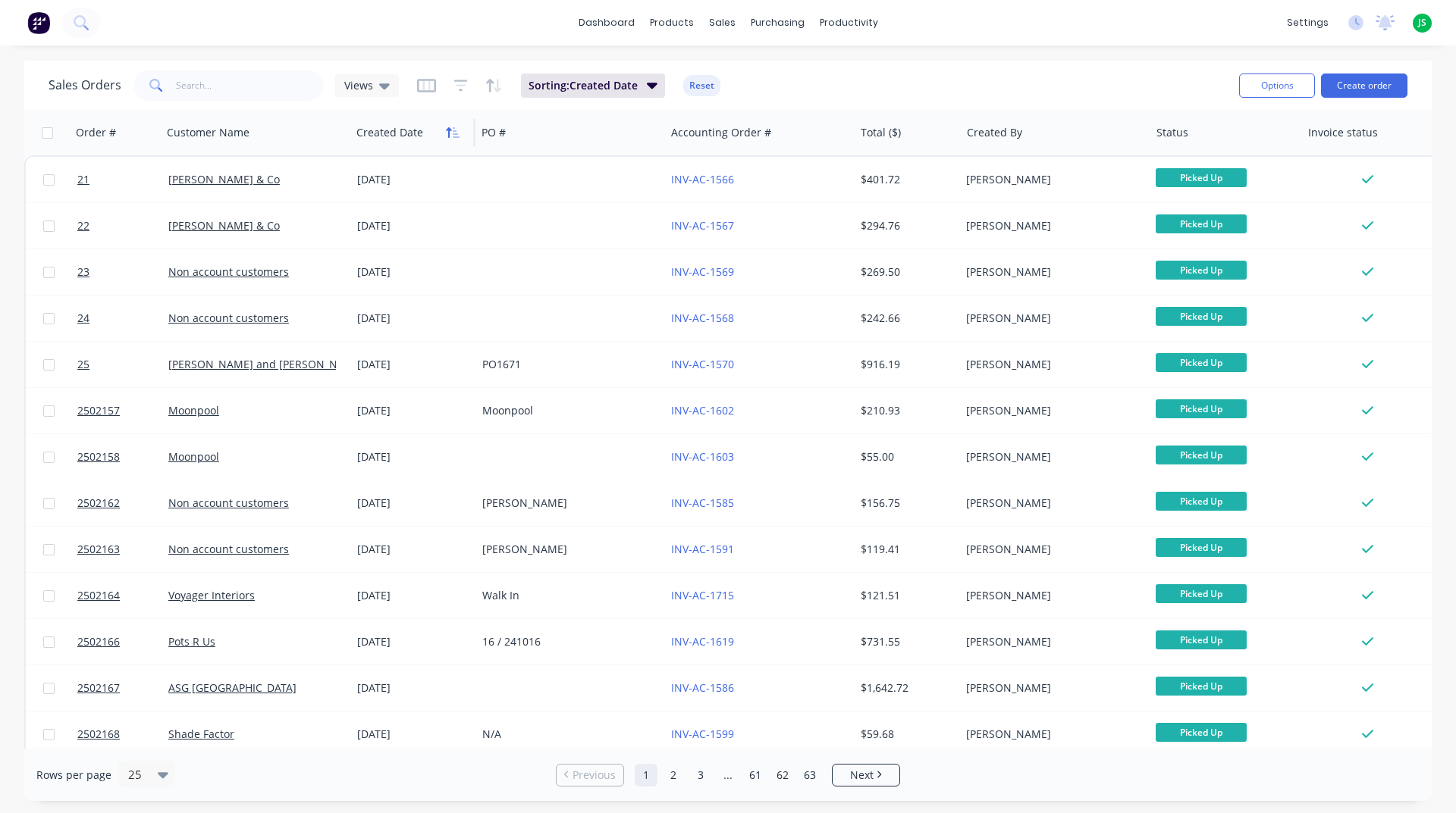
click at [455, 129] on icon "button" at bounding box center [453, 133] width 14 height 12
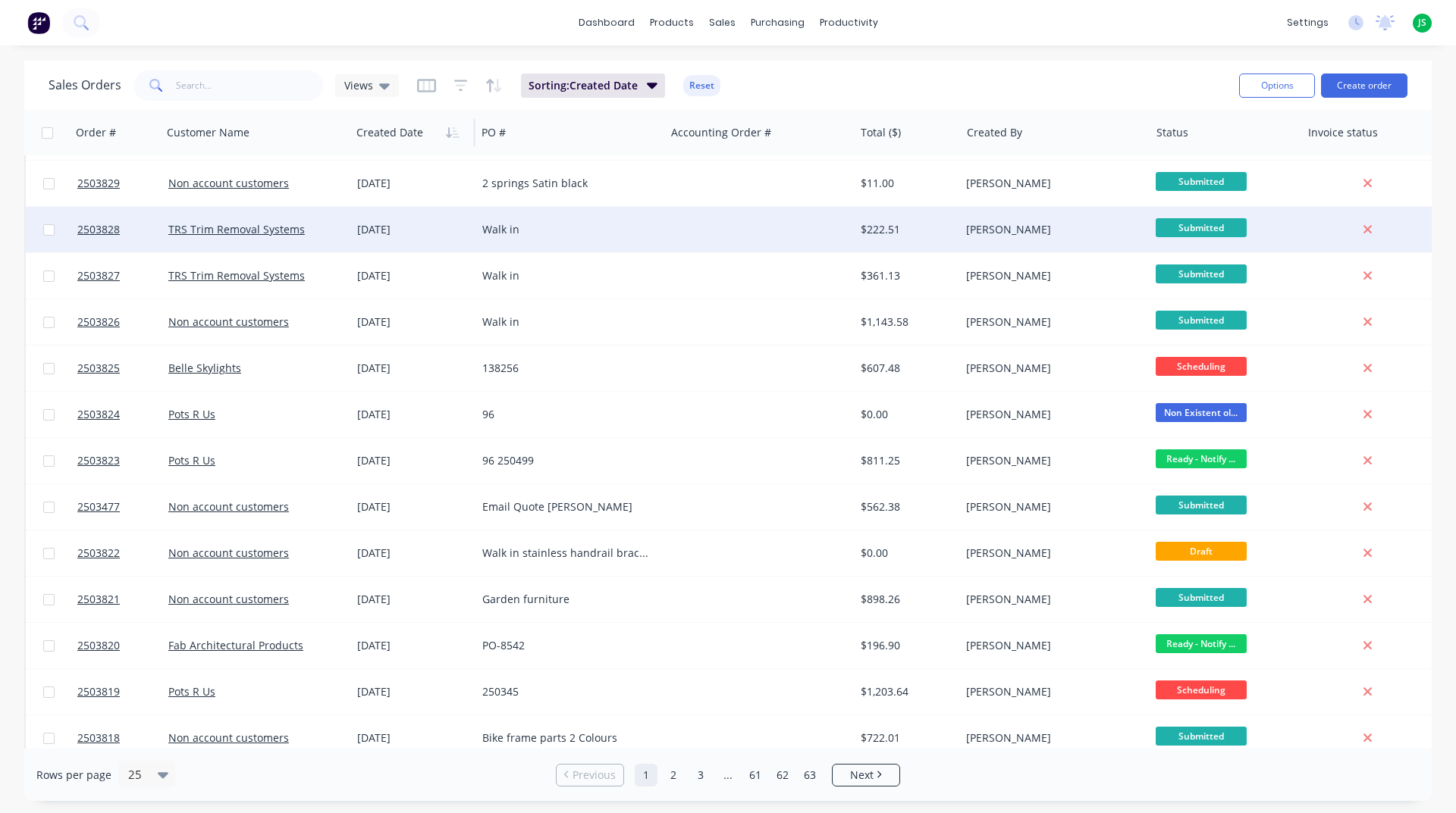
scroll to position [76, 0]
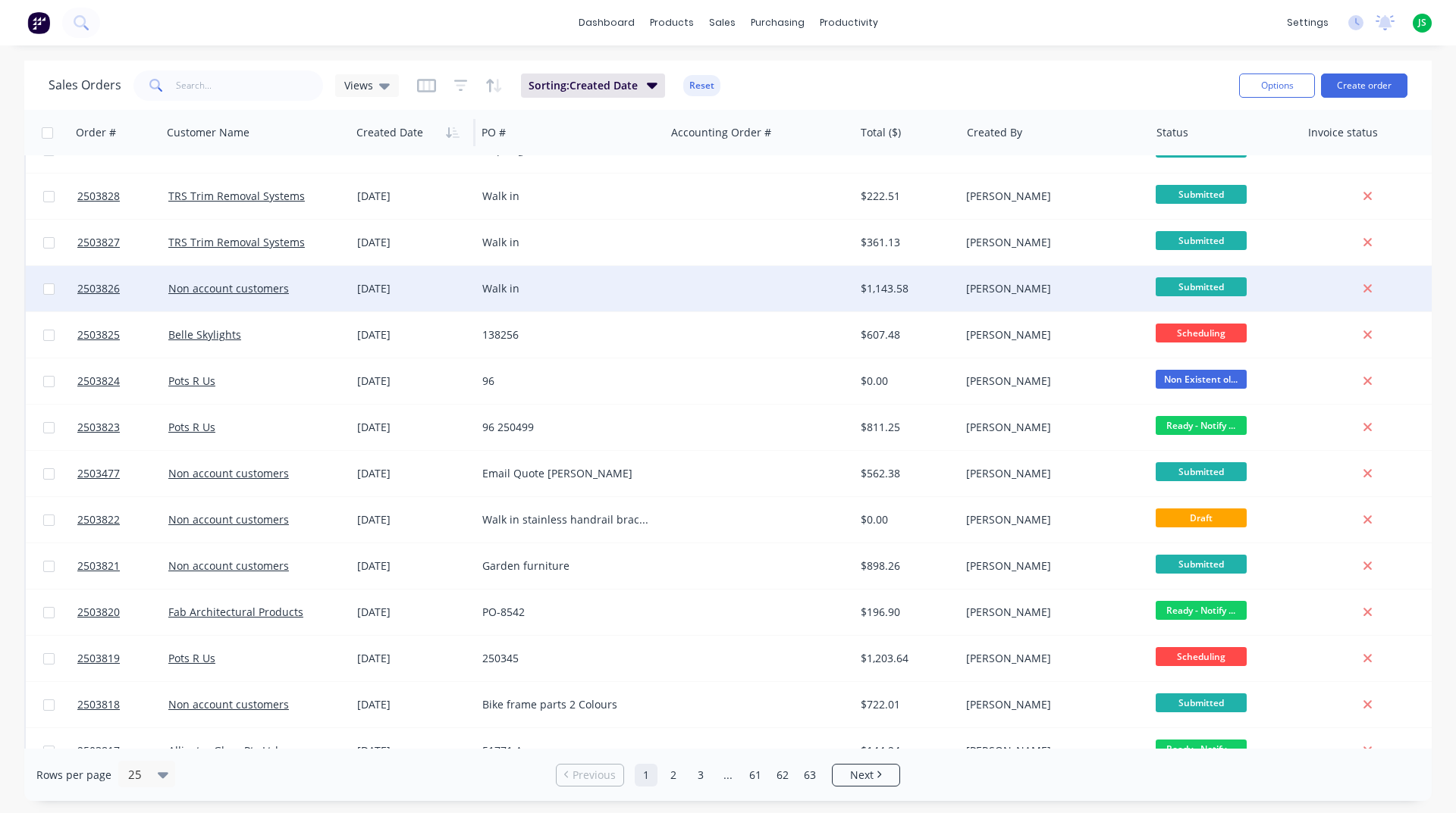
click at [633, 285] on div "Walk in" at bounding box center [566, 288] width 168 height 15
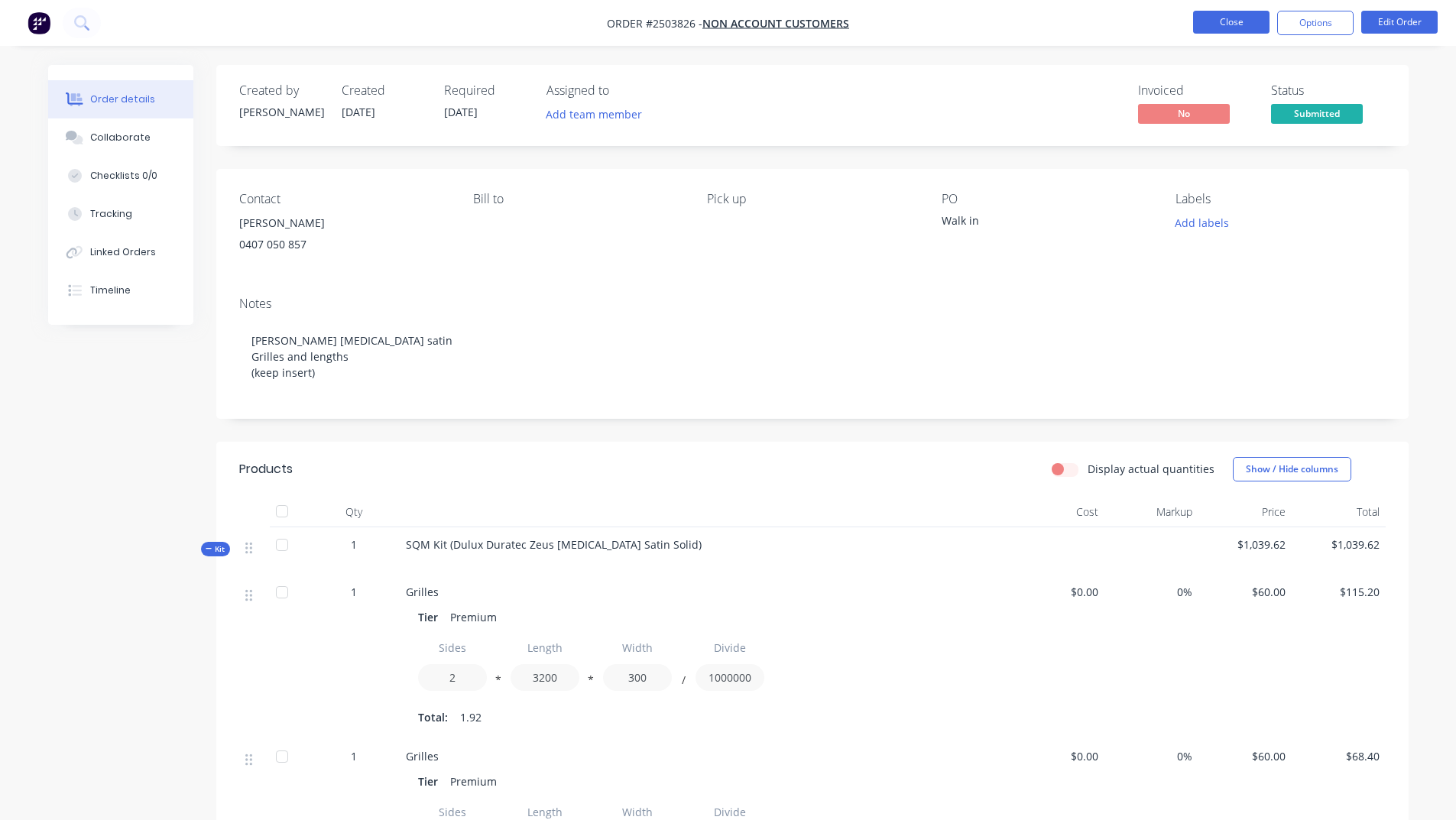
click at [1195, 20] on button "Close" at bounding box center [1231, 22] width 76 height 23
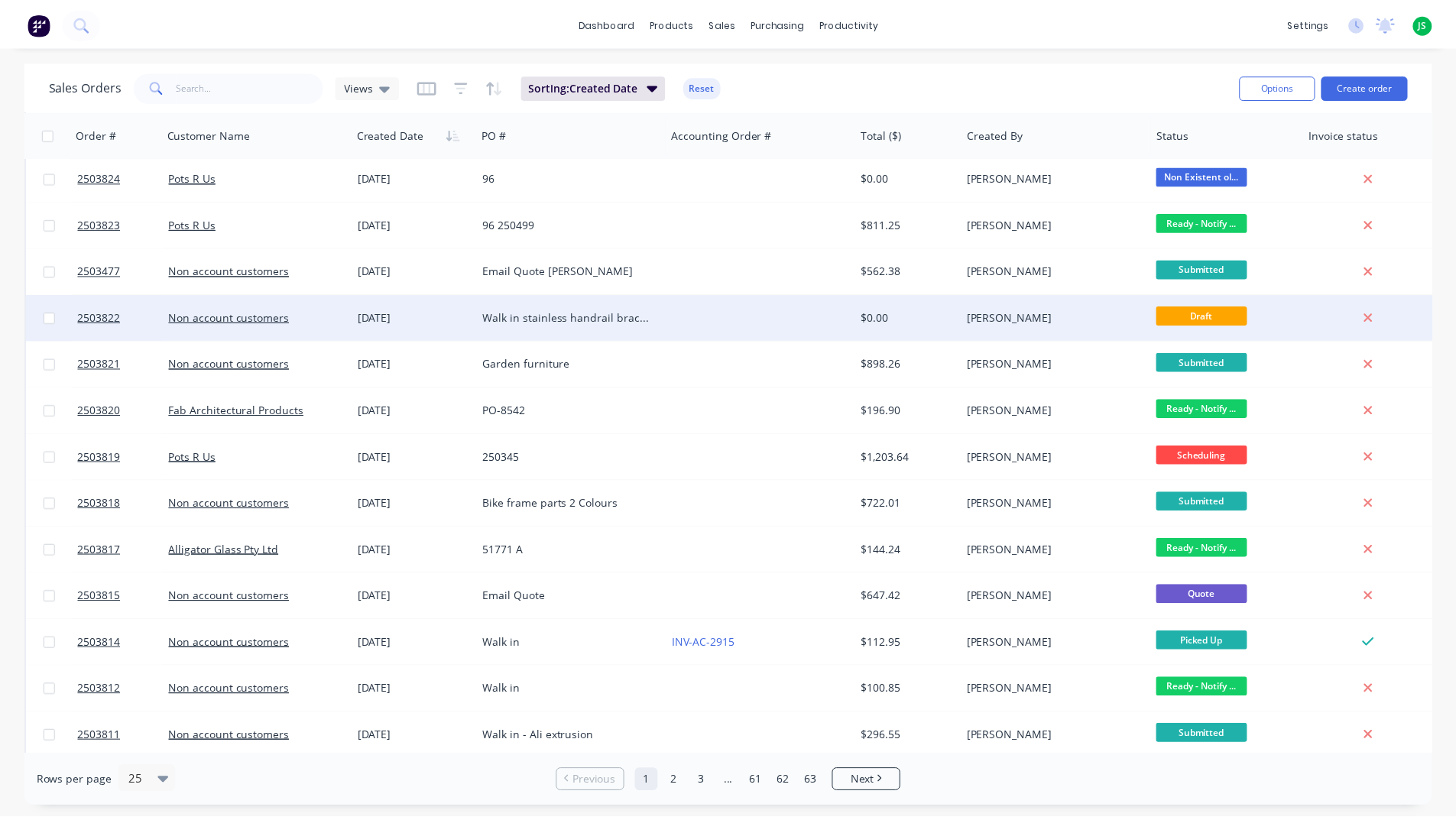
scroll to position [306, 0]
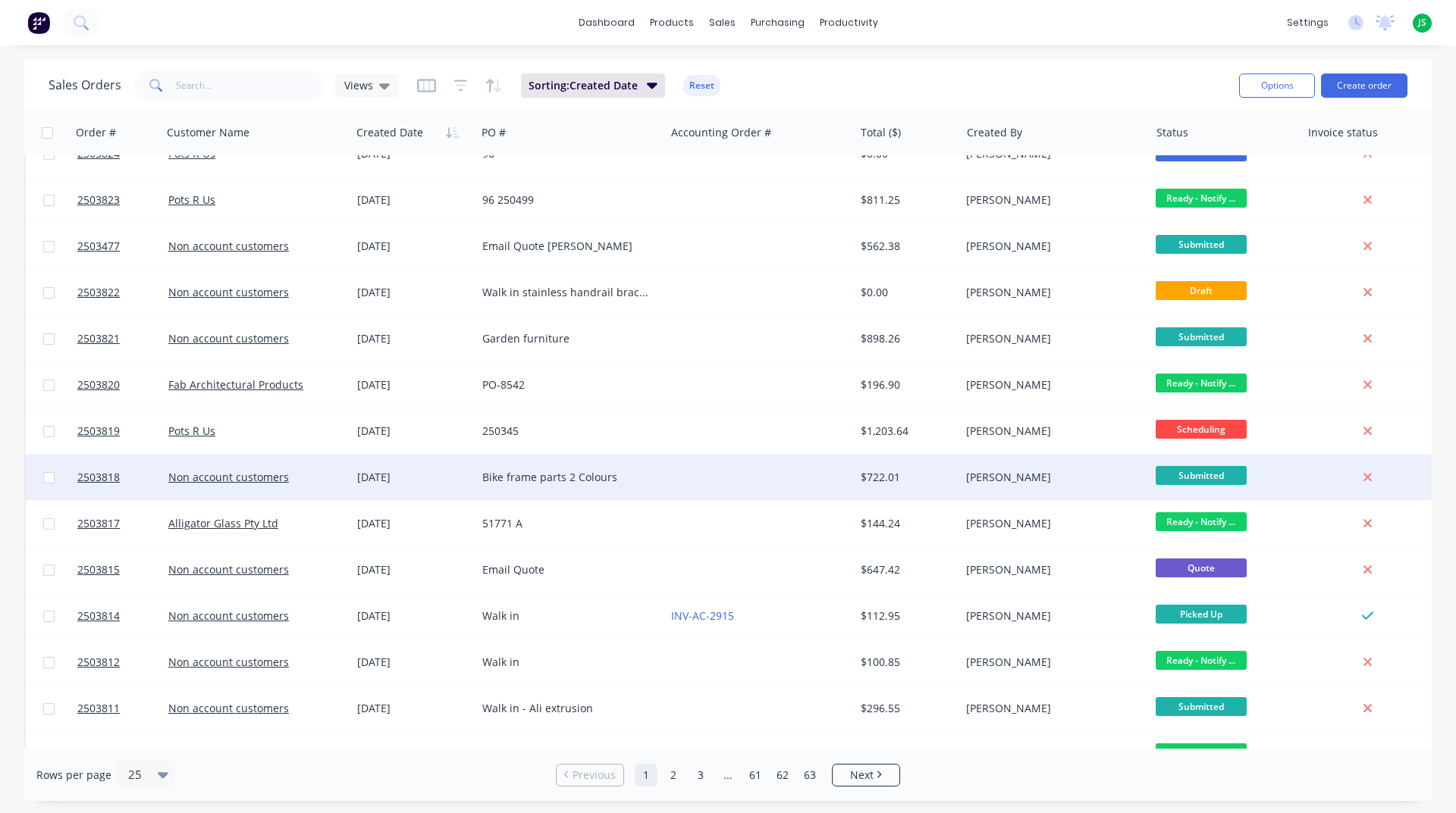
click at [675, 483] on div at bounding box center [759, 477] width 189 height 45
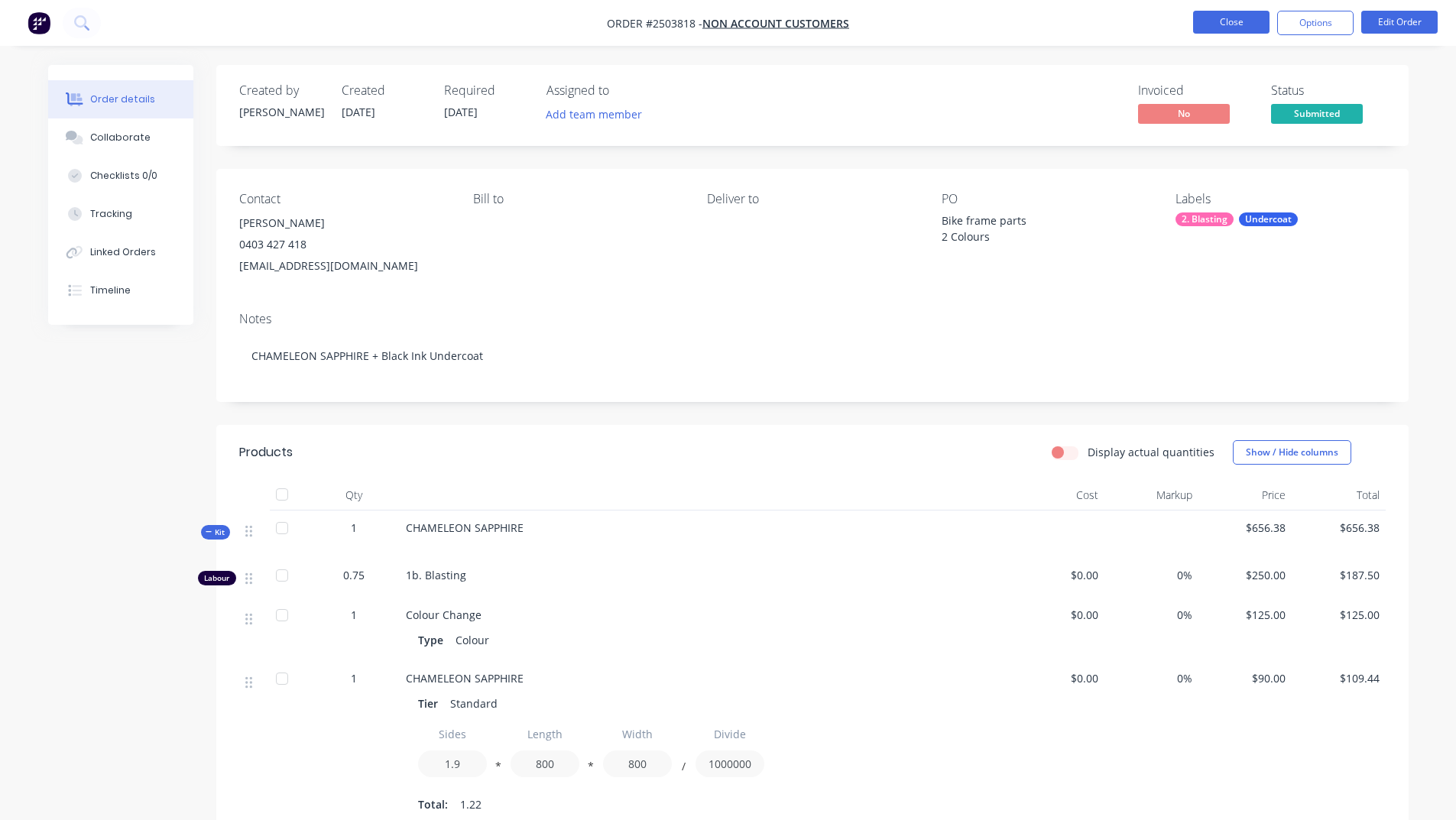
click at [1266, 33] on button "Close" at bounding box center [1231, 22] width 76 height 23
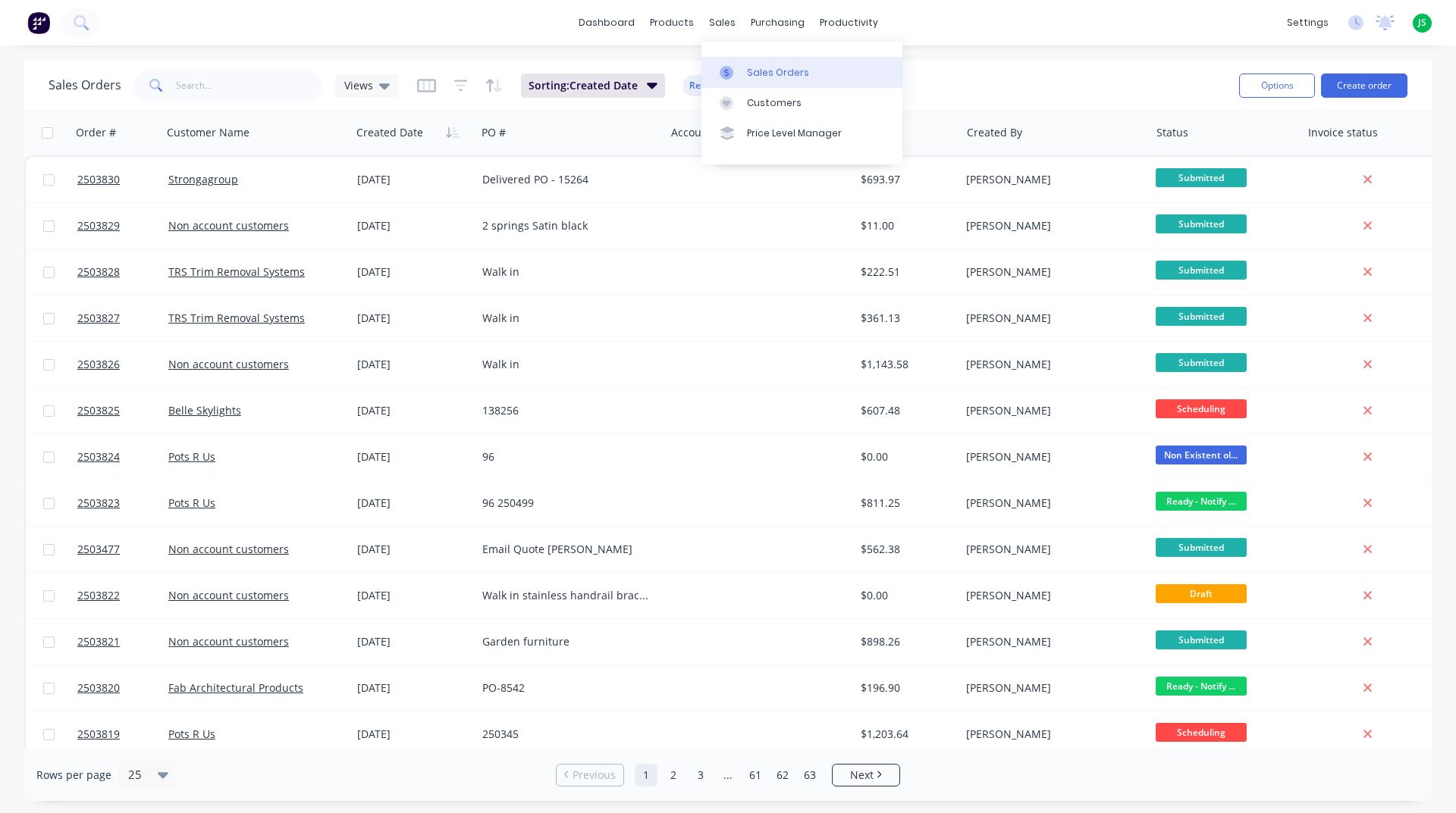
click at [724, 69] on icon at bounding box center [727, 73] width 14 height 14
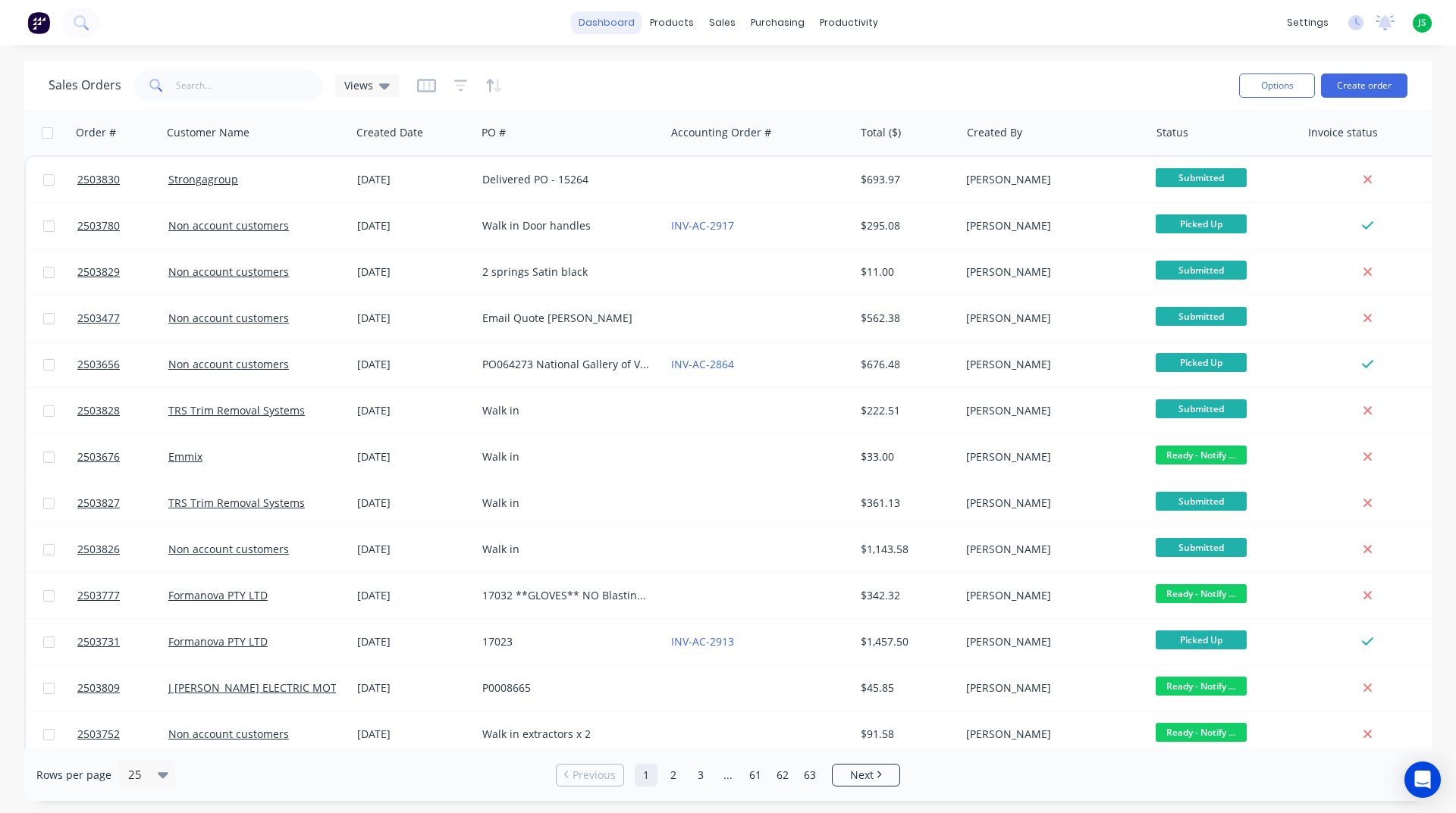
click at [599, 28] on link "dashboard" at bounding box center [606, 23] width 71 height 23
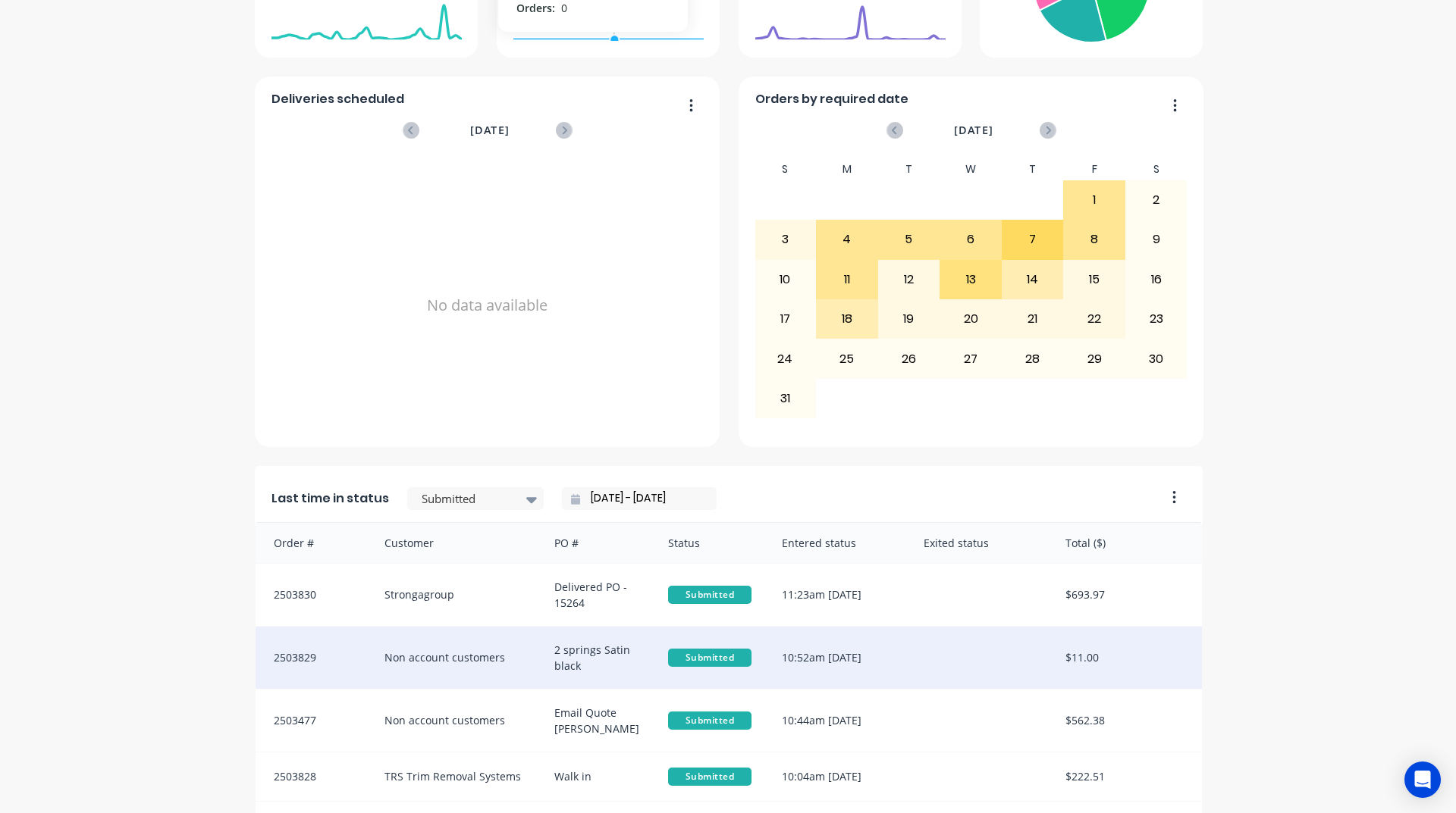
scroll to position [606, 0]
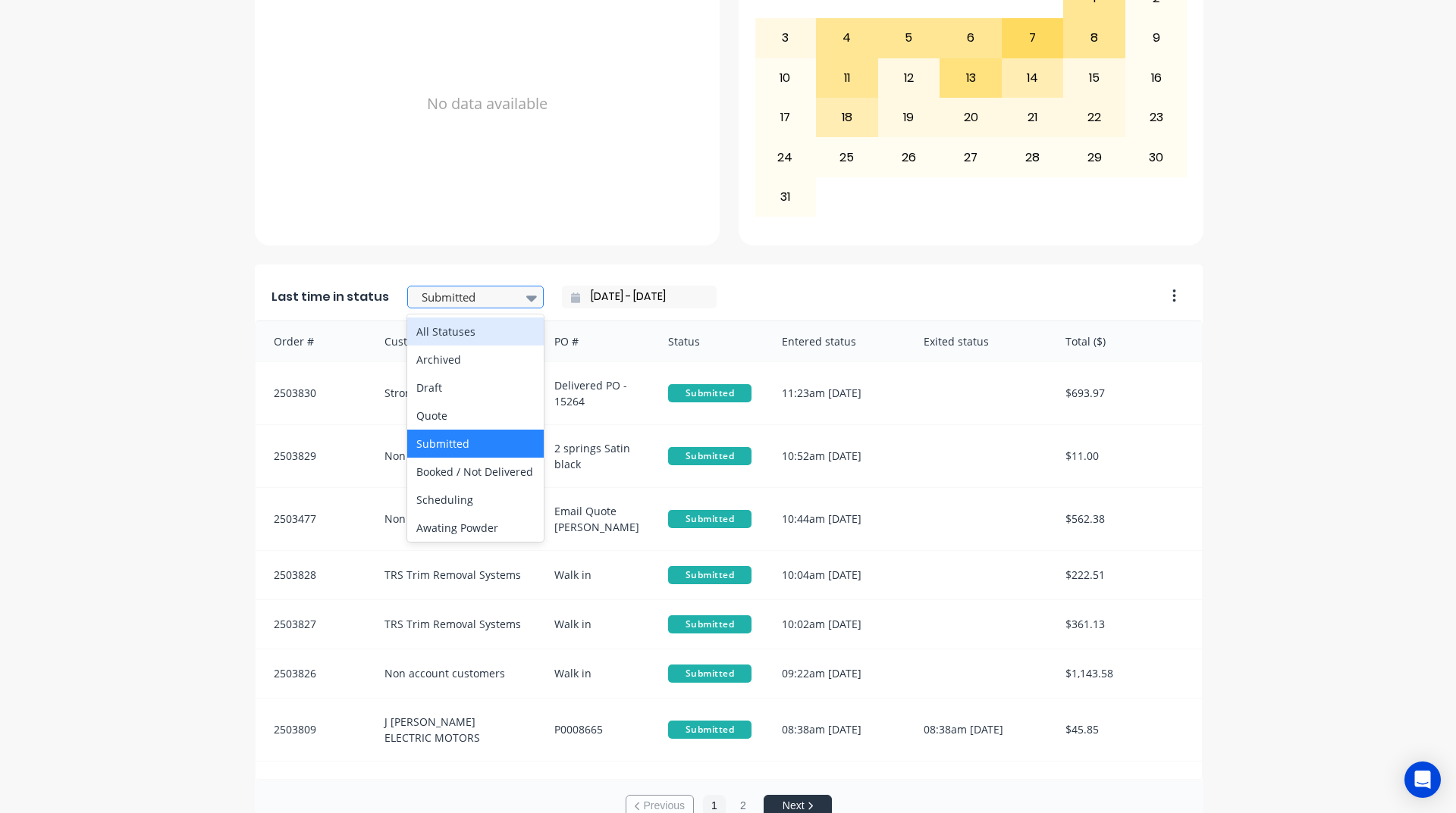
click at [496, 295] on div at bounding box center [468, 297] width 95 height 19
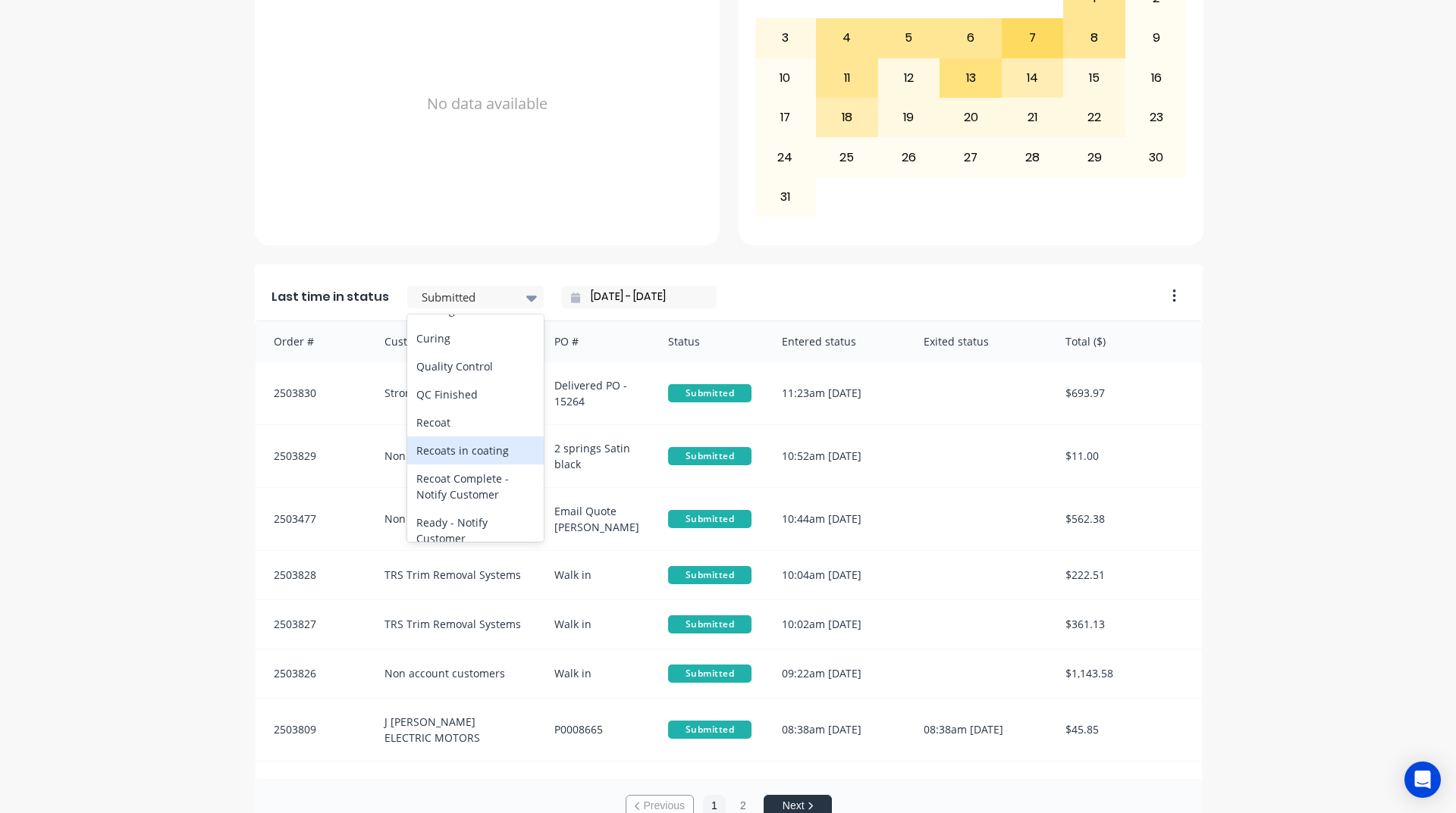
scroll to position [560, 0]
click at [447, 350] on div "Coating" at bounding box center [475, 336] width 137 height 28
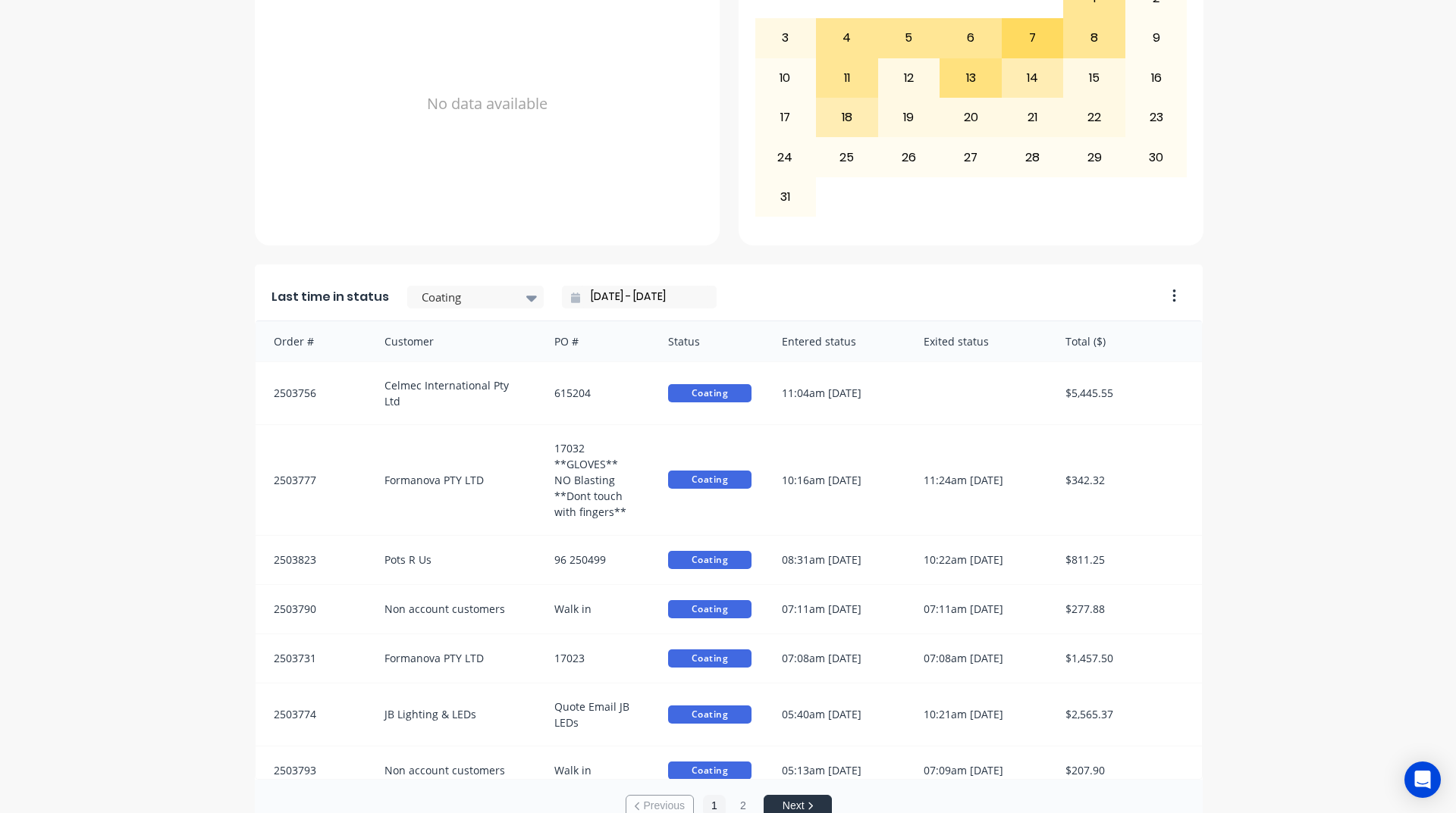
click at [635, 298] on input "[DATE] - [DATE]" at bounding box center [645, 296] width 130 height 23
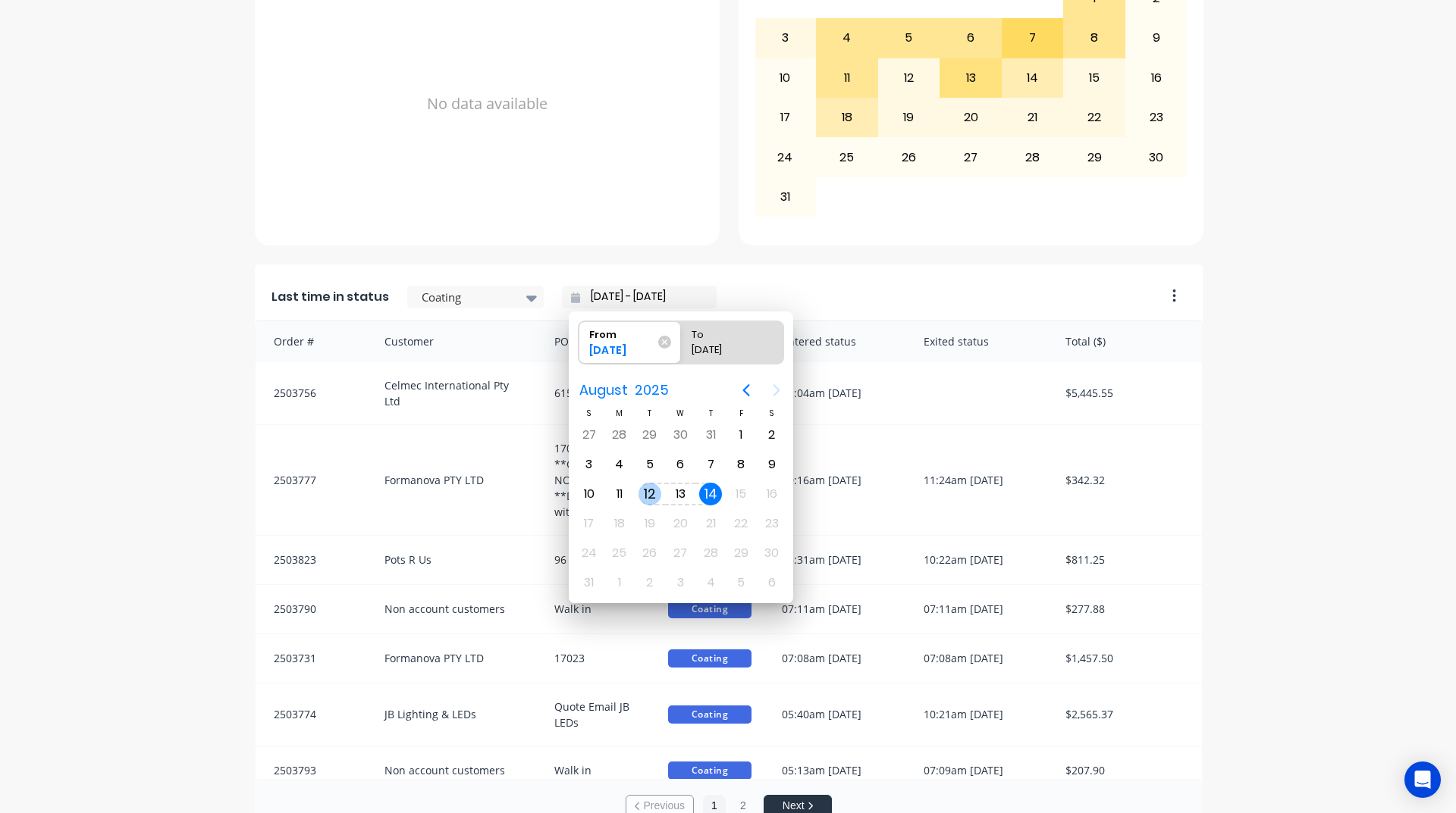
click at [643, 494] on div "12" at bounding box center [649, 494] width 23 height 23
type input "12/08/25 - 14/08/25"
radio input "false"
radio input "true"
click at [646, 496] on div "12" at bounding box center [649, 494] width 23 height 23
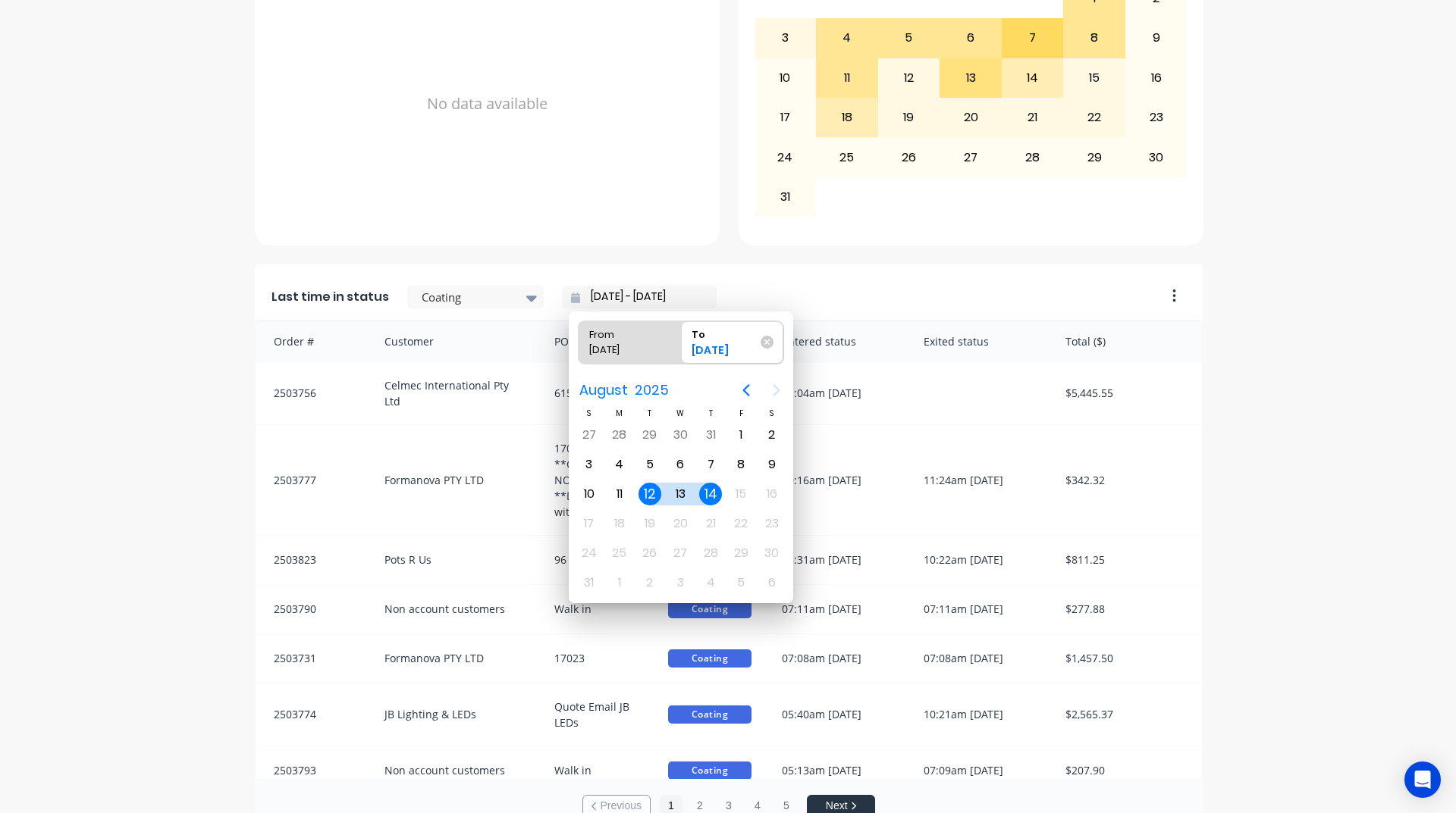
type input "12/08/25 - 12/08/25"
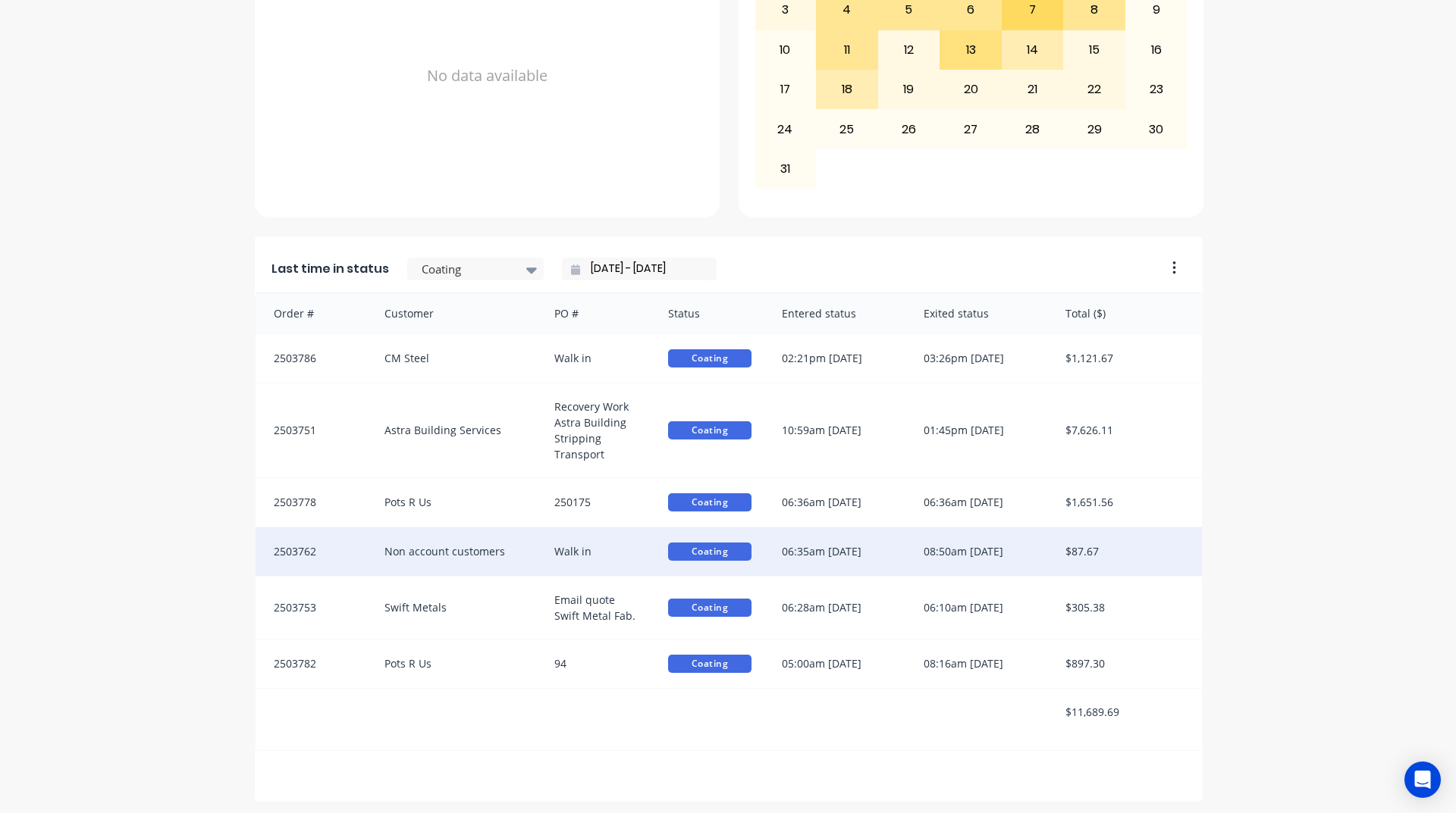
scroll to position [638, 0]
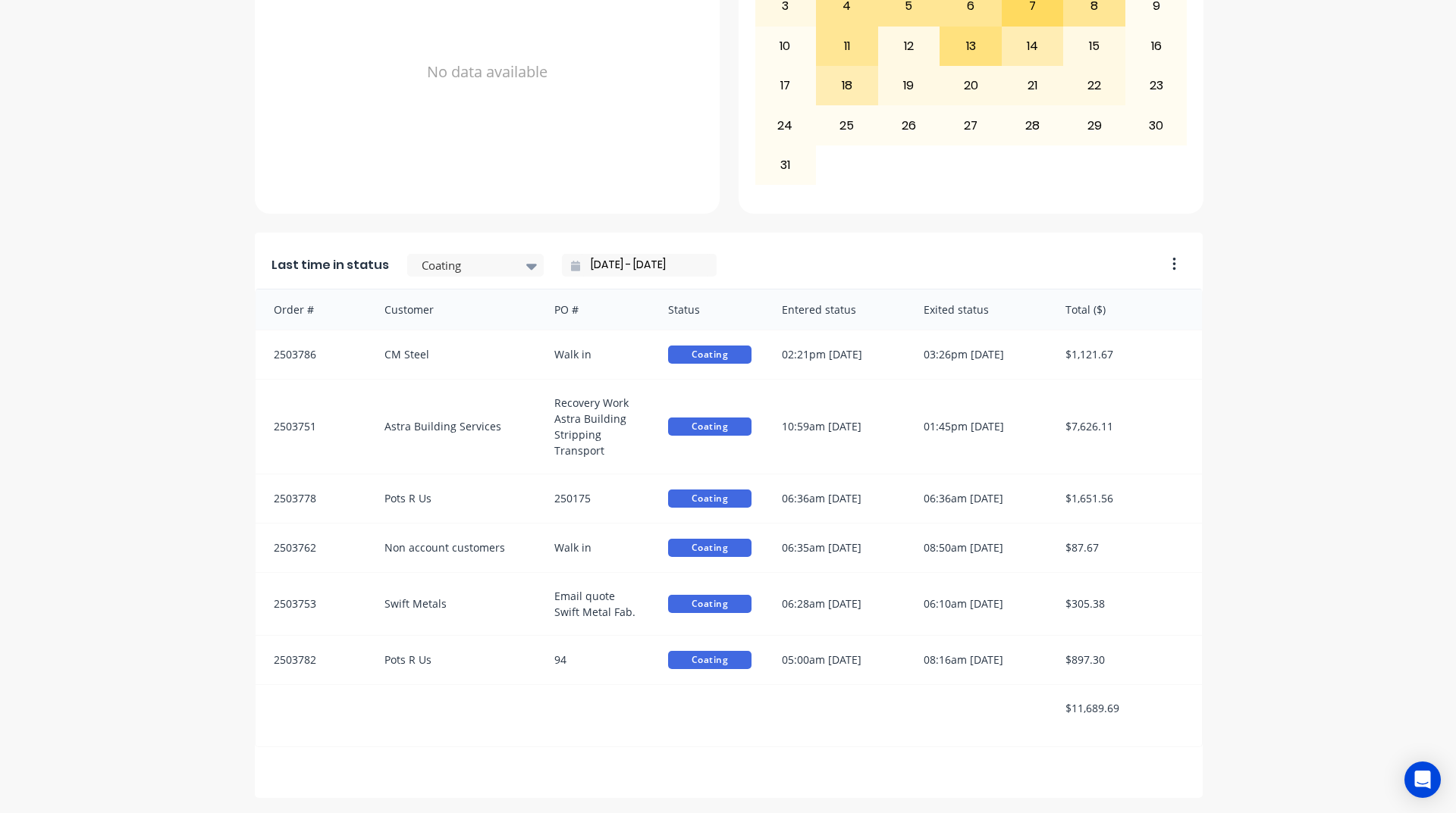
drag, startPoint x: 590, startPoint y: 592, endPoint x: 219, endPoint y: 500, distance: 382.2
click at [219, 500] on div "A Class Powder Coating Create sales order Create purchase order Overview Select…" at bounding box center [728, 110] width 1456 height 1376
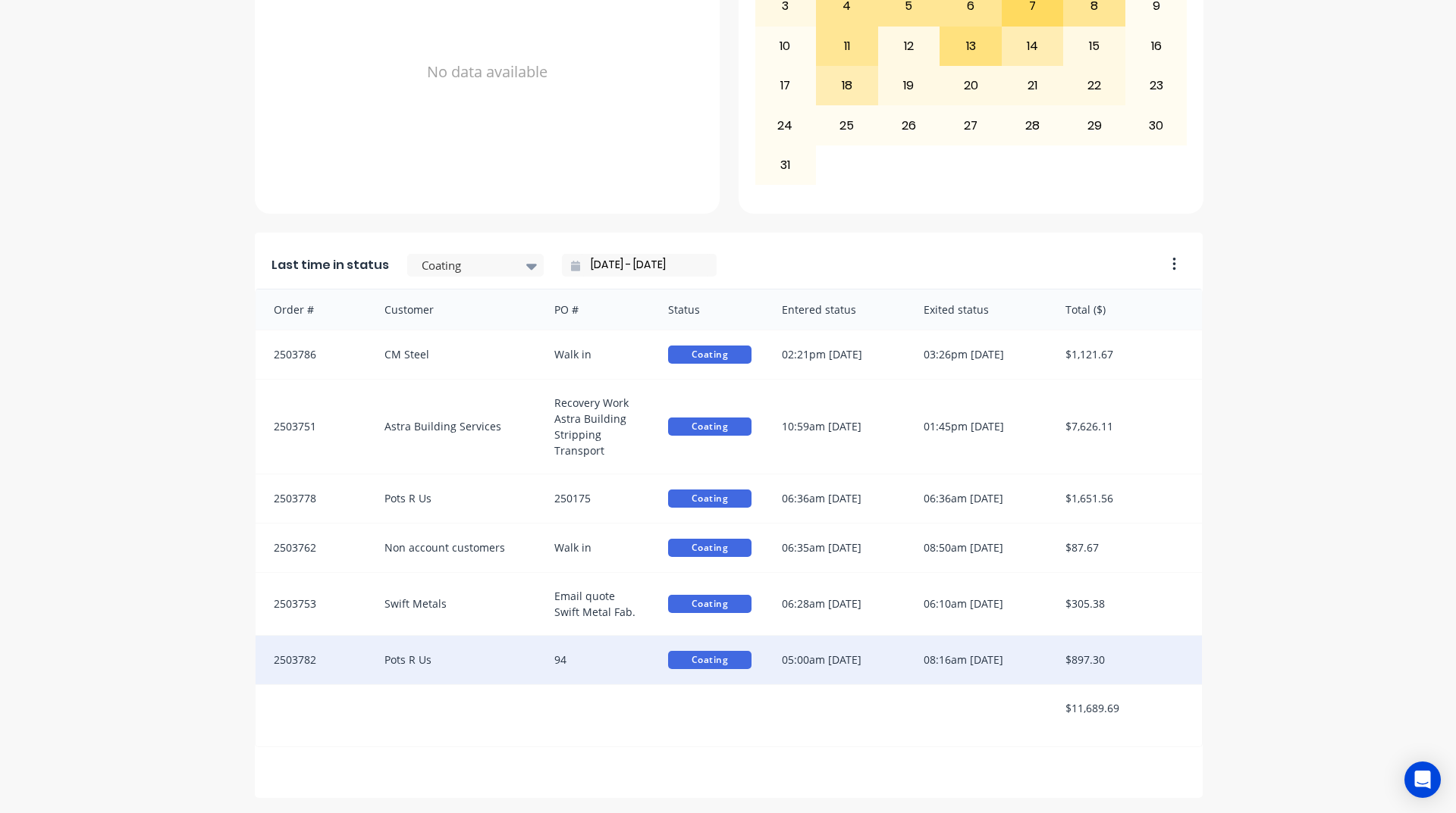
click at [446, 651] on div "Pots R Us" at bounding box center [454, 659] width 170 height 48
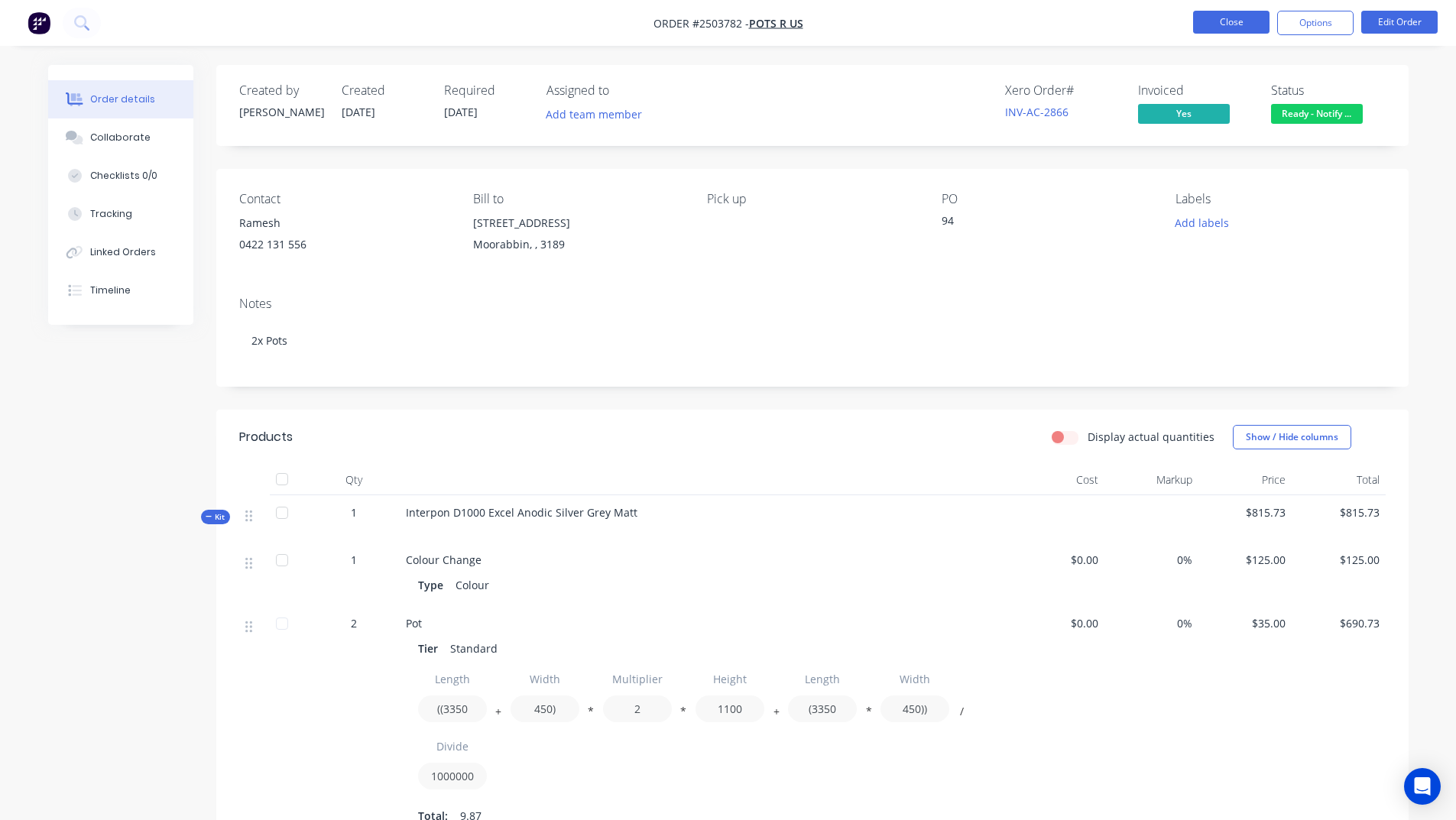
click at [1221, 15] on button "Close" at bounding box center [1231, 22] width 76 height 23
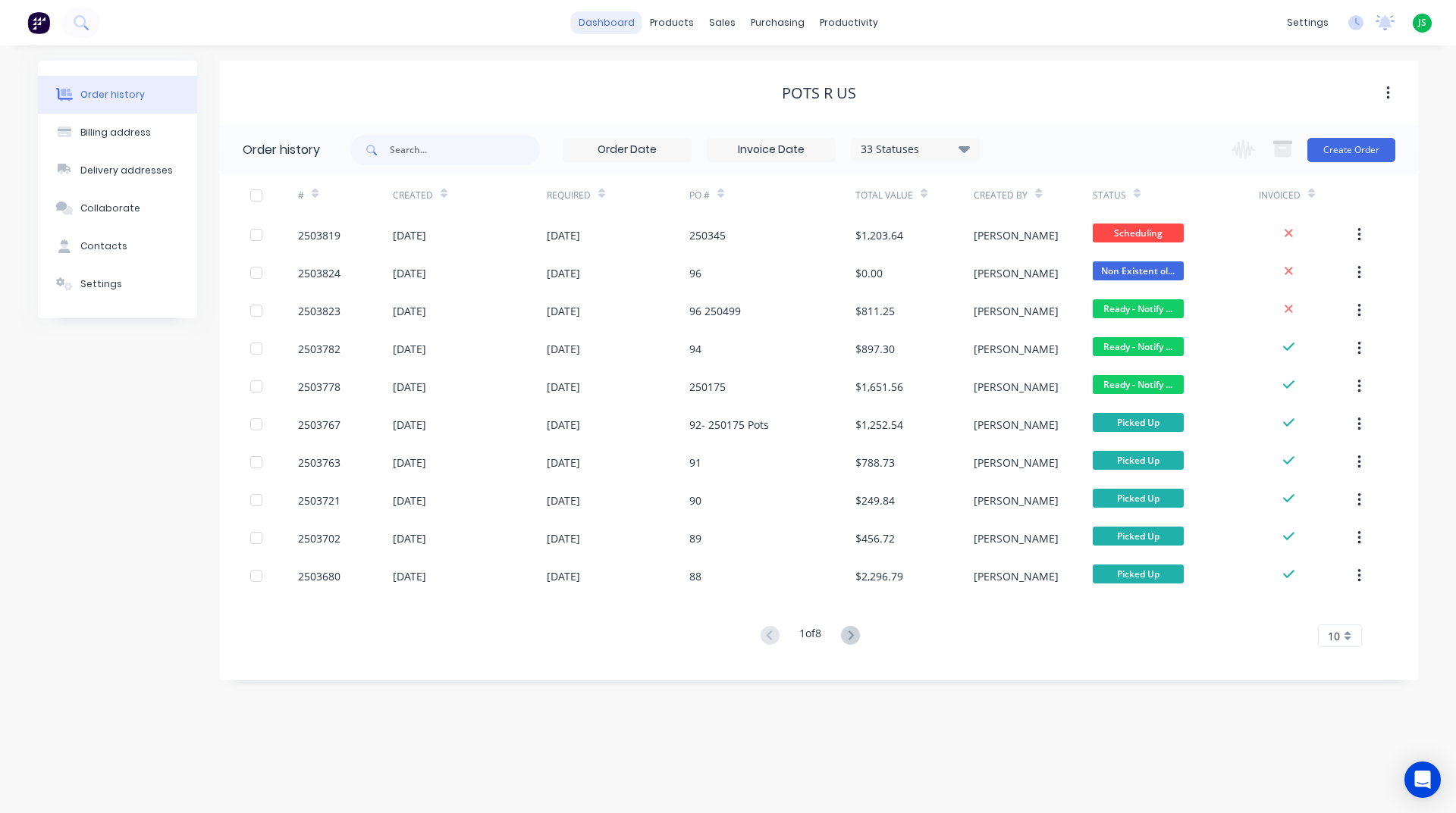
click at [596, 21] on link "dashboard" at bounding box center [606, 23] width 71 height 23
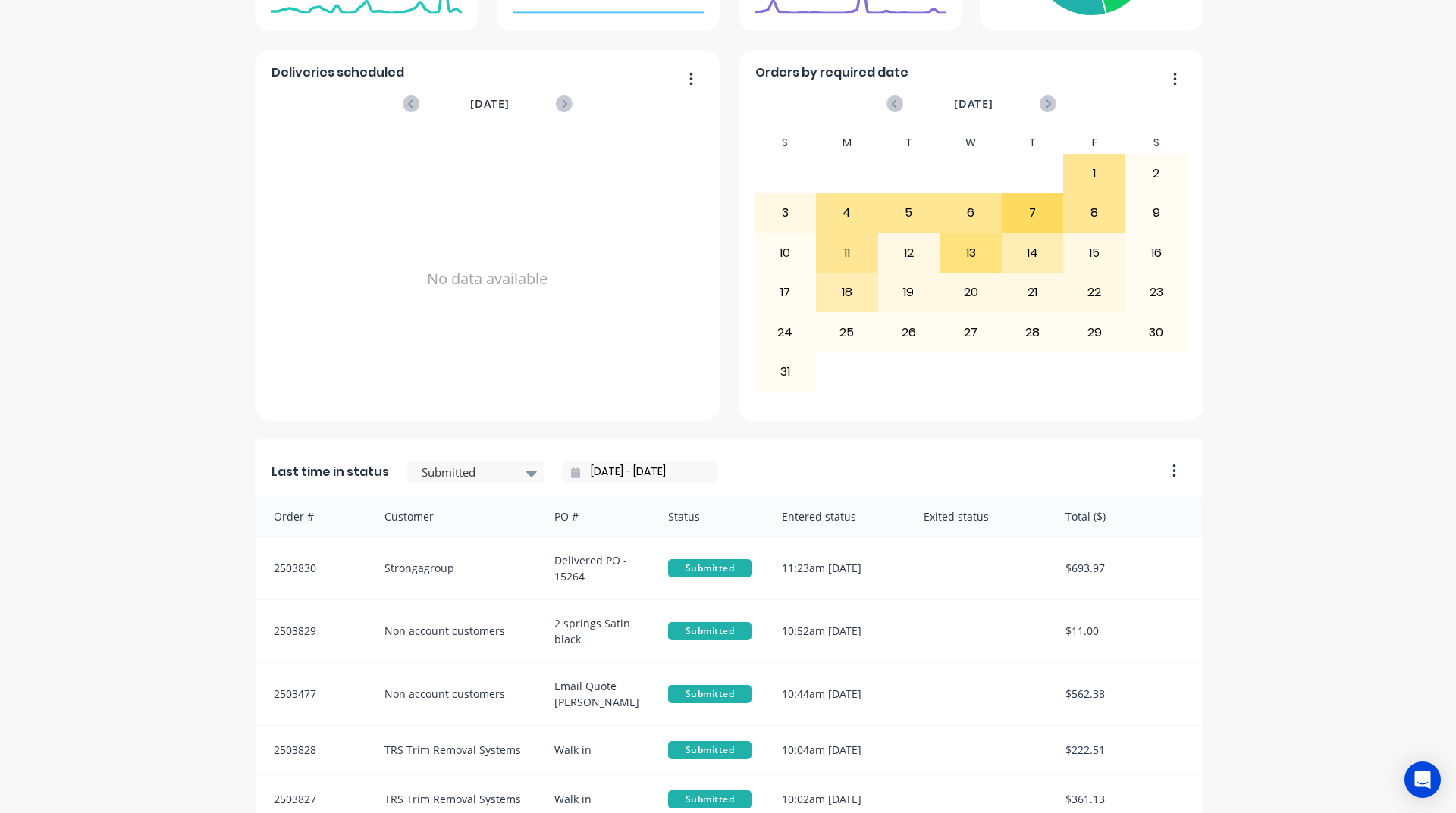
scroll to position [638, 0]
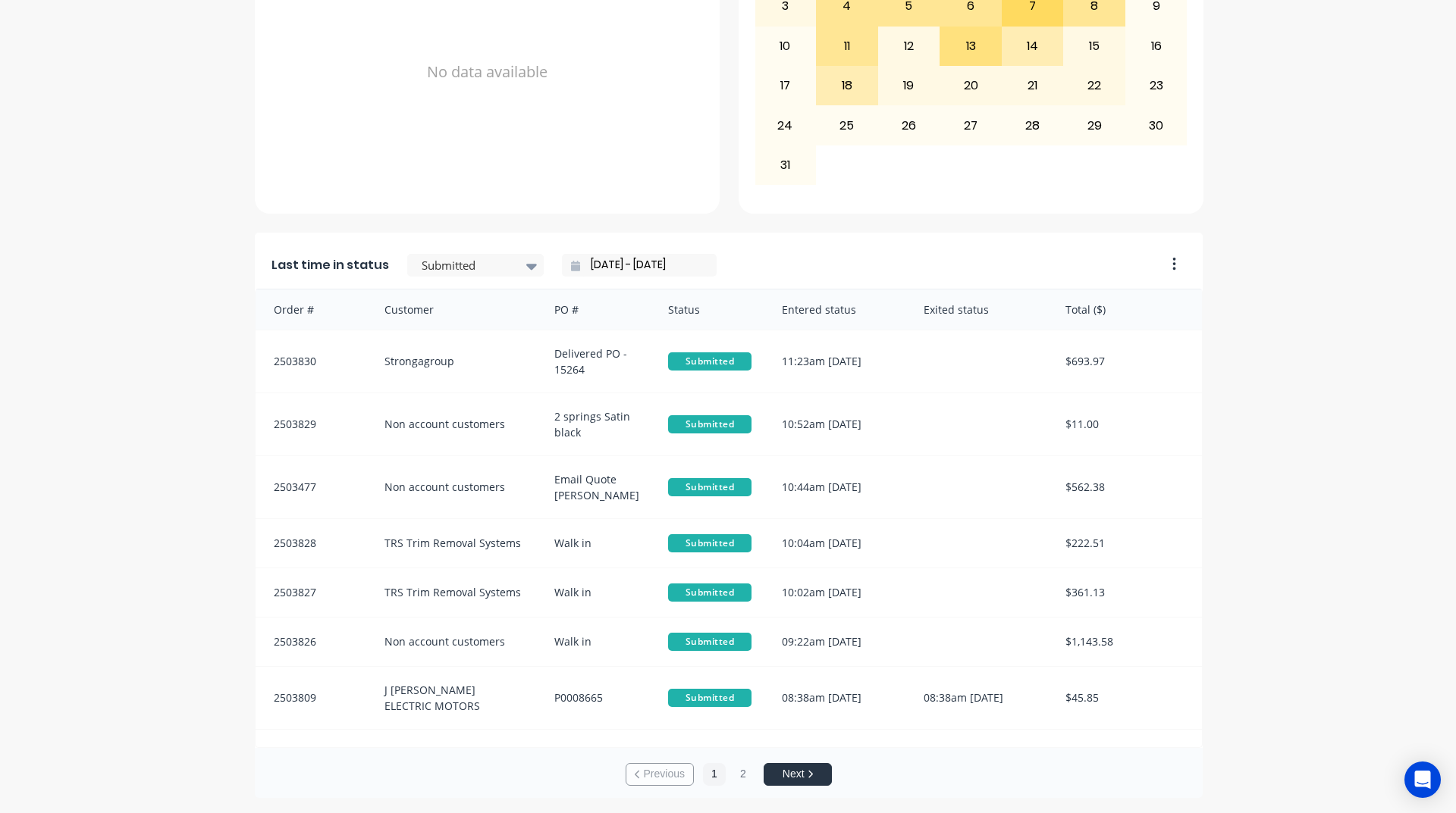
click at [500, 279] on div "Last time in status Submitted 14/08/25 - 14/08/25" at bounding box center [705, 260] width 901 height 56
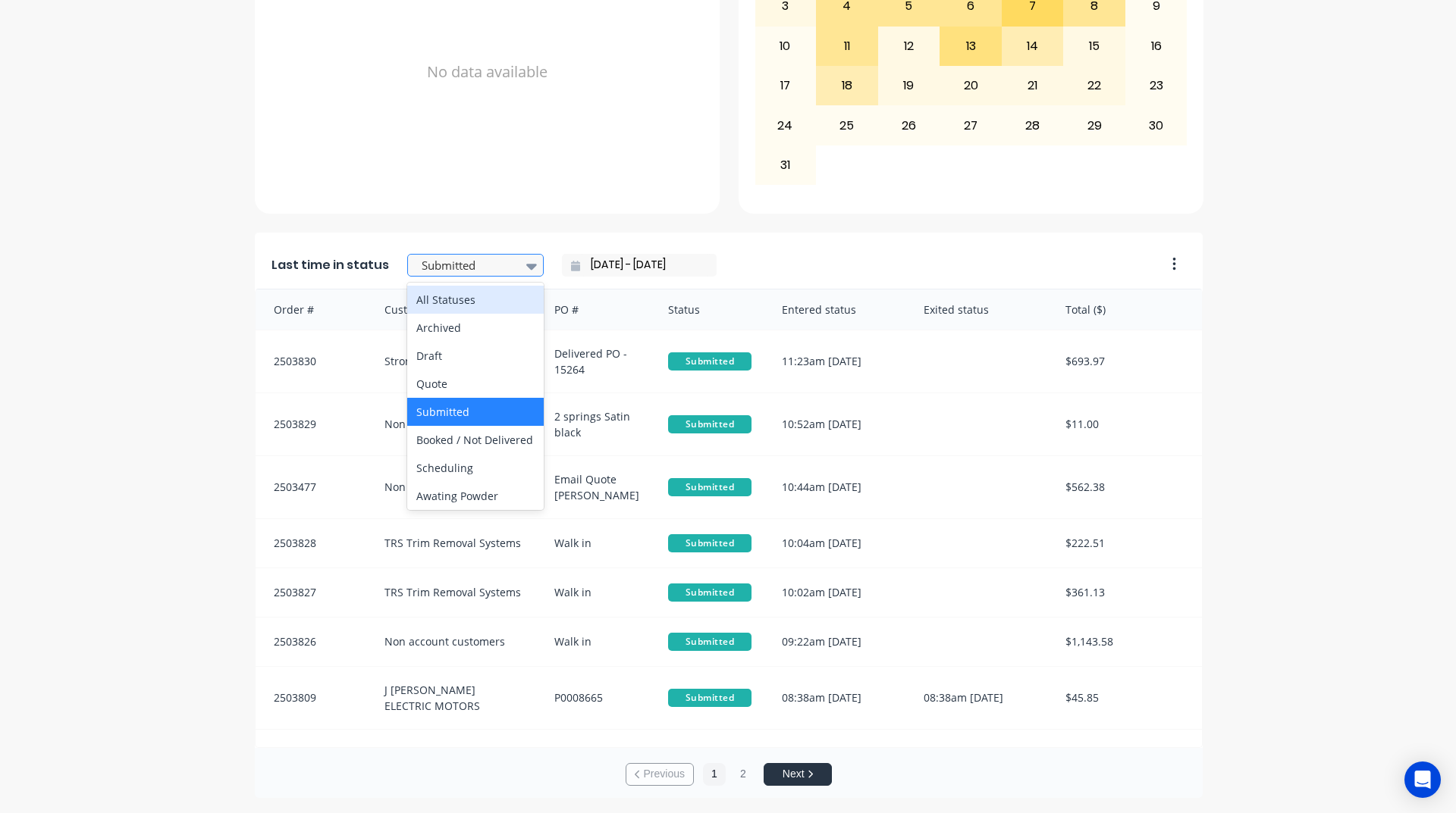
click at [499, 264] on div at bounding box center [468, 265] width 95 height 19
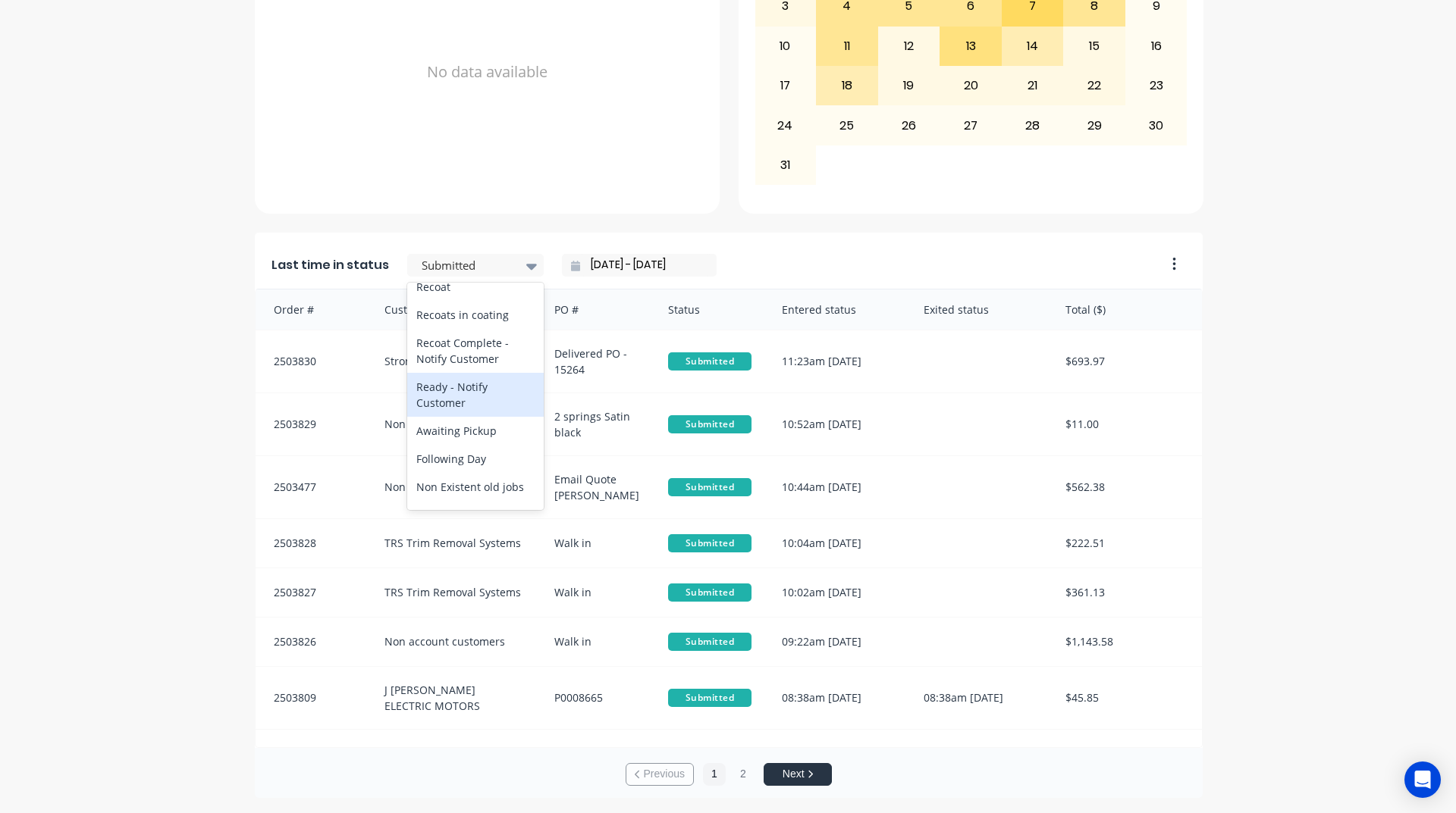
scroll to position [560, 0]
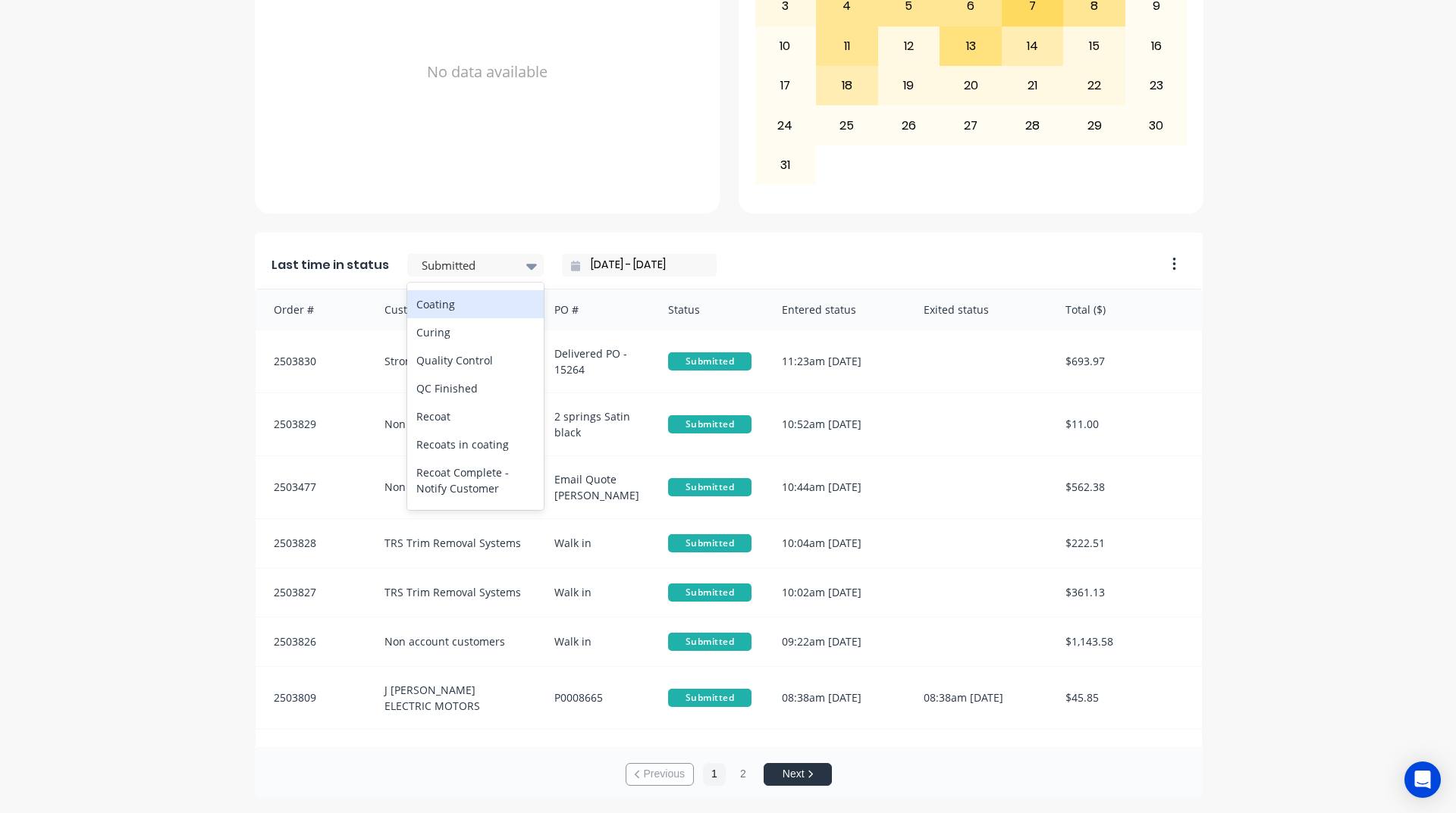
click at [450, 318] on div "Coating" at bounding box center [475, 304] width 137 height 28
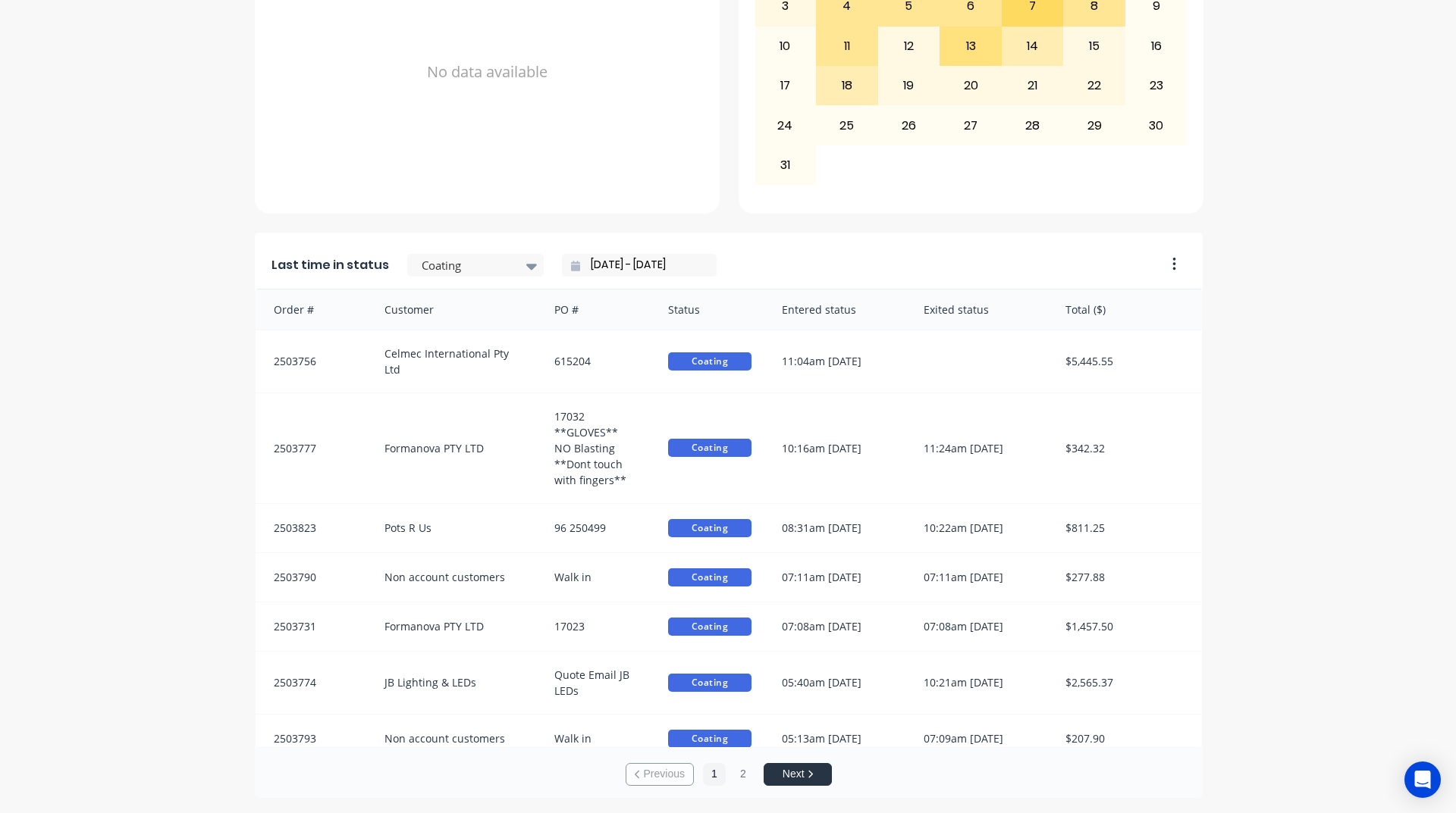
click at [619, 256] on input "[DATE] - [DATE]" at bounding box center [645, 265] width 130 height 23
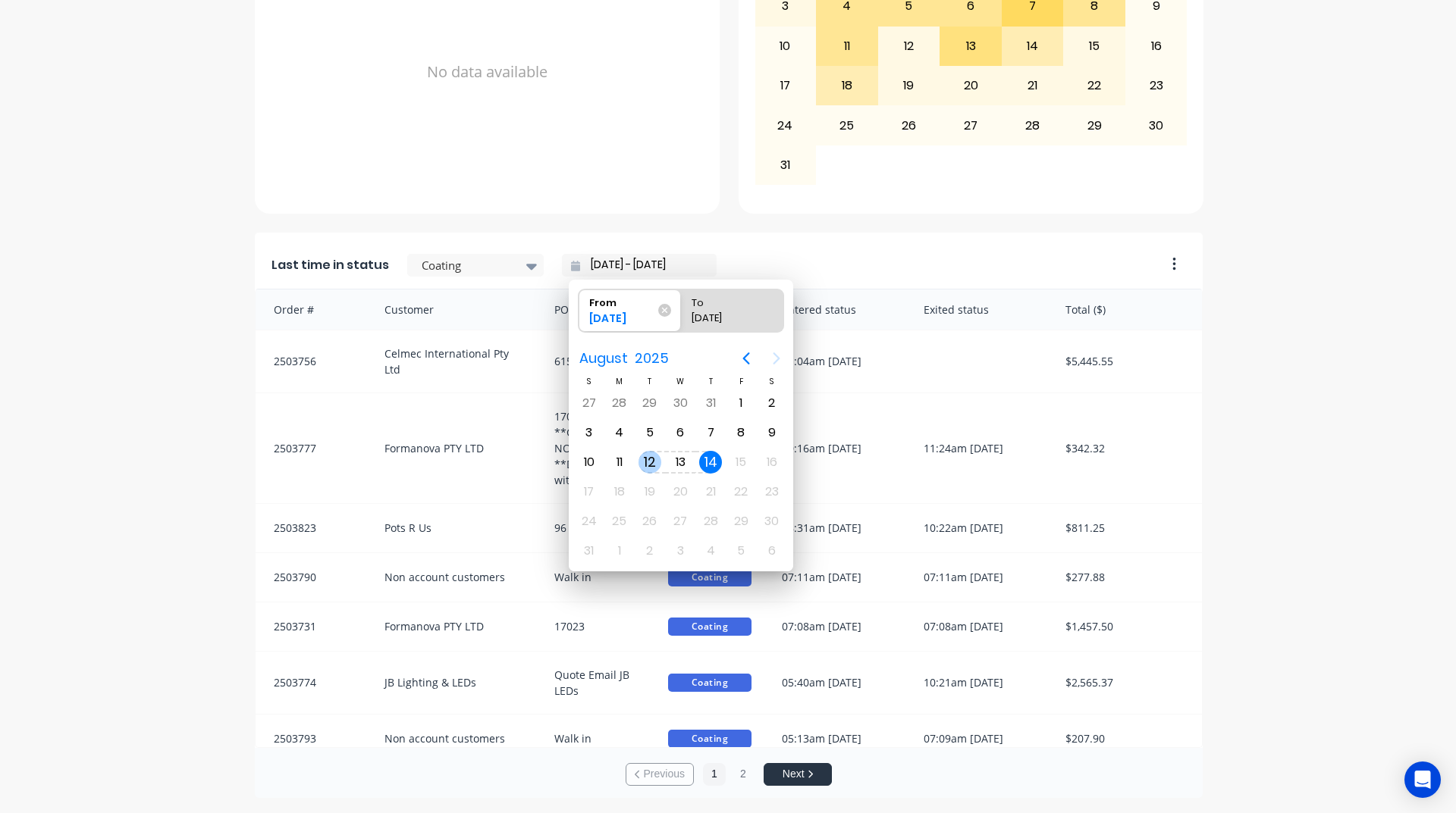
click at [655, 458] on div "12" at bounding box center [649, 462] width 23 height 23
type input "12/08/25 - 14/08/25"
radio input "false"
radio input "true"
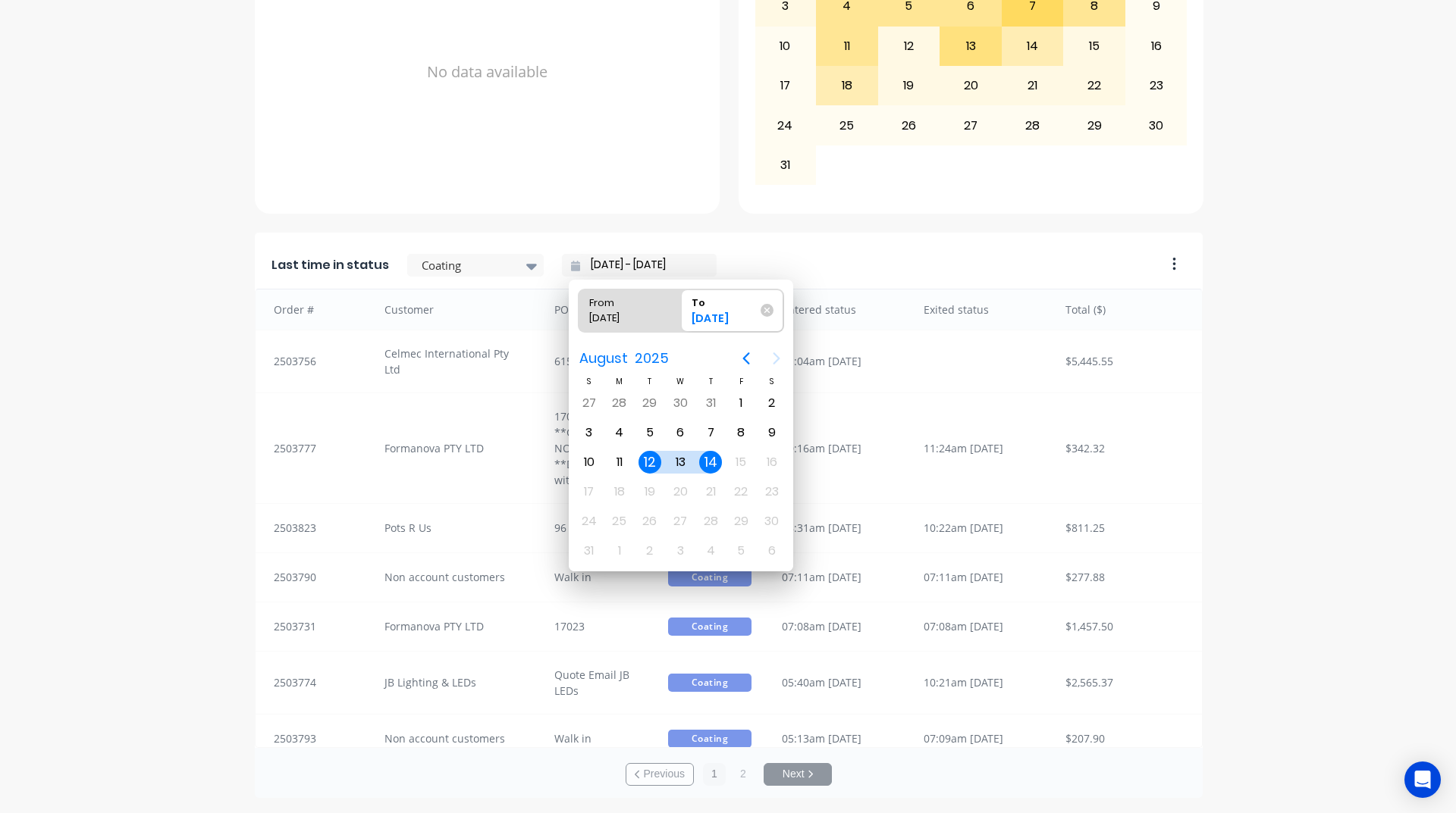
click at [655, 458] on div "12" at bounding box center [649, 462] width 23 height 23
type input "12/08/25 - 12/08/25"
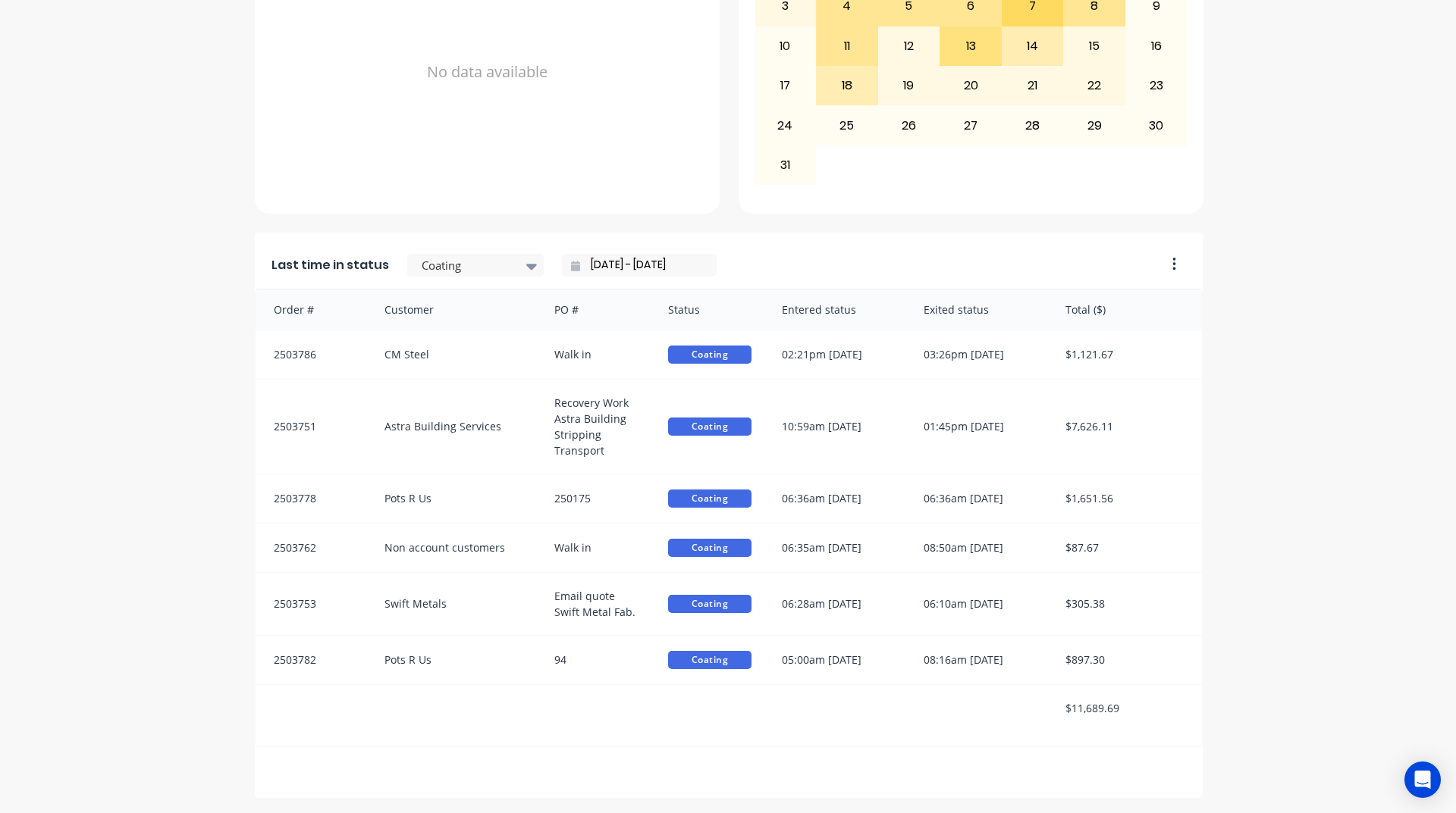
click at [150, 476] on div "A Class Powder Coating Create sales order Create purchase order Overview Select…" at bounding box center [728, 110] width 1456 height 1376
click at [696, 747] on div "Order # Customer PO # Status Entered status Exited status Total ($) 2503786 CM …" at bounding box center [728, 518] width 948 height 459
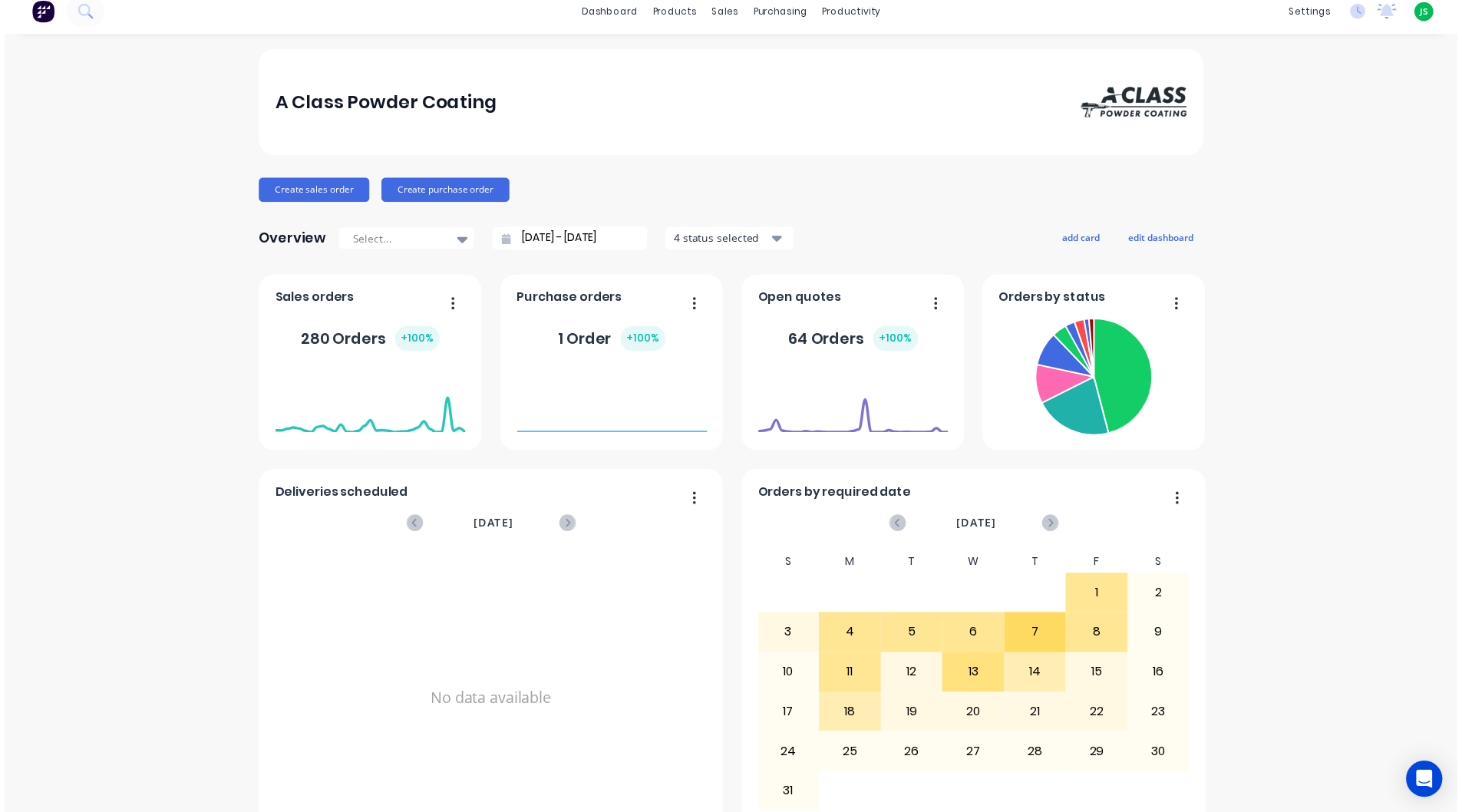
scroll to position [0, 0]
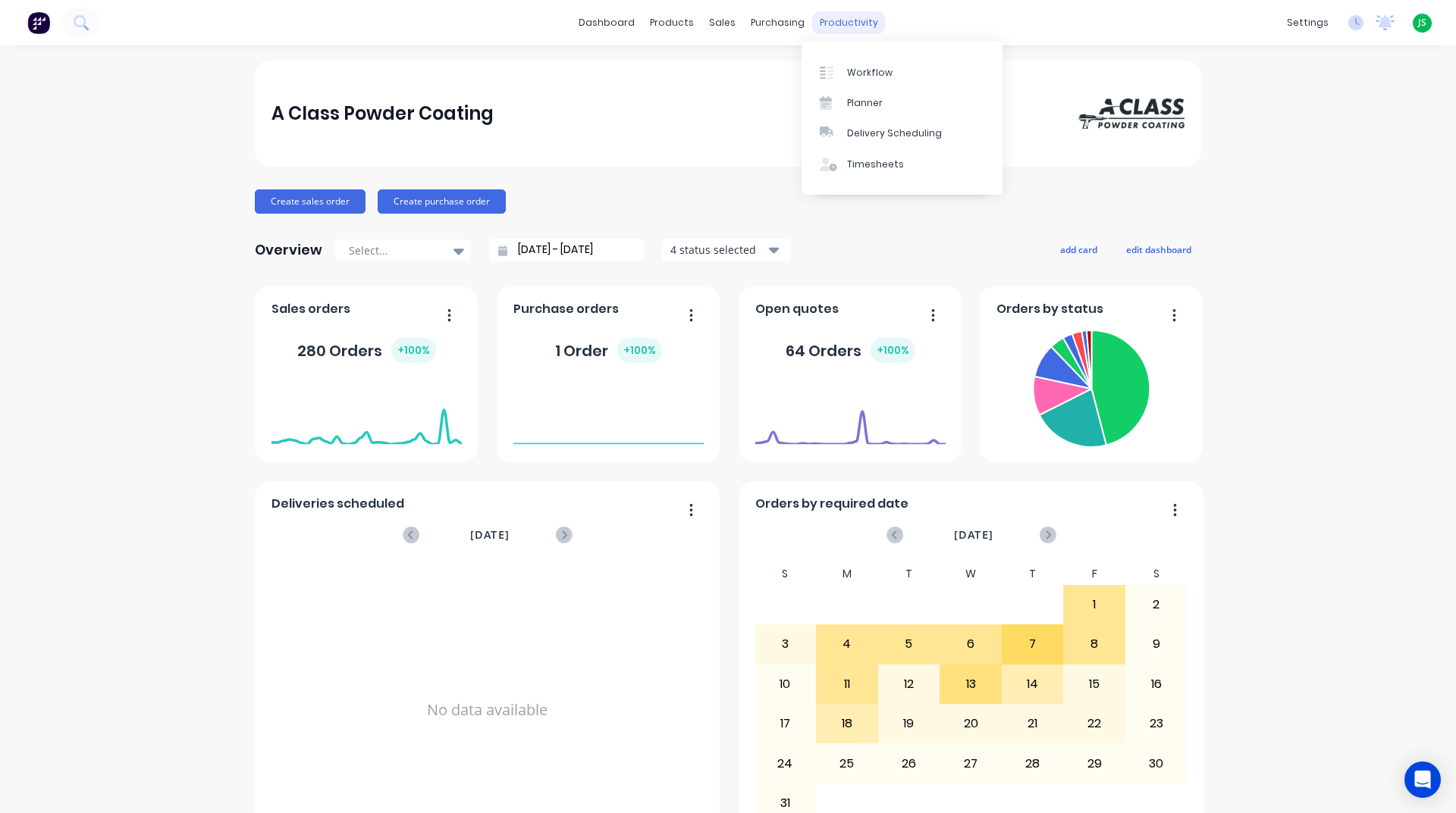
click at [844, 26] on div "productivity" at bounding box center [849, 23] width 74 height 23
click at [857, 71] on div "Workflow" at bounding box center [869, 73] width 45 height 14
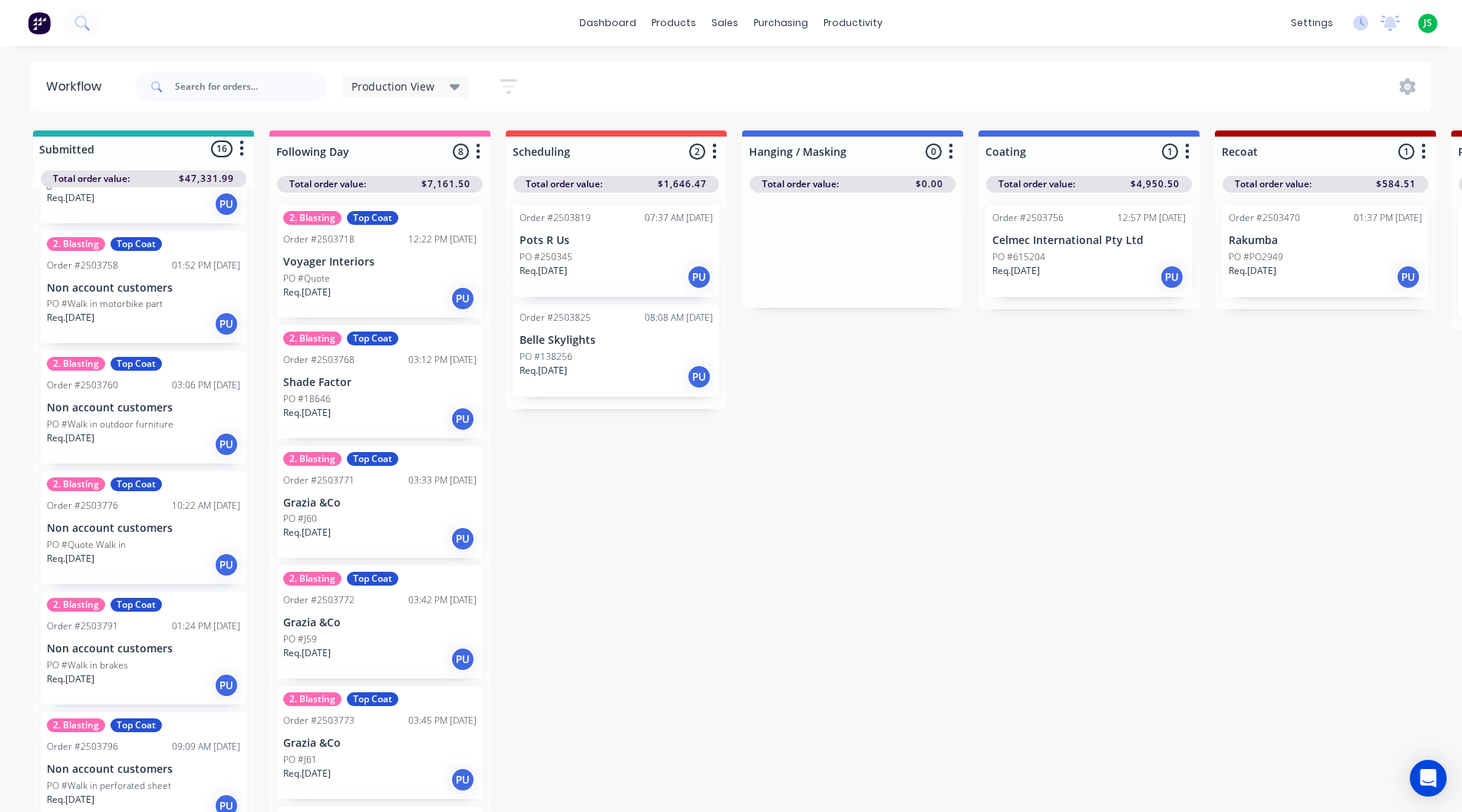
scroll to position [384, 0]
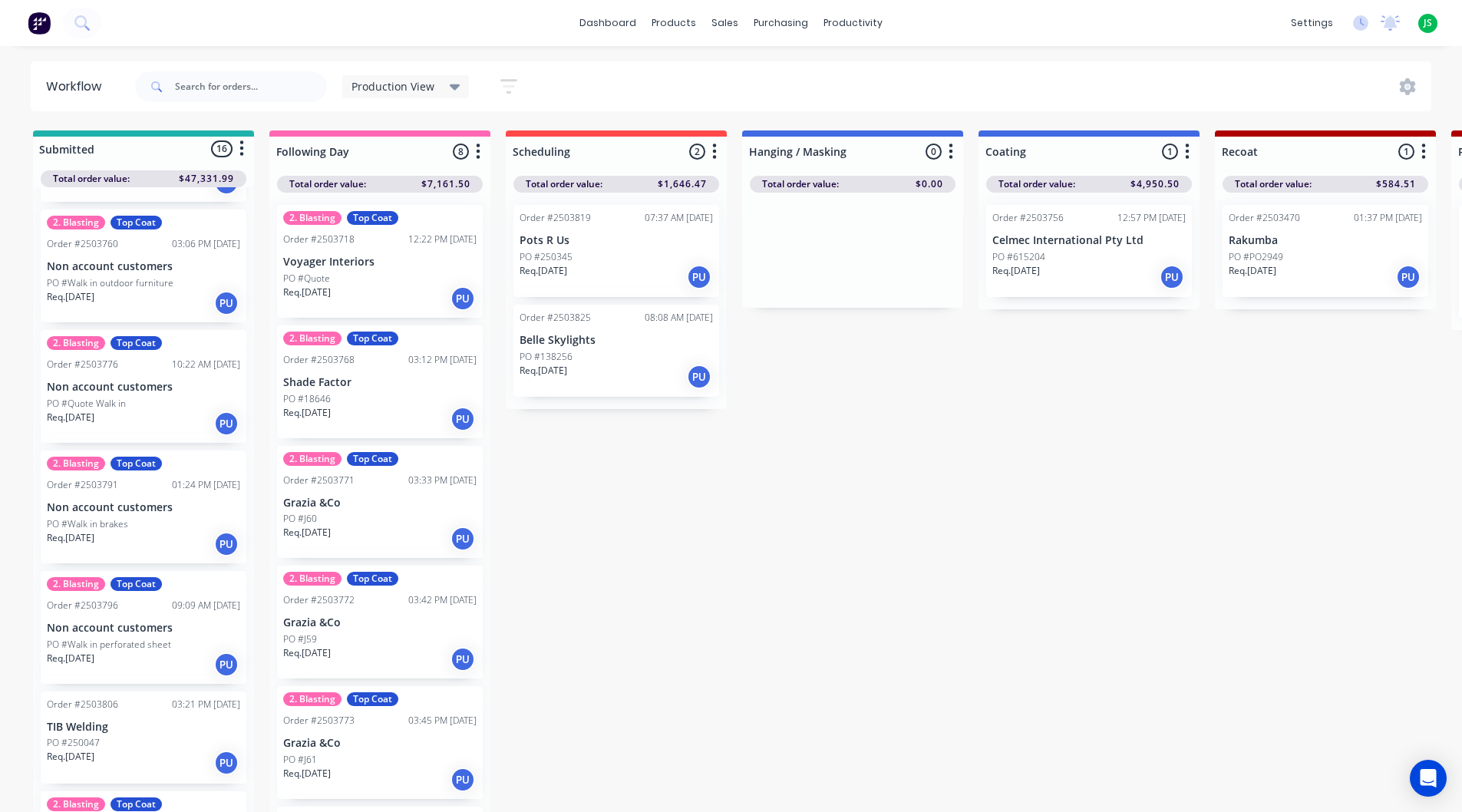
click at [117, 652] on div "Req. [DATE] PU" at bounding box center [144, 665] width 193 height 26
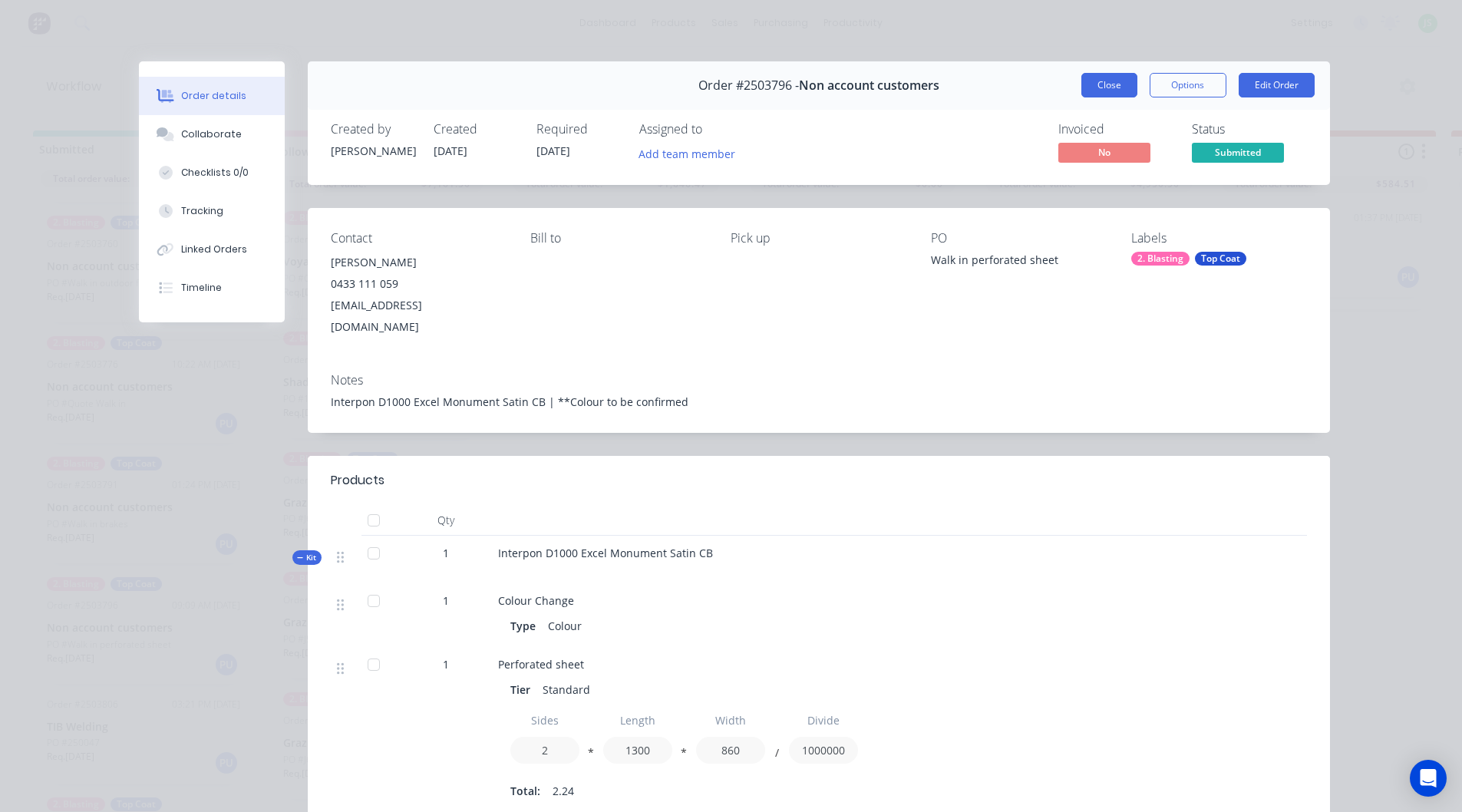
click at [1111, 92] on button "Close" at bounding box center [1109, 85] width 56 height 25
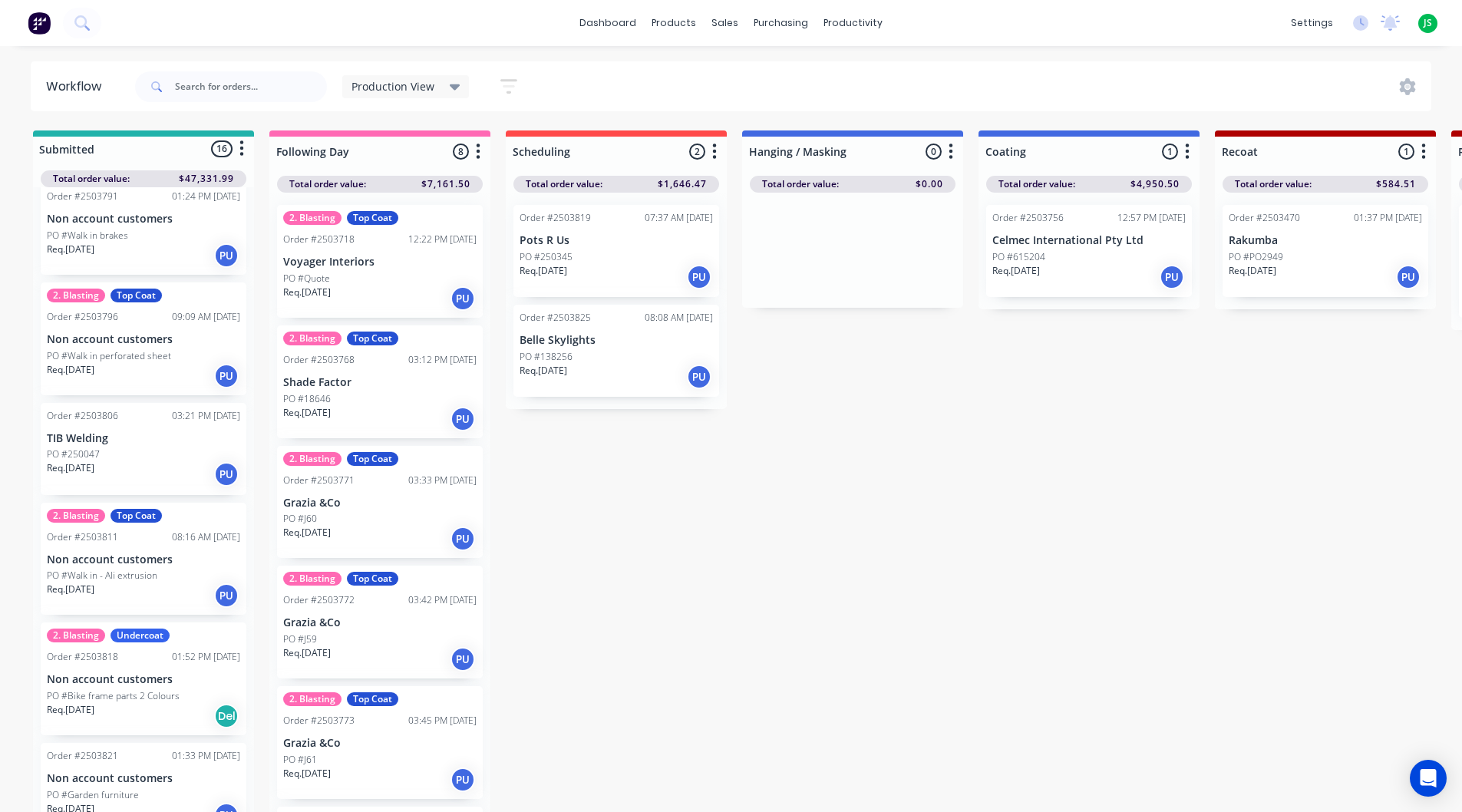
scroll to position [690, 0]
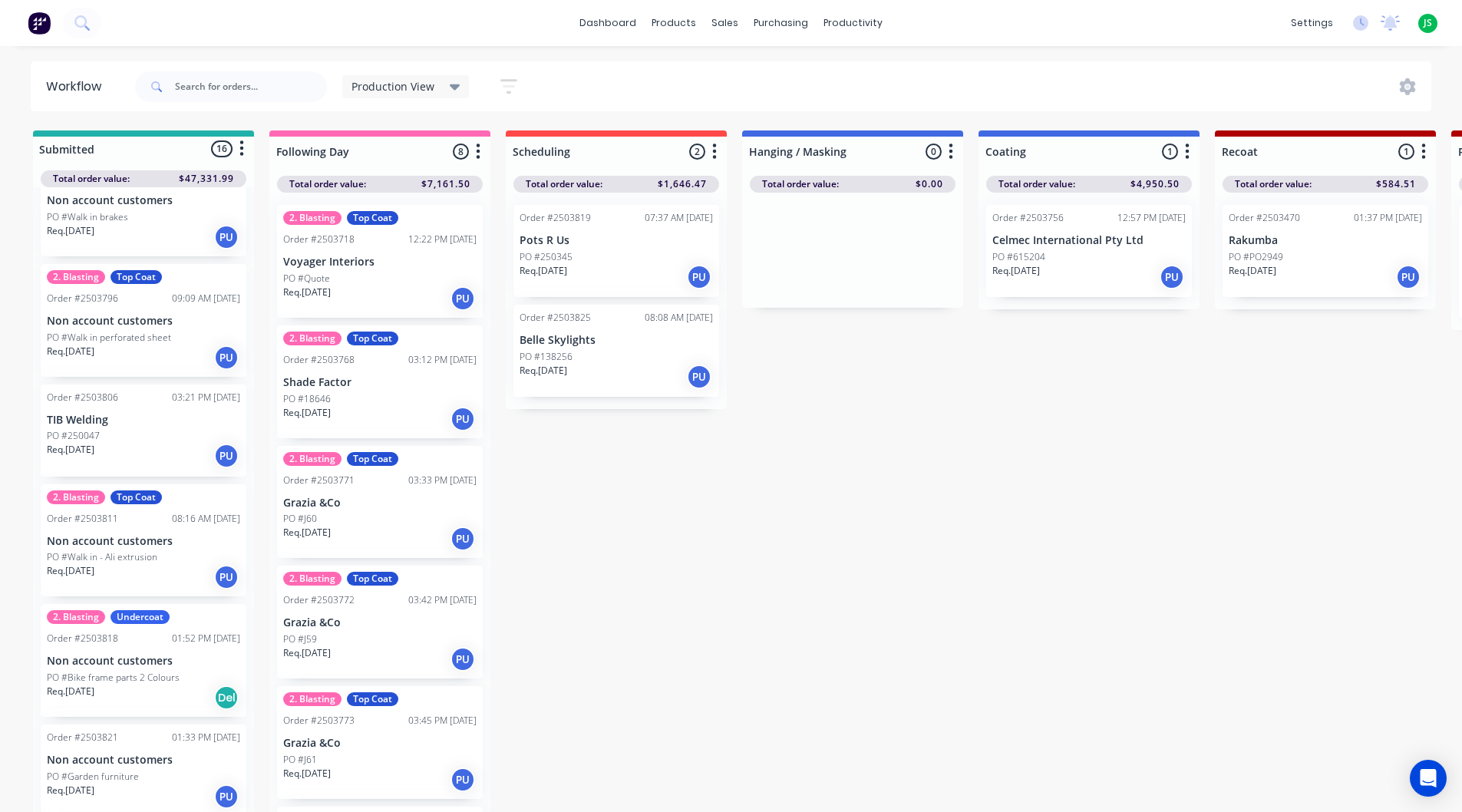
click at [165, 549] on div "2. Blasting Top Coat Order #2503811 08:16 AM 13/08/25 Non account customers PO …" at bounding box center [144, 540] width 205 height 113
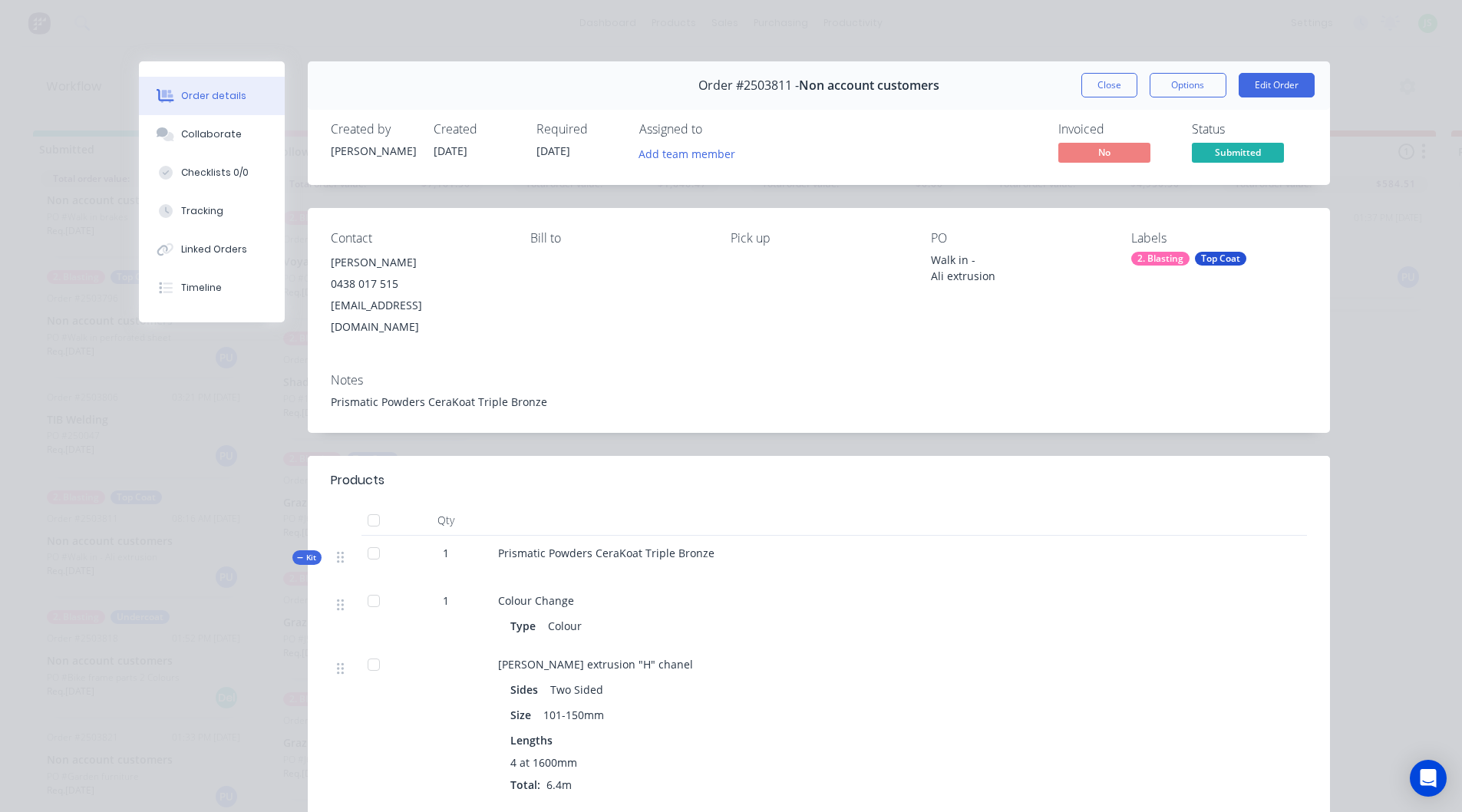
scroll to position [77, 0]
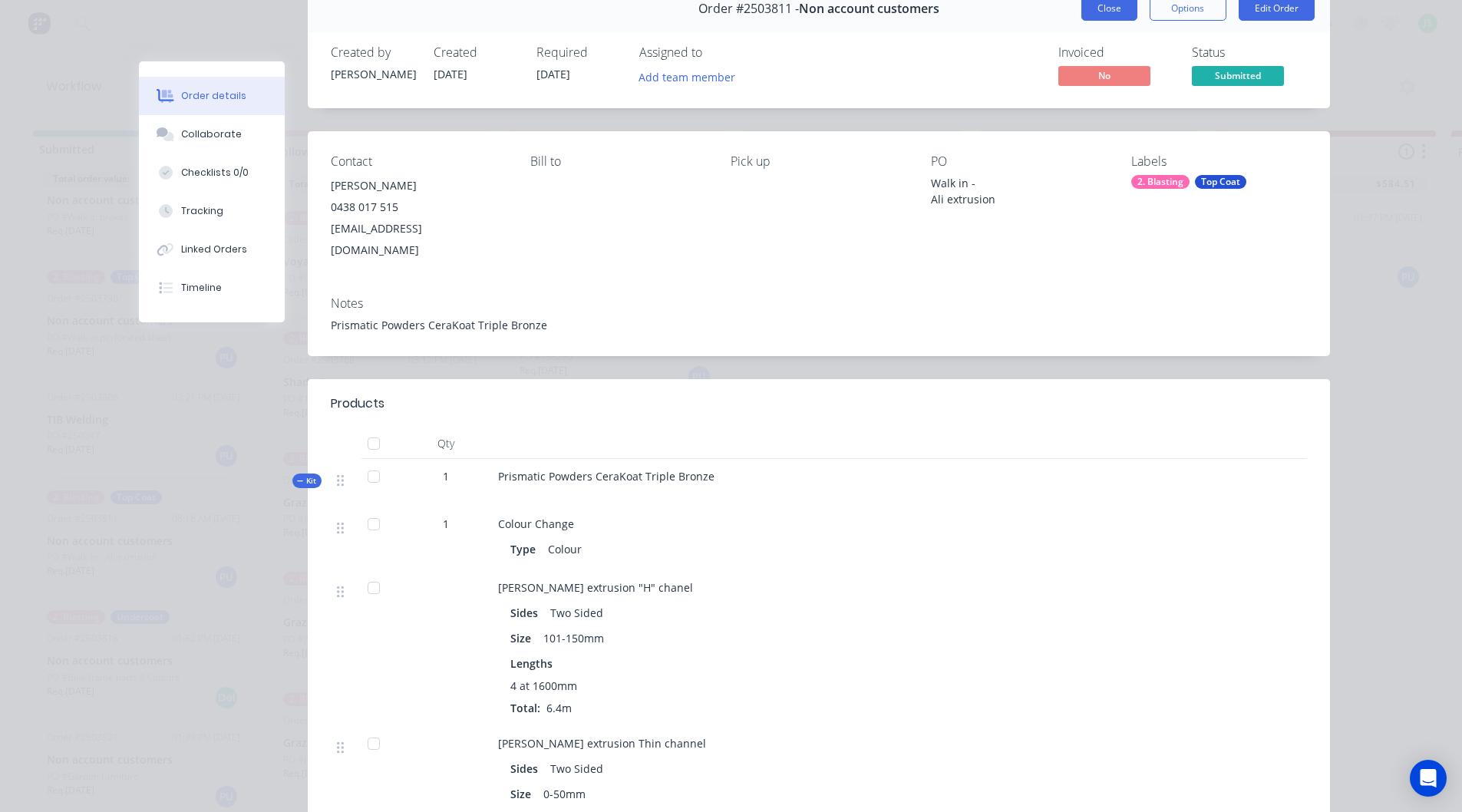
click at [1122, 2] on button "Close" at bounding box center [1109, 8] width 56 height 25
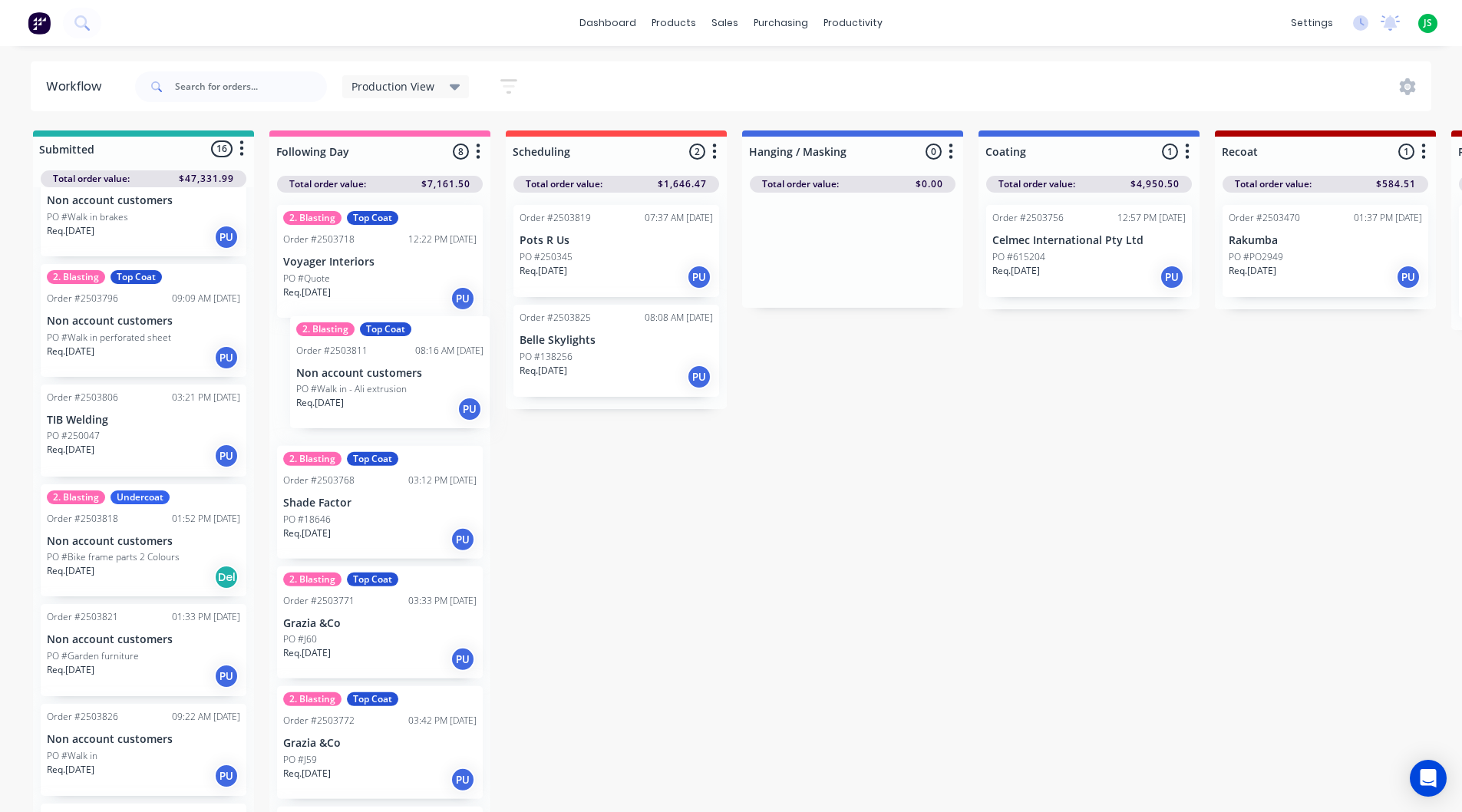
drag, startPoint x: 119, startPoint y: 555, endPoint x: 380, endPoint y: 392, distance: 307.7
click at [133, 774] on div "Req. [DATE] PU" at bounding box center [144, 776] width 193 height 26
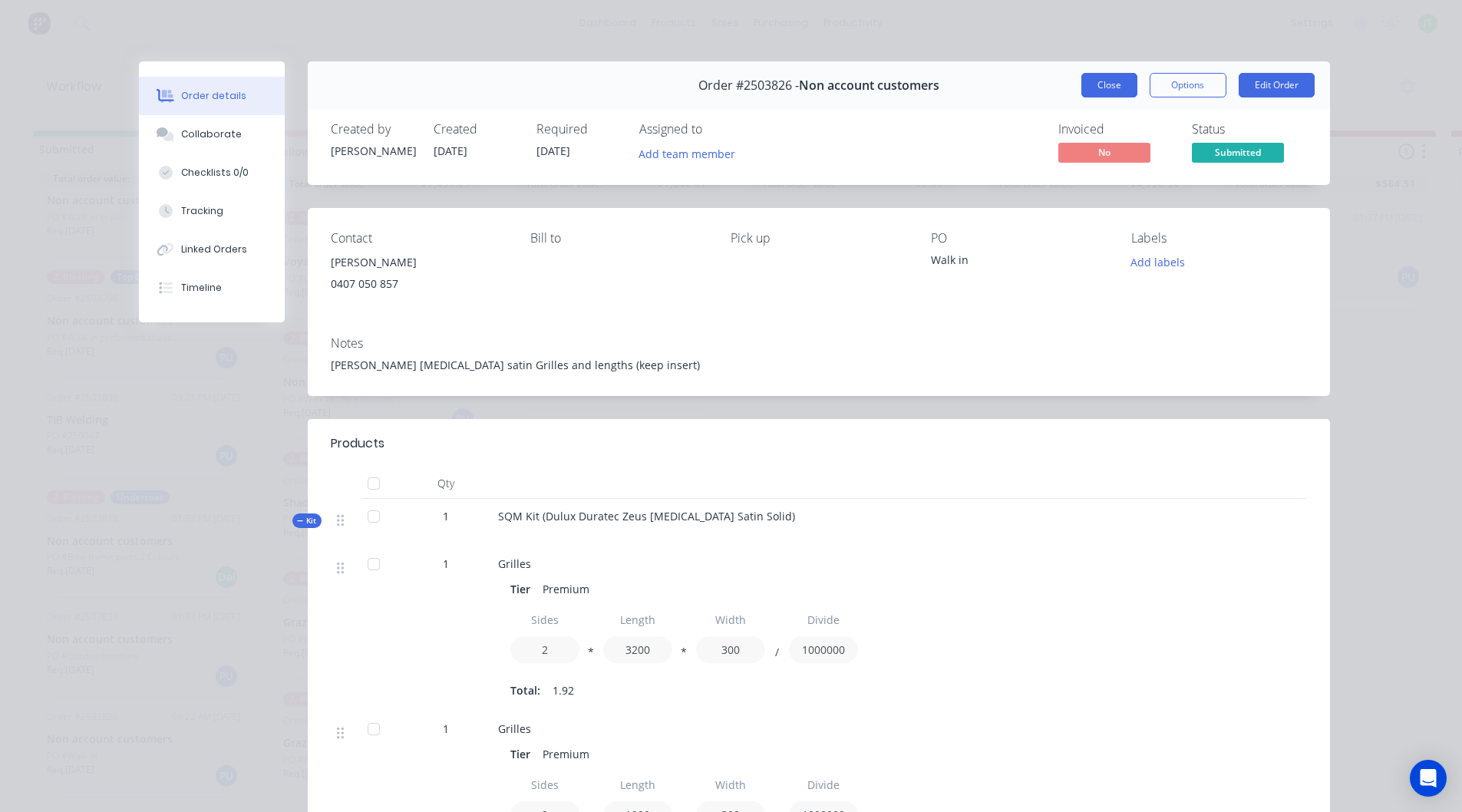
click at [1101, 86] on button "Close" at bounding box center [1109, 85] width 56 height 25
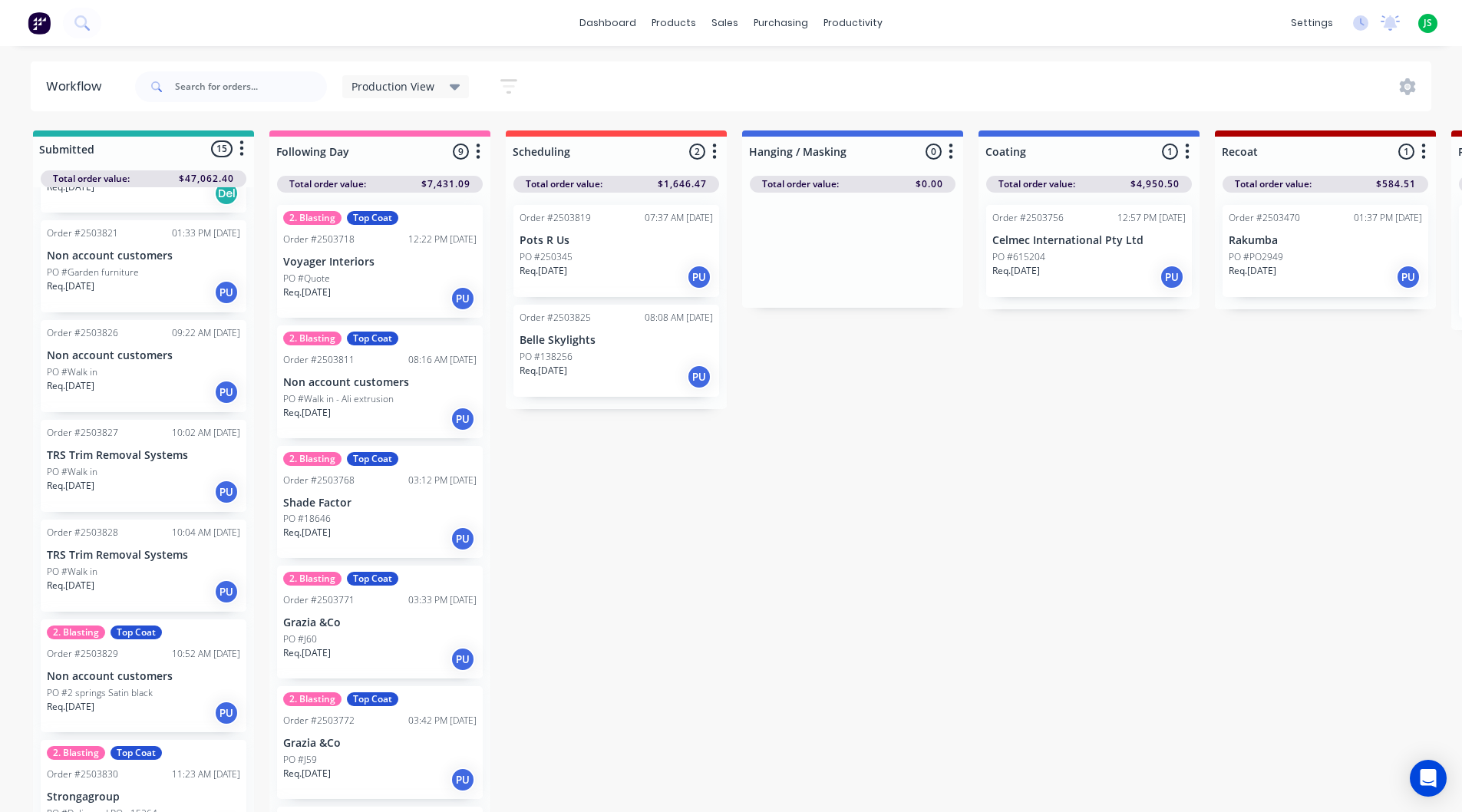
scroll to position [1113, 0]
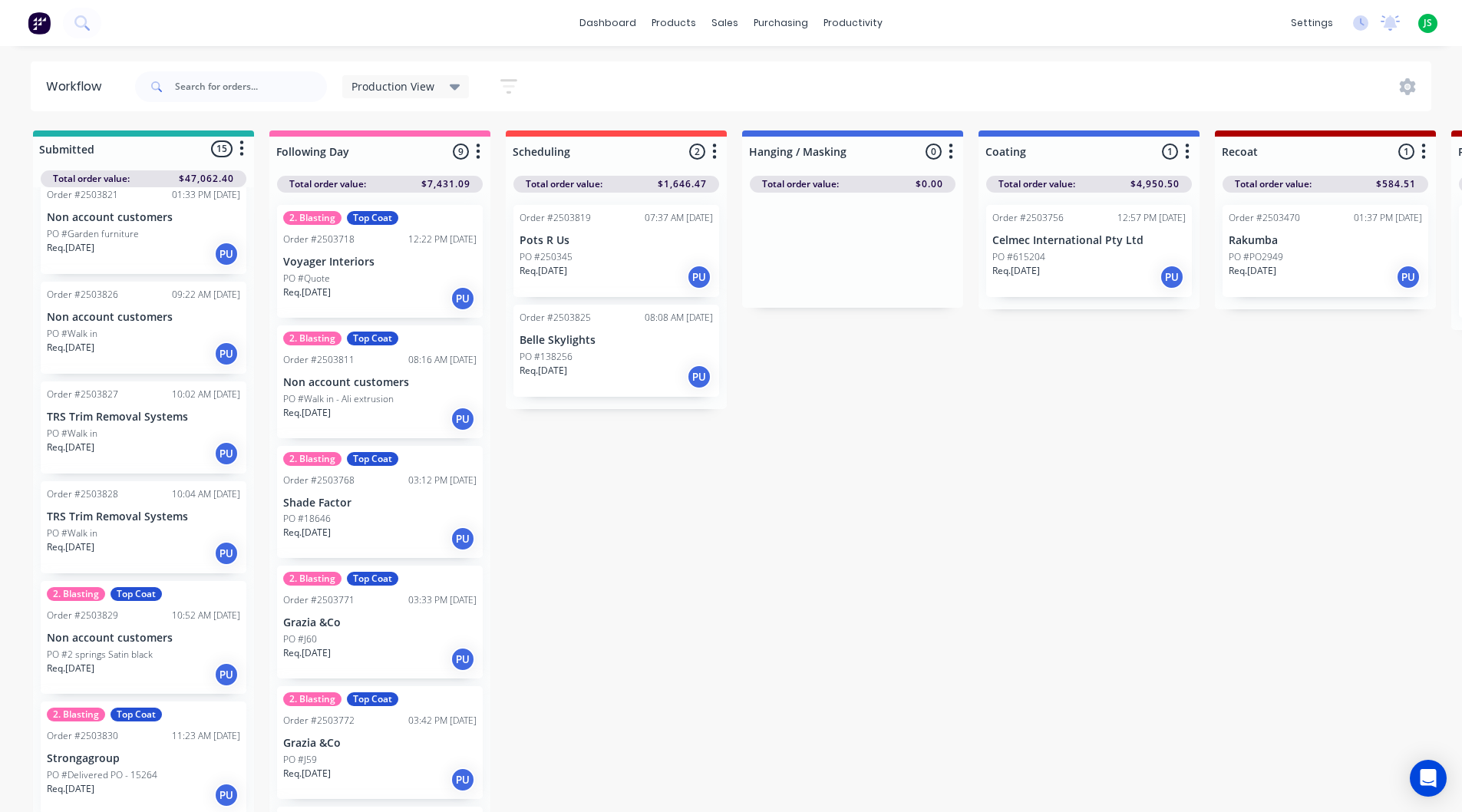
click at [148, 773] on p "PO #Delivered PO - 15264" at bounding box center [102, 775] width 111 height 14
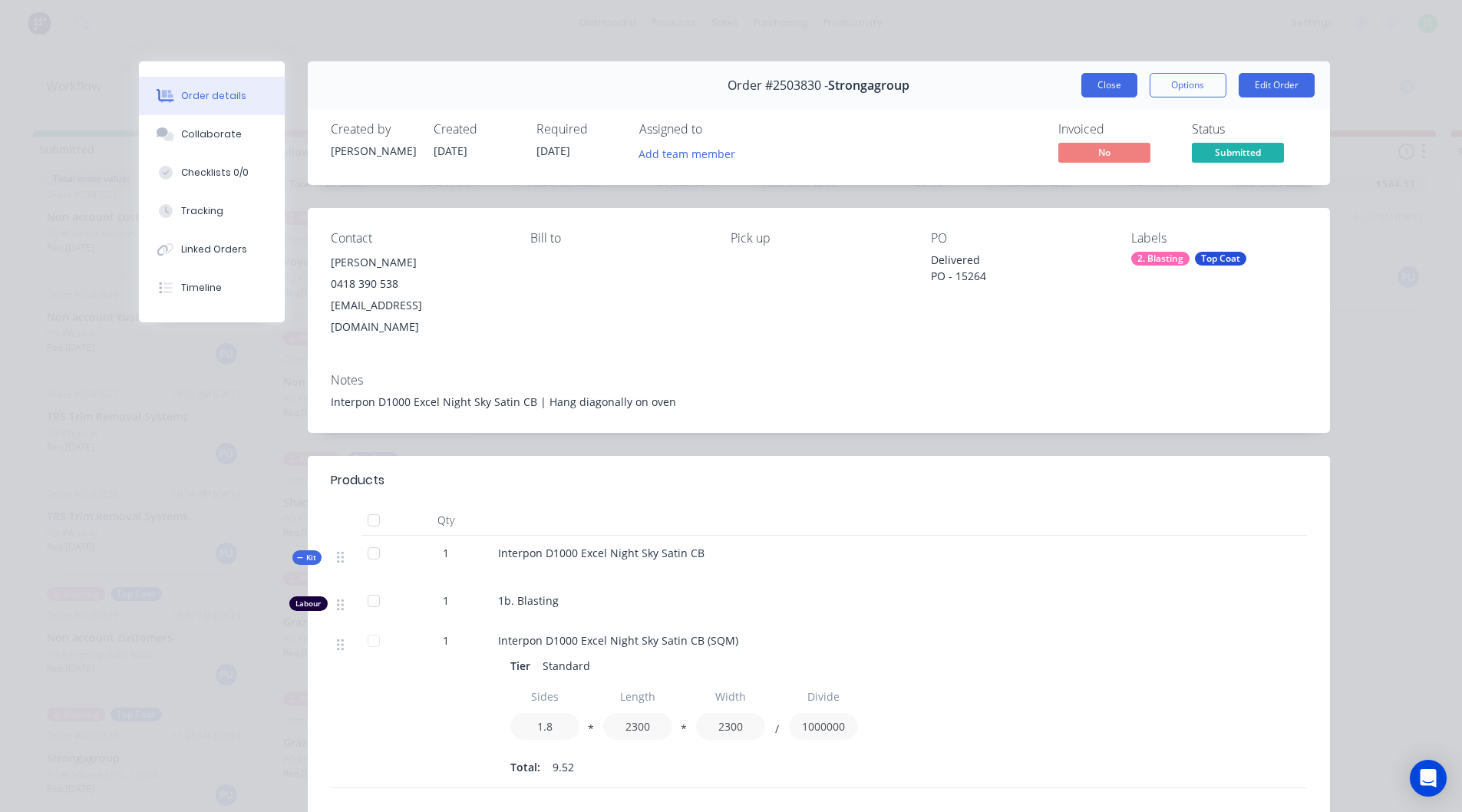
click at [1122, 74] on button "Close" at bounding box center [1109, 85] width 56 height 25
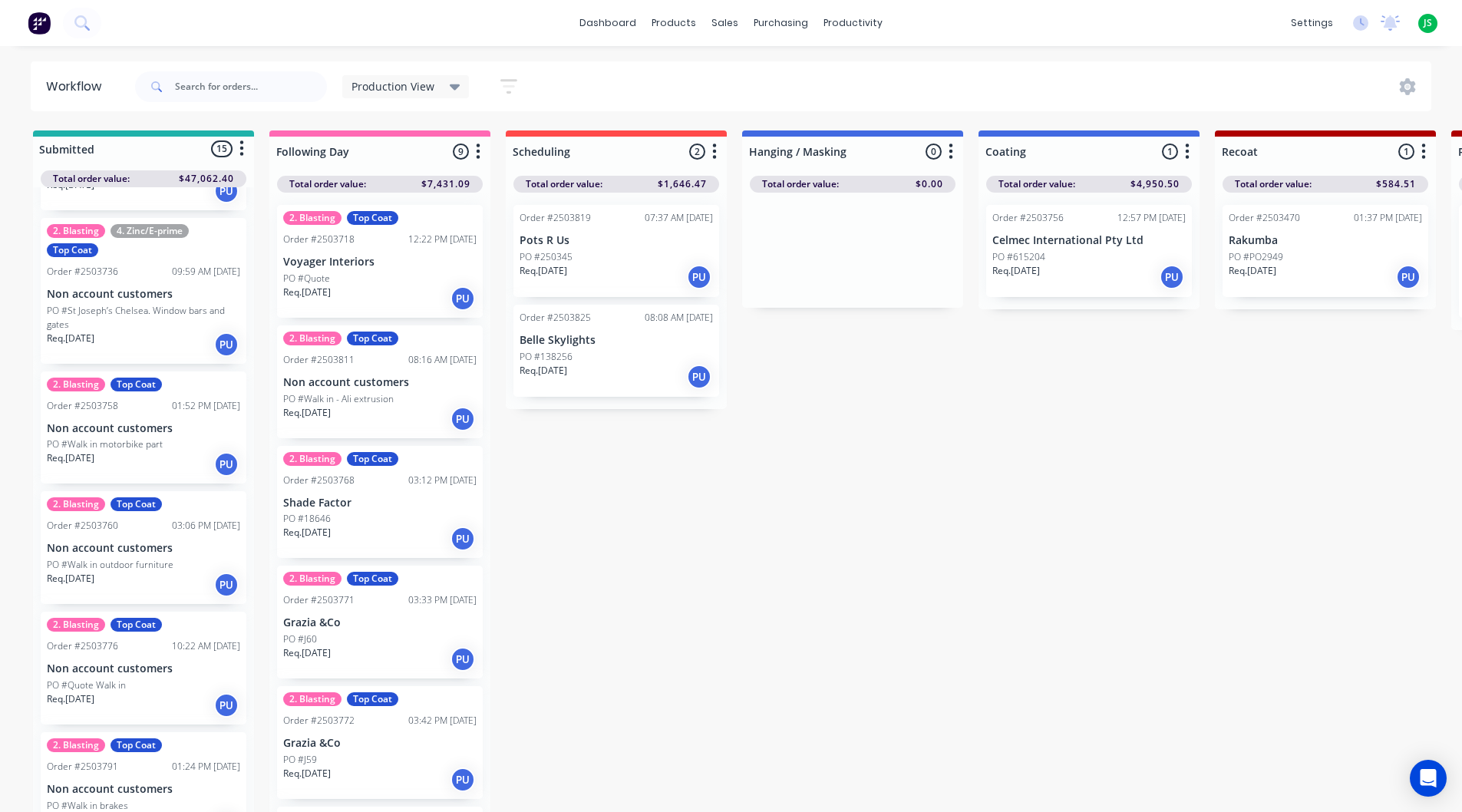
scroll to position [0, 0]
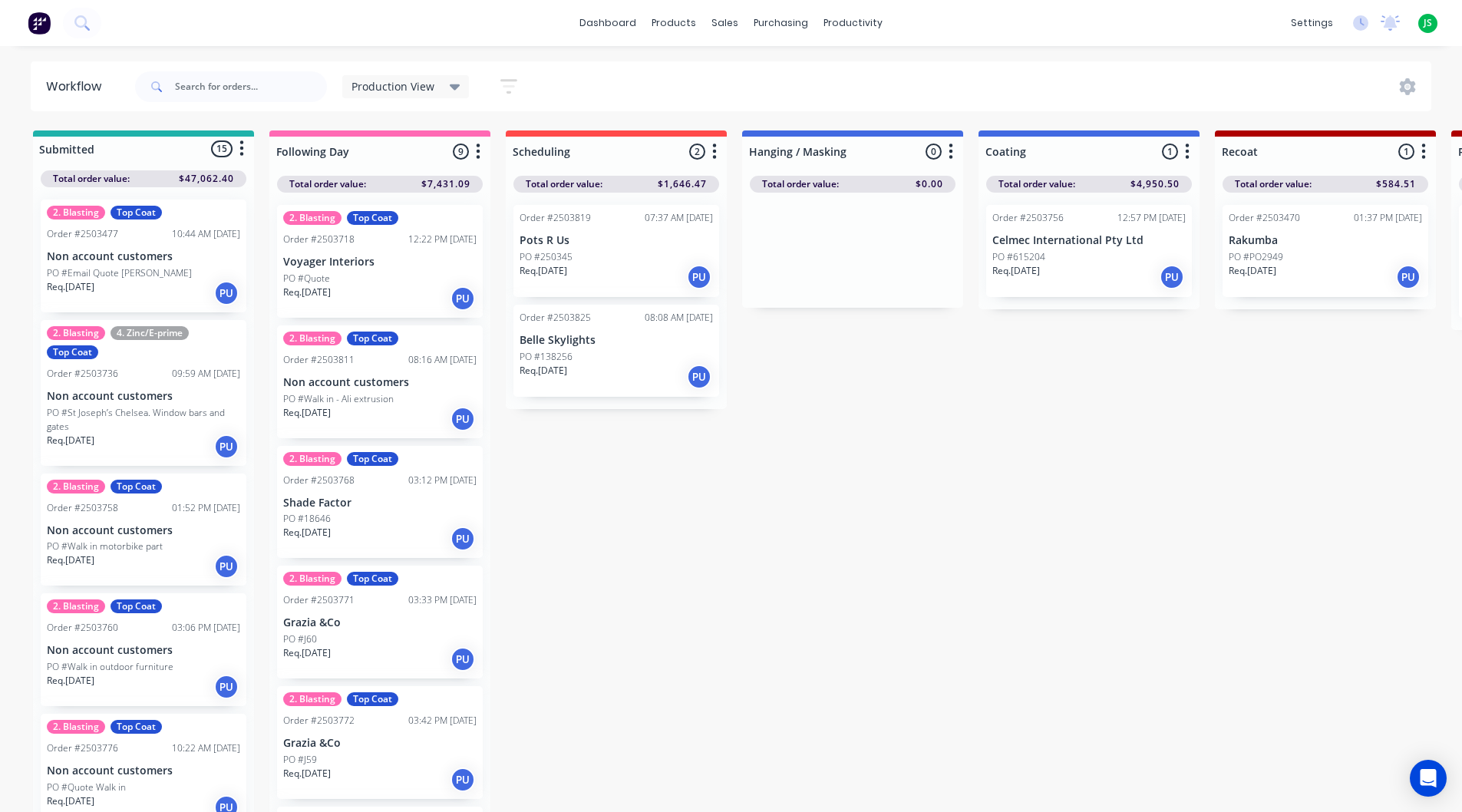
click at [150, 658] on div "2. Blasting Top Coat Order #2503760 03:06 PM 07/08/25 Non account customers PO …" at bounding box center [144, 649] width 205 height 113
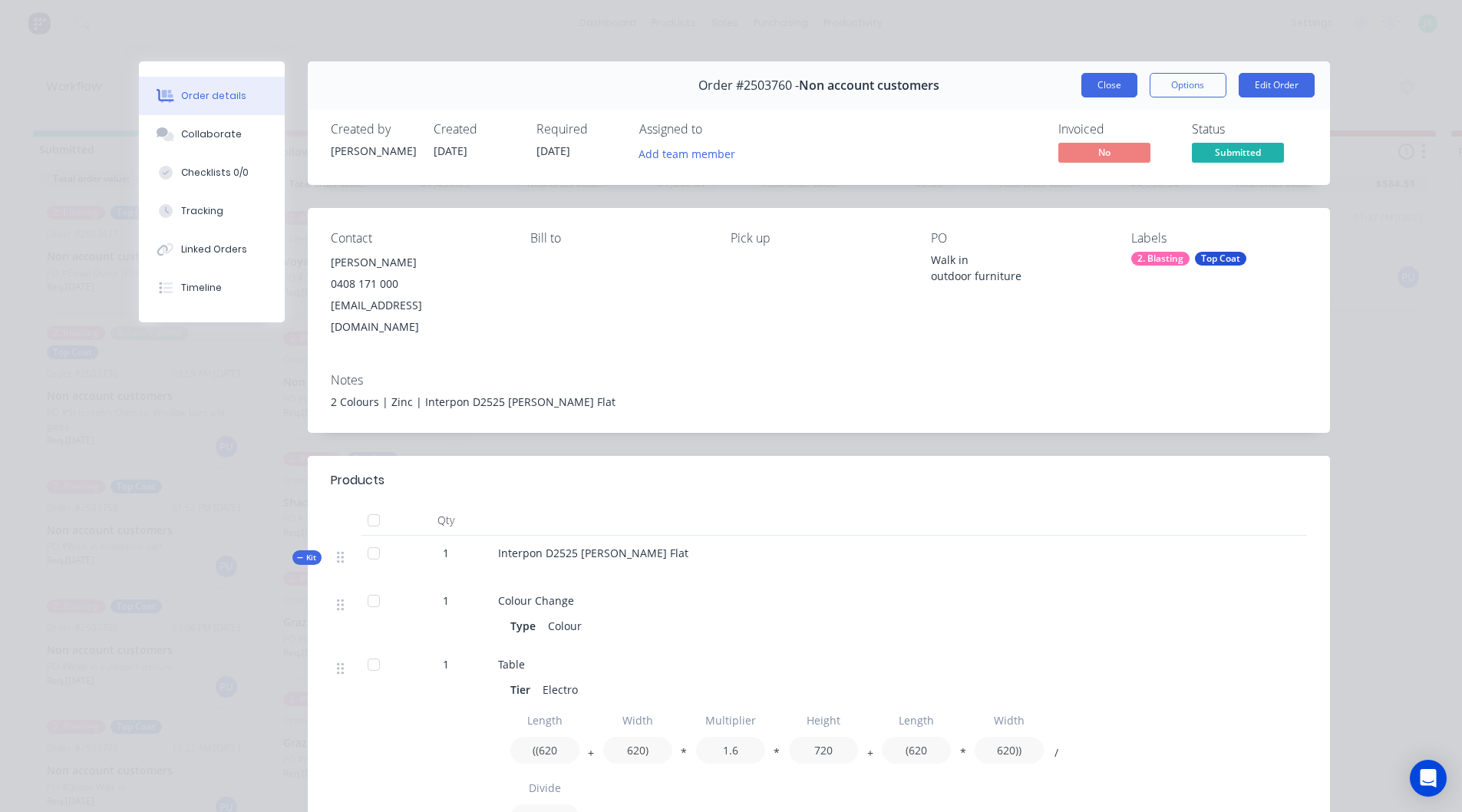
click at [1094, 83] on button "Close" at bounding box center [1109, 85] width 56 height 25
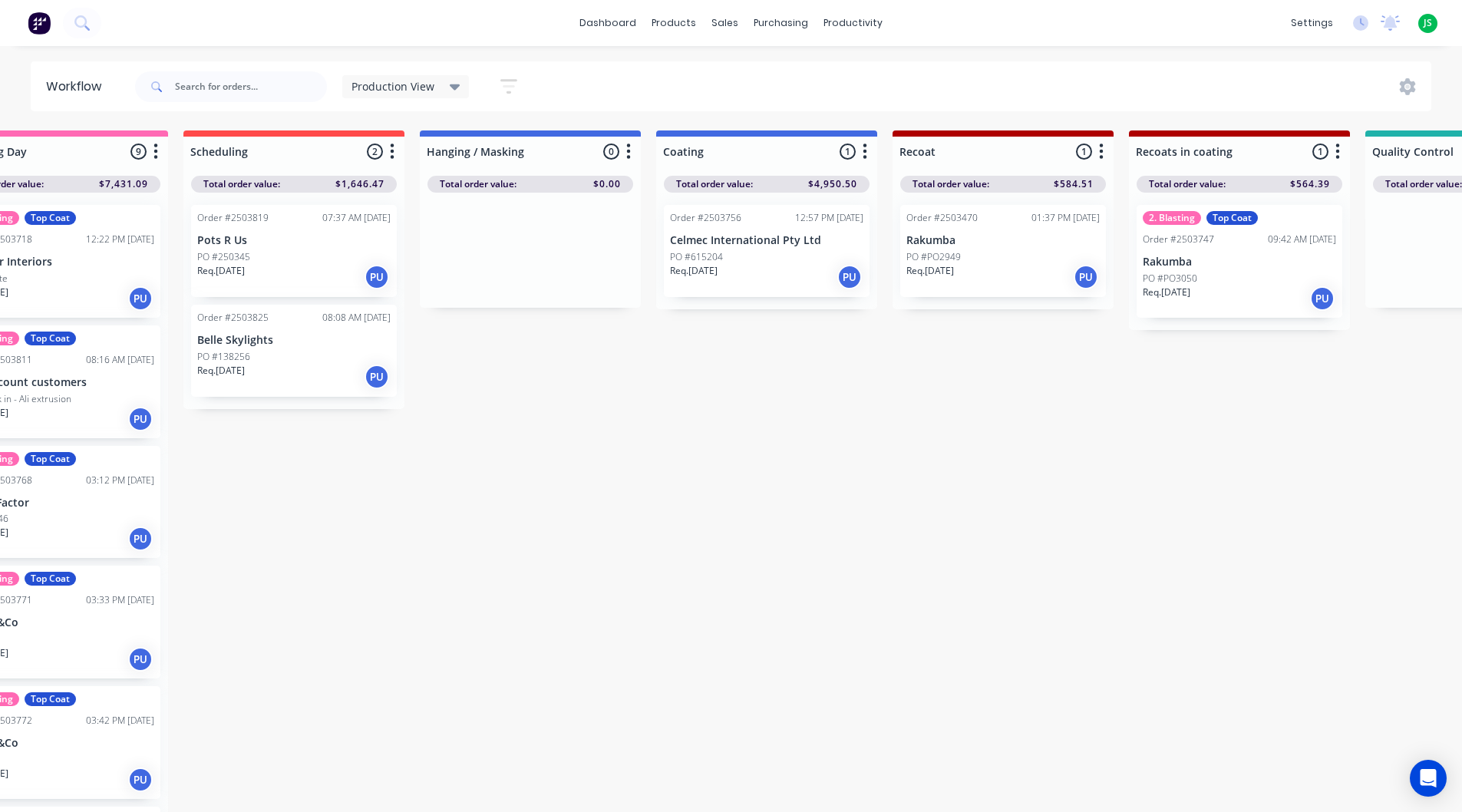
scroll to position [0, 458]
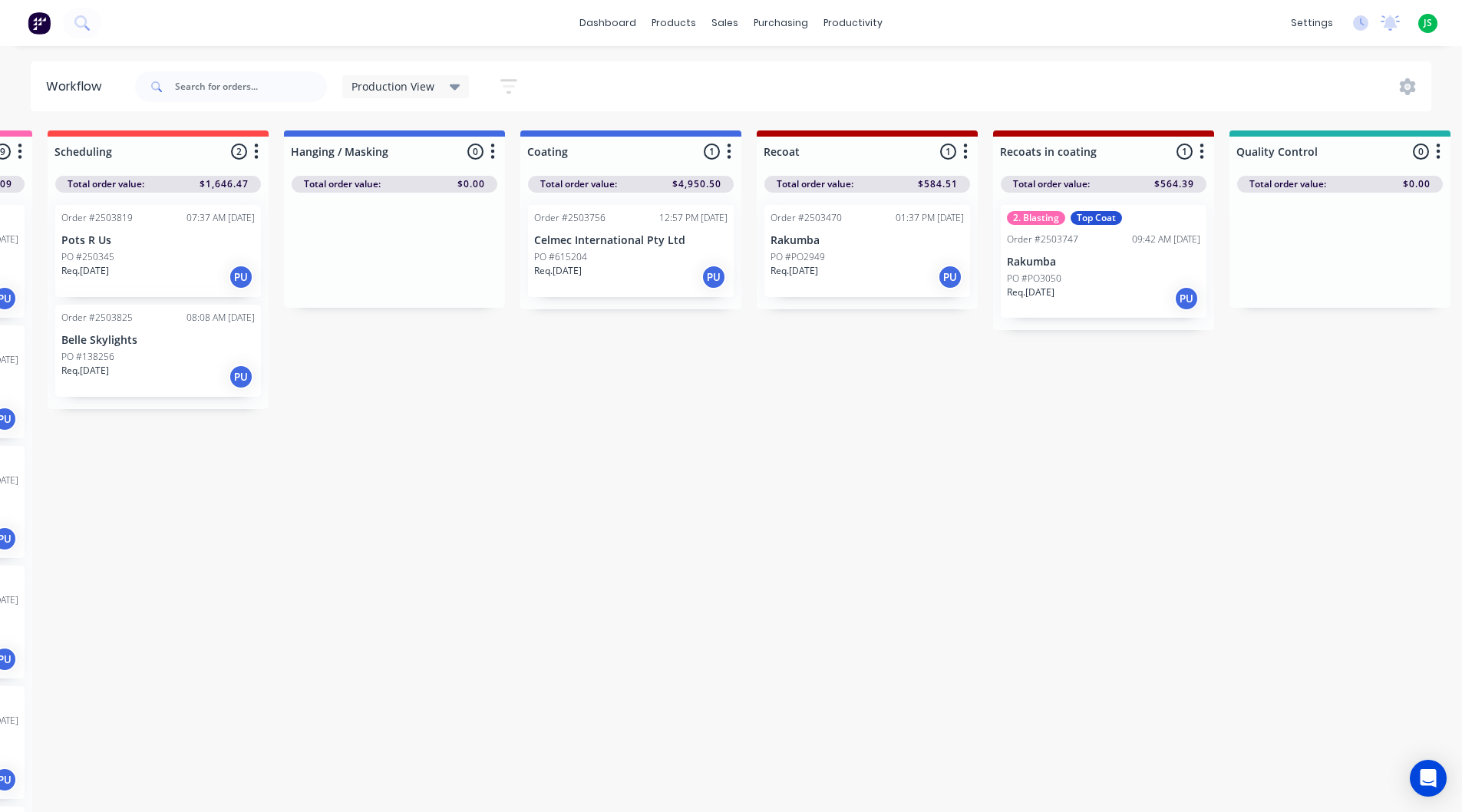
click at [156, 269] on div "Req. [DATE] PU" at bounding box center [158, 277] width 193 height 26
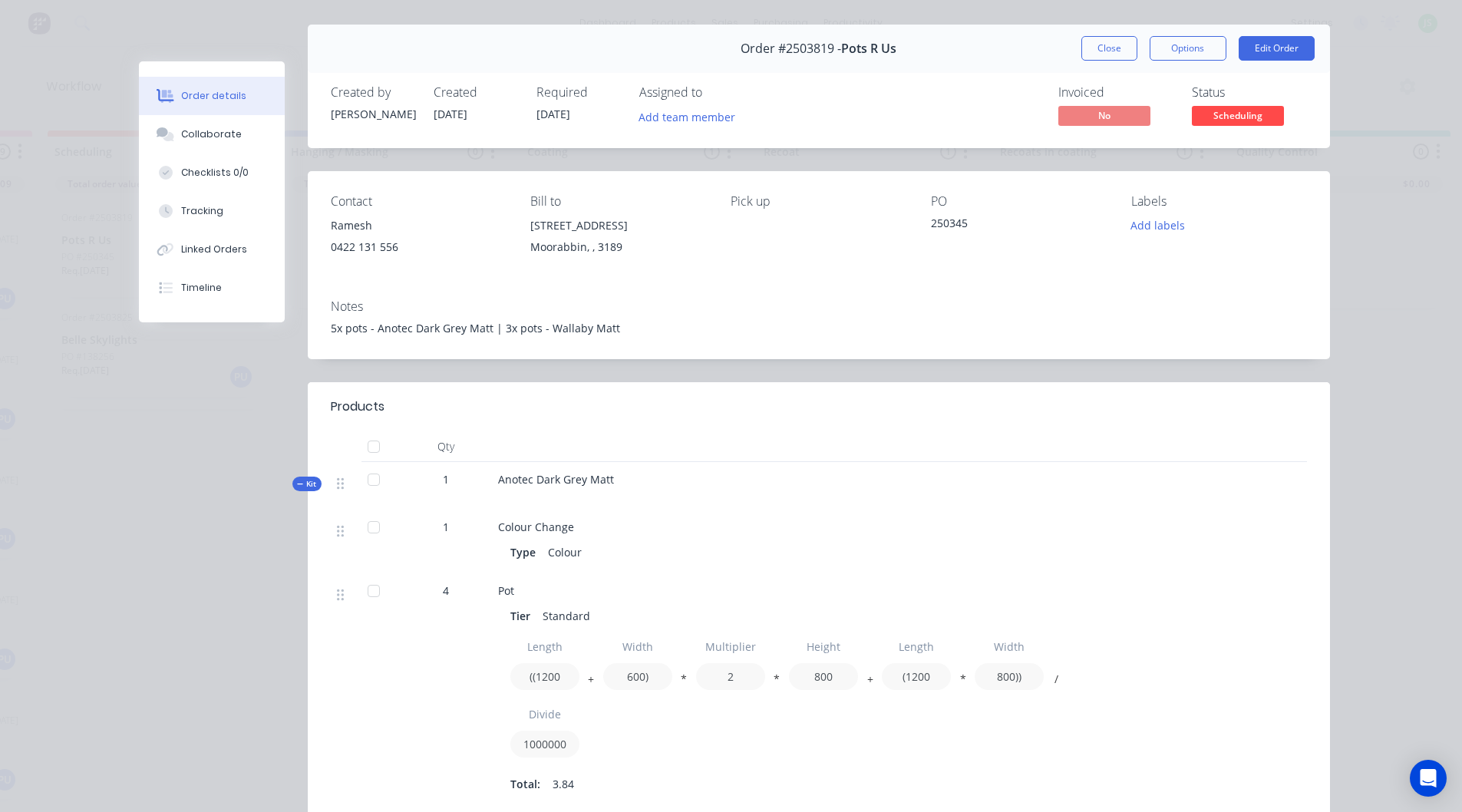
scroll to position [0, 0]
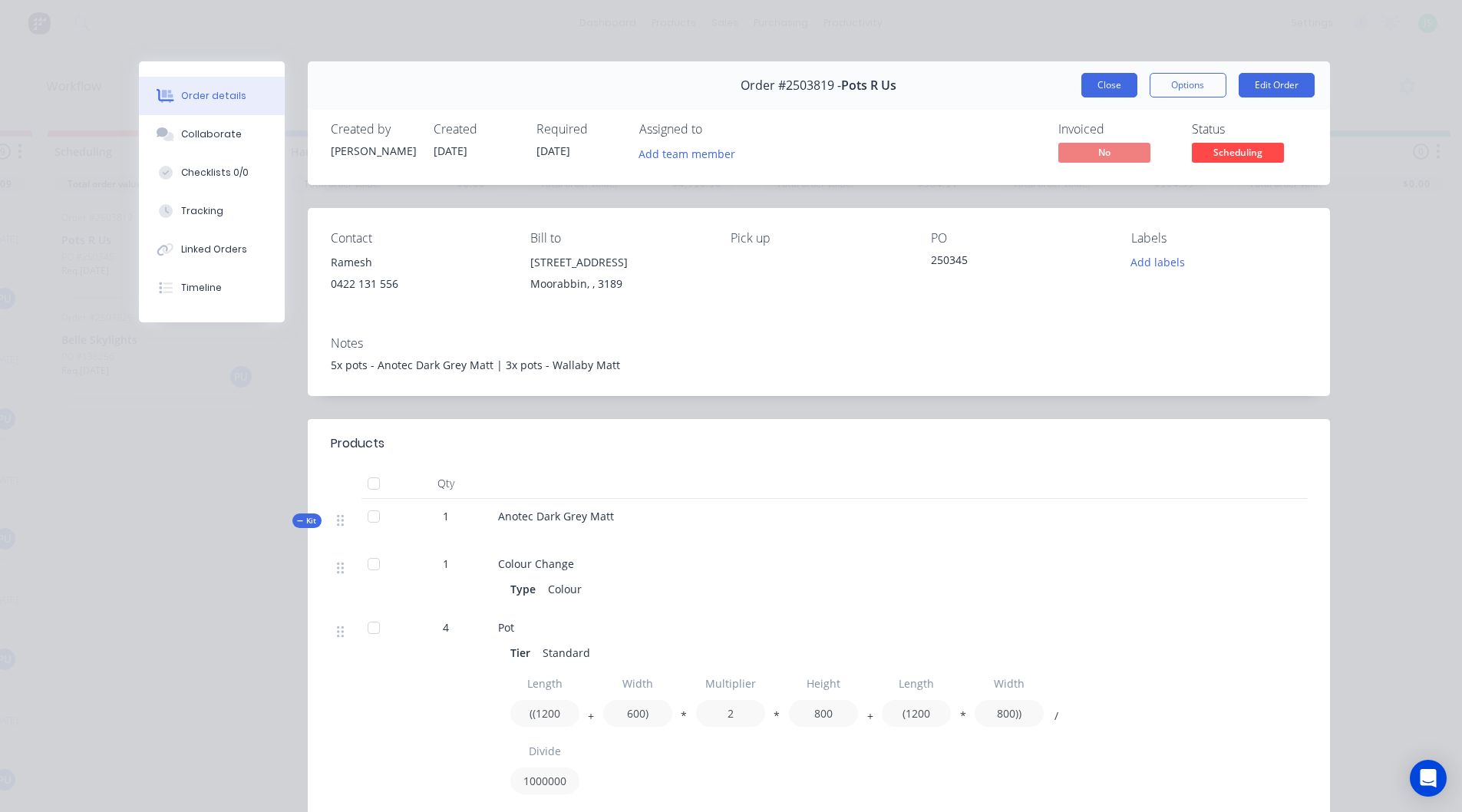
click at [1119, 77] on button "Close" at bounding box center [1109, 85] width 56 height 25
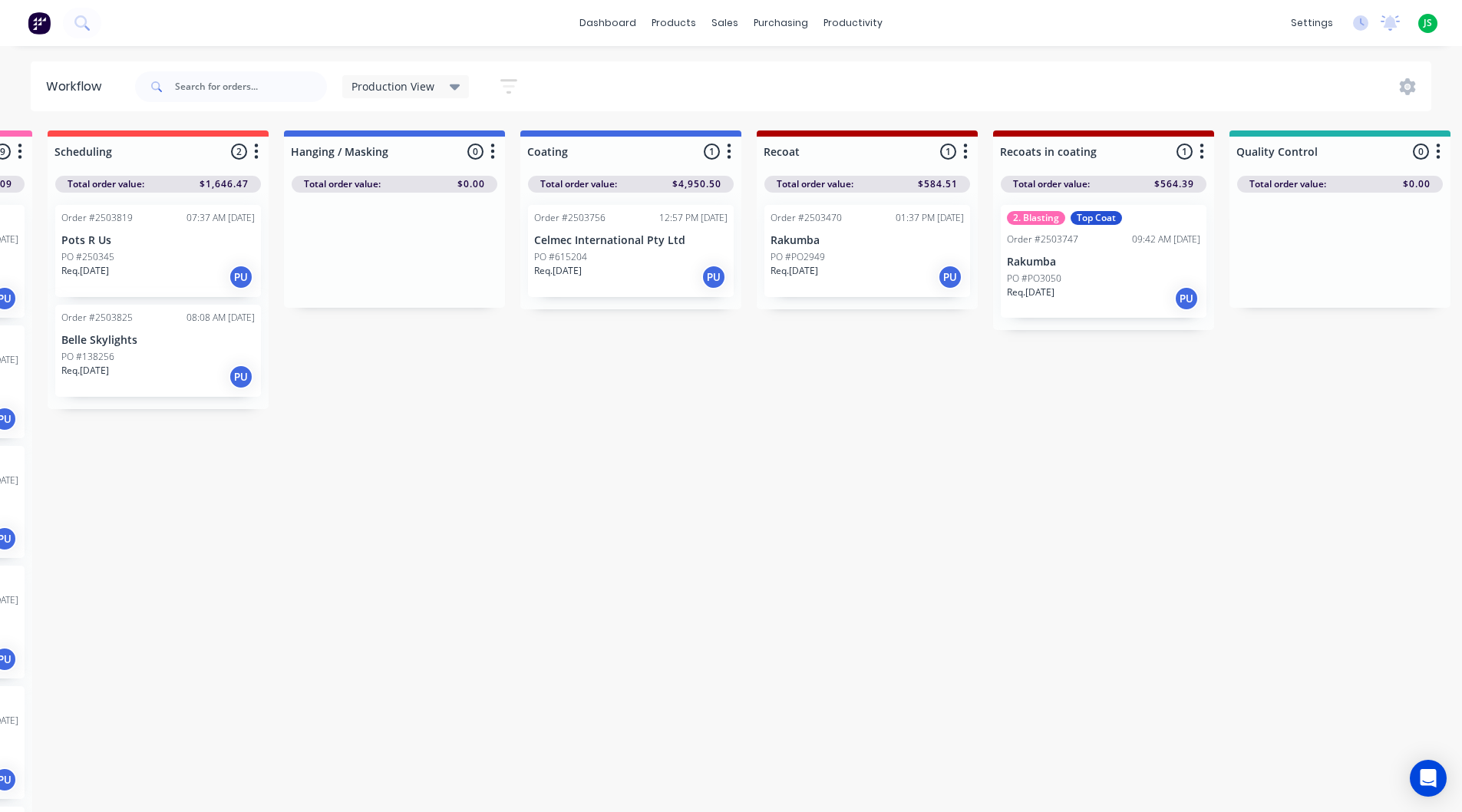
click at [167, 383] on div "Req. [DATE] PU" at bounding box center [158, 377] width 193 height 26
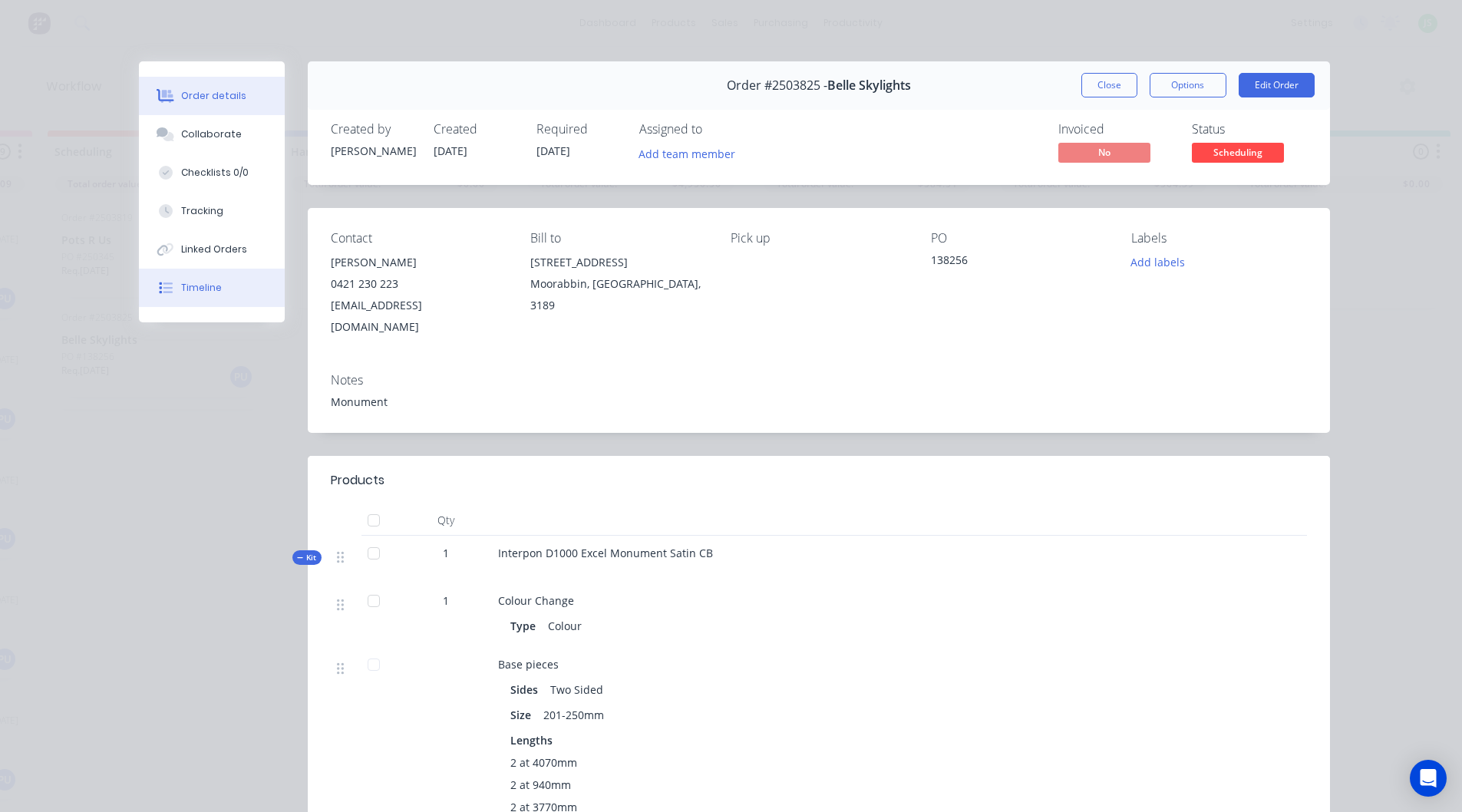
click at [184, 279] on button "Timeline" at bounding box center [211, 288] width 146 height 39
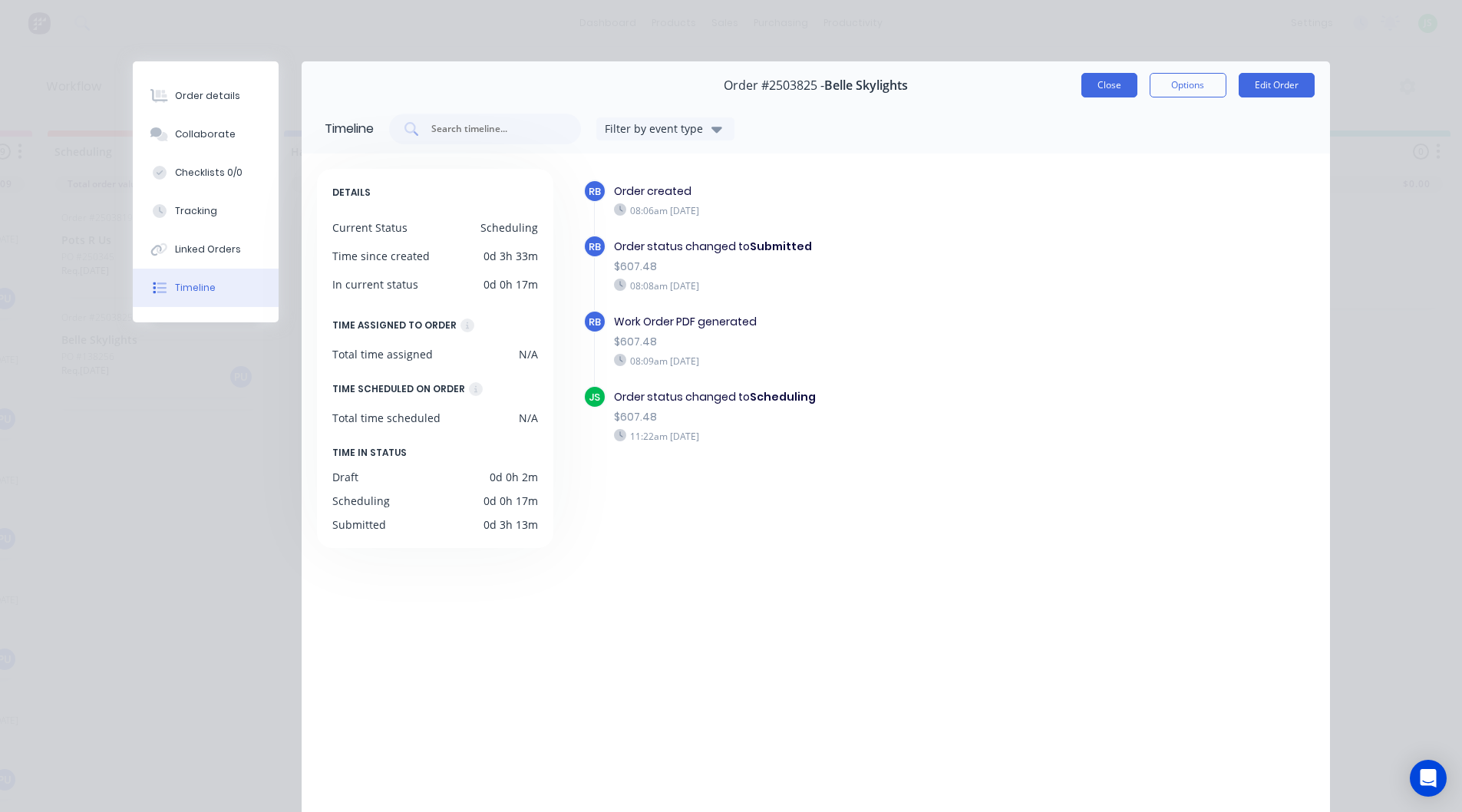
click at [1089, 84] on button "Close" at bounding box center [1109, 85] width 56 height 25
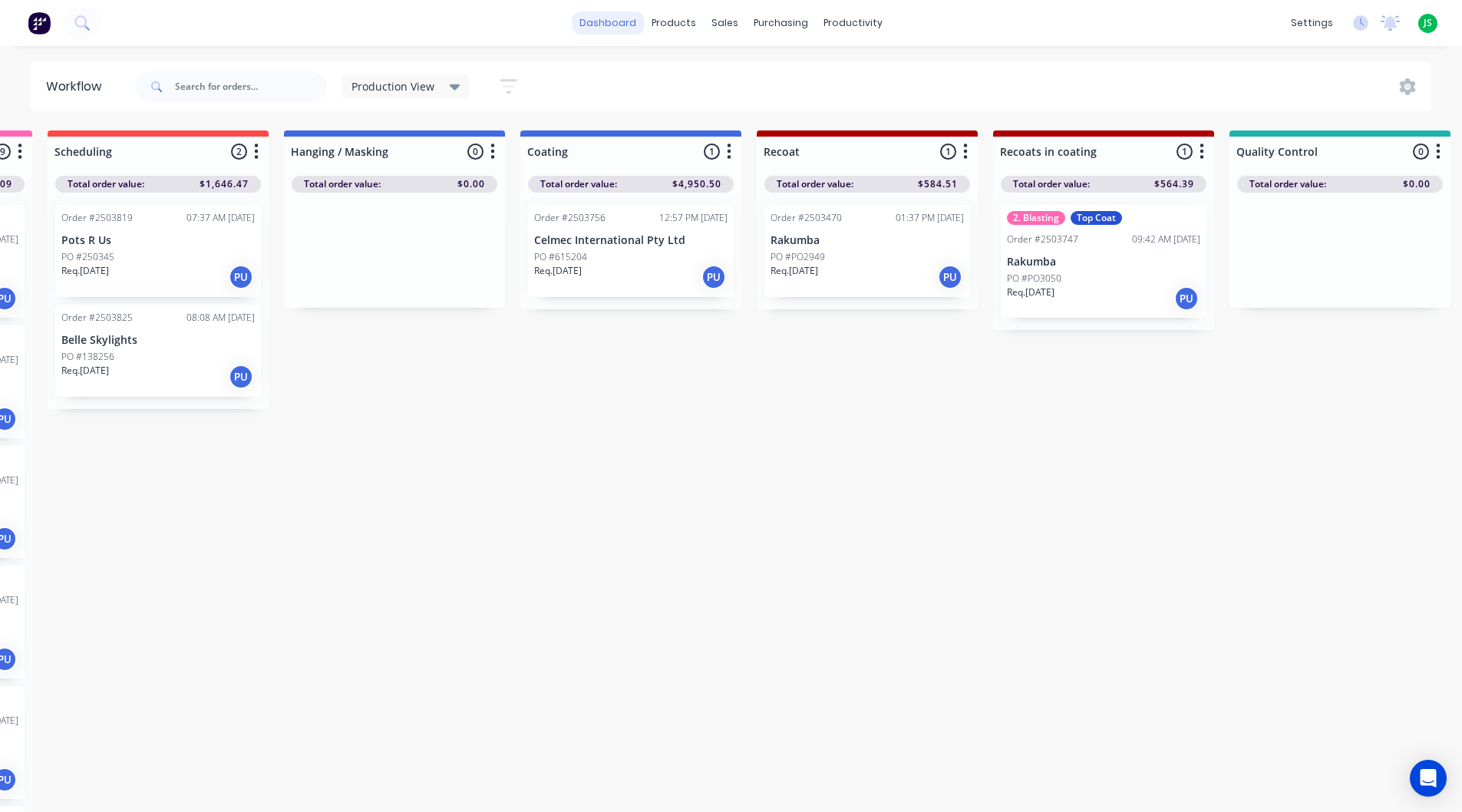
click at [616, 19] on link "dashboard" at bounding box center [608, 23] width 72 height 23
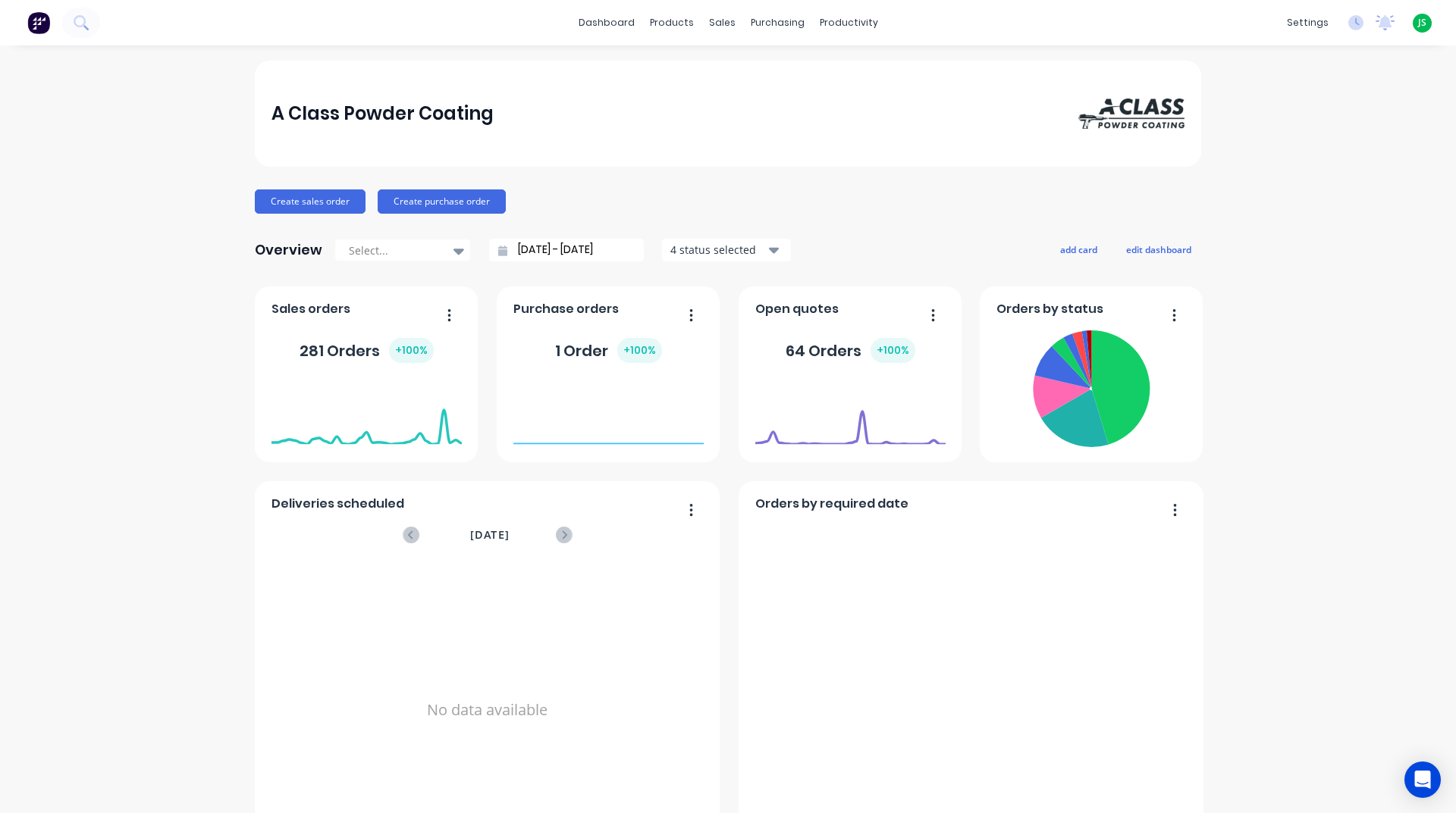
scroll to position [638, 0]
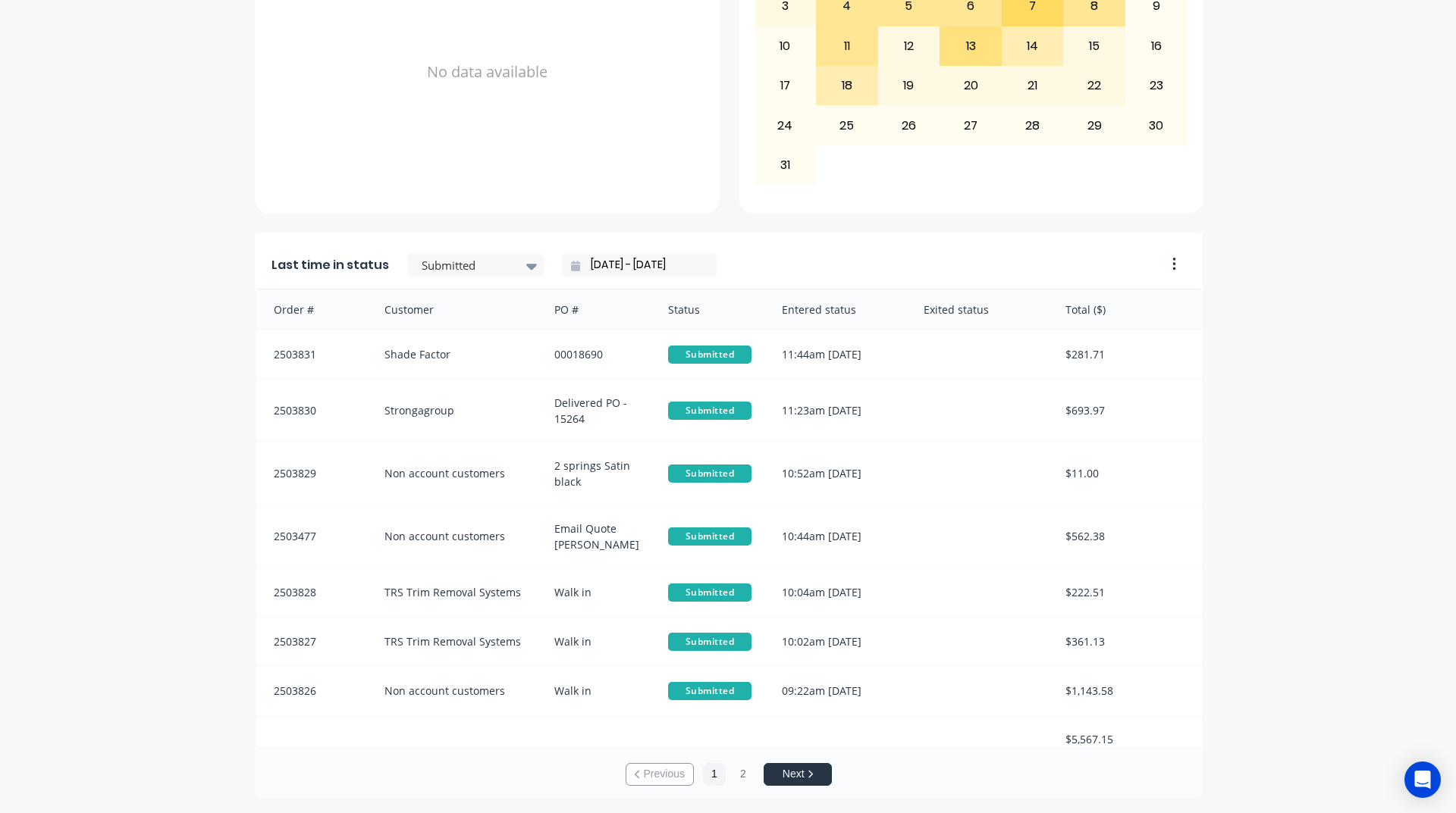
click at [633, 263] on input "[DATE] - [DATE]" at bounding box center [645, 265] width 130 height 23
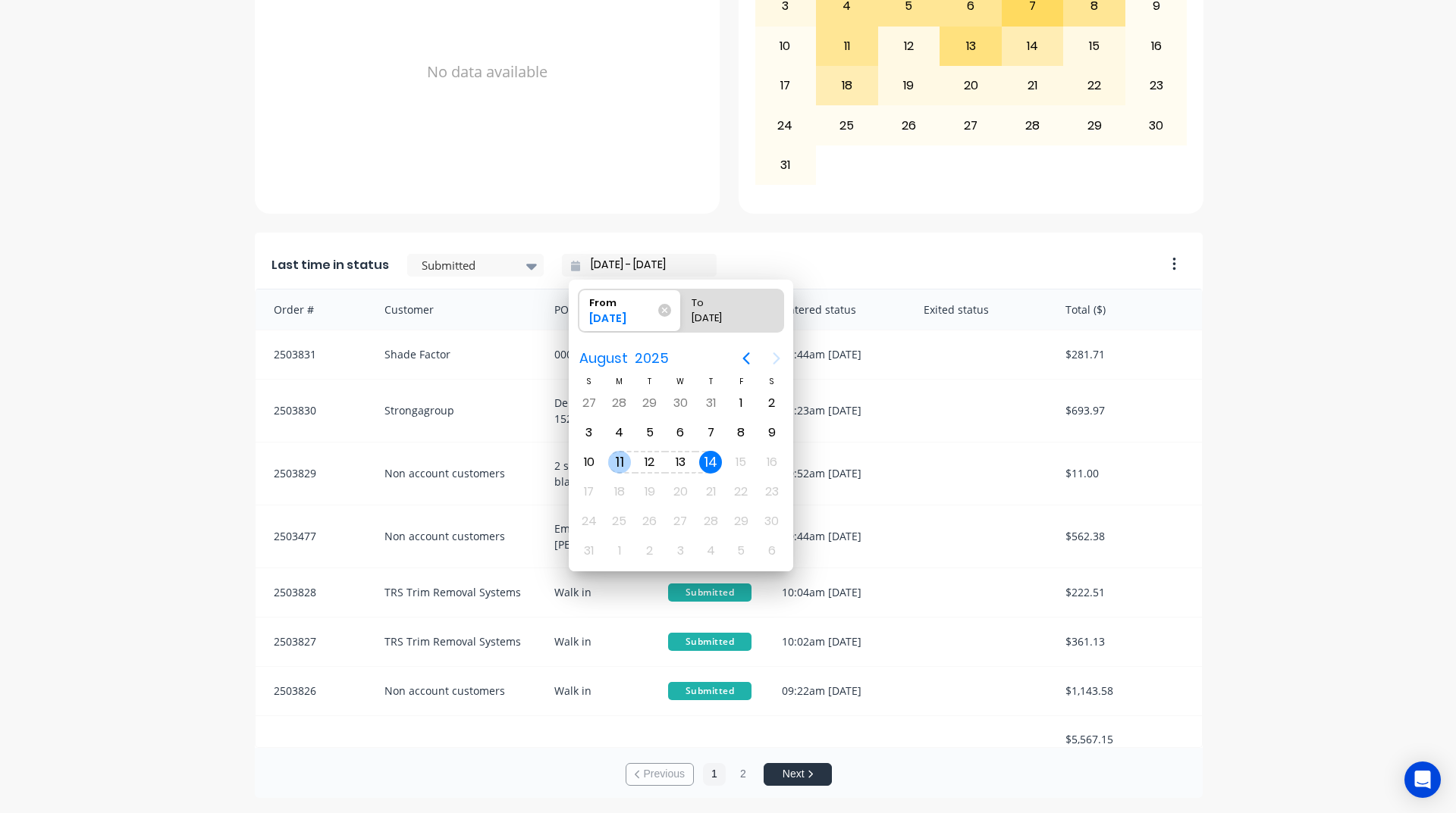
click at [616, 458] on div "11" at bounding box center [619, 462] width 23 height 23
type input "11/08/25 - 14/08/25"
radio input "false"
radio input "true"
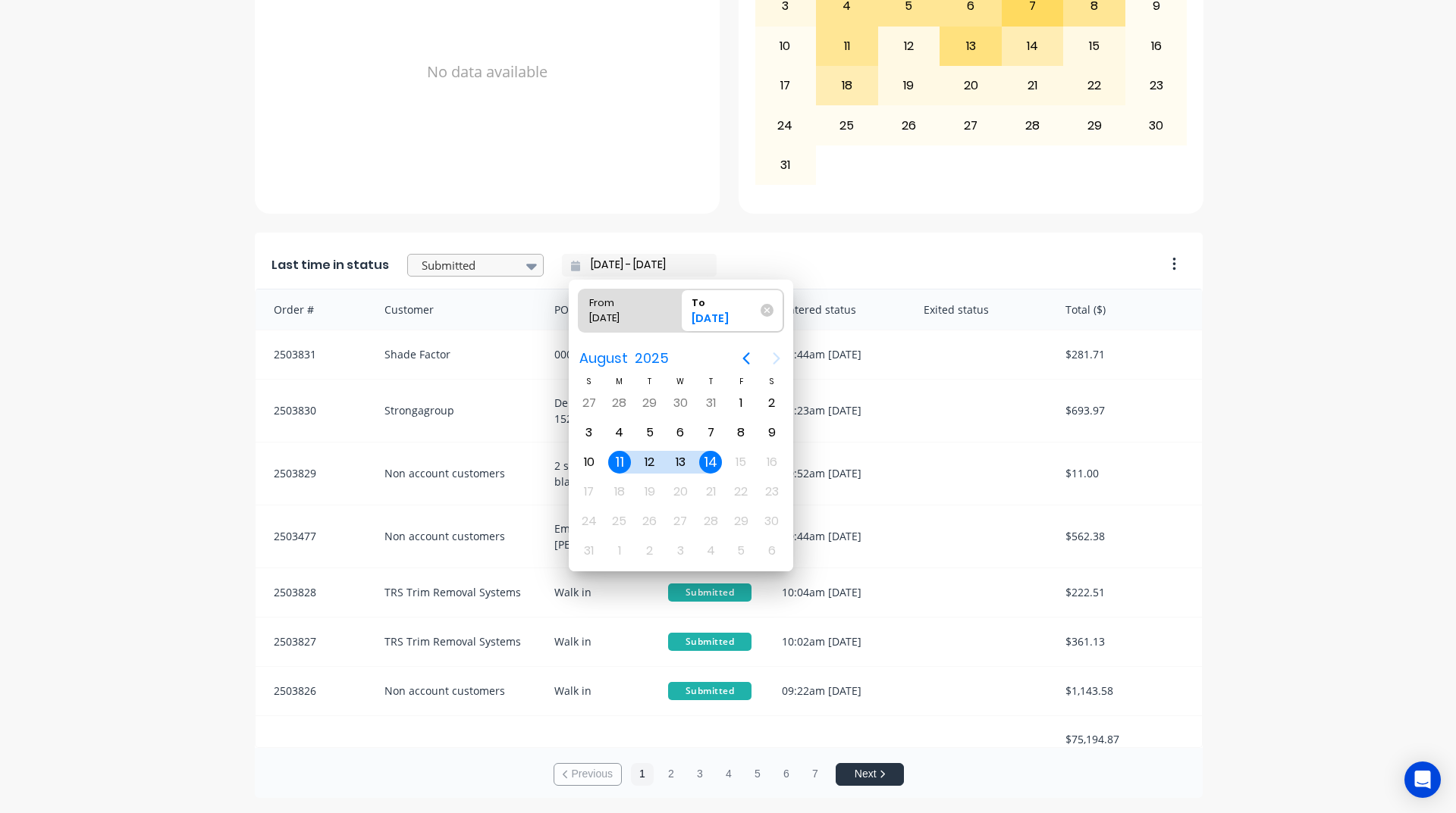
click at [457, 271] on div at bounding box center [468, 265] width 95 height 19
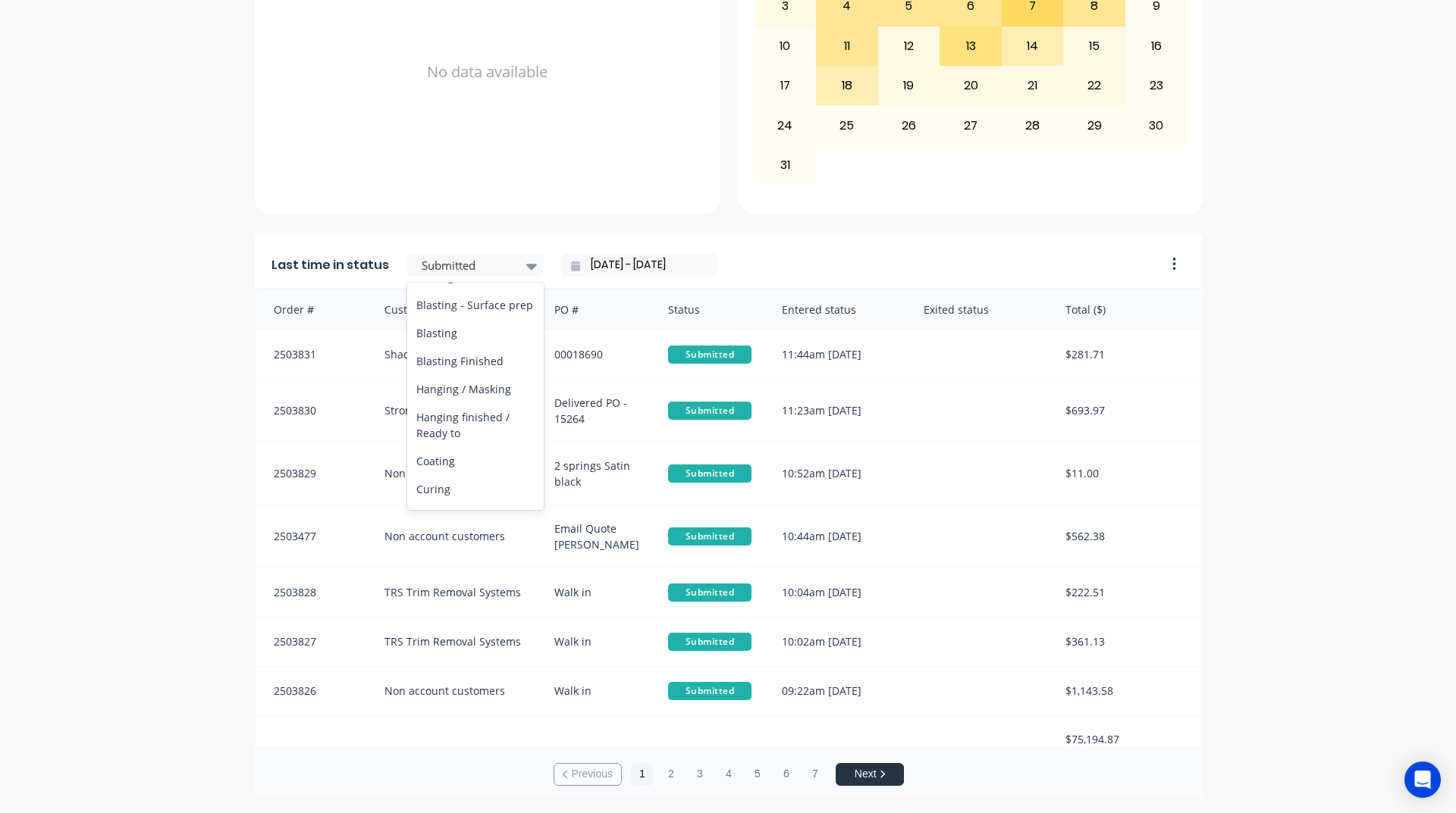
scroll to position [455, 0]
click at [460, 424] on div "Coating" at bounding box center [475, 409] width 137 height 28
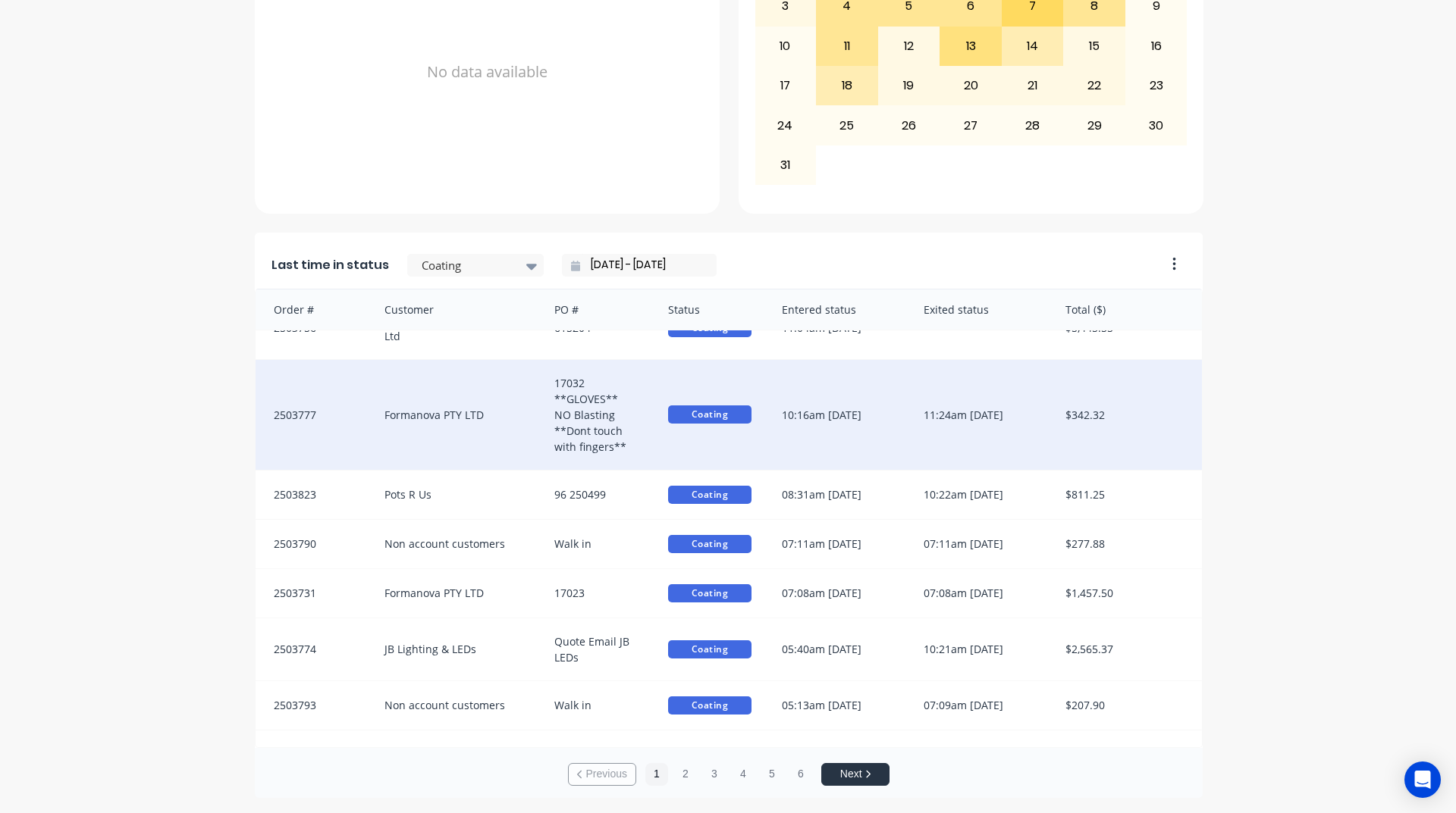
scroll to position [49, 0]
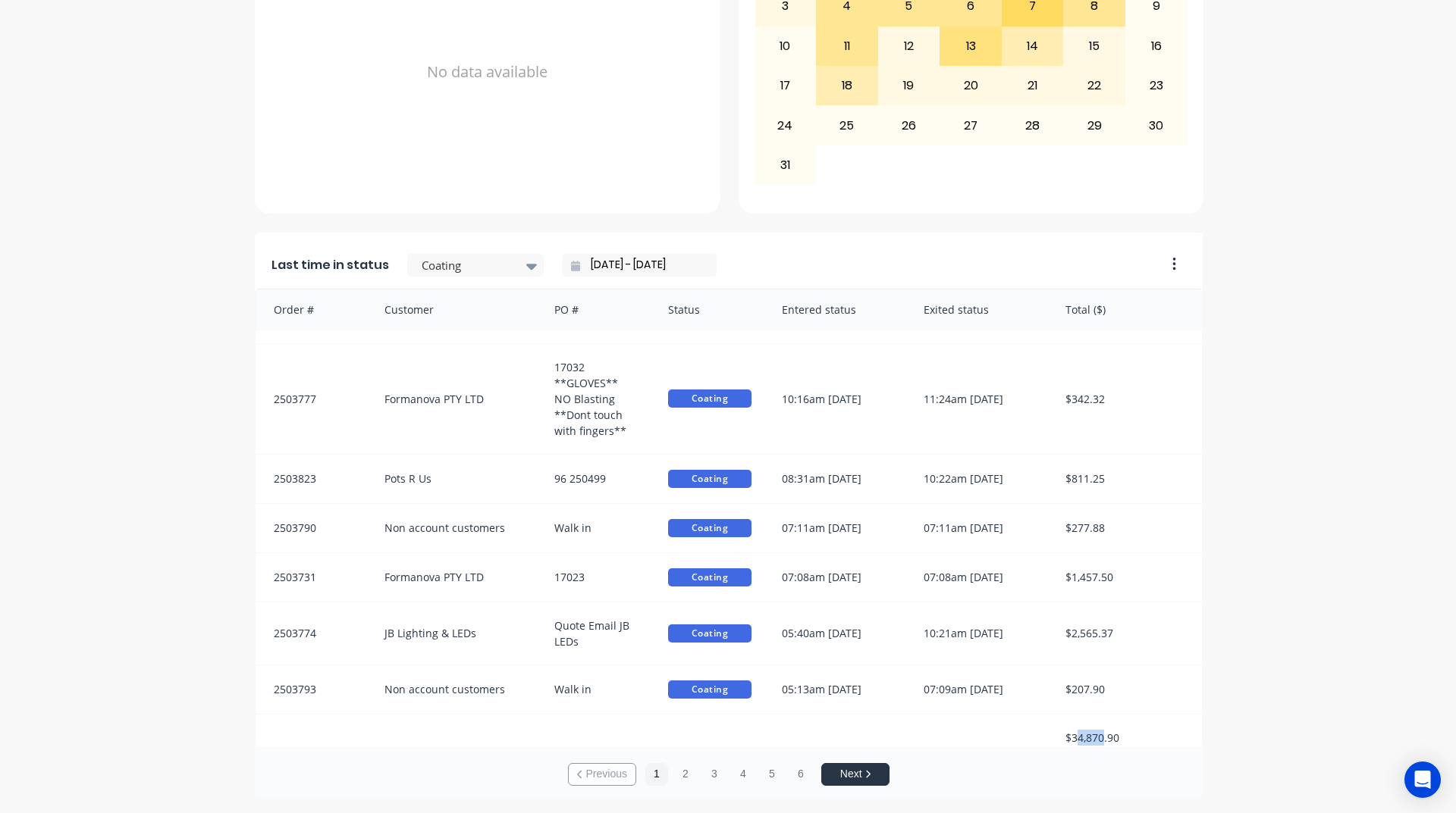
drag, startPoint x: 1070, startPoint y: 721, endPoint x: 1098, endPoint y: 724, distance: 28.2
click at [1098, 724] on div "$34,870.90" at bounding box center [1126, 737] width 152 height 46
click at [1243, 704] on div "A Class Powder Coating Create sales order Create purchase order Overview Select…" at bounding box center [728, 110] width 1456 height 1376
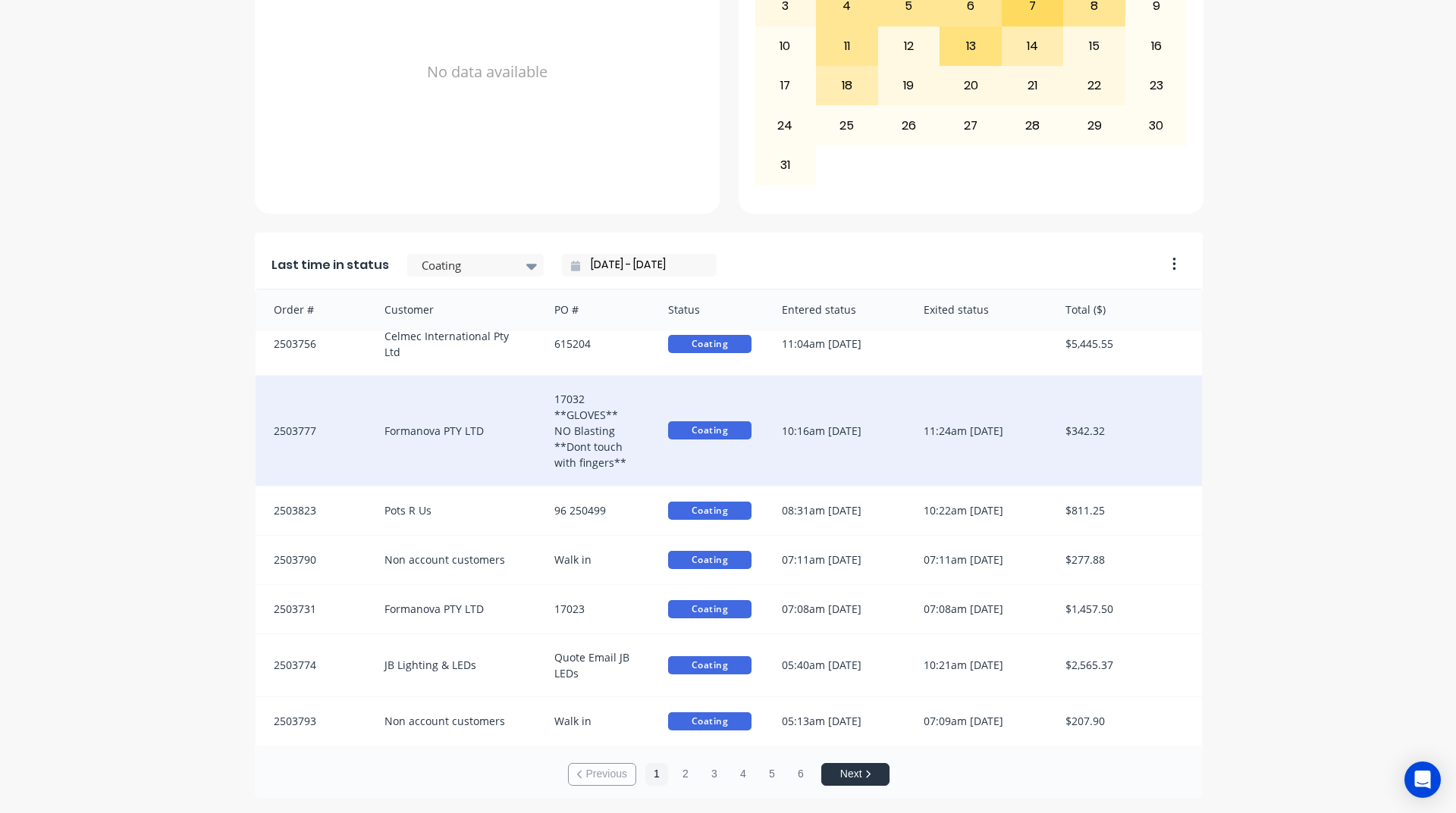
scroll to position [0, 0]
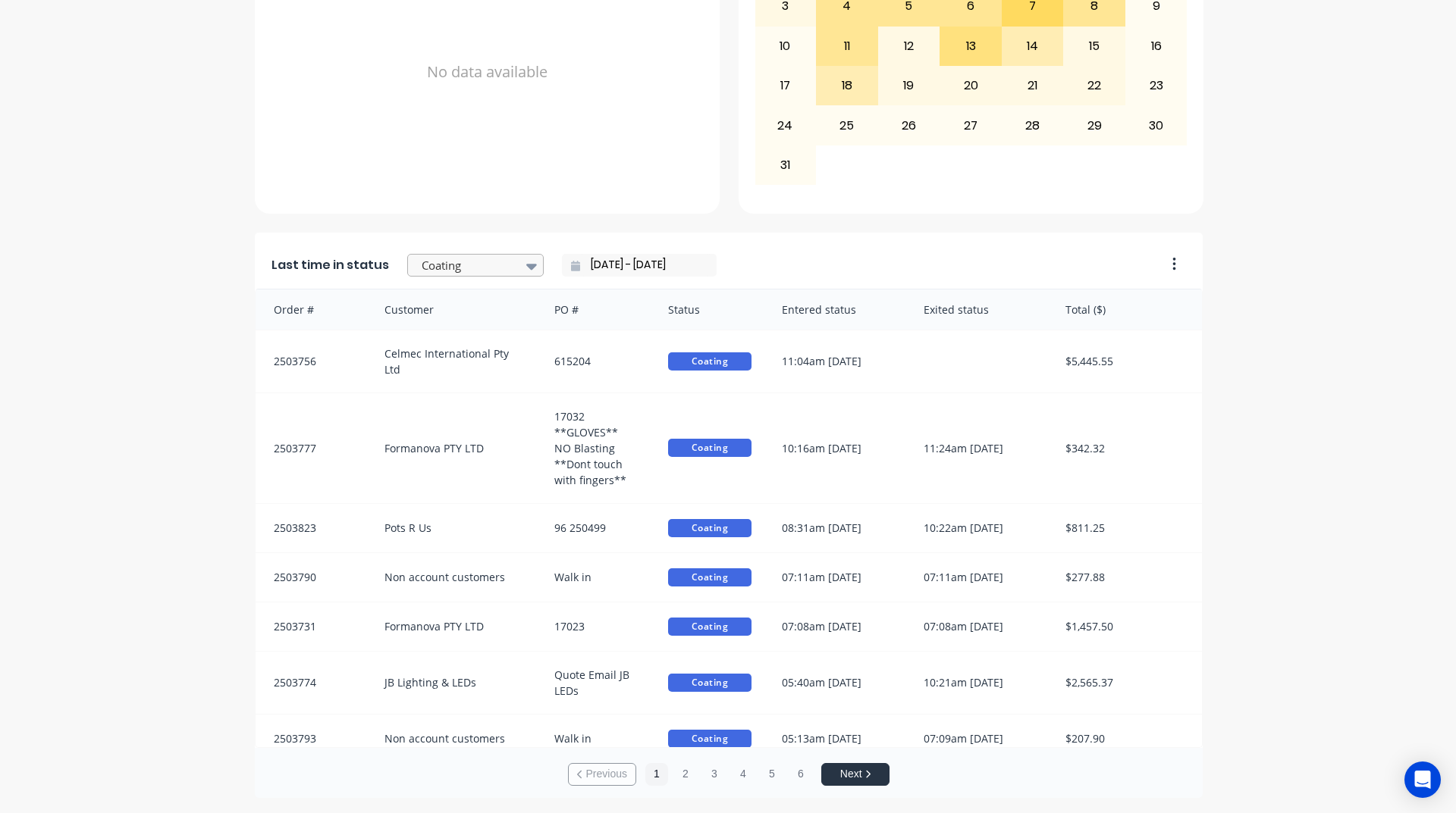
click at [482, 265] on div at bounding box center [468, 265] width 95 height 19
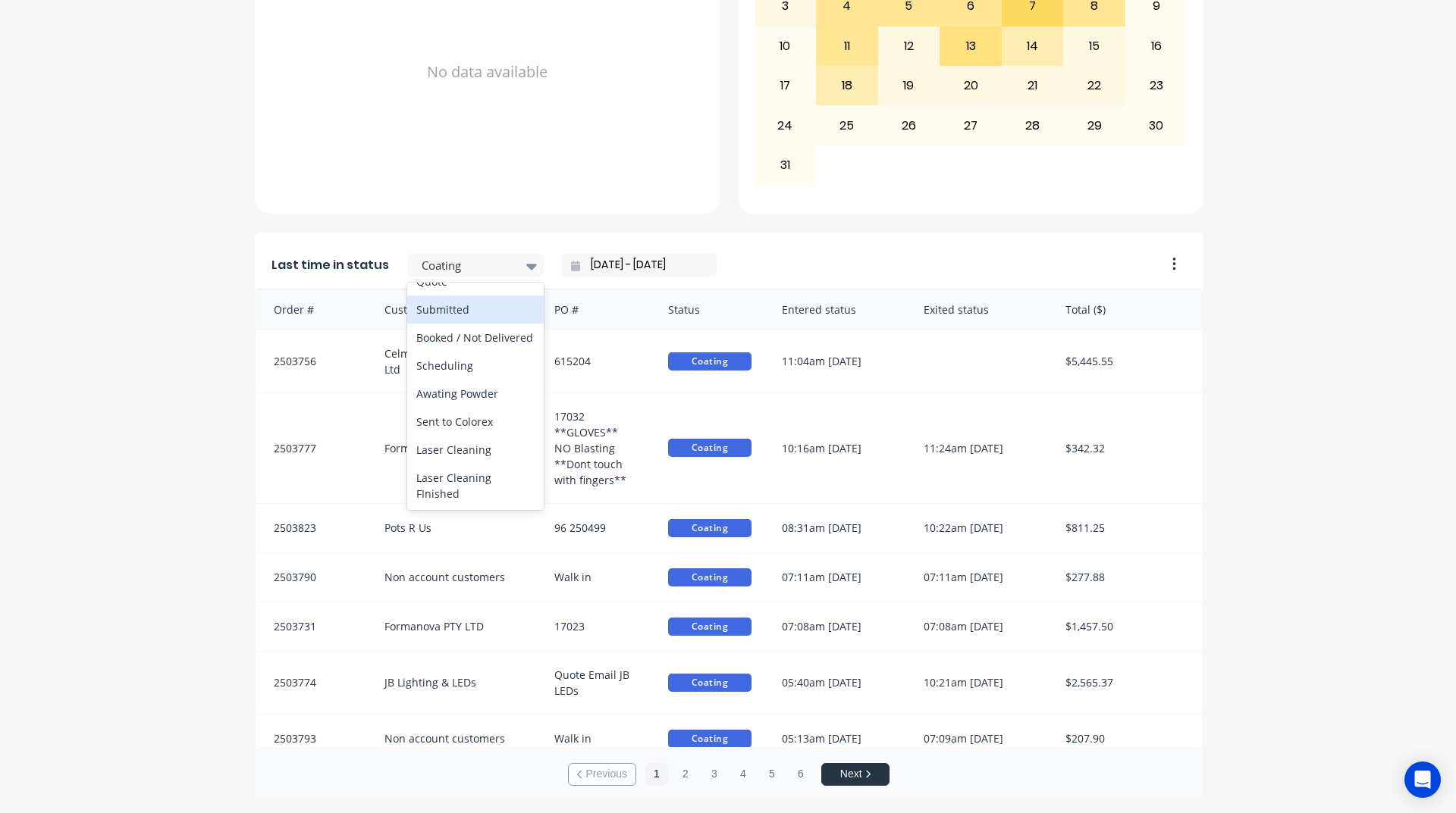
scroll to position [76, 0]
click at [456, 398] on div "Scheduling" at bounding box center [475, 392] width 137 height 28
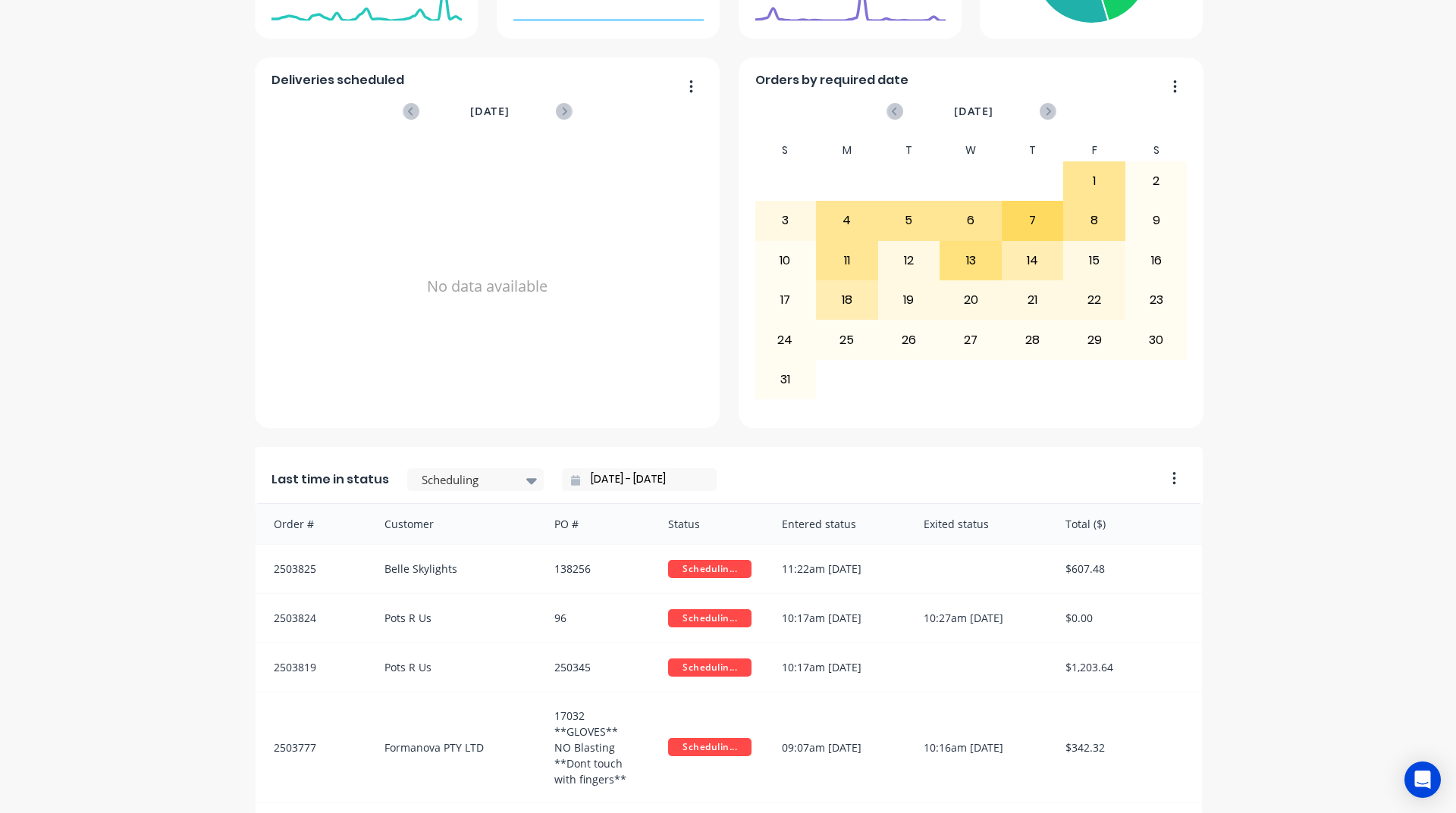
scroll to position [410, 0]
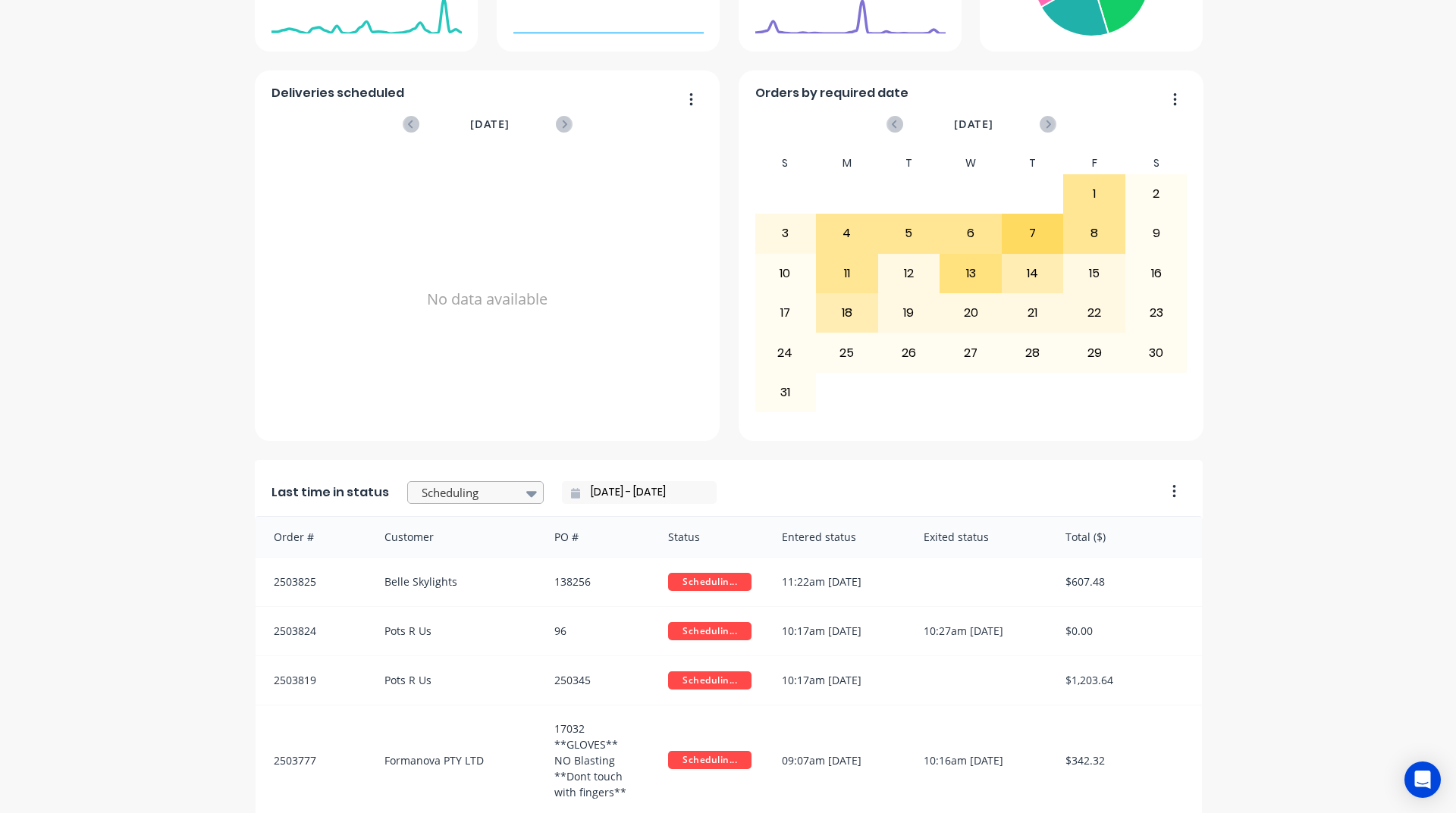
click at [427, 500] on div at bounding box center [468, 492] width 95 height 19
click at [462, 503] on div "Hanging / Masking" at bounding box center [475, 489] width 137 height 28
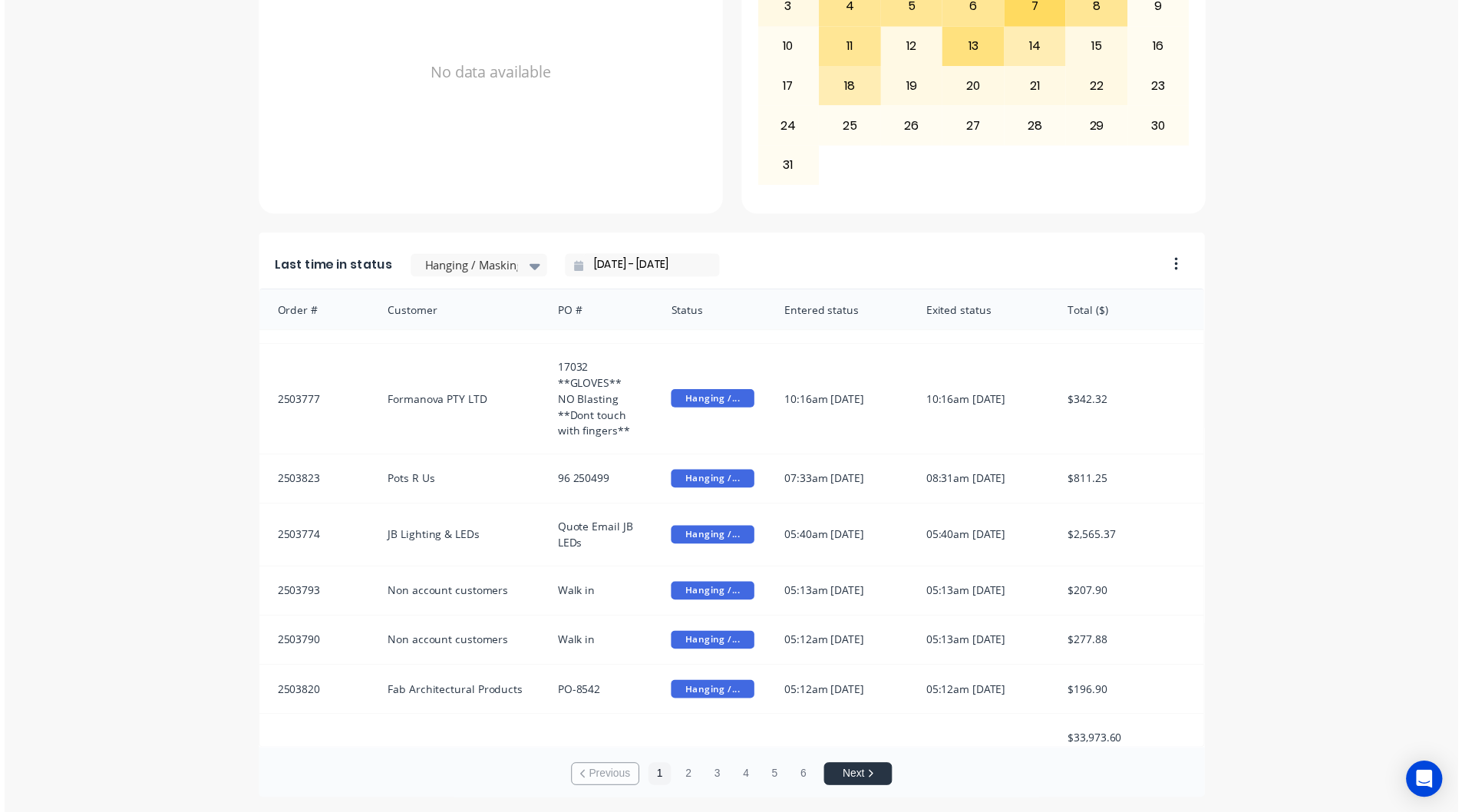
scroll to position [0, 0]
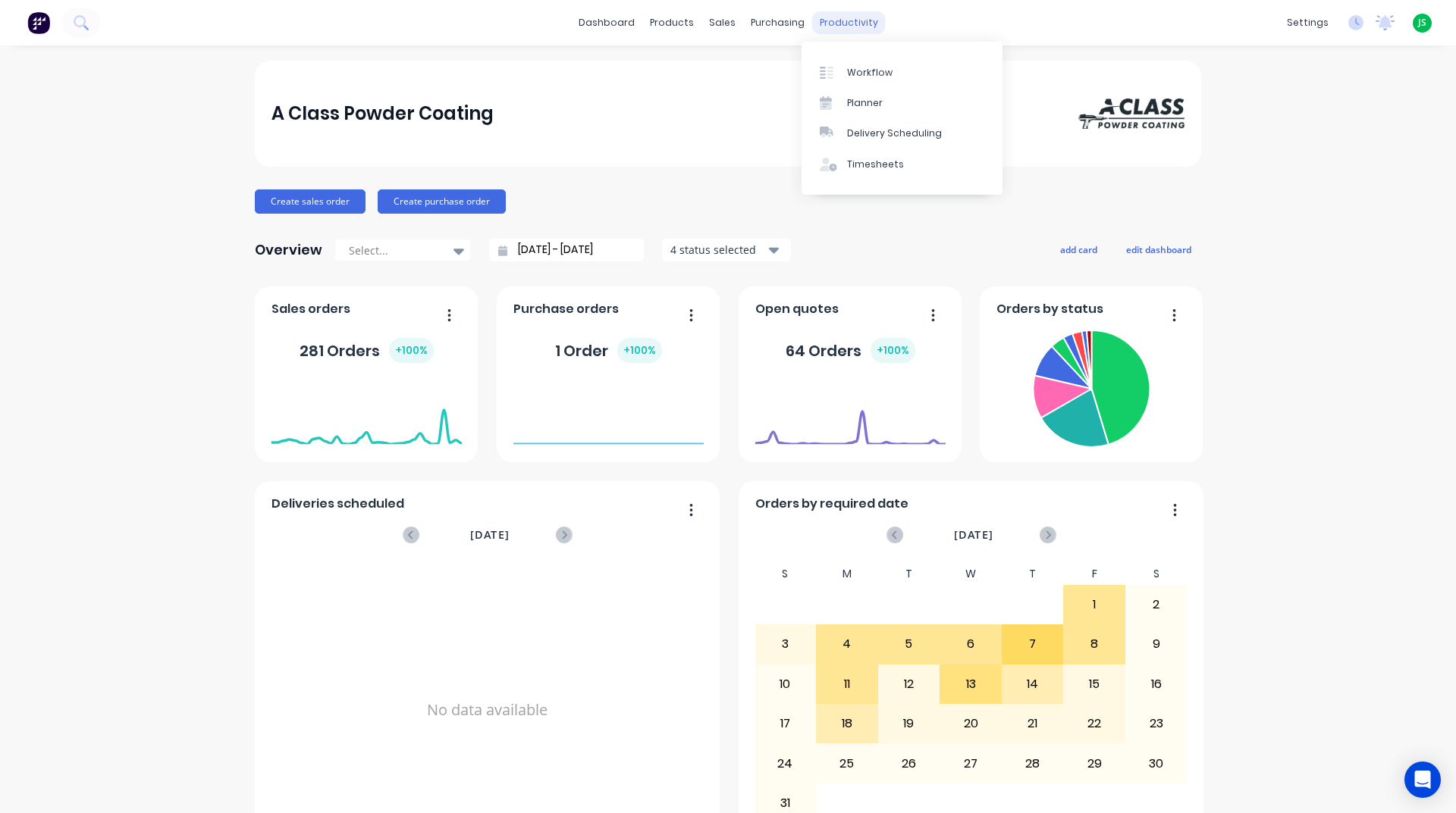
click at [831, 25] on div "productivity" at bounding box center [849, 23] width 74 height 23
drag, startPoint x: 854, startPoint y: 53, endPoint x: 850, endPoint y: 84, distance: 31.3
click at [854, 54] on div "Workflow Planner Delivery Scheduling Timesheets" at bounding box center [902, 118] width 201 height 154
click at [850, 84] on link "Workflow" at bounding box center [902, 72] width 201 height 31
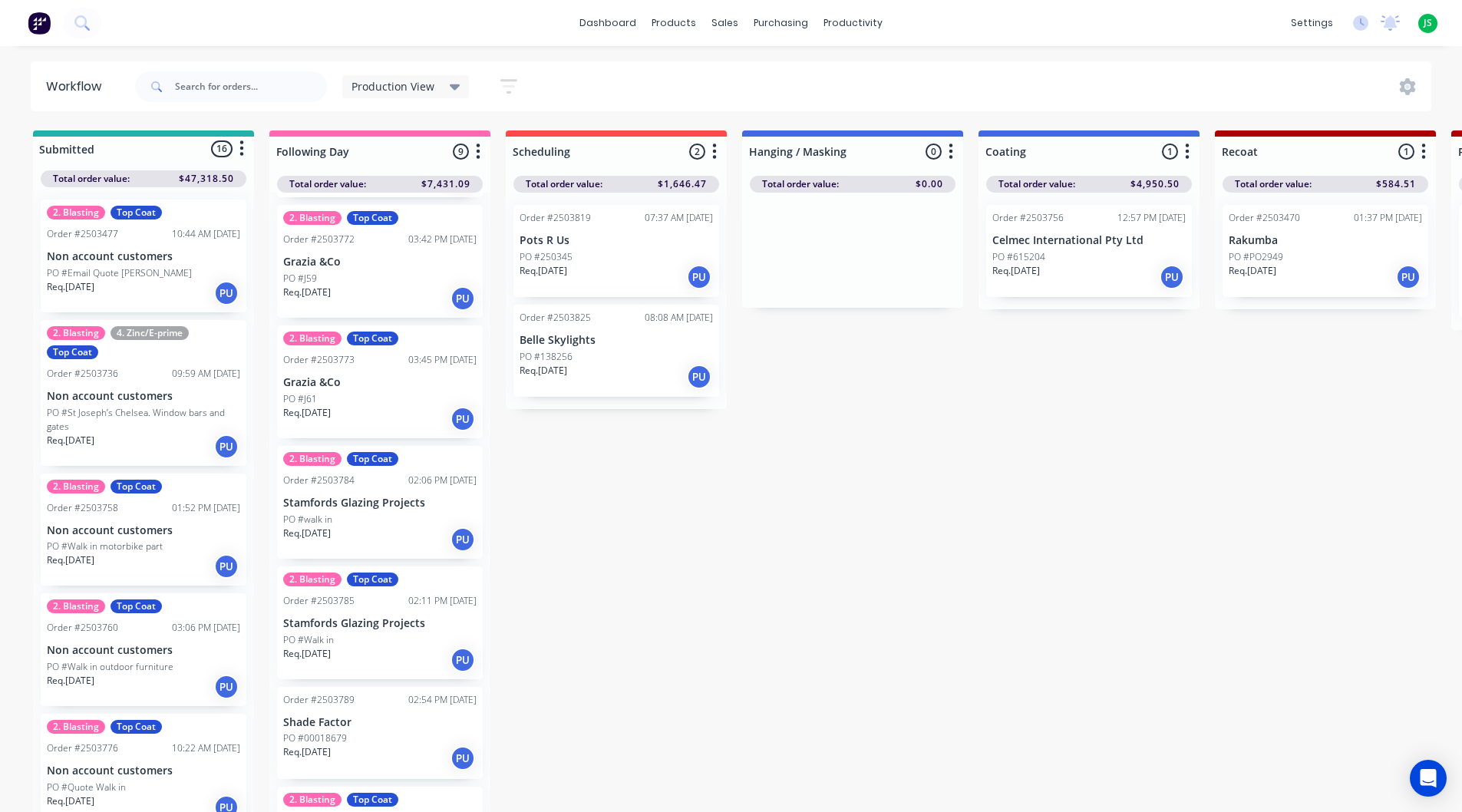
scroll to position [439, 0]
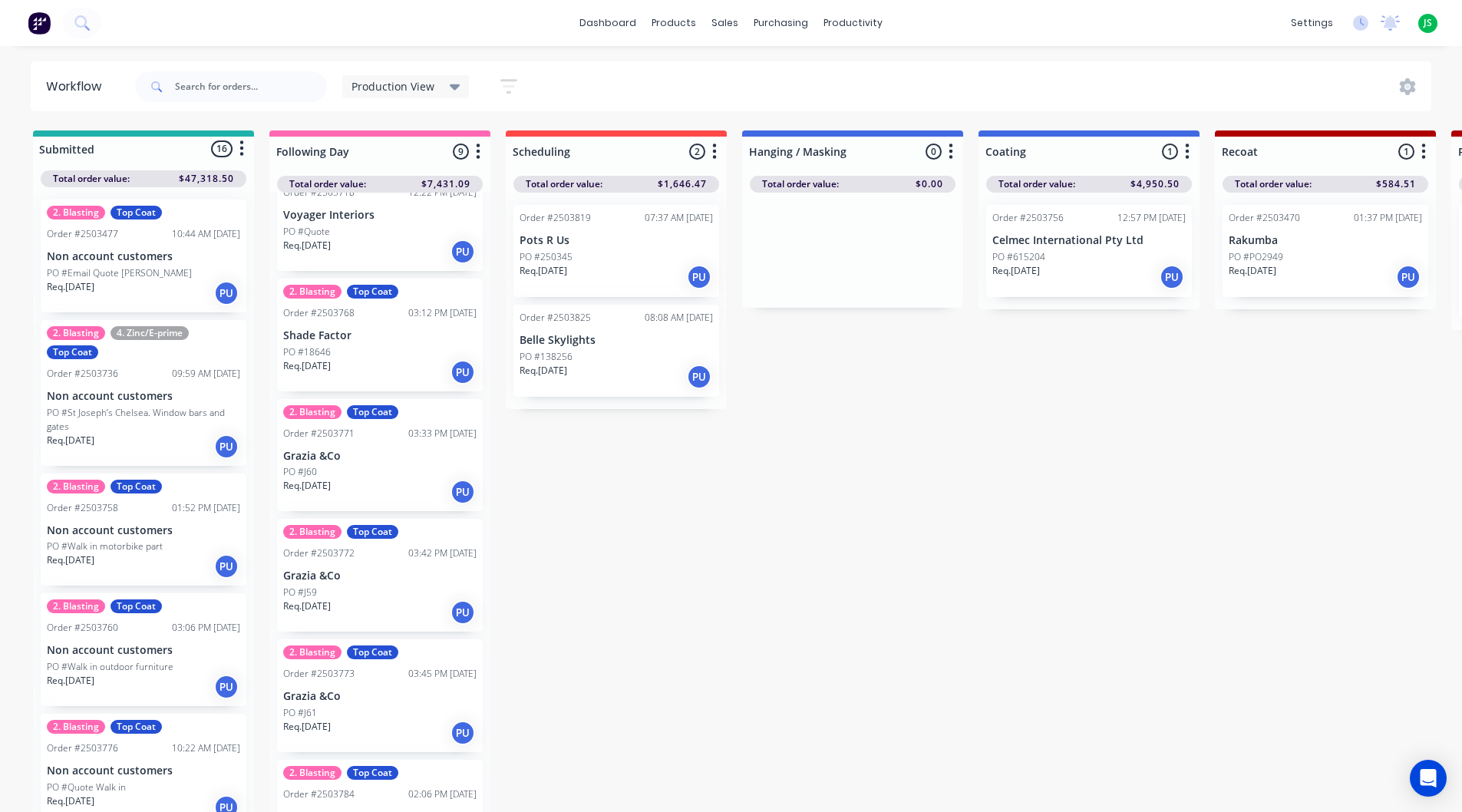
scroll to position [0, 0]
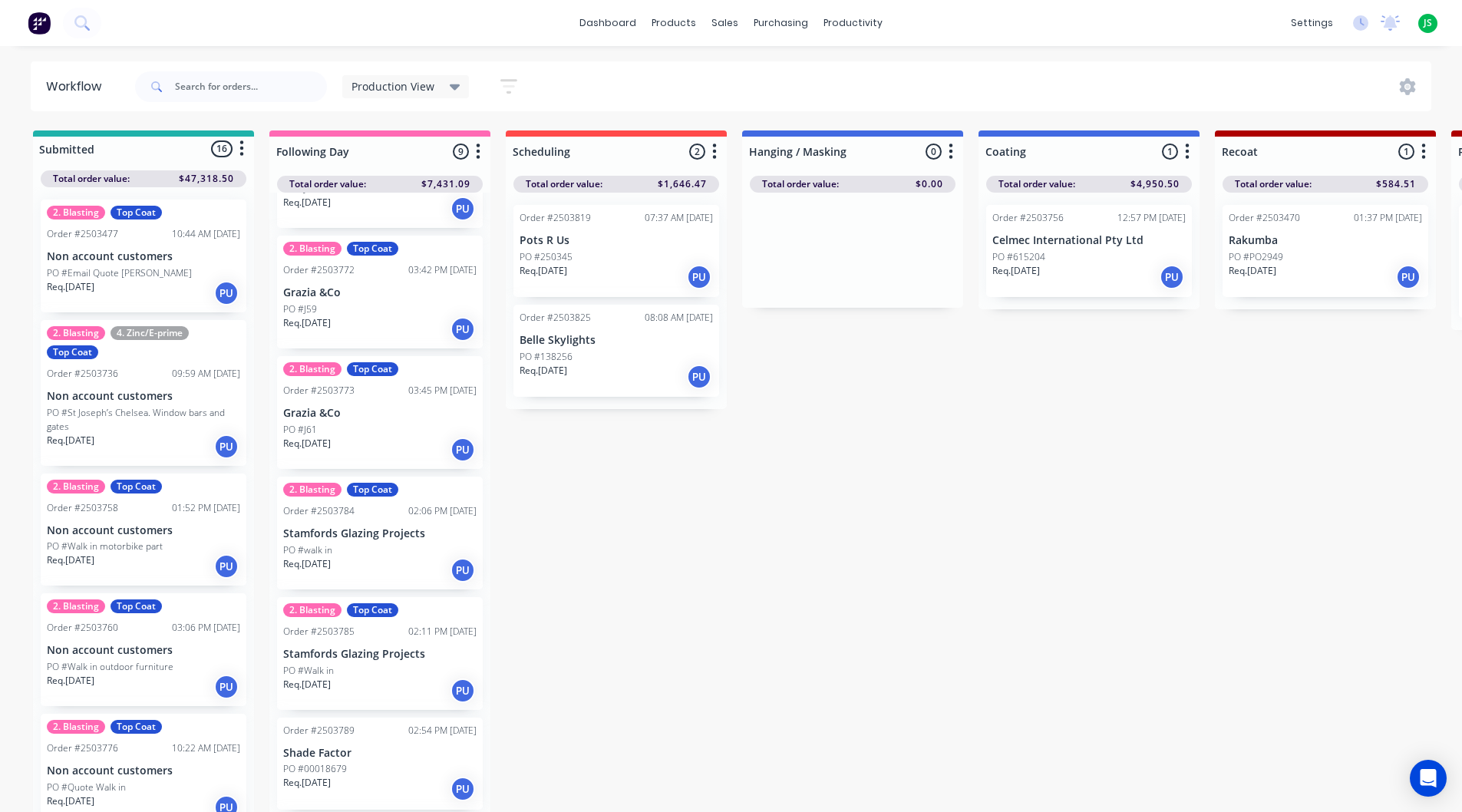
scroll to position [439, 0]
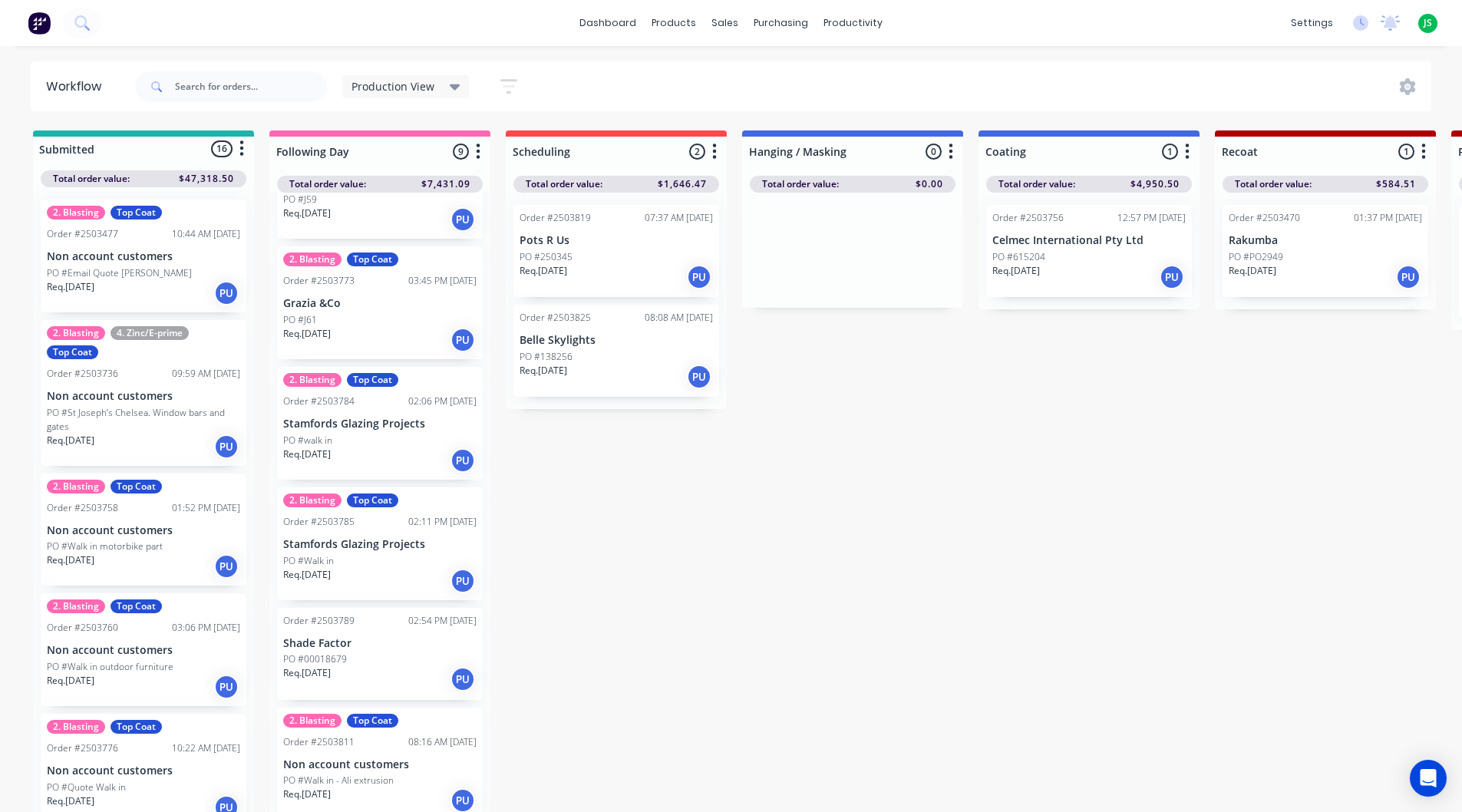
drag, startPoint x: 596, startPoint y: 255, endPoint x: 824, endPoint y: 248, distance: 228.1
click at [877, 276] on div "Req. [DATE] PU" at bounding box center [853, 277] width 193 height 26
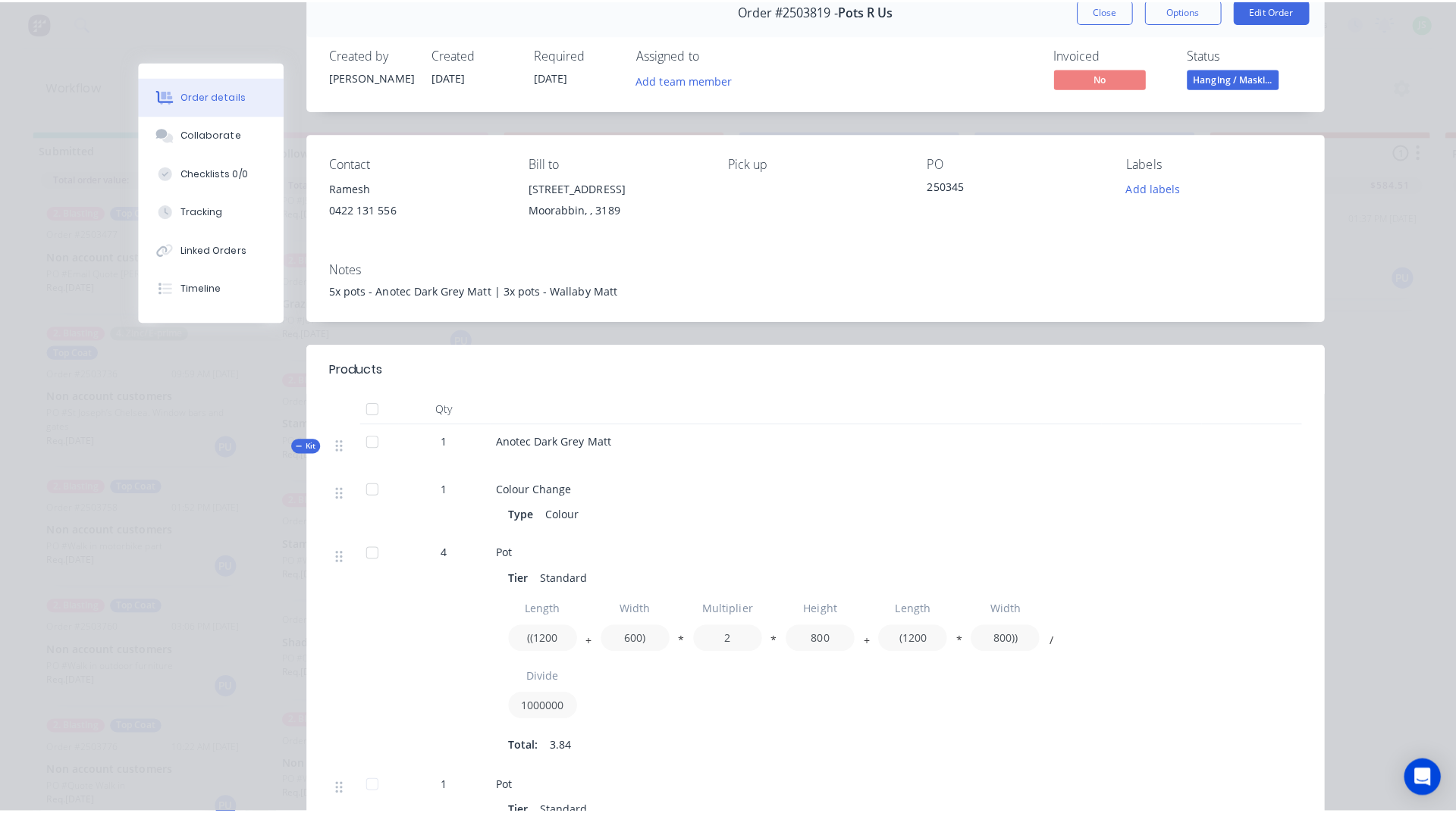
scroll to position [0, 0]
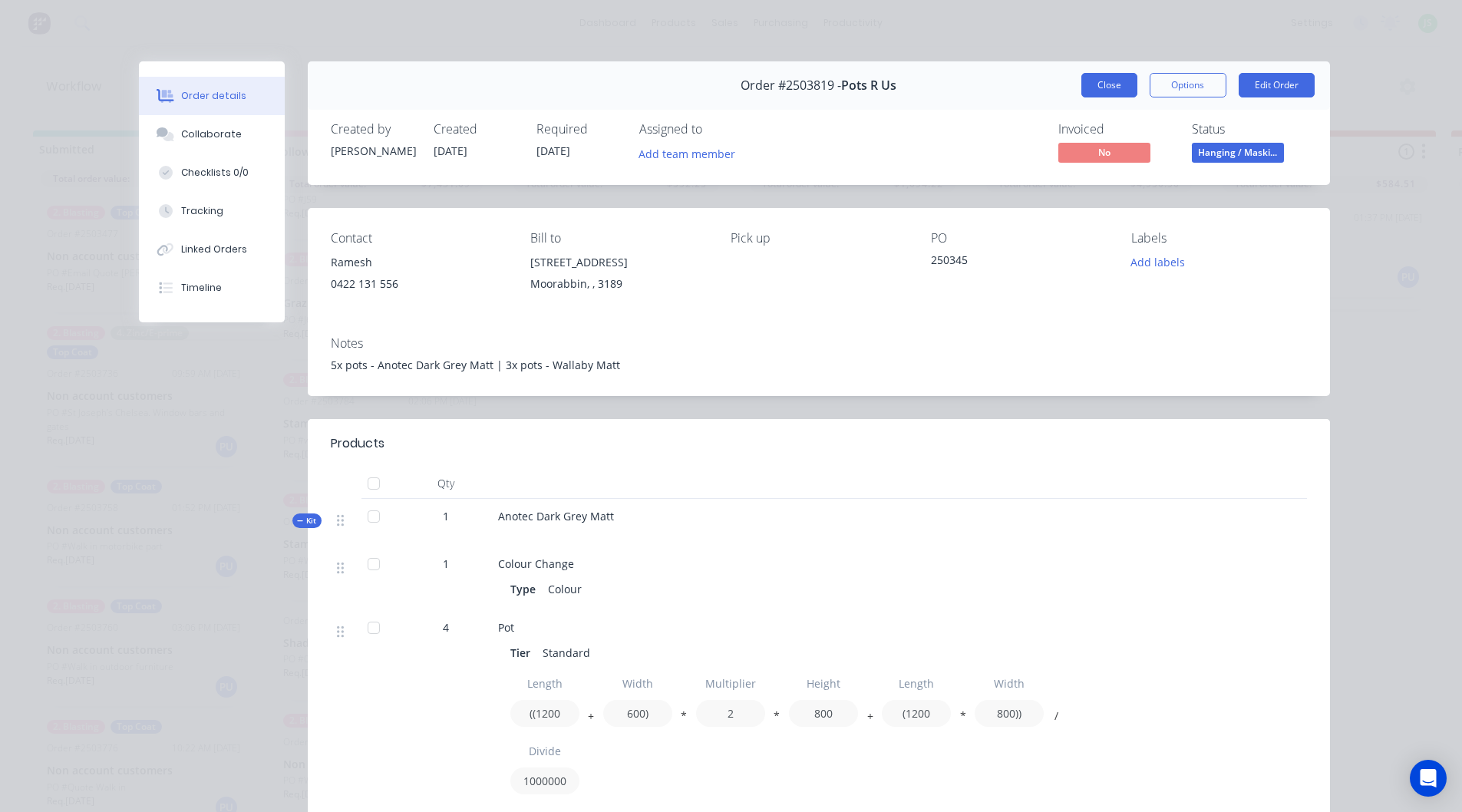
click at [1103, 85] on button "Close" at bounding box center [1109, 85] width 56 height 25
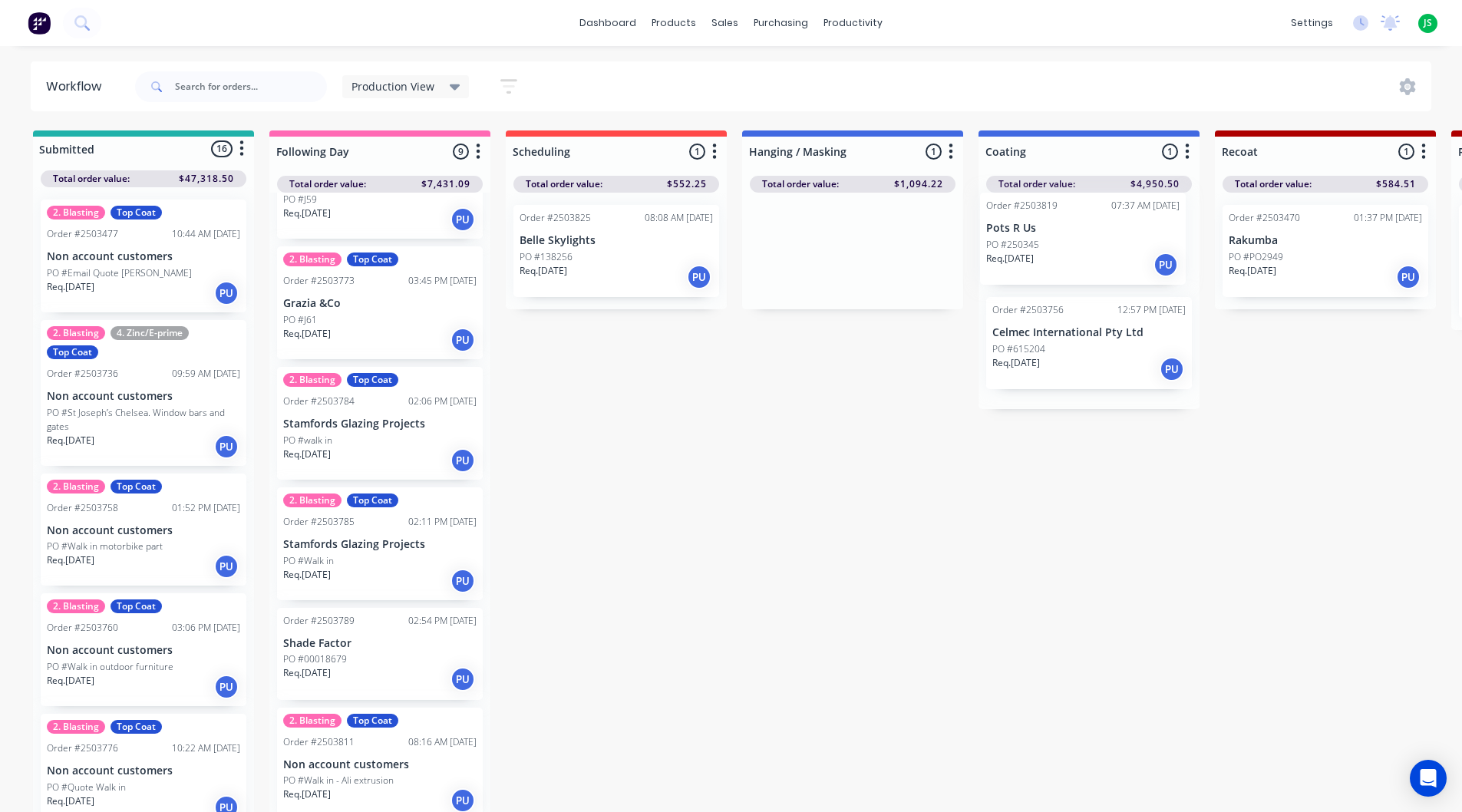
drag, startPoint x: 784, startPoint y: 270, endPoint x: 1018, endPoint y: 251, distance: 234.8
click at [620, 18] on link "dashboard" at bounding box center [608, 23] width 72 height 23
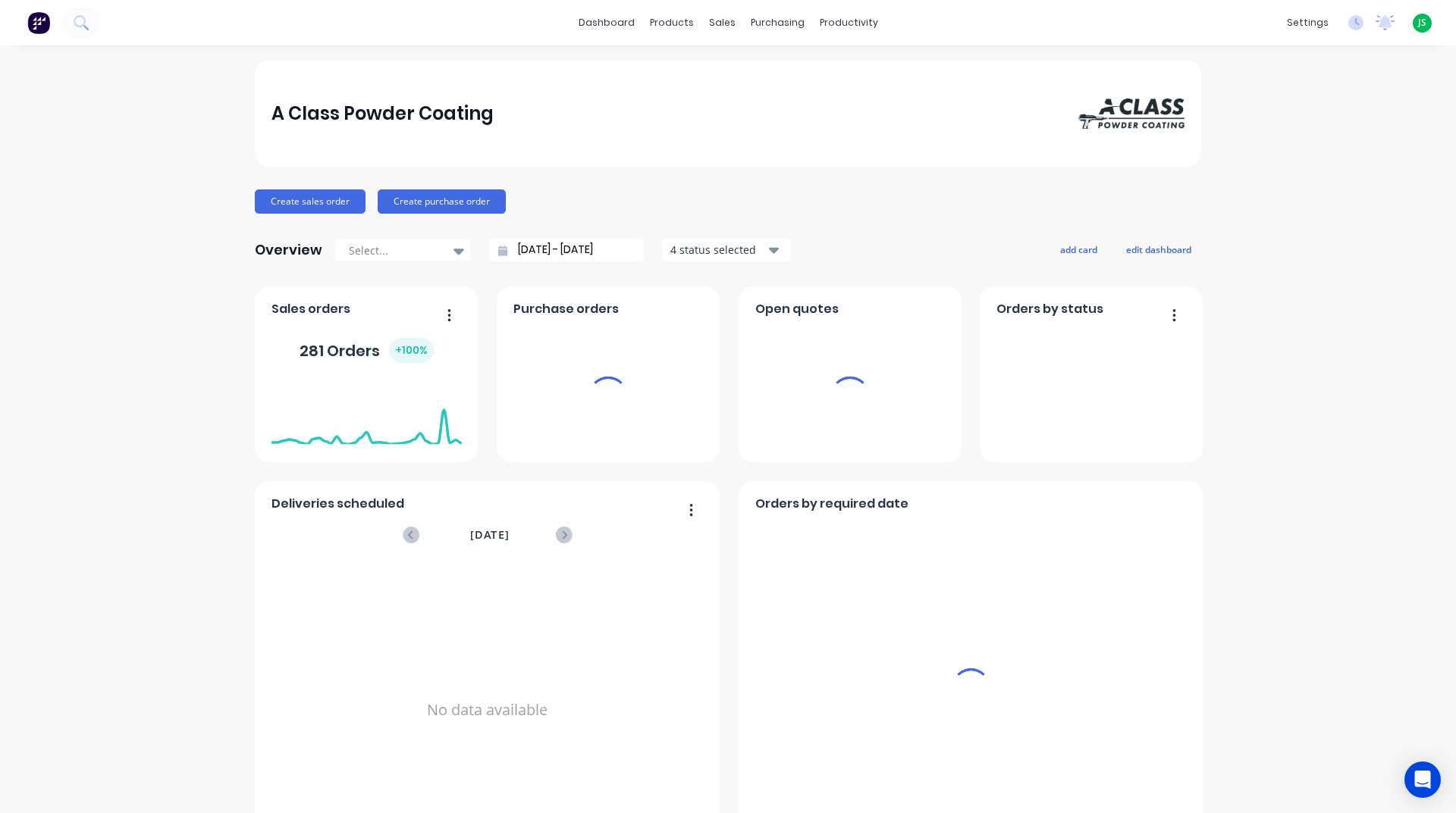
click at [500, 300] on div "Purchase orders" at bounding box center [607, 374] width 222 height 176
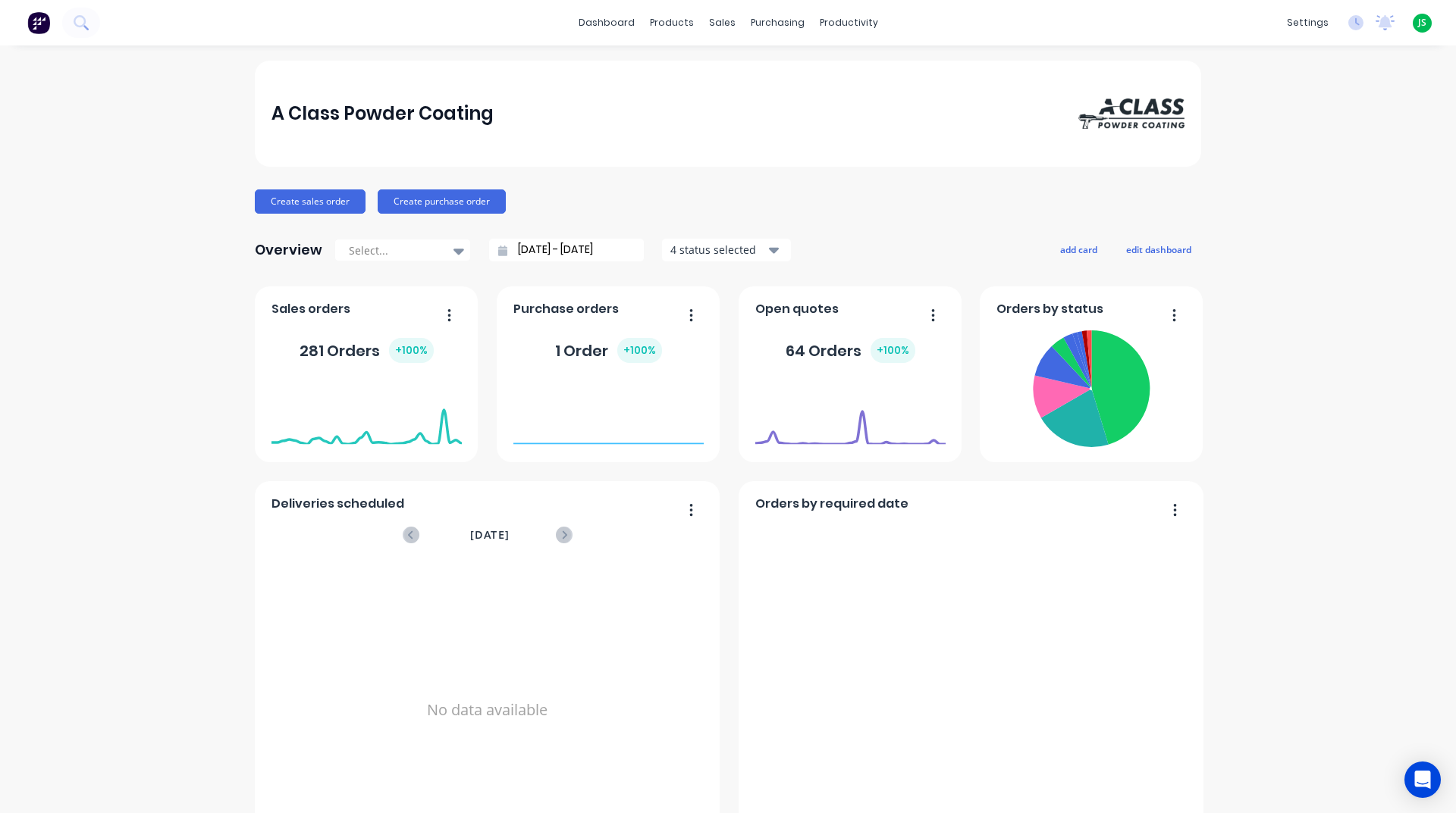
scroll to position [606, 0]
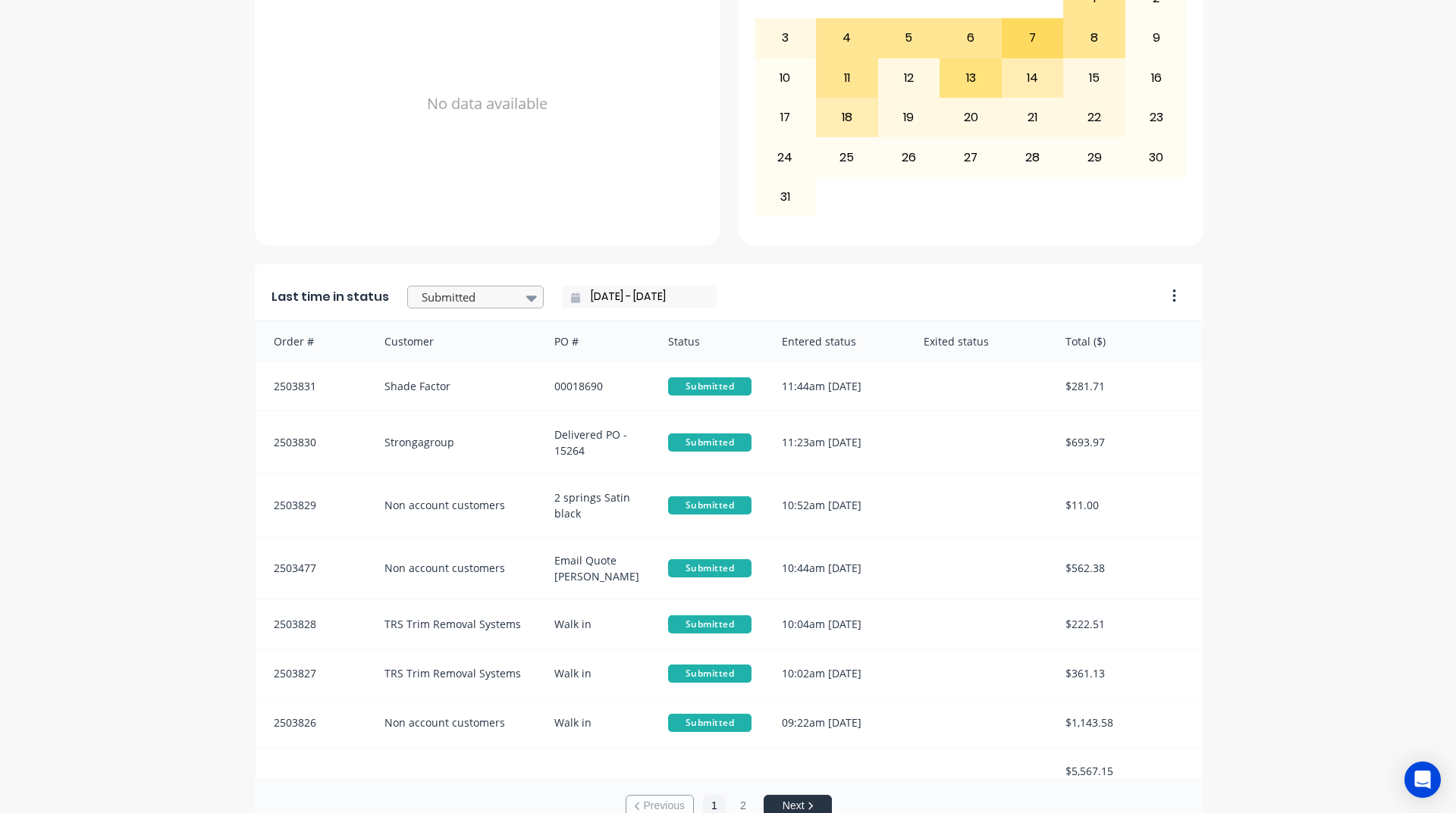
click at [493, 294] on div at bounding box center [468, 297] width 95 height 19
click at [481, 380] on div "Coating" at bounding box center [475, 365] width 137 height 28
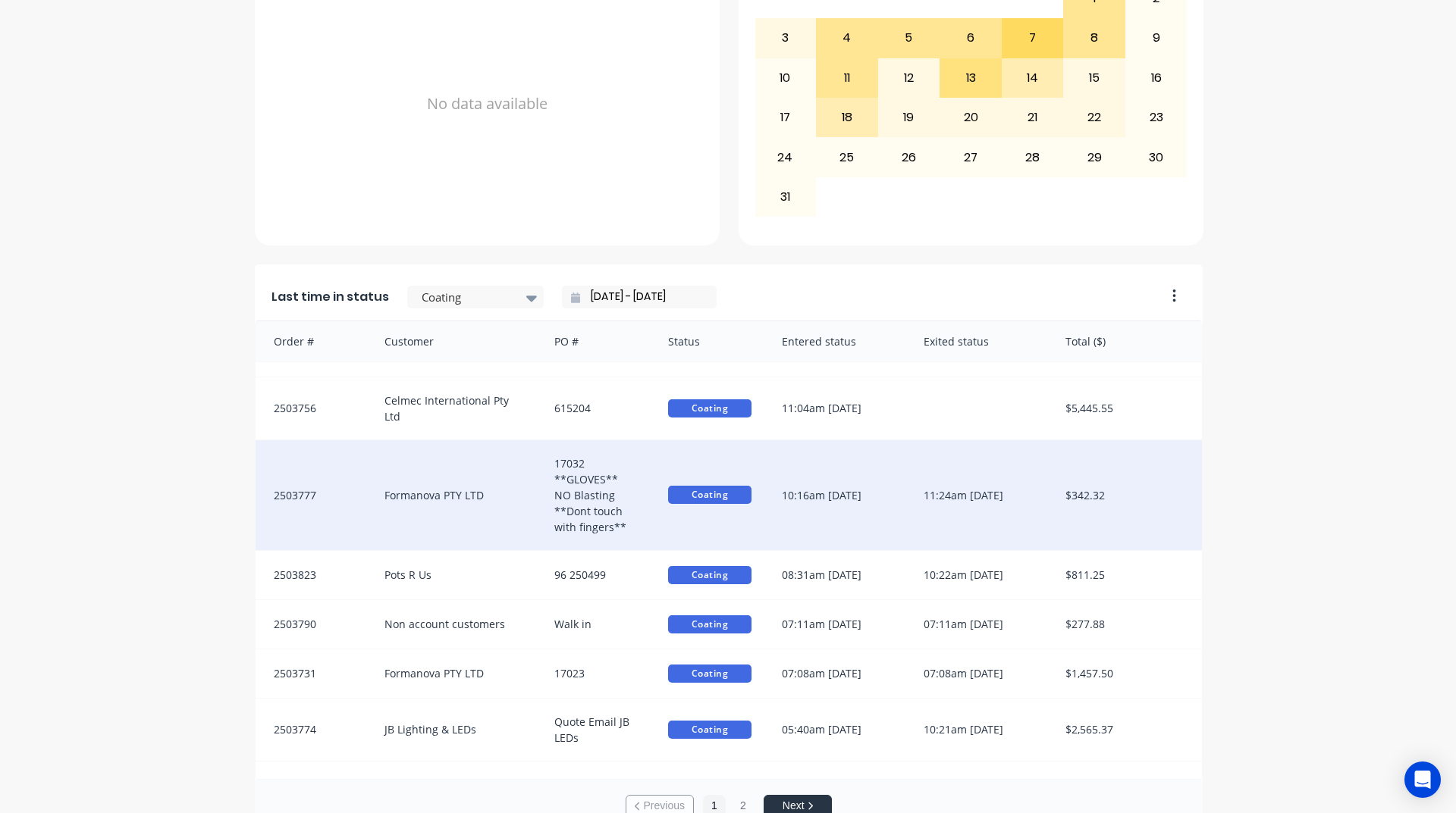
scroll to position [49, 0]
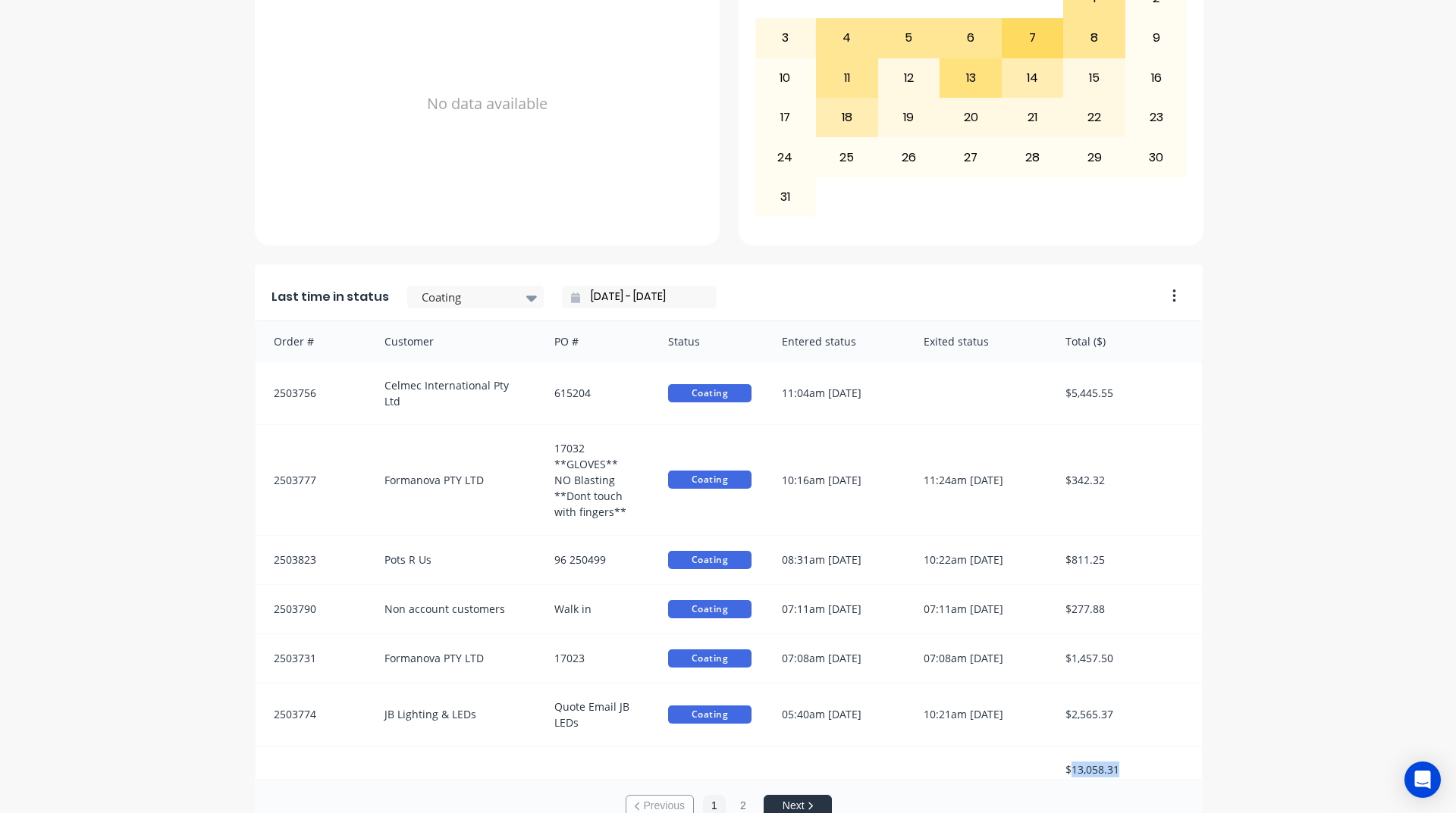
drag, startPoint x: 1067, startPoint y: 758, endPoint x: 1183, endPoint y: 770, distance: 116.6
click at [1183, 771] on div "$13,058.31" at bounding box center [1126, 770] width 152 height 46
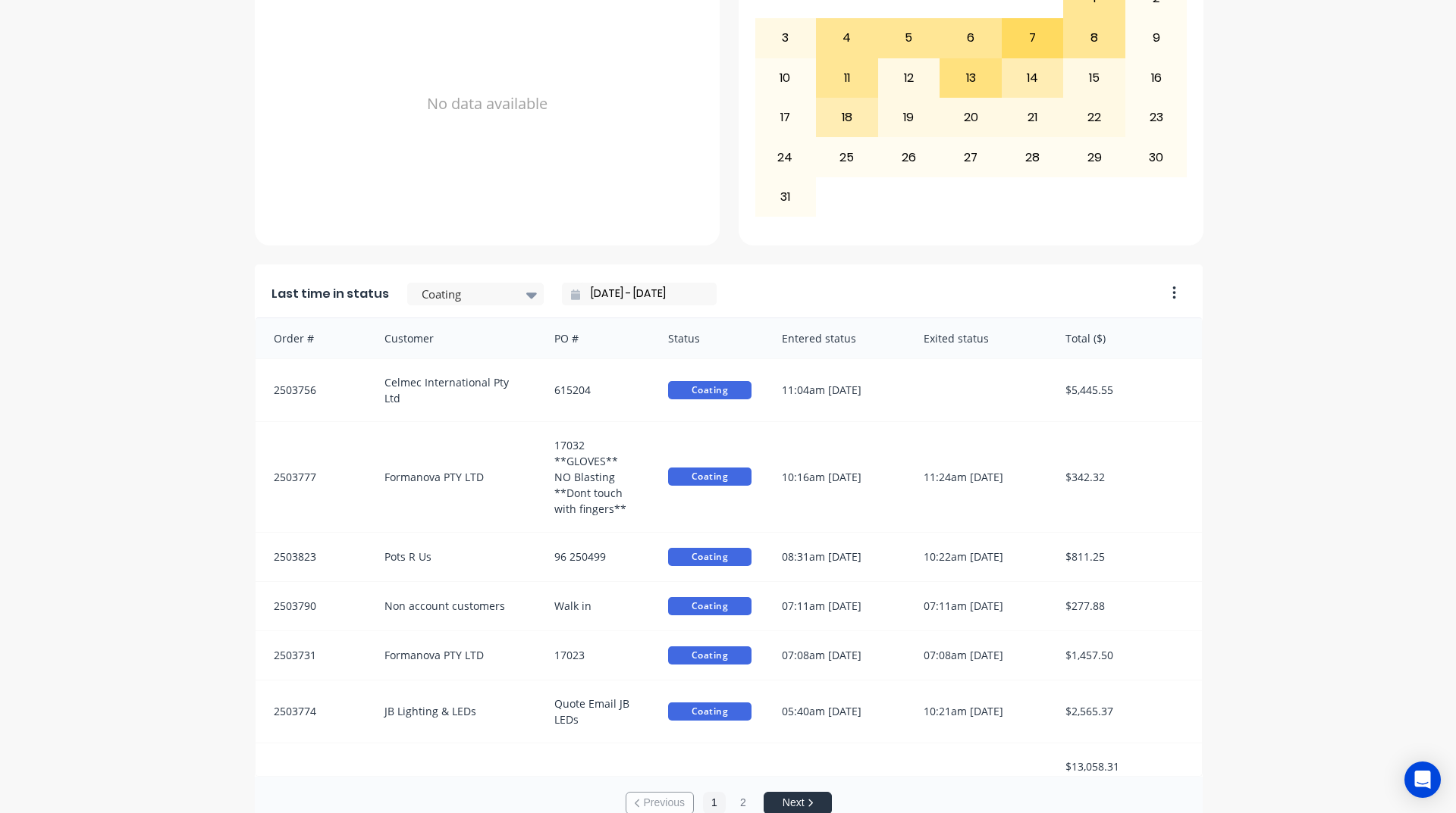
click at [1324, 348] on div "A Class Powder Coating Create sales order Create purchase order Overview Select…" at bounding box center [728, 142] width 1456 height 1376
